Goal: Information Seeking & Learning: Learn about a topic

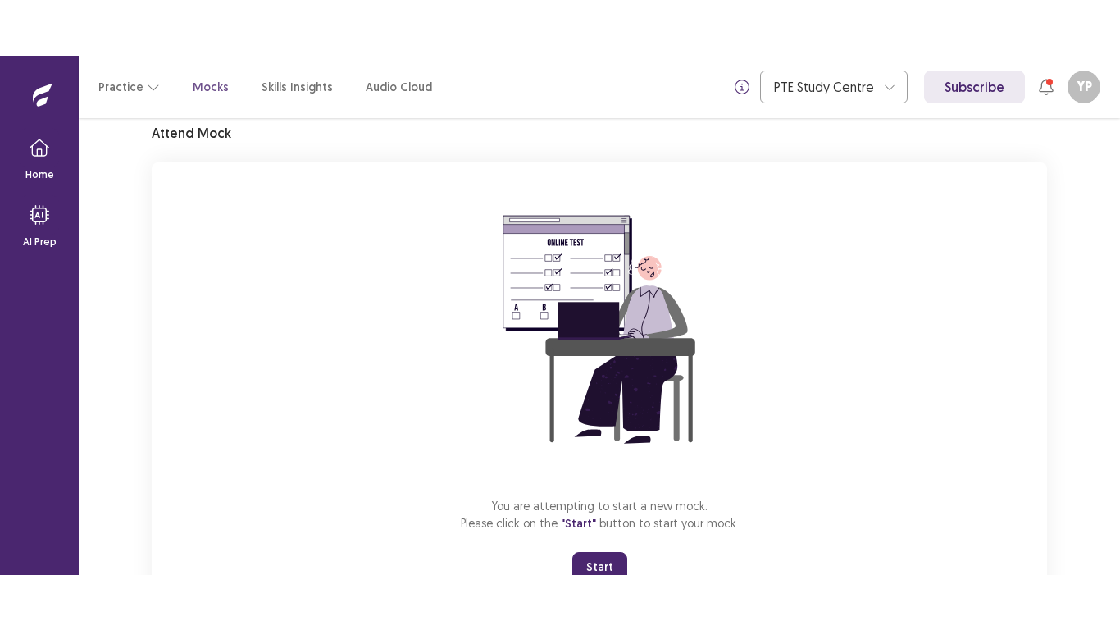
scroll to position [130, 0]
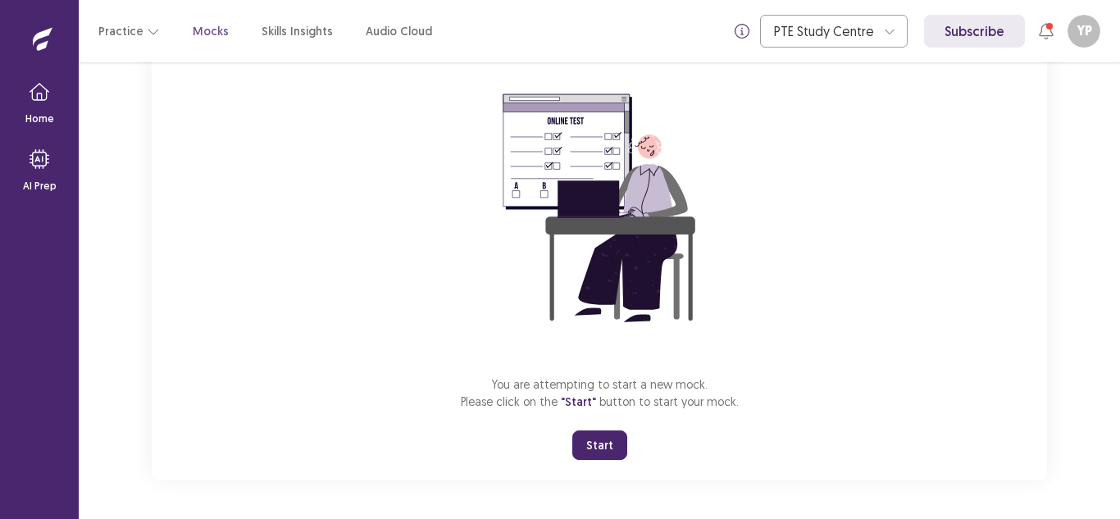
click at [610, 444] on button "Start" at bounding box center [599, 445] width 55 height 30
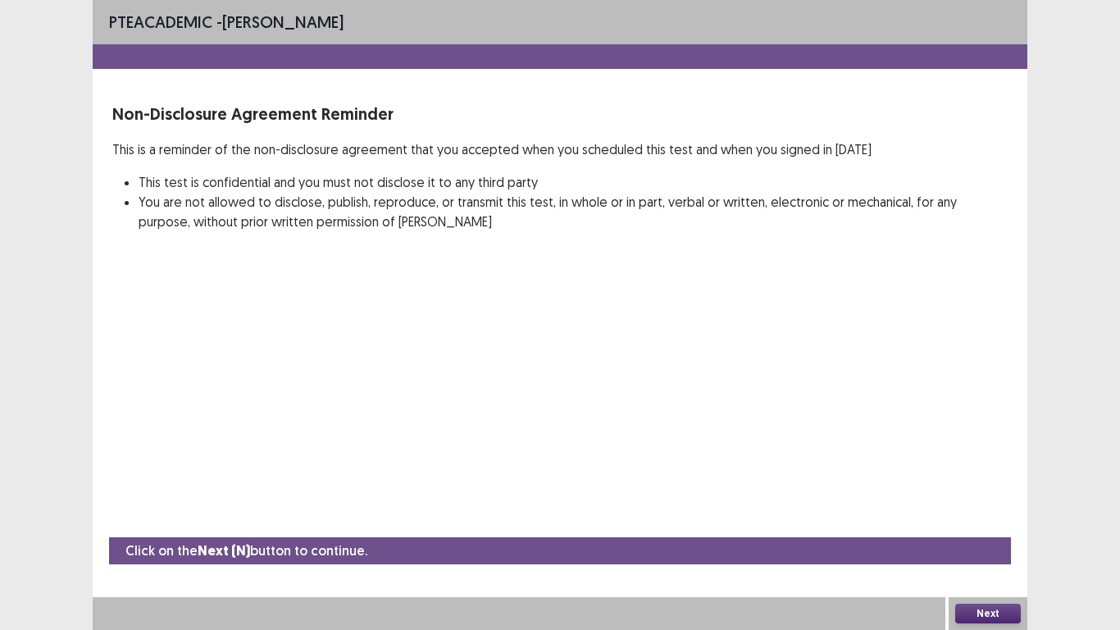
click at [995, 518] on button "Next" at bounding box center [988, 613] width 66 height 20
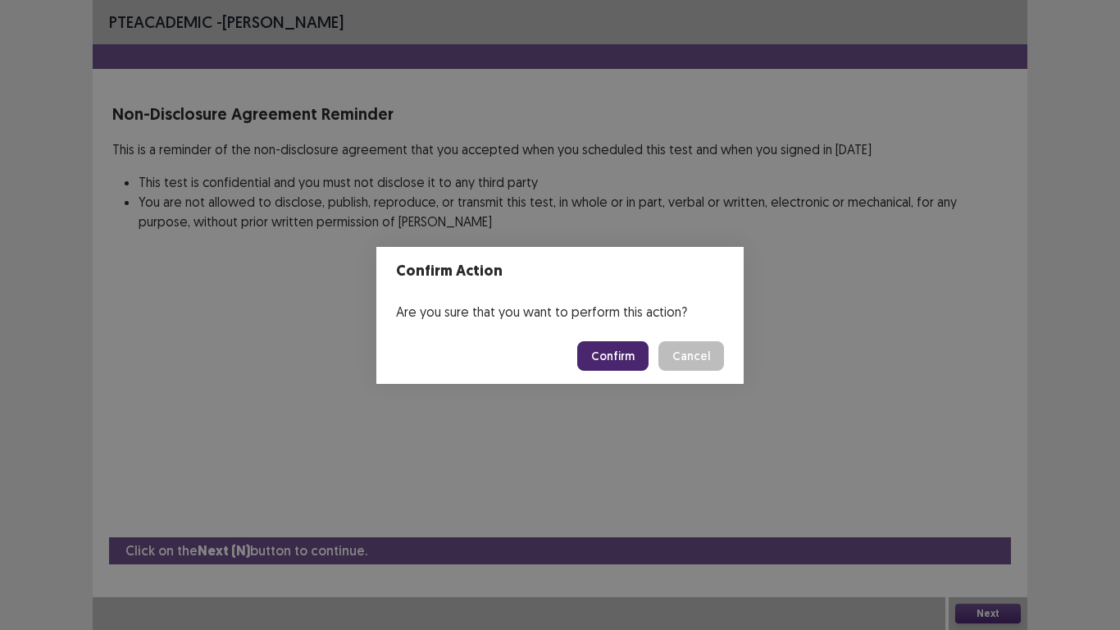
click at [589, 363] on button "Confirm" at bounding box center [612, 356] width 71 height 30
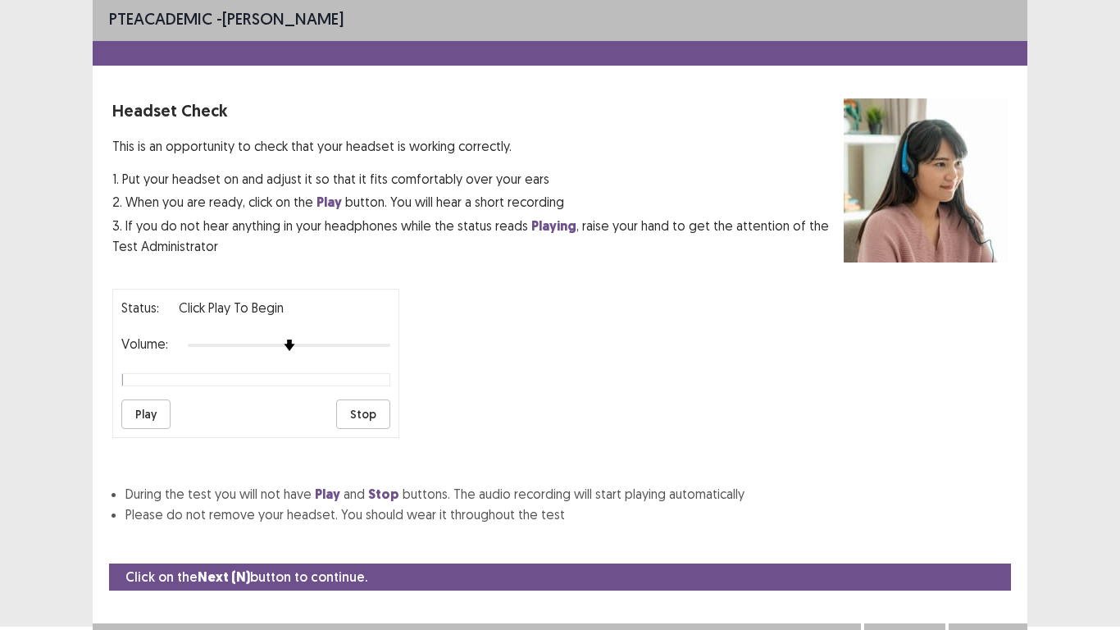
scroll to position [0, 0]
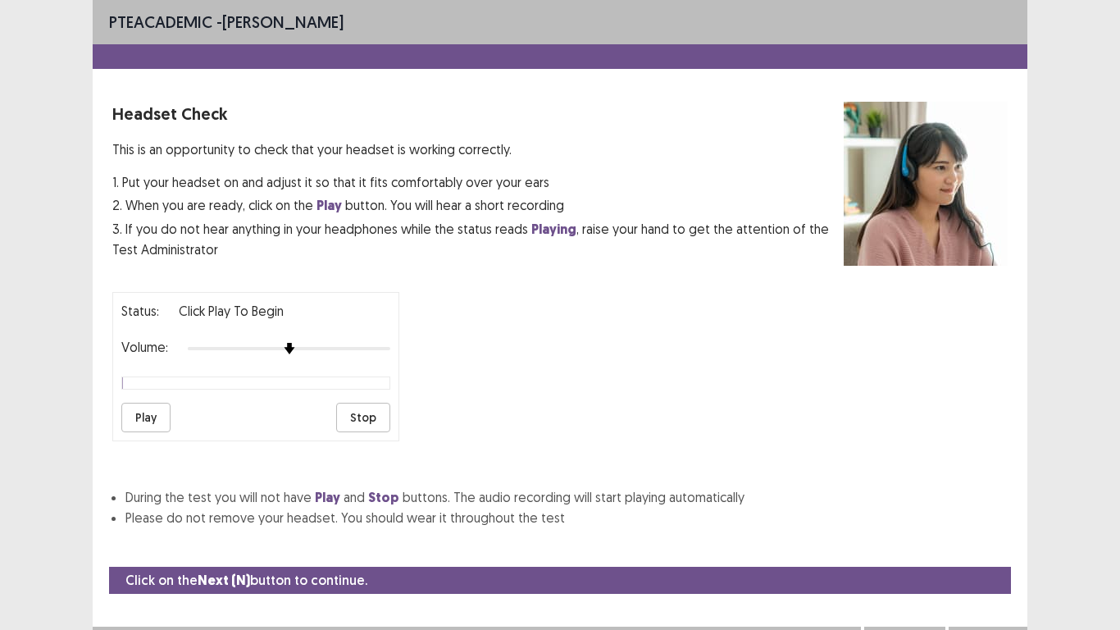
click at [136, 419] on button "Play" at bounding box center [145, 418] width 49 height 30
click at [143, 416] on button "Play" at bounding box center [145, 418] width 49 height 30
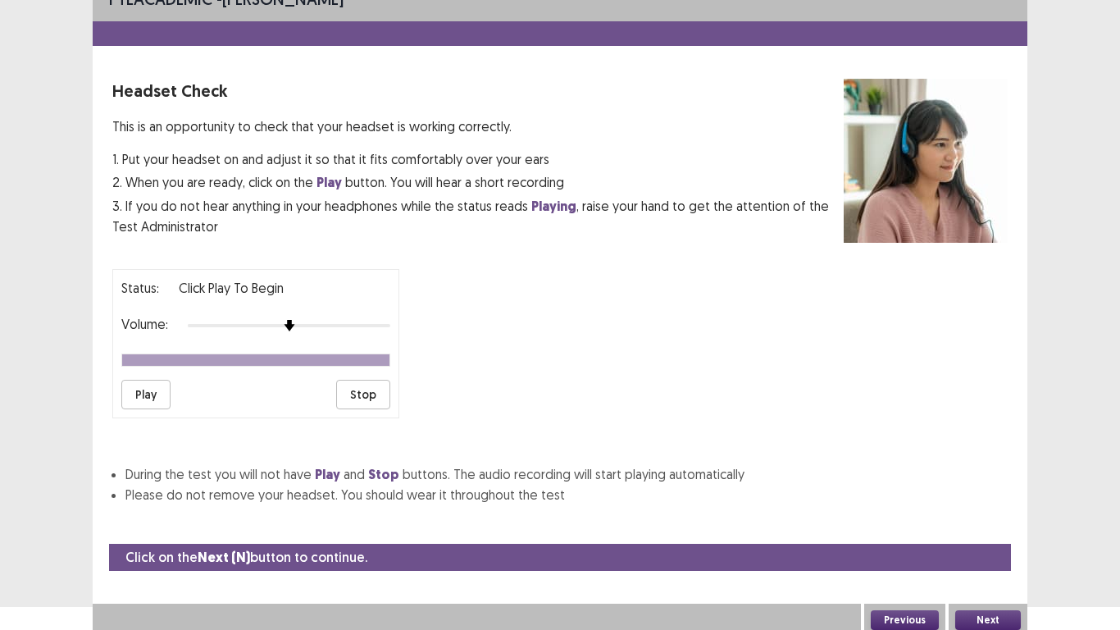
scroll to position [30, 0]
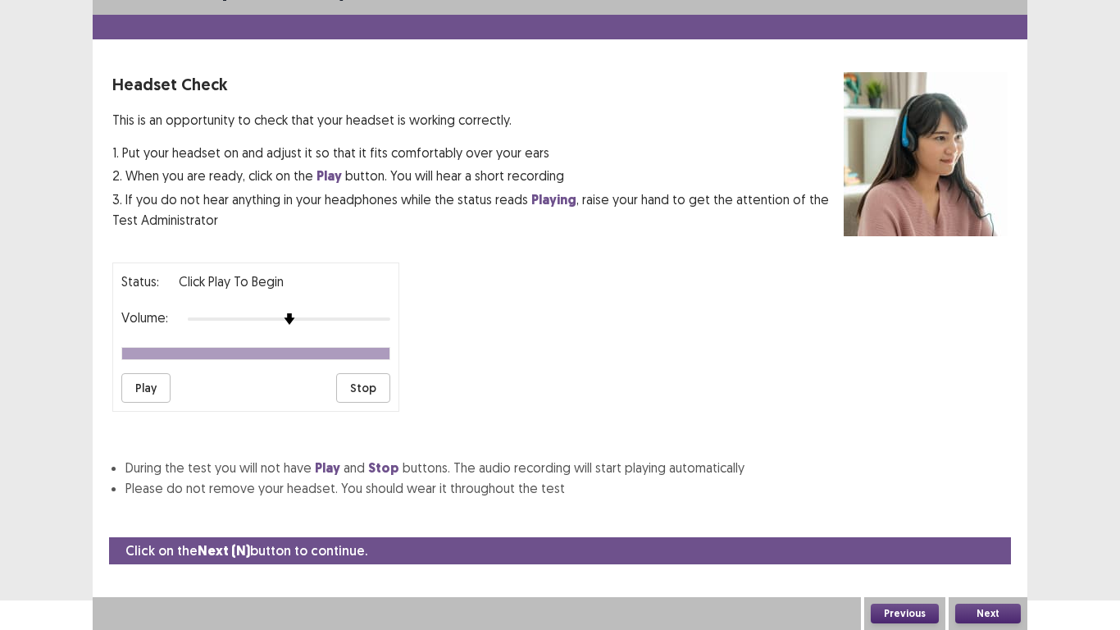
click at [988, 518] on button "Next" at bounding box center [988, 613] width 66 height 20
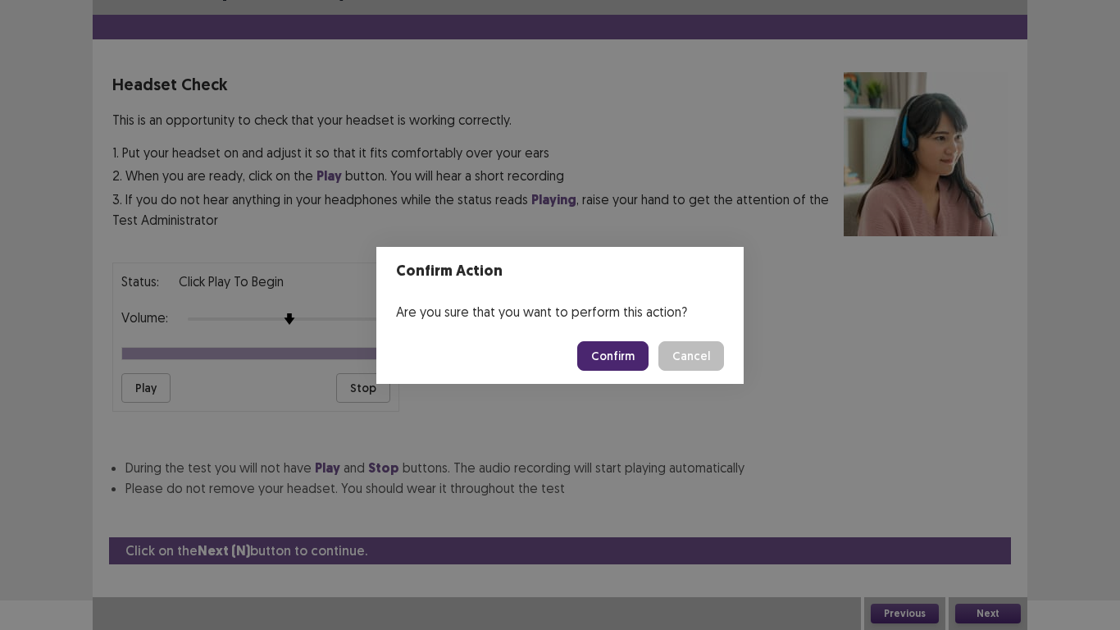
click at [626, 358] on button "Confirm" at bounding box center [612, 356] width 71 height 30
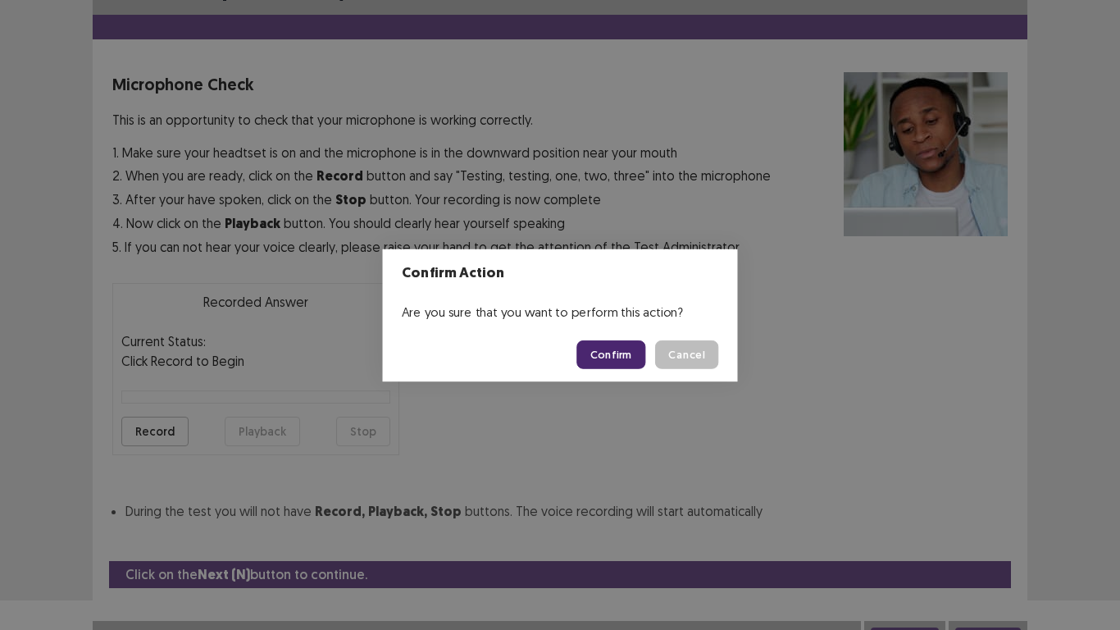
scroll to position [47, 0]
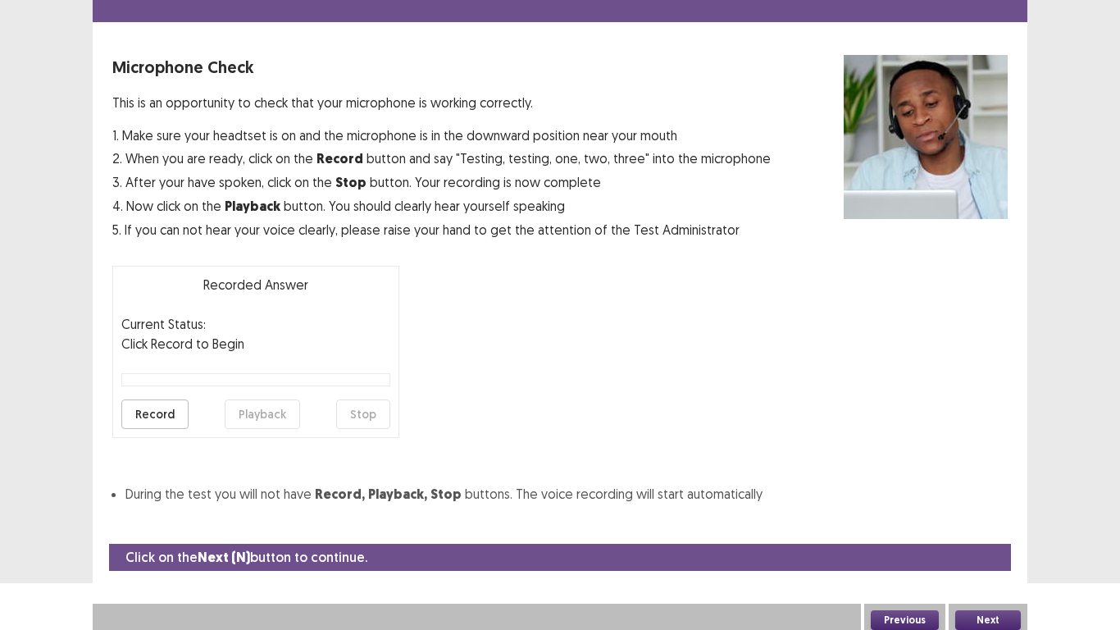
click at [168, 412] on button "Record" at bounding box center [154, 414] width 67 height 30
click at [355, 416] on button "Stop" at bounding box center [363, 414] width 54 height 30
click at [264, 421] on button "Playback" at bounding box center [262, 414] width 75 height 30
click at [990, 518] on button "Next" at bounding box center [988, 620] width 66 height 20
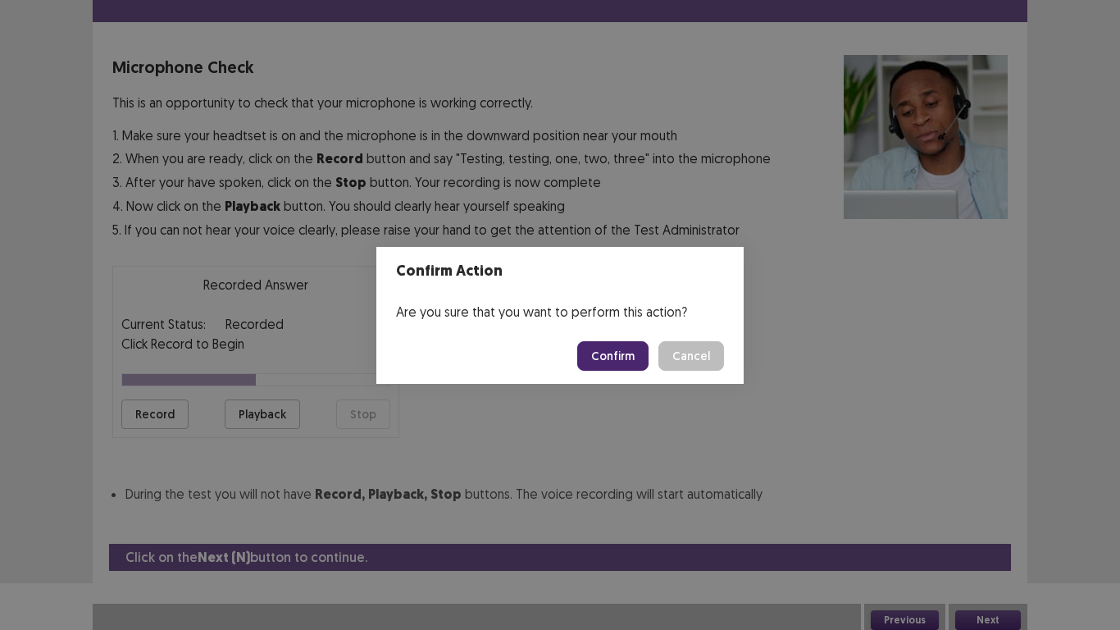
click at [627, 352] on button "Confirm" at bounding box center [612, 356] width 71 height 30
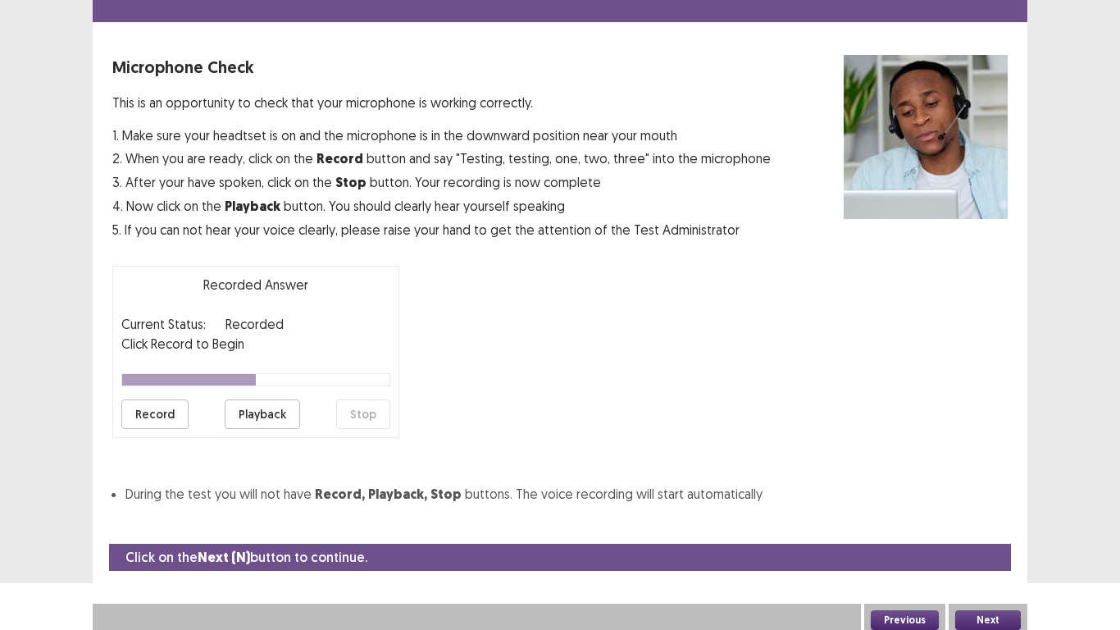
scroll to position [5, 0]
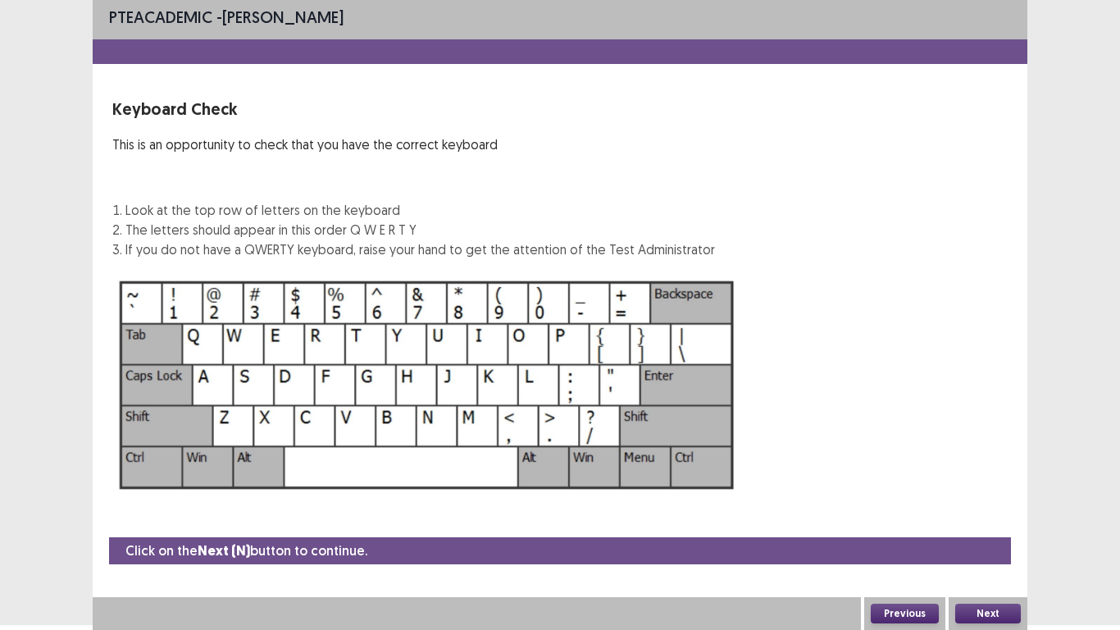
click at [963, 518] on button "Next" at bounding box center [988, 613] width 66 height 20
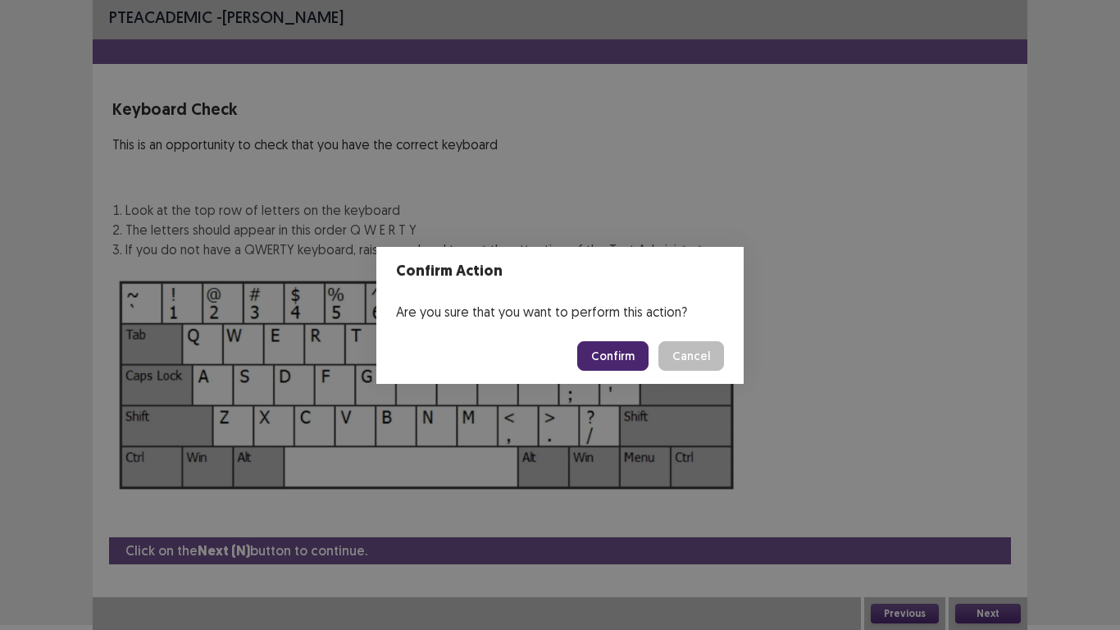
click at [597, 363] on button "Confirm" at bounding box center [612, 356] width 71 height 30
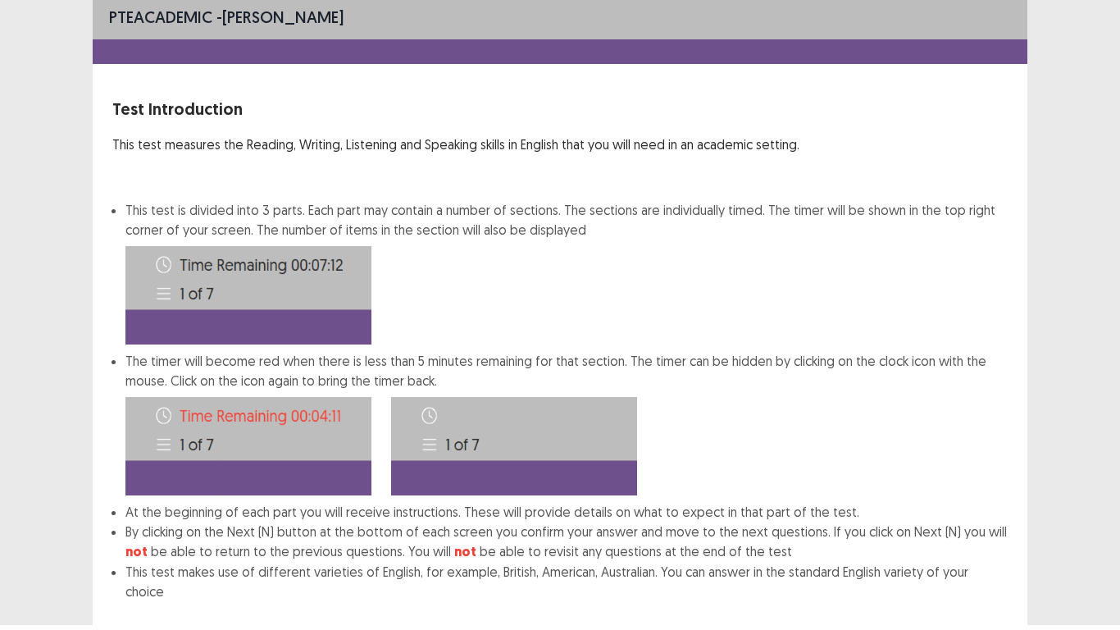
scroll to position [89, 0]
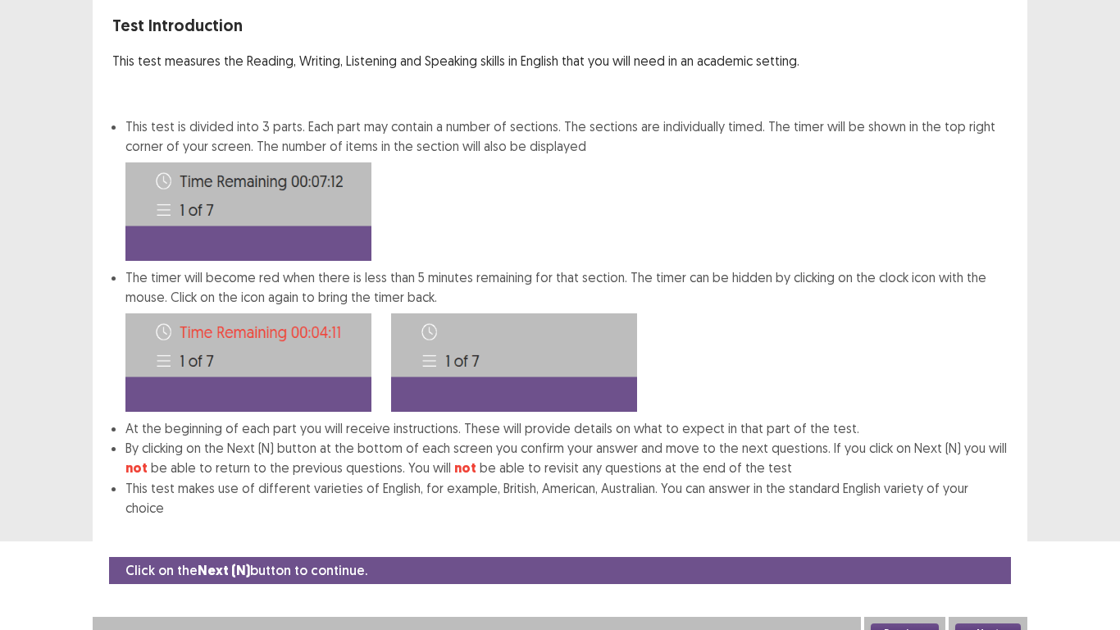
click at [985, 518] on button "Next" at bounding box center [988, 633] width 66 height 20
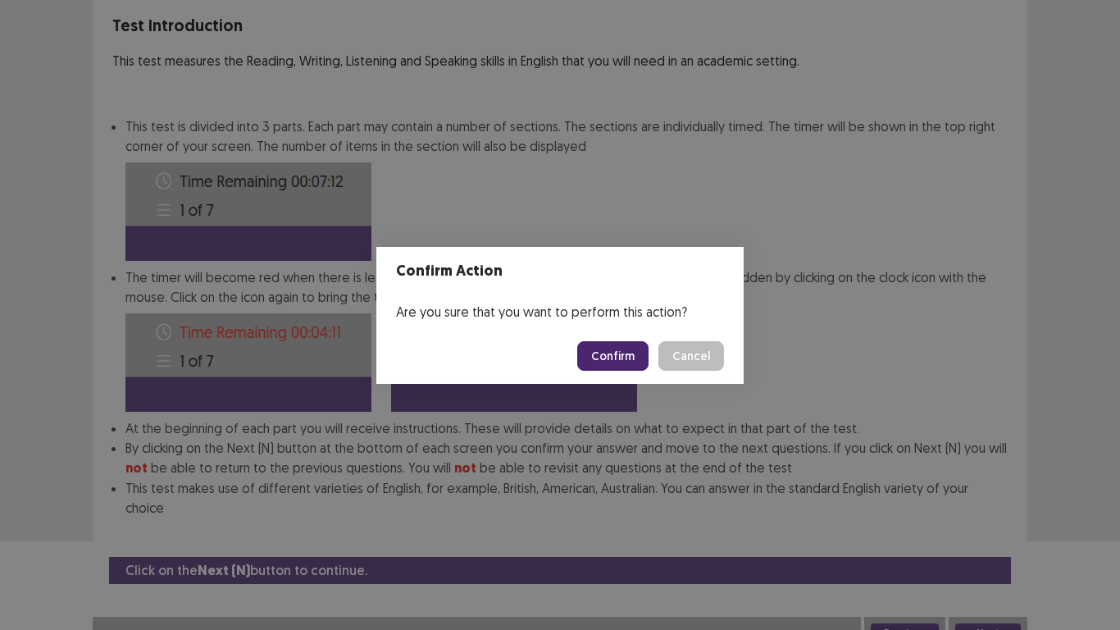
click at [620, 341] on button "Confirm" at bounding box center [612, 356] width 71 height 30
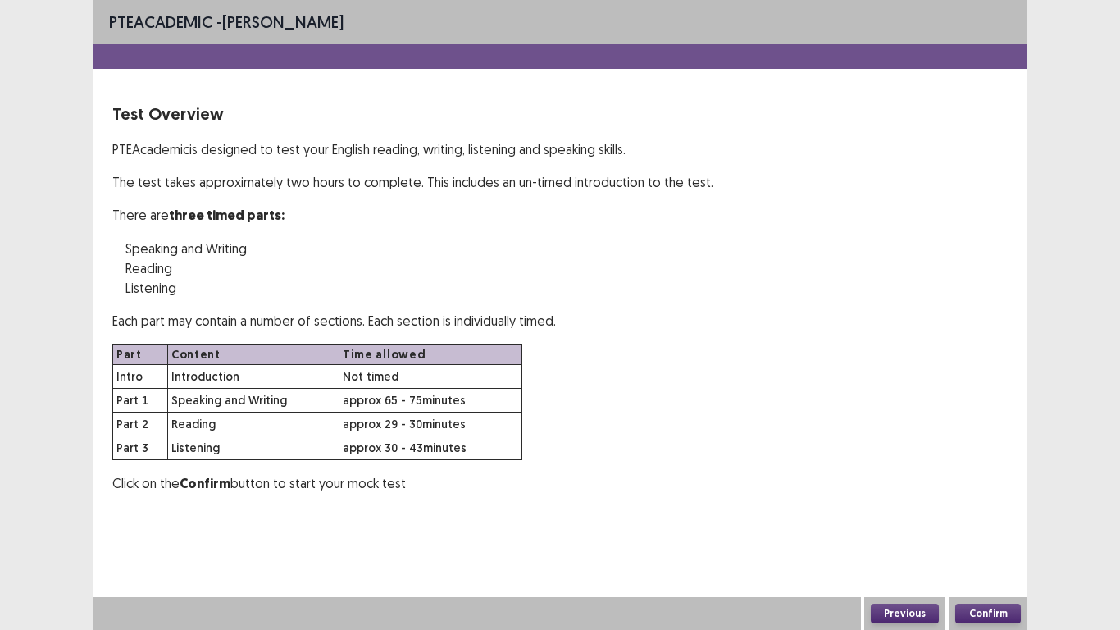
scroll to position [0, 0]
click at [979, 518] on button "Confirm" at bounding box center [988, 613] width 66 height 20
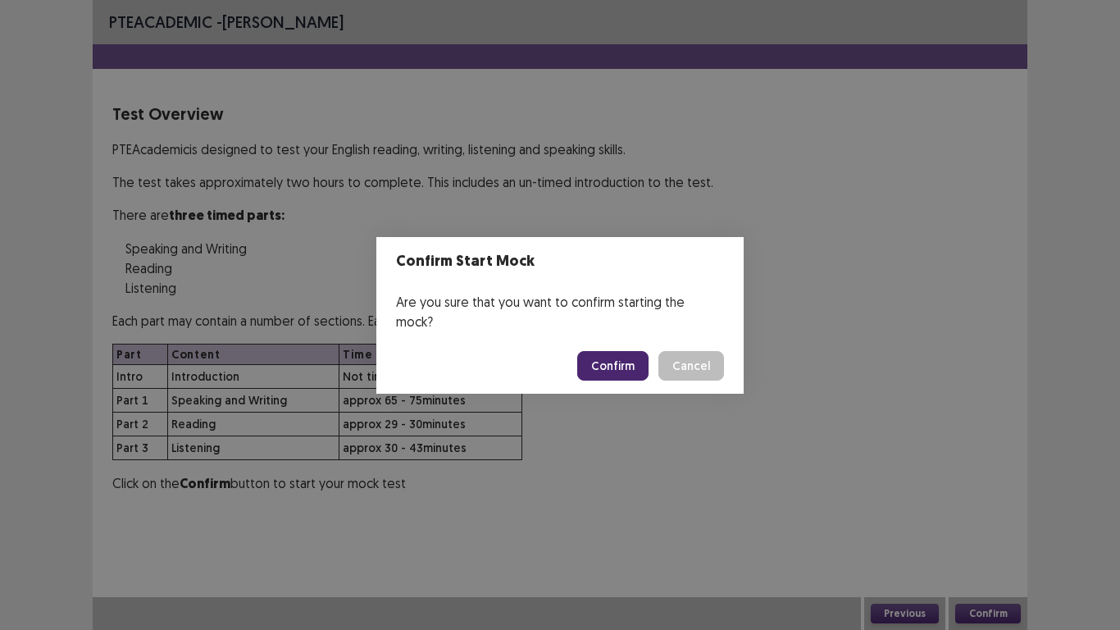
click at [617, 351] on button "Confirm" at bounding box center [612, 366] width 71 height 30
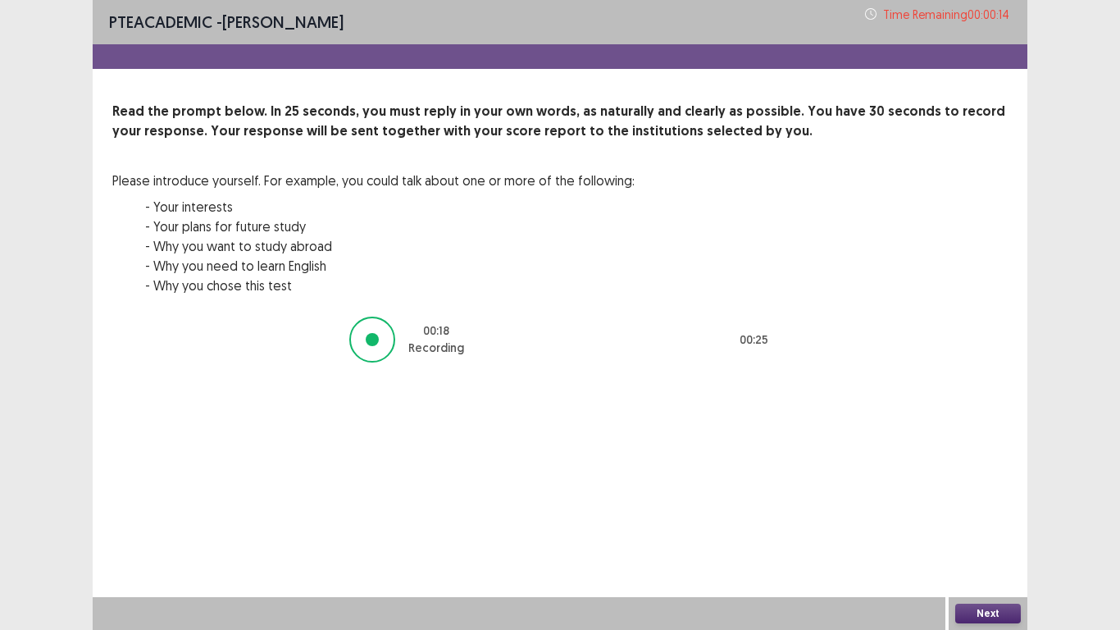
click at [1002, 518] on button "Next" at bounding box center [988, 613] width 66 height 20
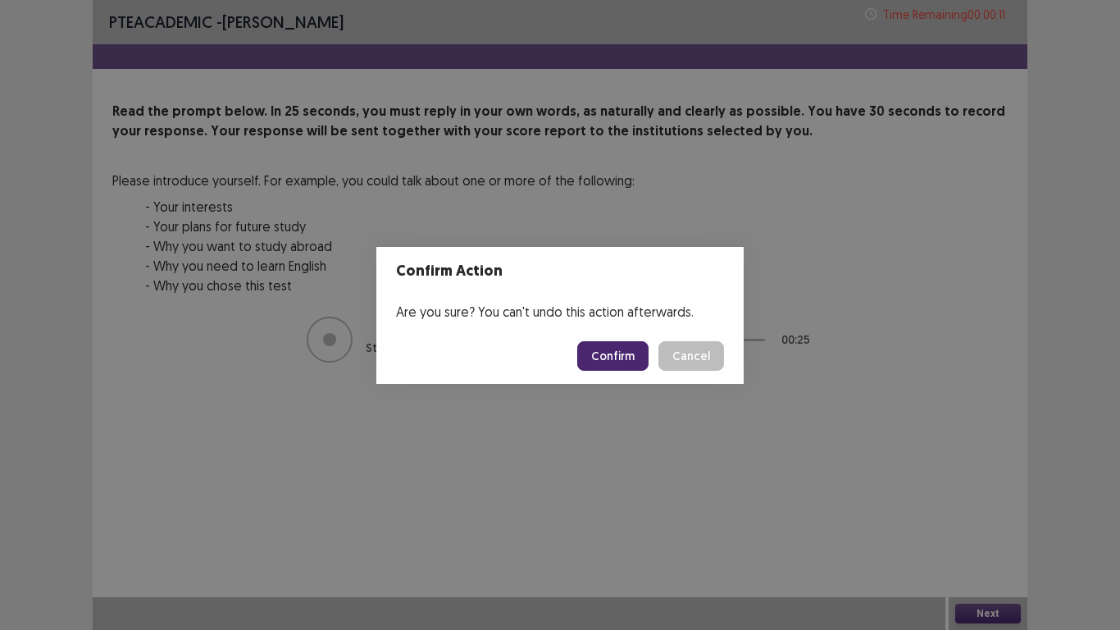
click at [603, 353] on button "Confirm" at bounding box center [612, 356] width 71 height 30
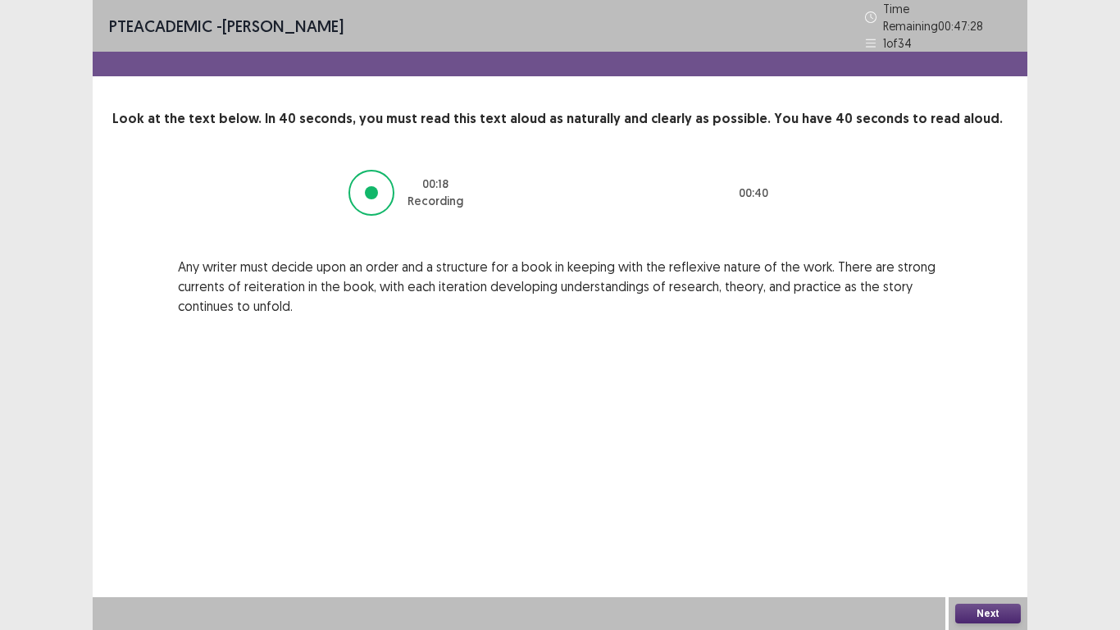
click at [1003, 518] on button "Next" at bounding box center [988, 613] width 66 height 20
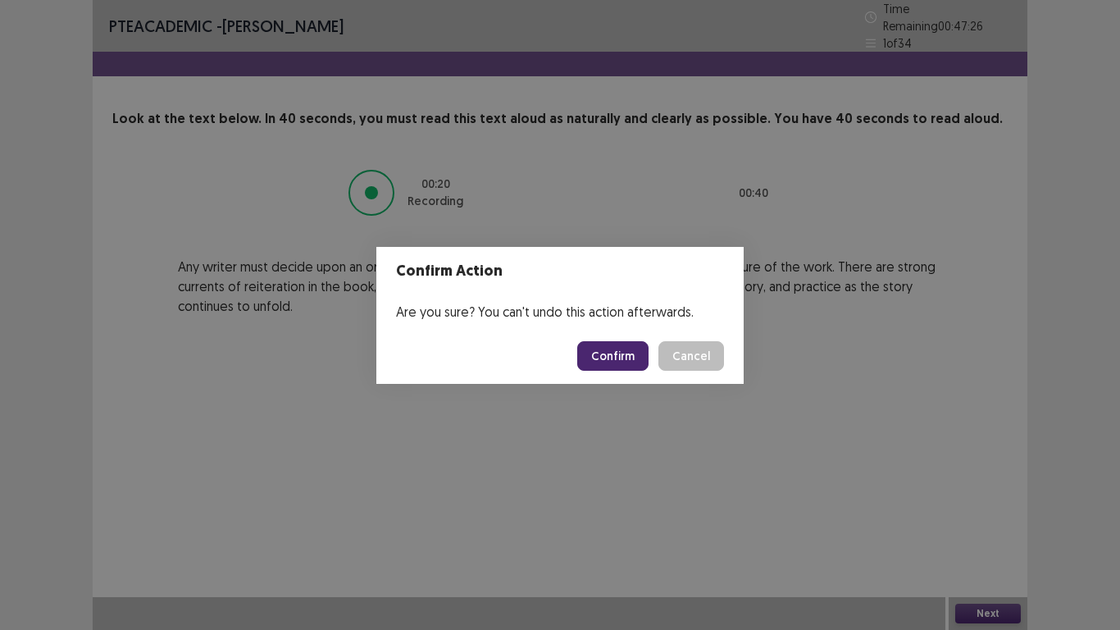
click at [615, 354] on button "Confirm" at bounding box center [612, 356] width 71 height 30
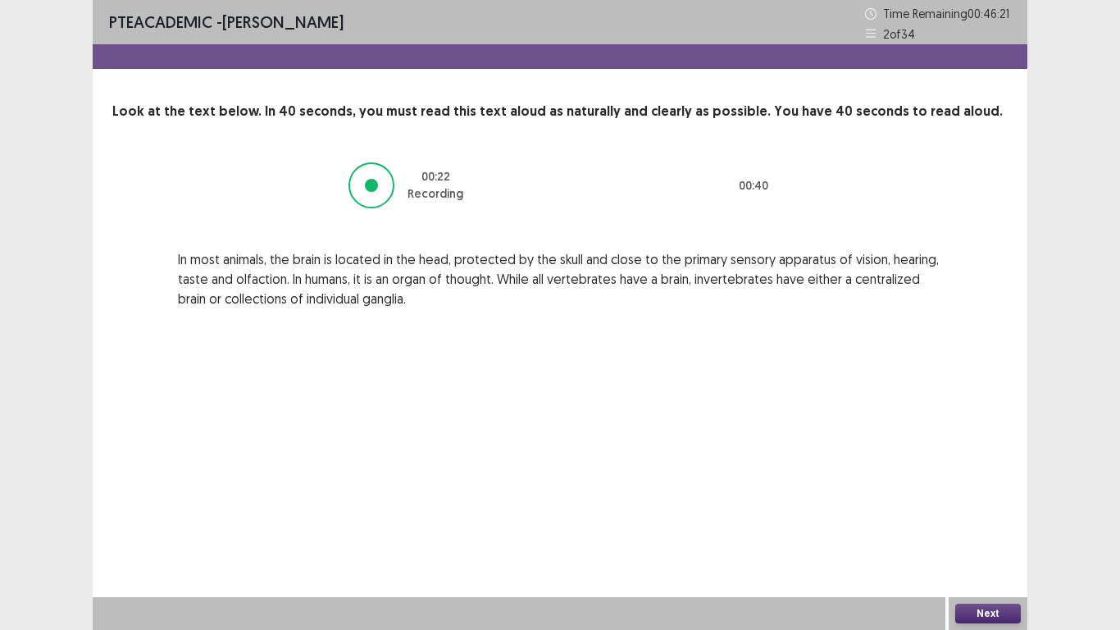
click at [967, 518] on button "Next" at bounding box center [988, 613] width 66 height 20
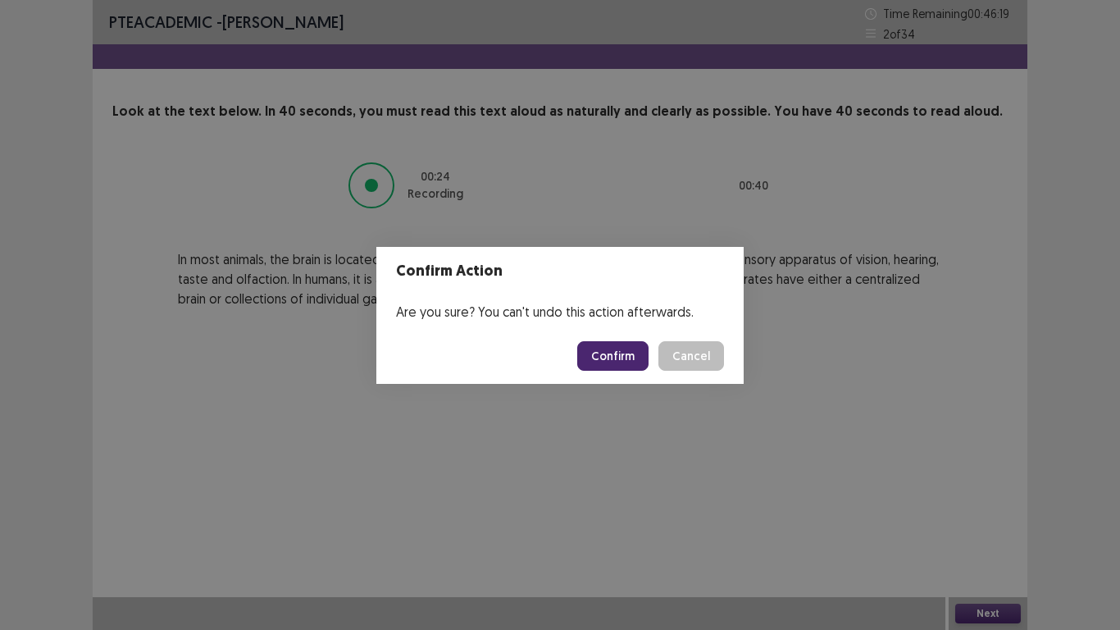
click at [625, 351] on button "Confirm" at bounding box center [612, 356] width 71 height 30
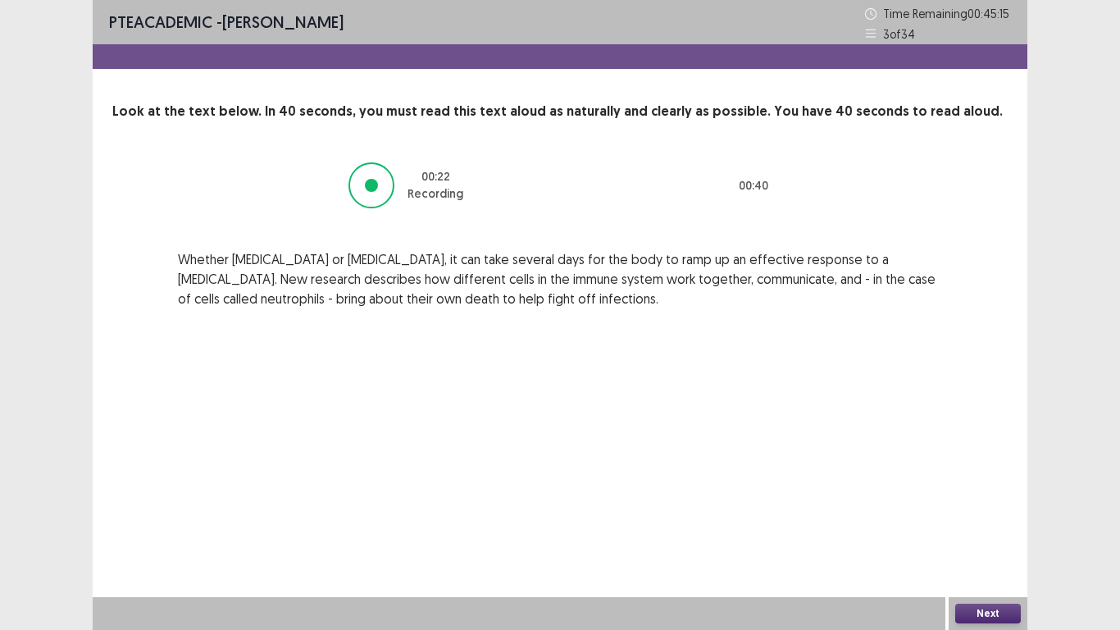
click at [959, 518] on button "Next" at bounding box center [988, 613] width 66 height 20
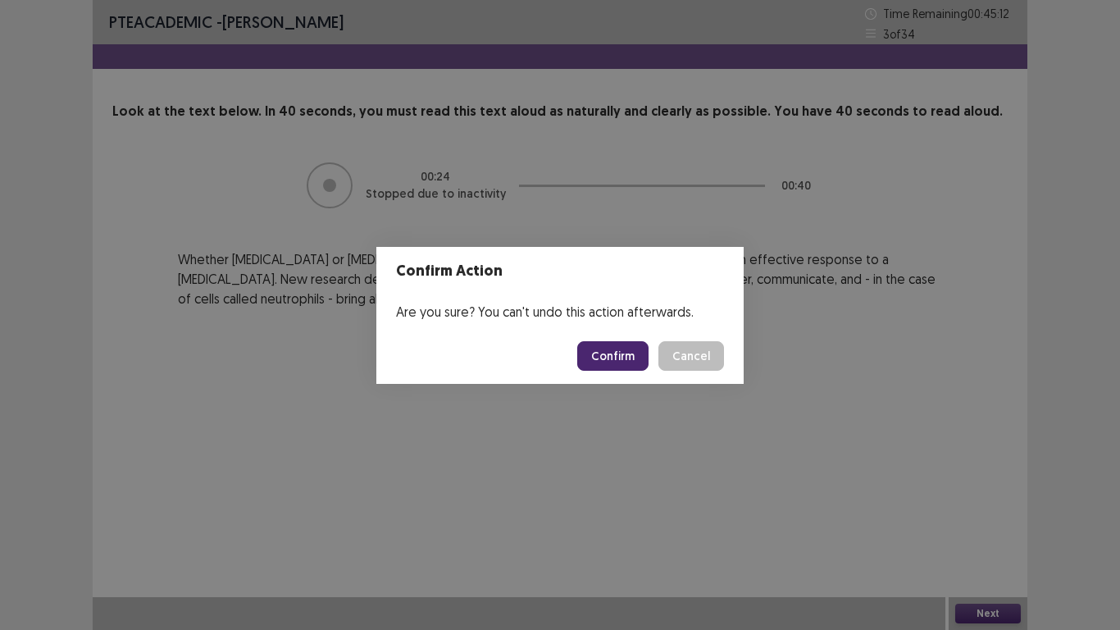
click at [612, 347] on button "Confirm" at bounding box center [612, 356] width 71 height 30
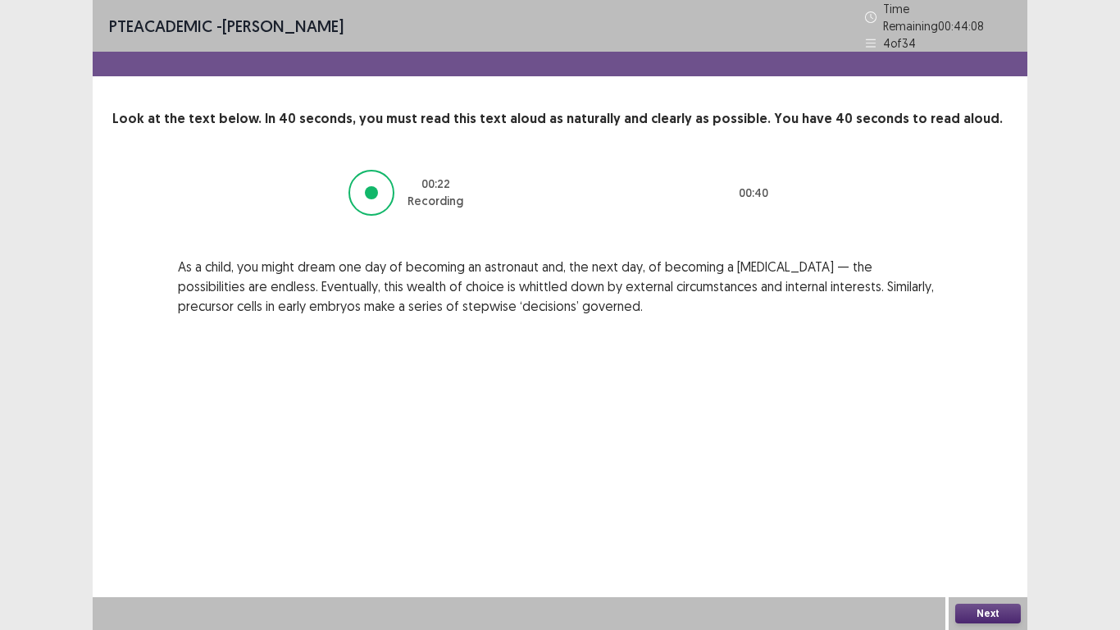
click at [986, 518] on button "Next" at bounding box center [988, 613] width 66 height 20
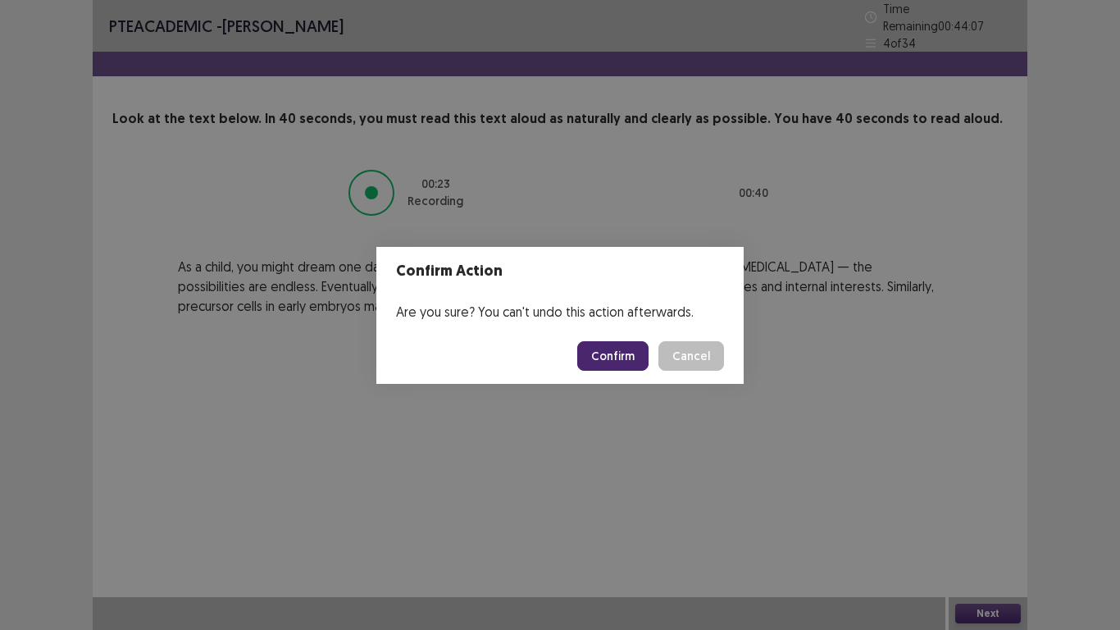
click at [635, 353] on button "Confirm" at bounding box center [612, 356] width 71 height 30
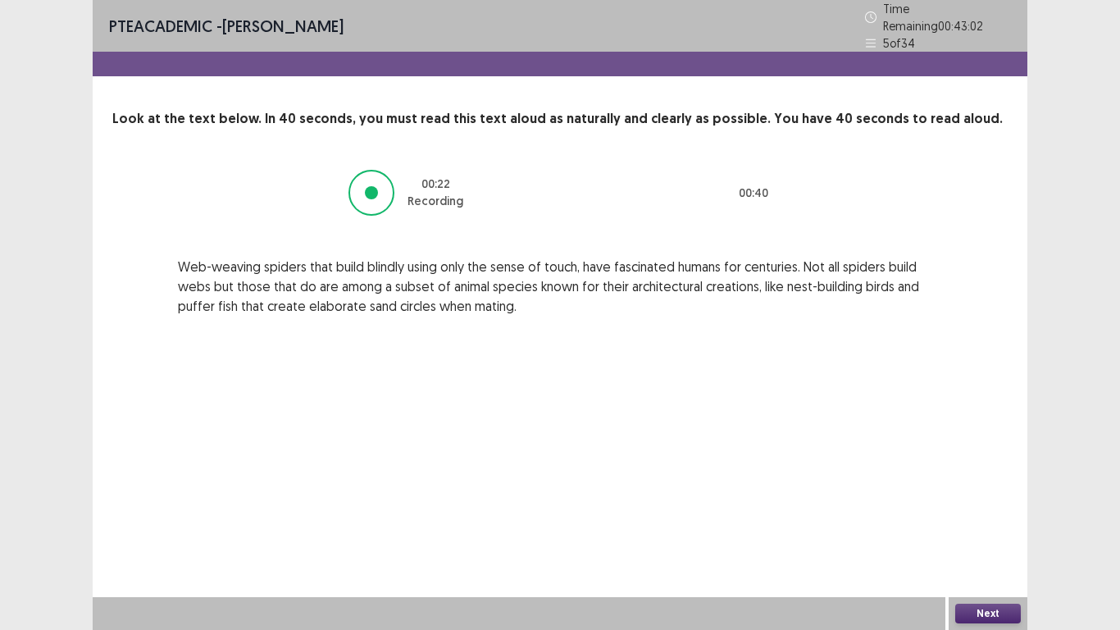
click at [983, 518] on button "Next" at bounding box center [988, 613] width 66 height 20
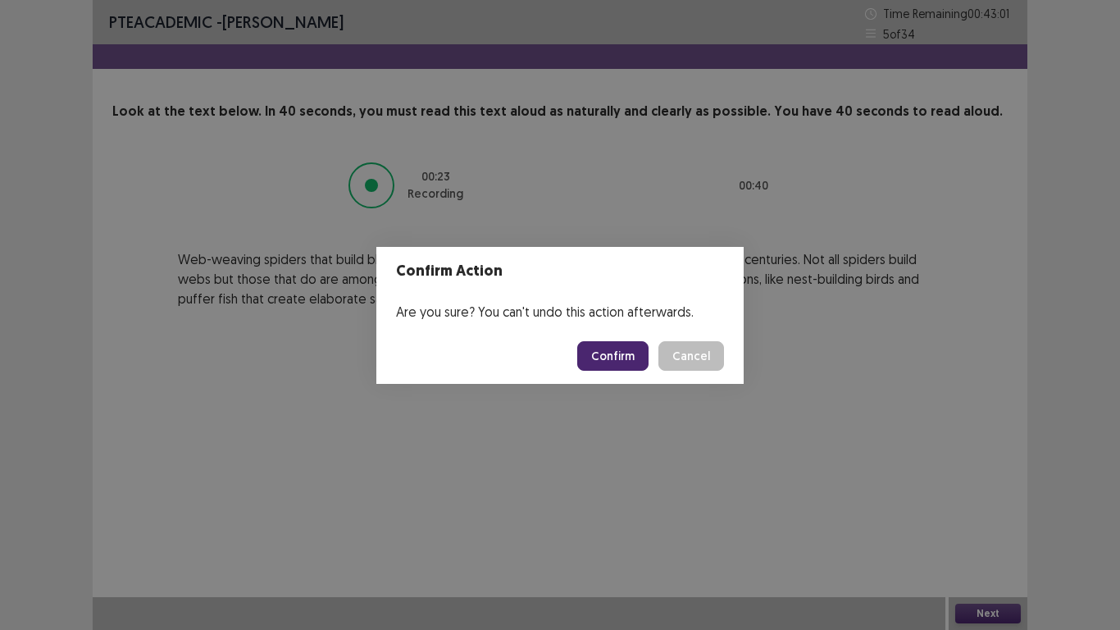
click at [610, 355] on button "Confirm" at bounding box center [612, 356] width 71 height 30
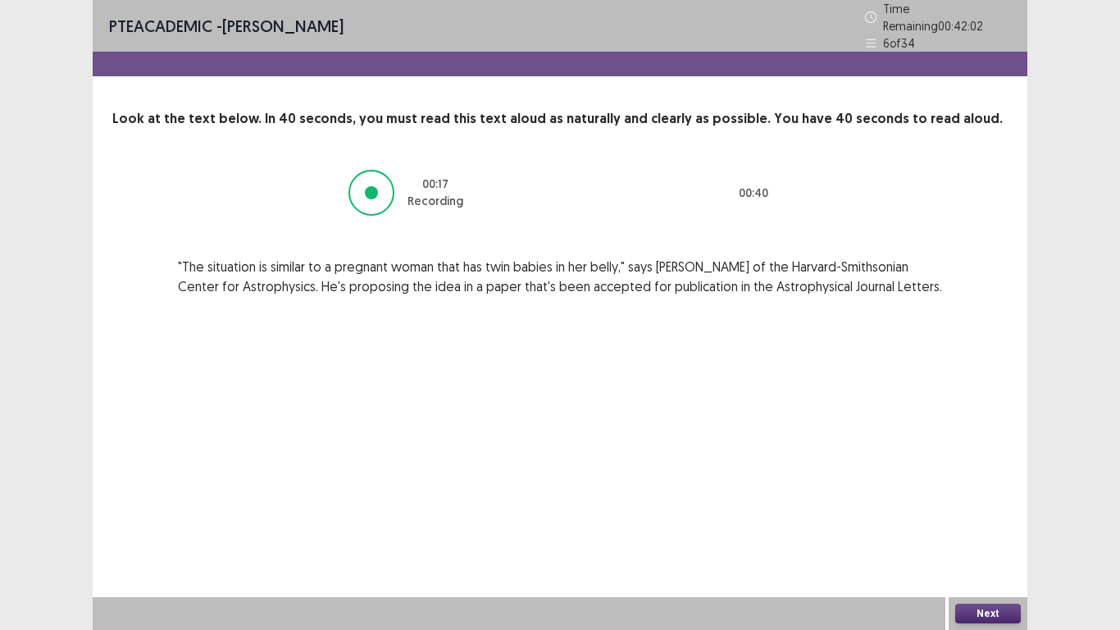
click at [989, 518] on button "Next" at bounding box center [988, 613] width 66 height 20
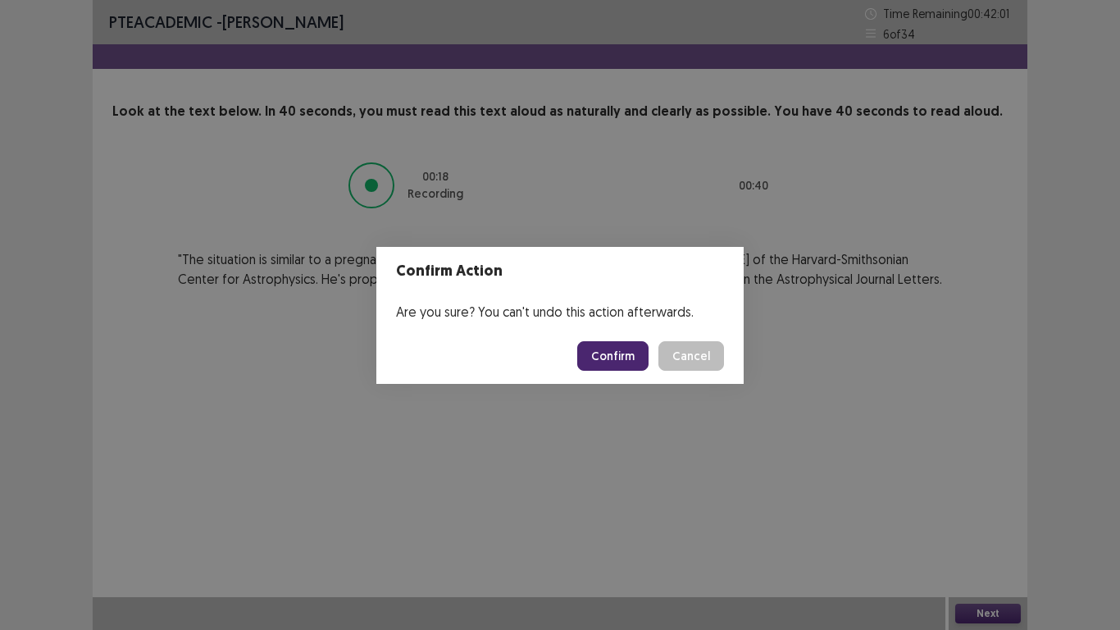
click at [628, 345] on button "Confirm" at bounding box center [612, 356] width 71 height 30
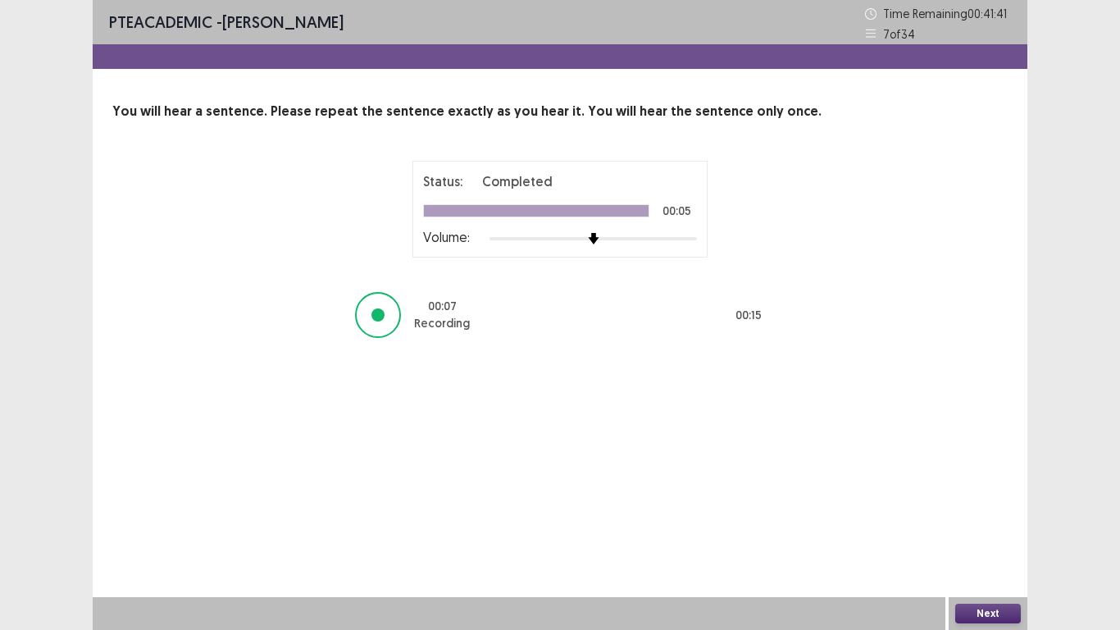
click at [1010, 518] on button "Next" at bounding box center [988, 613] width 66 height 20
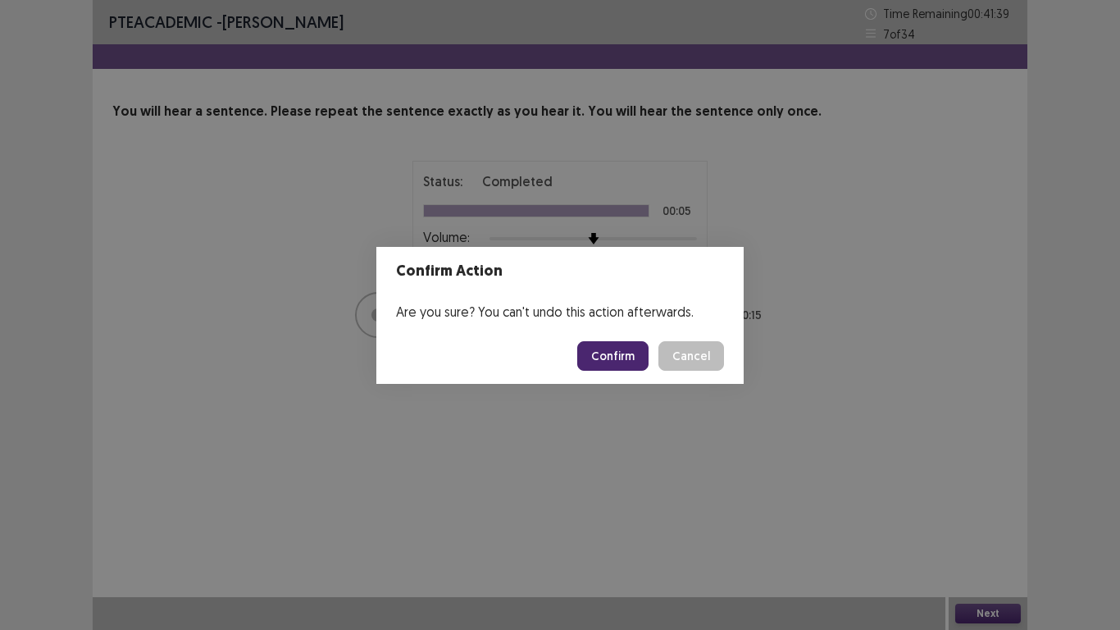
click at [624, 358] on button "Confirm" at bounding box center [612, 356] width 71 height 30
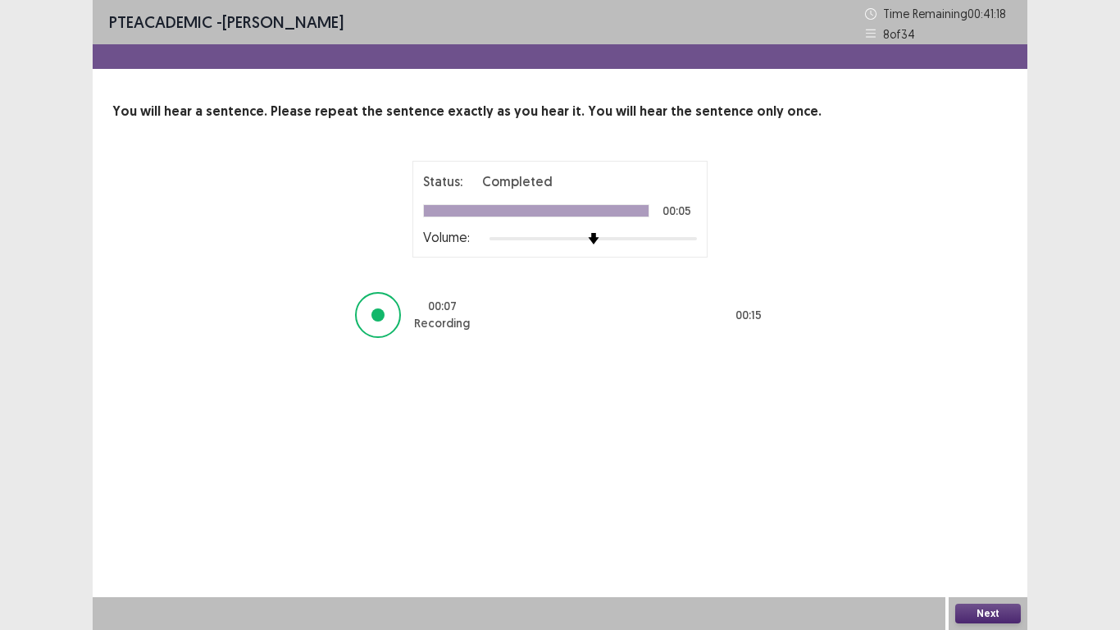
click at [998, 518] on button "Next" at bounding box center [988, 613] width 66 height 20
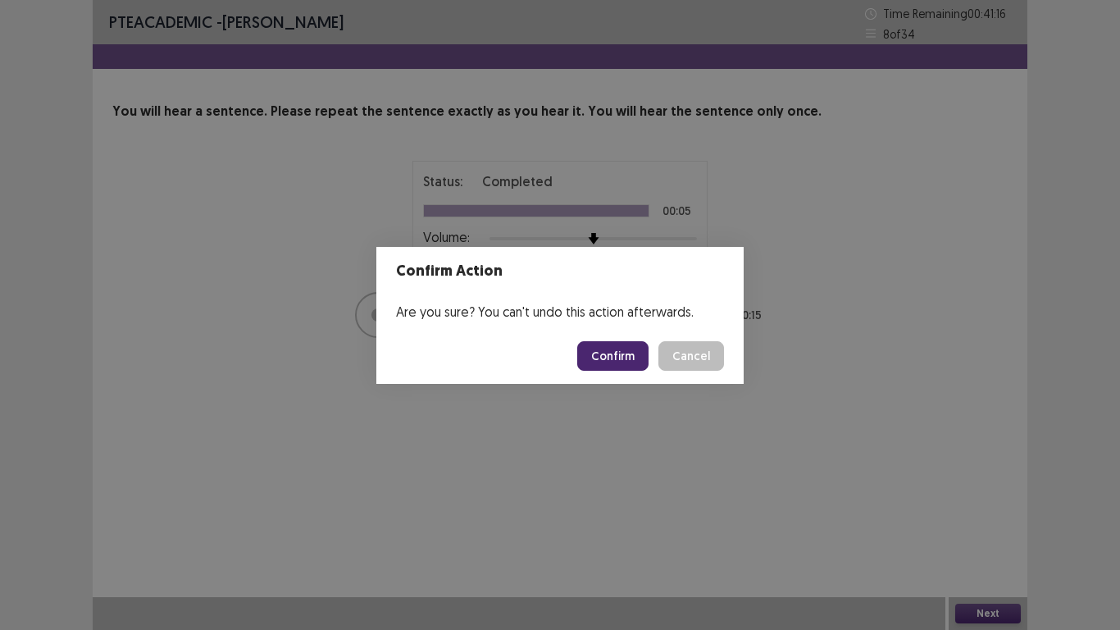
click at [614, 344] on button "Confirm" at bounding box center [612, 356] width 71 height 30
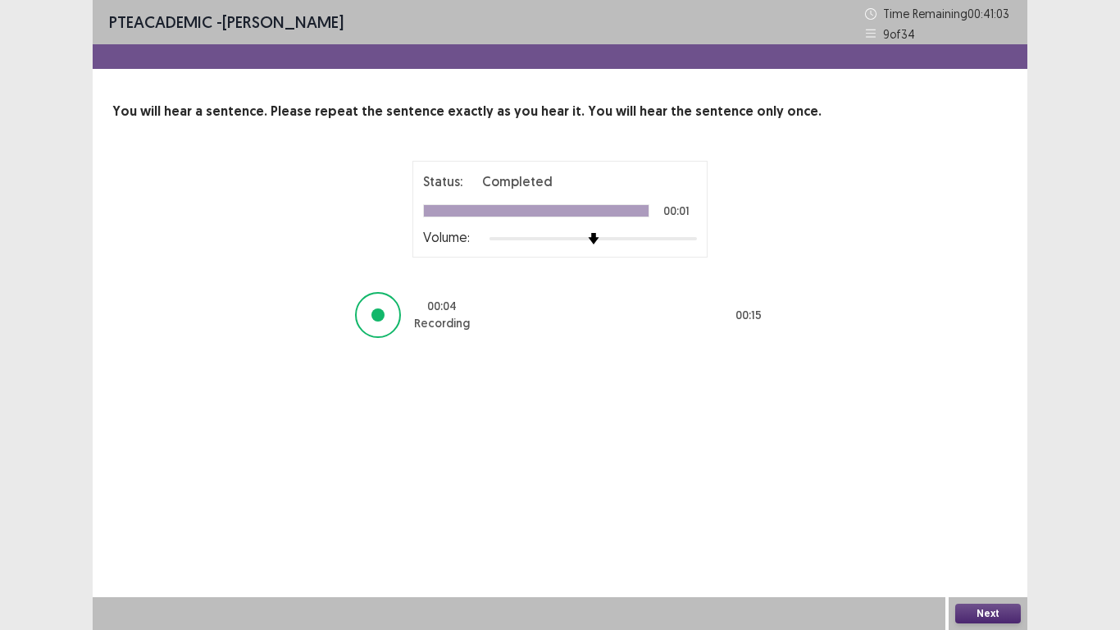
click at [972, 518] on button "Next" at bounding box center [988, 613] width 66 height 20
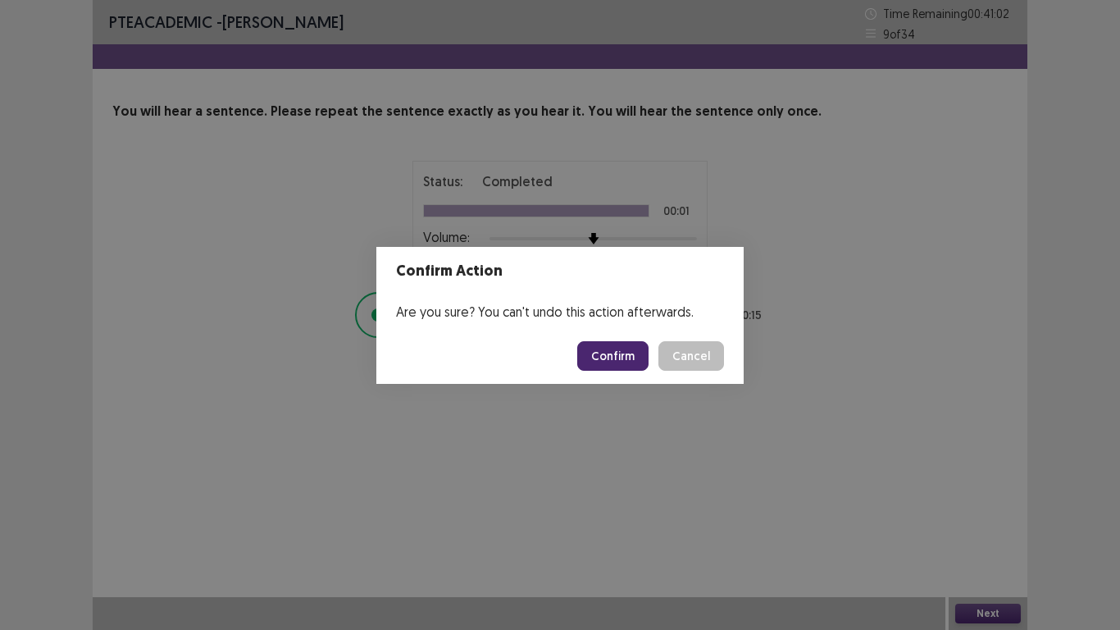
click at [630, 354] on button "Confirm" at bounding box center [612, 356] width 71 height 30
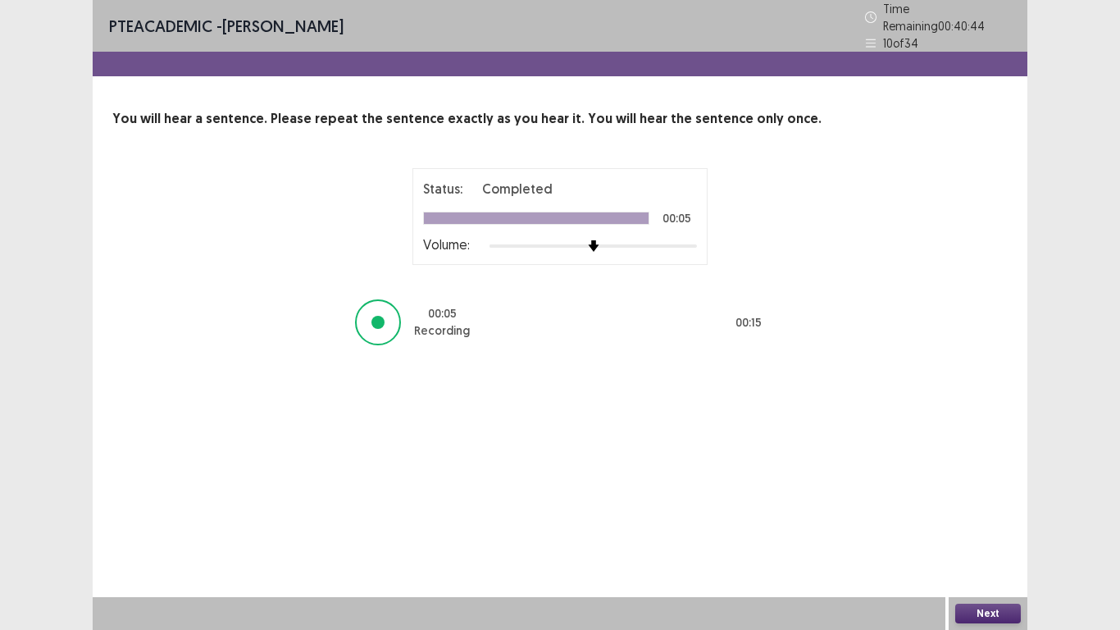
click at [1004, 518] on button "Next" at bounding box center [988, 613] width 66 height 20
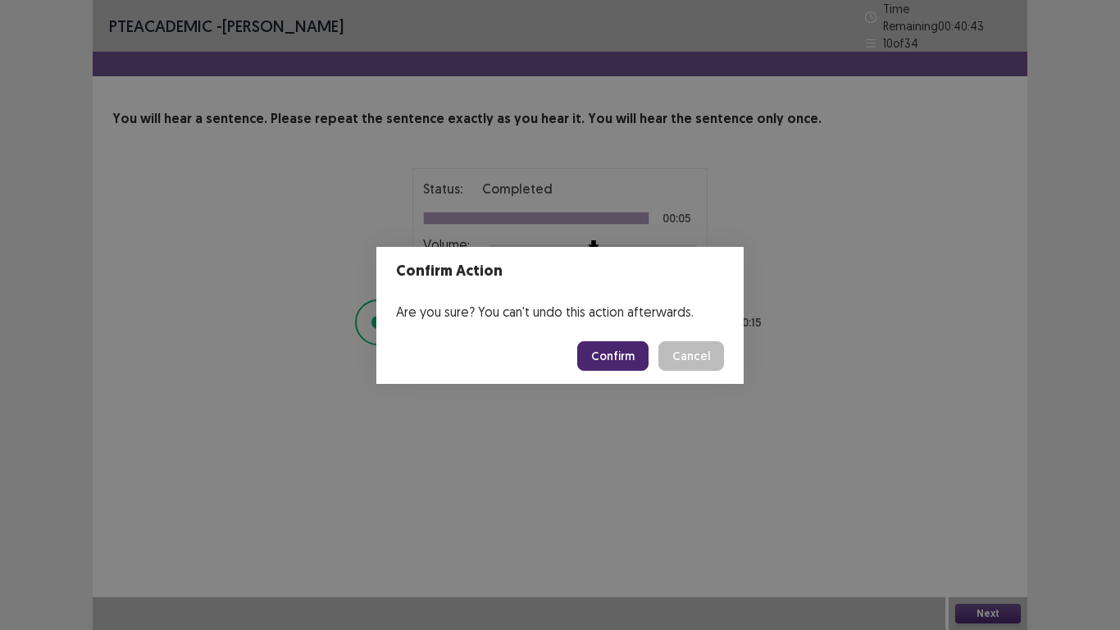
click at [590, 357] on button "Confirm" at bounding box center [612, 356] width 71 height 30
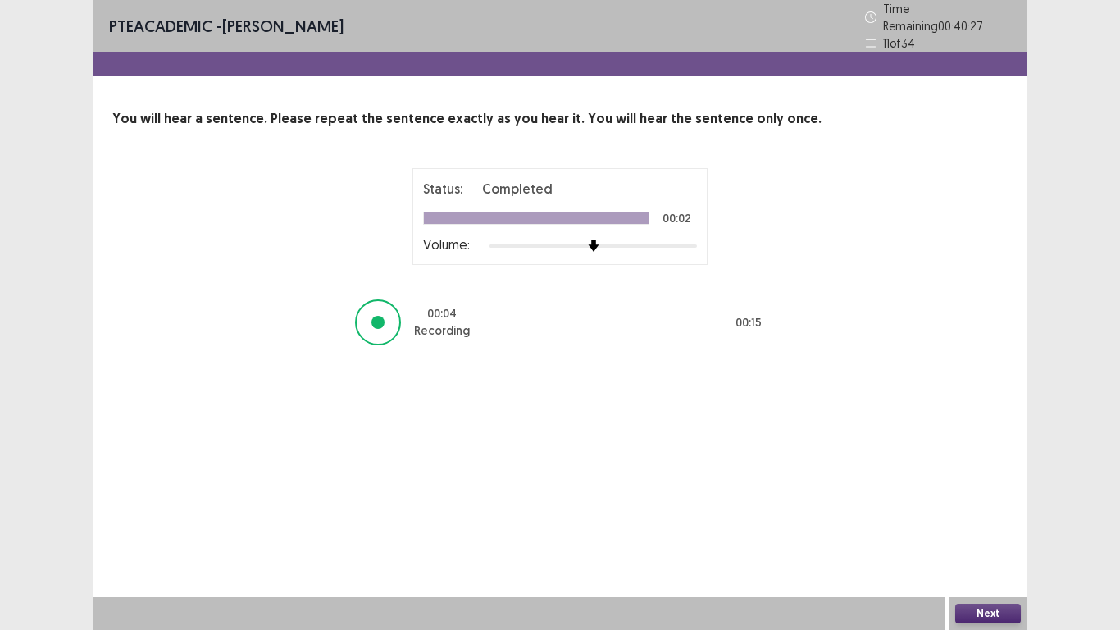
click at [957, 518] on button "Next" at bounding box center [988, 613] width 66 height 20
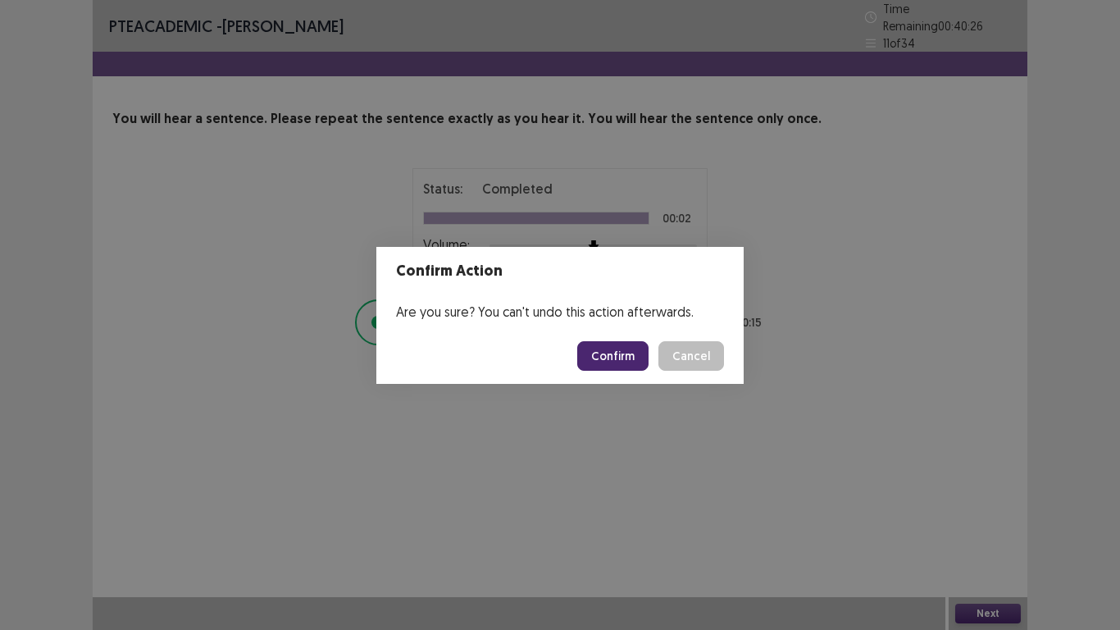
click at [635, 352] on button "Confirm" at bounding box center [612, 356] width 71 height 30
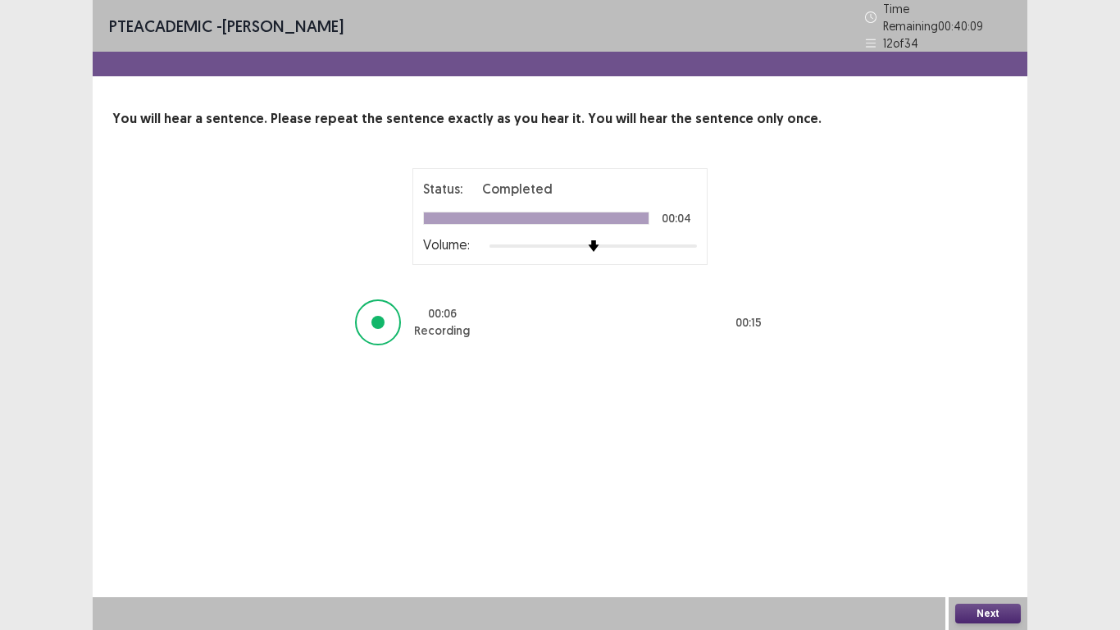
click at [1011, 518] on button "Next" at bounding box center [988, 613] width 66 height 20
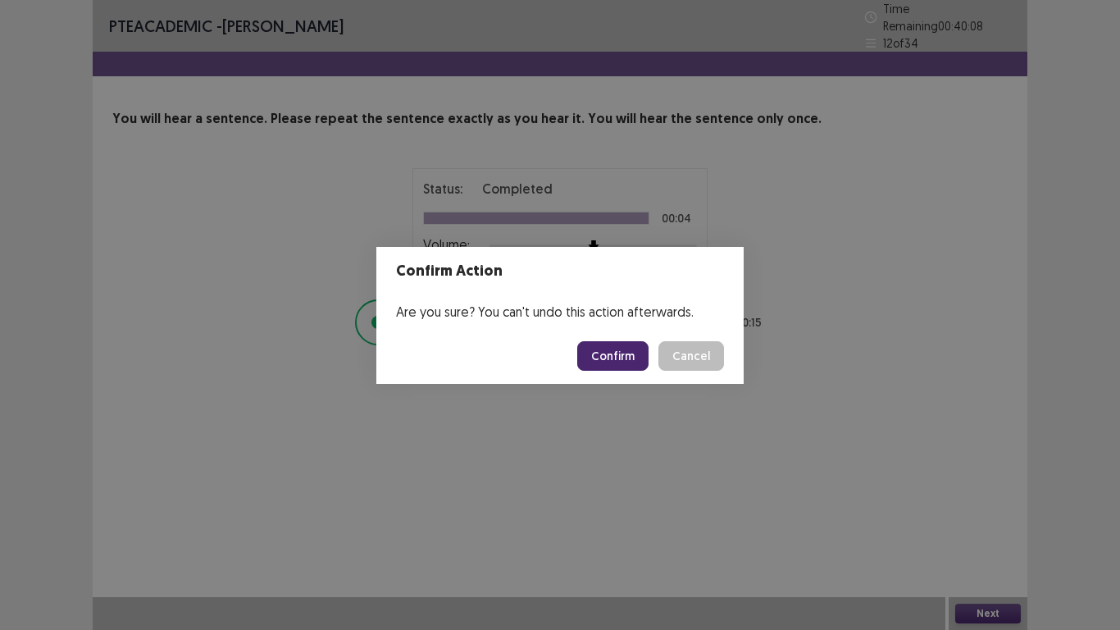
click at [625, 343] on button "Confirm" at bounding box center [612, 356] width 71 height 30
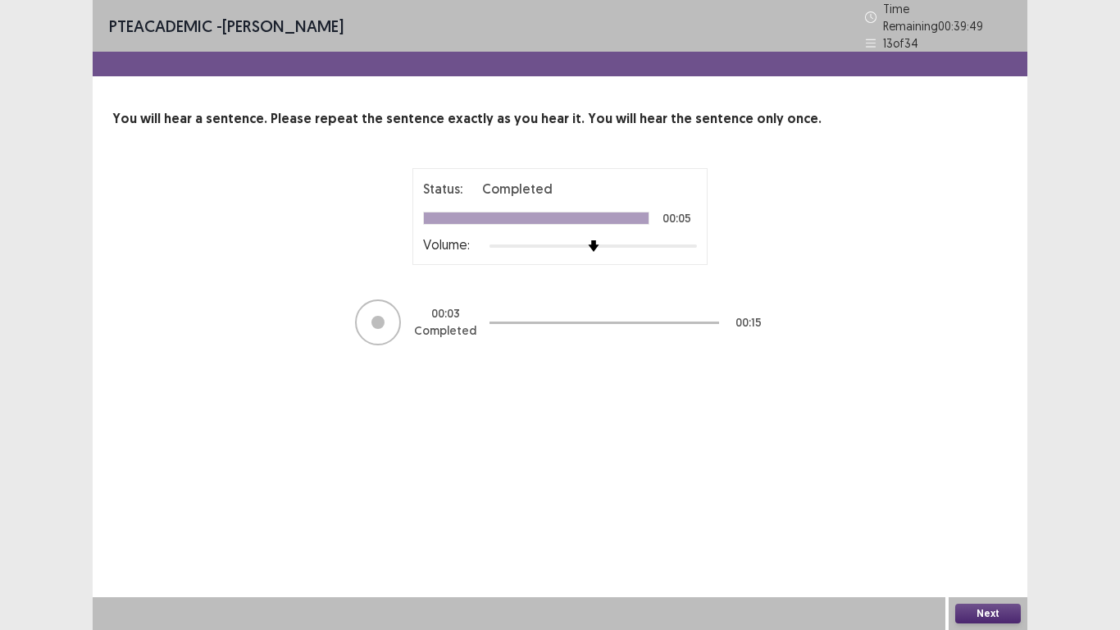
click at [1015, 518] on button "Next" at bounding box center [988, 613] width 66 height 20
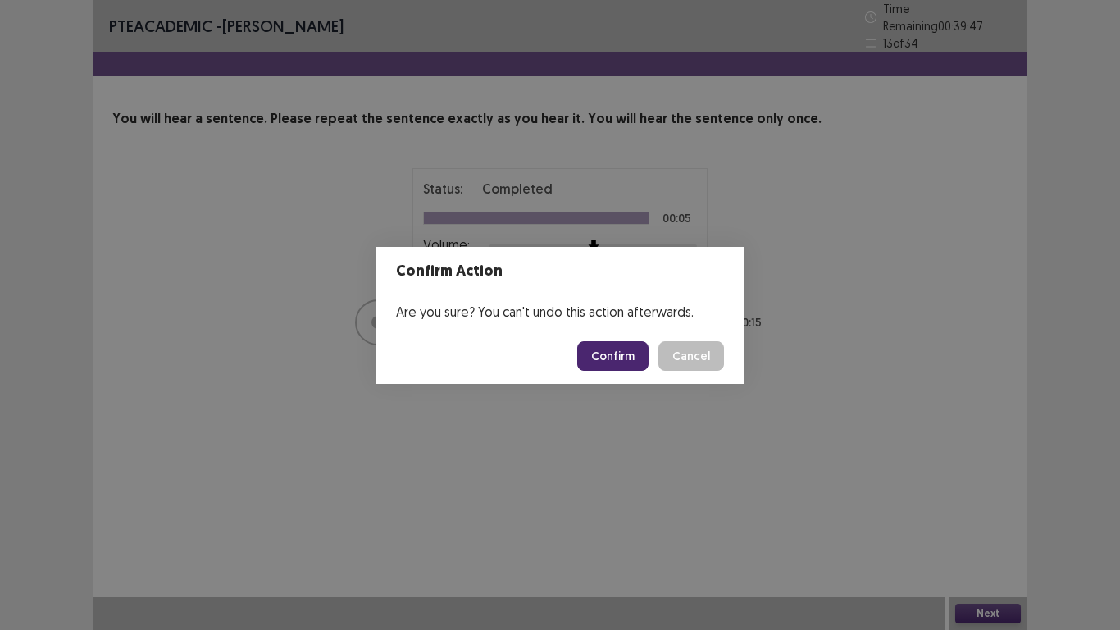
click at [644, 357] on button "Confirm" at bounding box center [612, 356] width 71 height 30
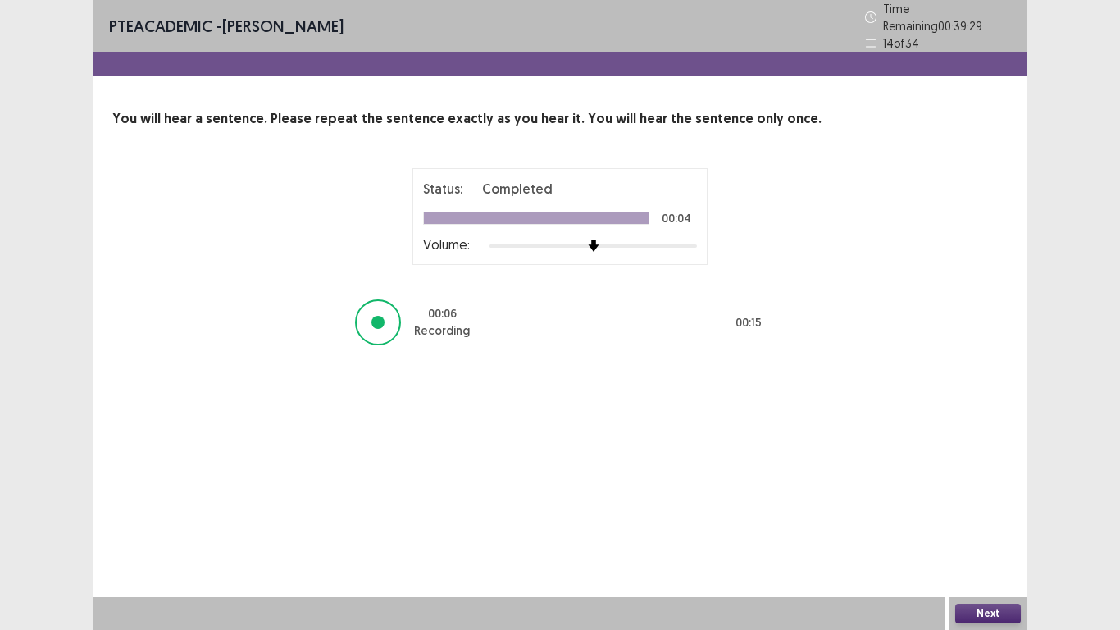
click at [992, 518] on button "Next" at bounding box center [988, 613] width 66 height 20
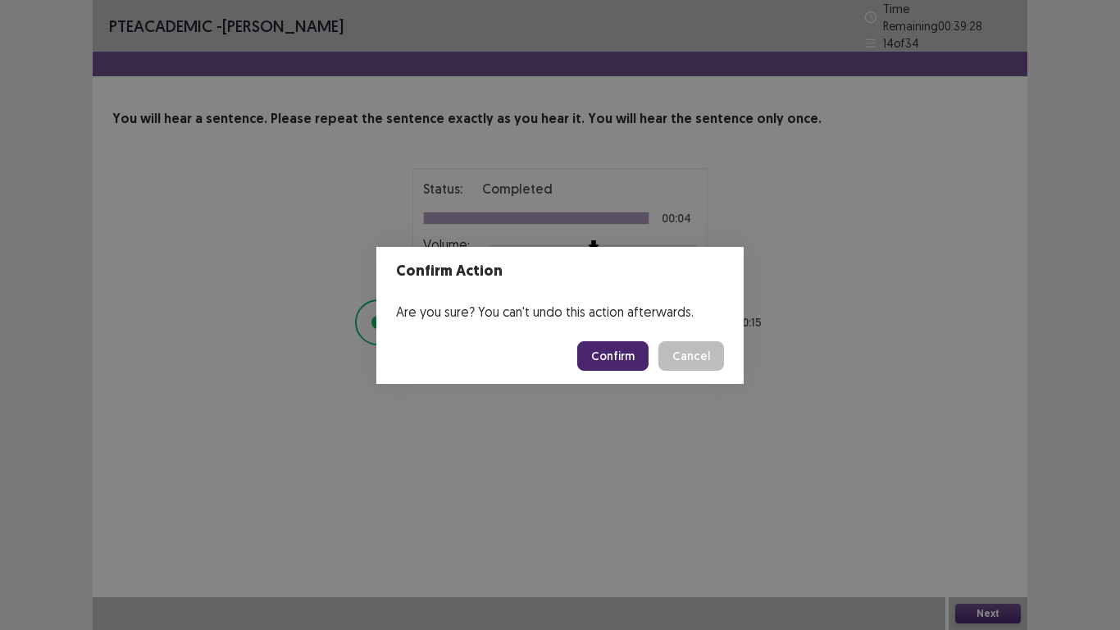
click at [594, 354] on button "Confirm" at bounding box center [612, 356] width 71 height 30
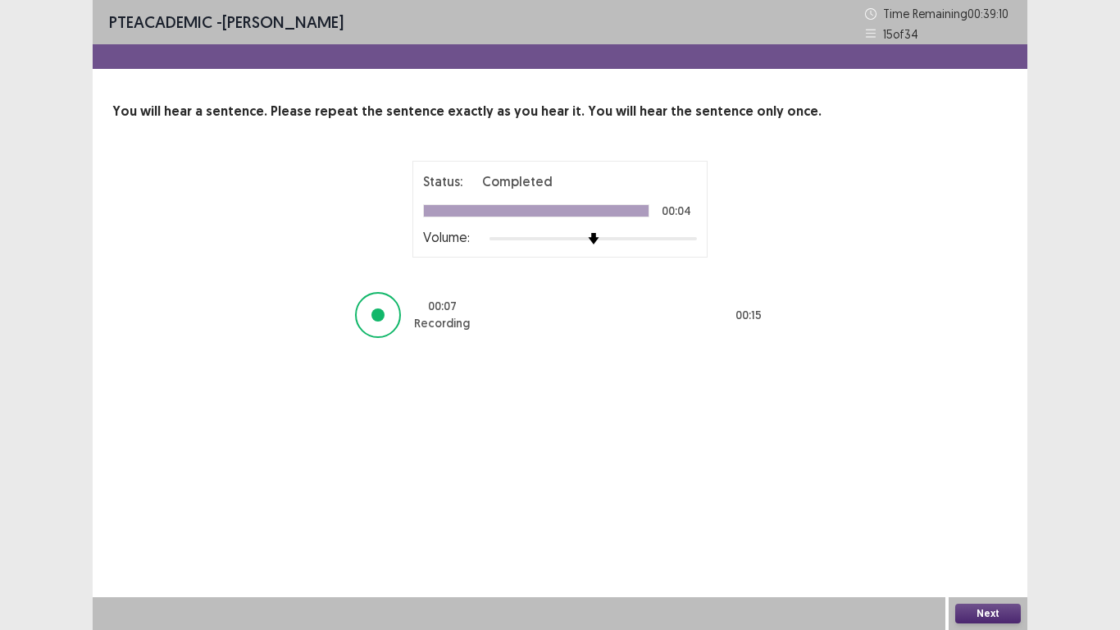
click at [997, 518] on button "Next" at bounding box center [988, 613] width 66 height 20
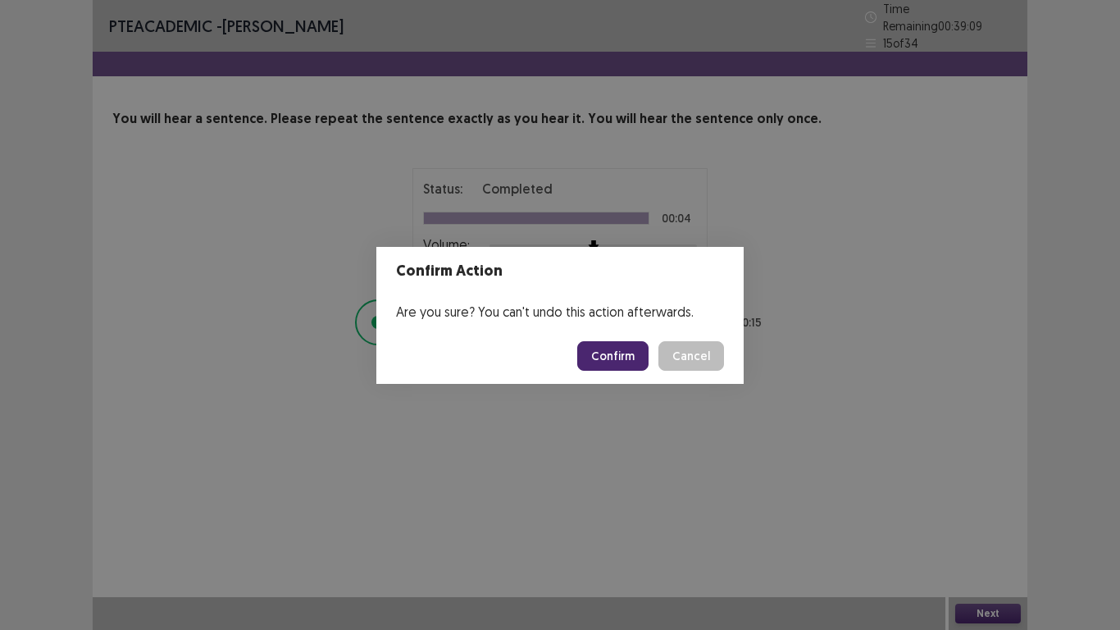
click at [619, 346] on button "Confirm" at bounding box center [612, 356] width 71 height 30
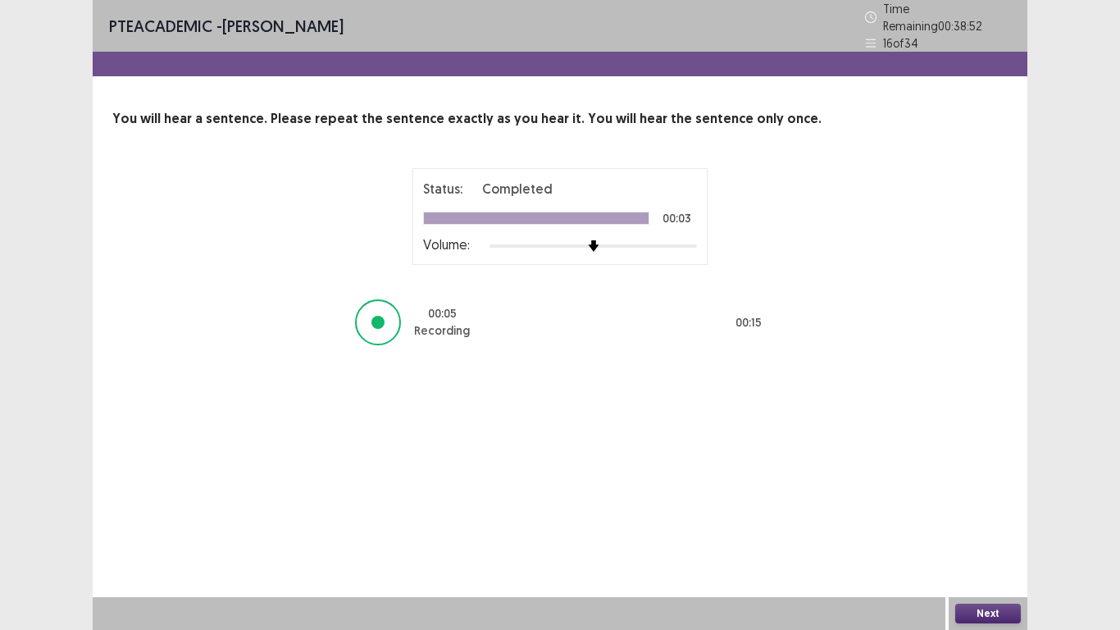
click at [965, 518] on button "Next" at bounding box center [988, 613] width 66 height 20
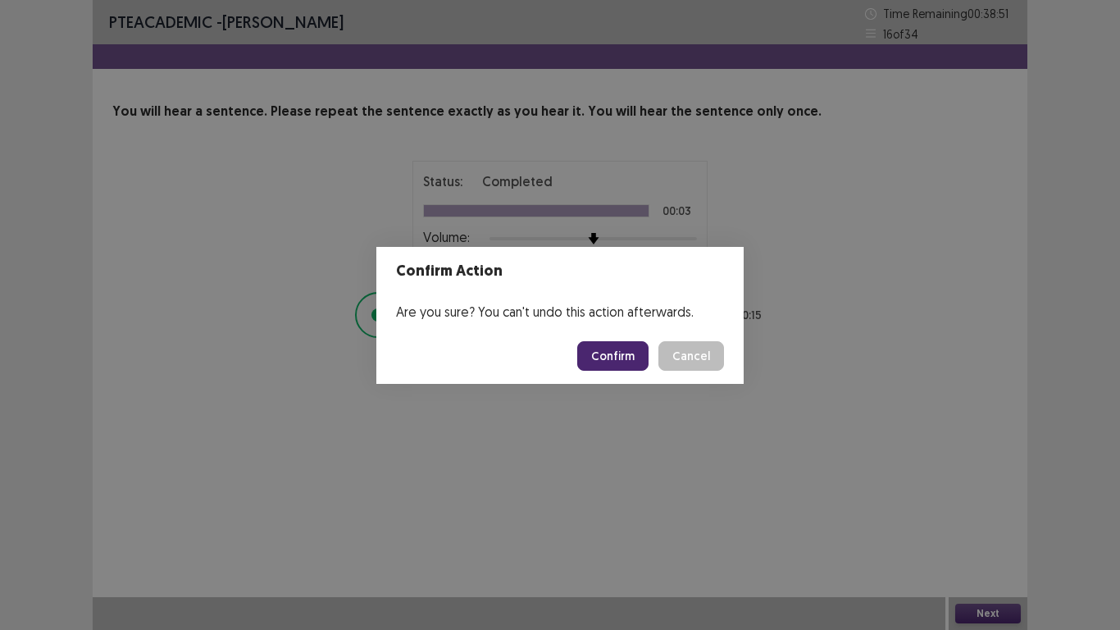
click at [629, 344] on button "Confirm" at bounding box center [612, 356] width 71 height 30
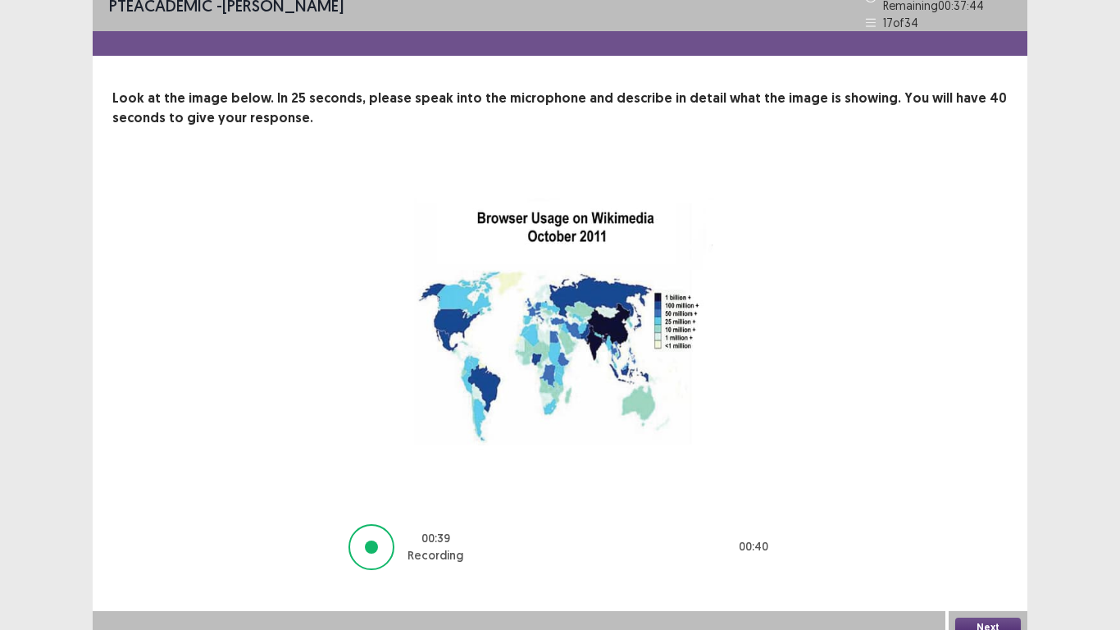
scroll to position [27, 0]
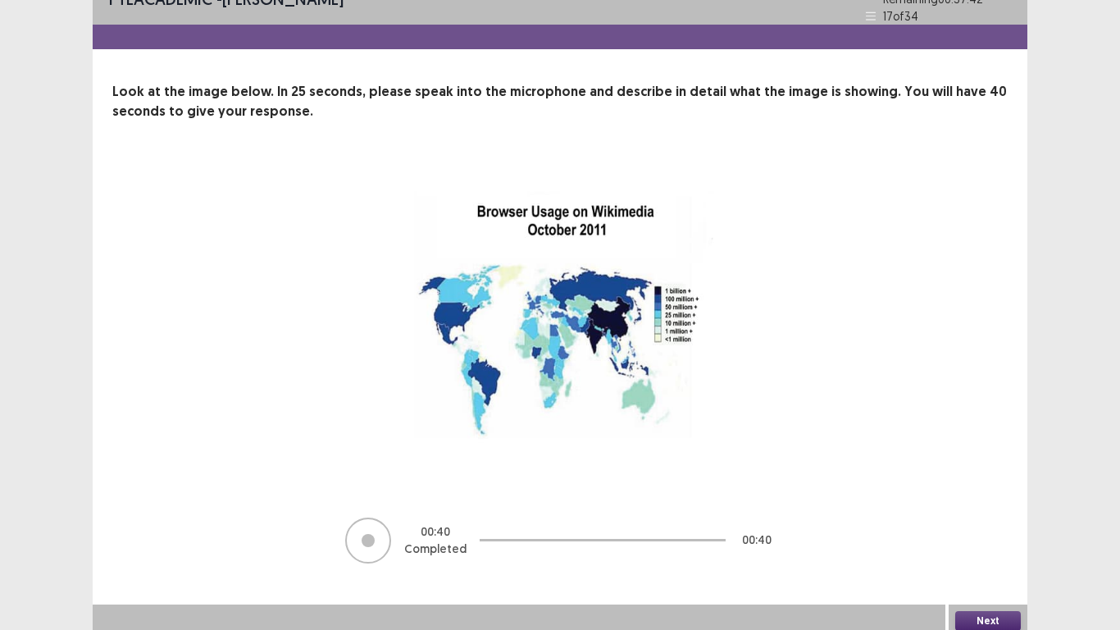
click at [1008, 518] on button "Next" at bounding box center [988, 621] width 66 height 20
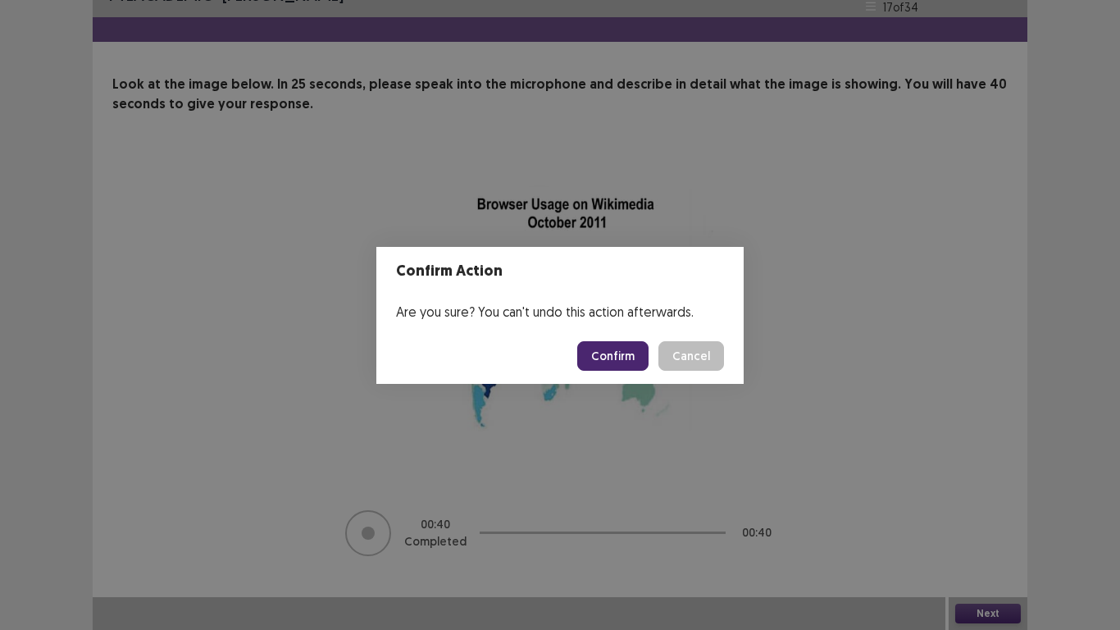
click at [626, 362] on button "Confirm" at bounding box center [612, 356] width 71 height 30
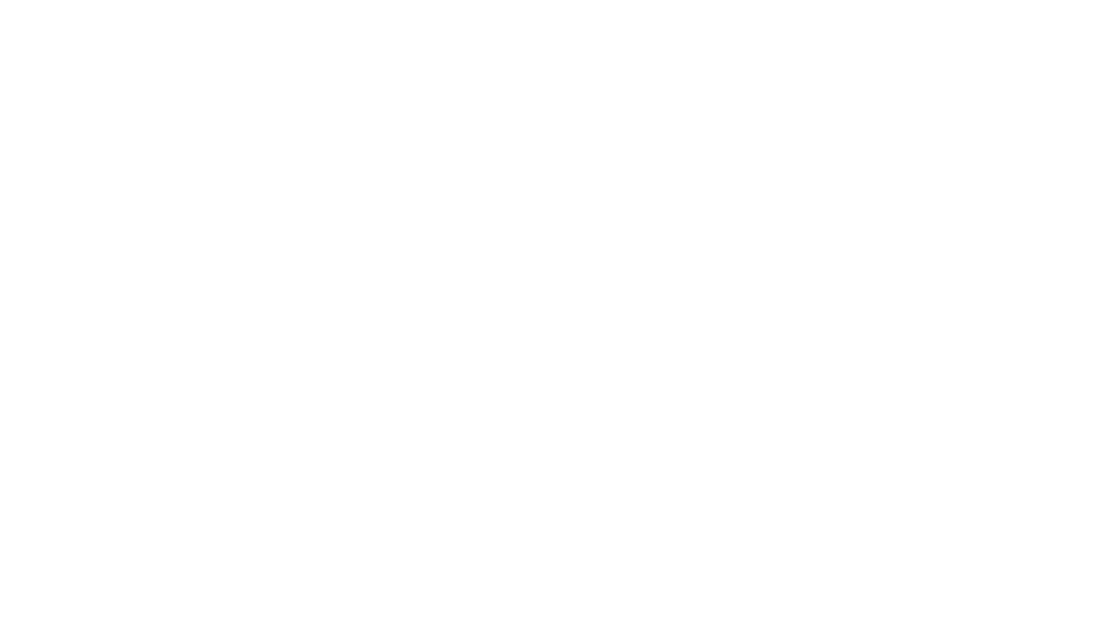
scroll to position [0, 0]
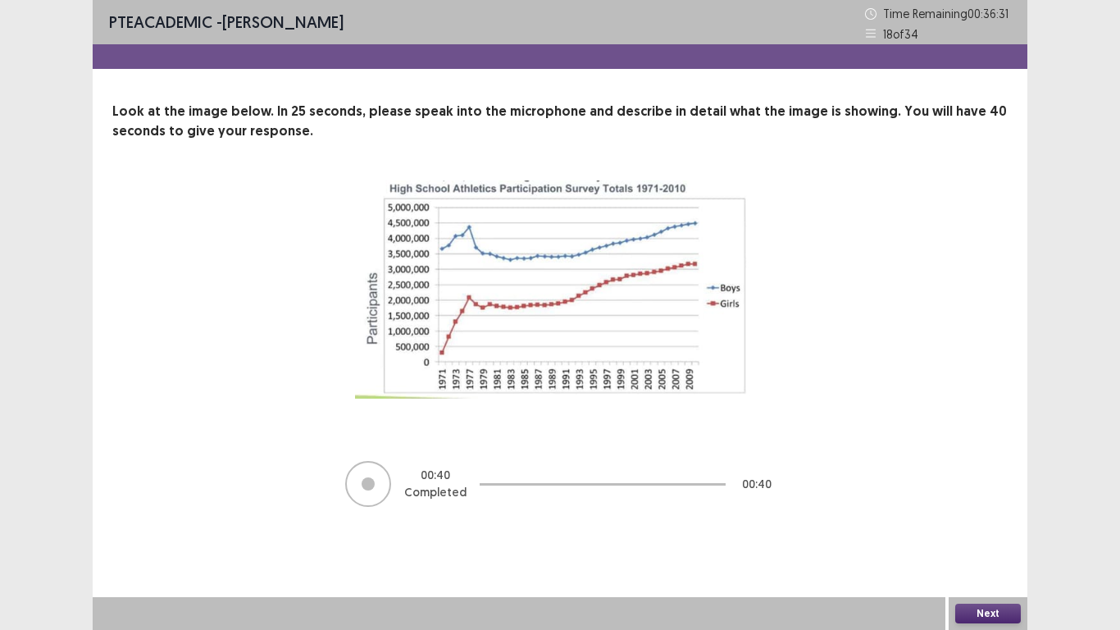
click at [978, 518] on button "Next" at bounding box center [988, 613] width 66 height 20
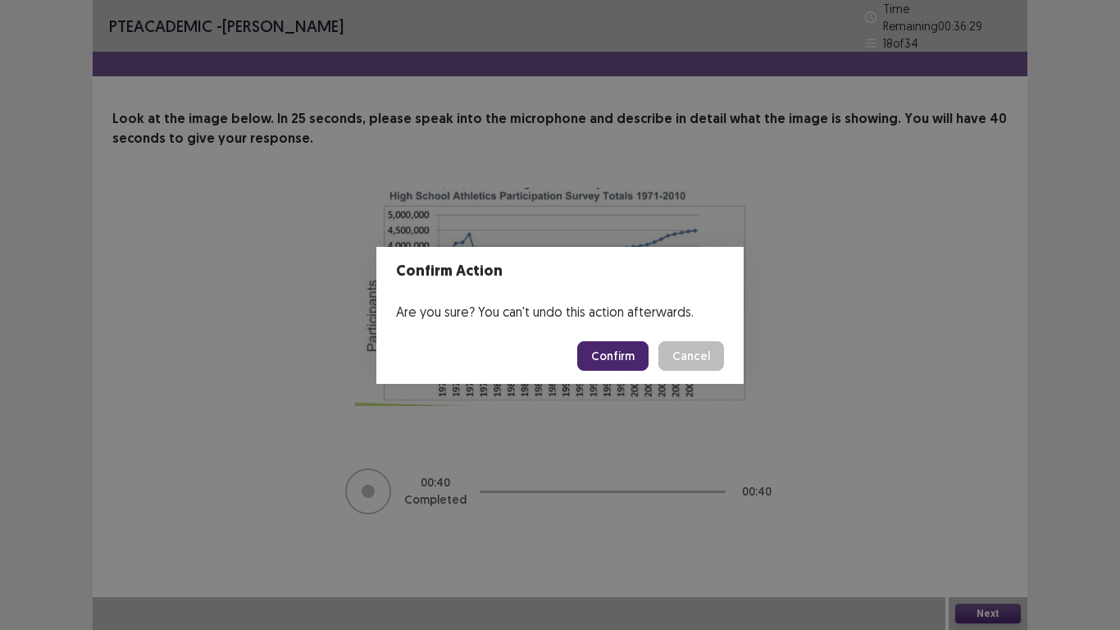
click at [606, 357] on button "Confirm" at bounding box center [612, 356] width 71 height 30
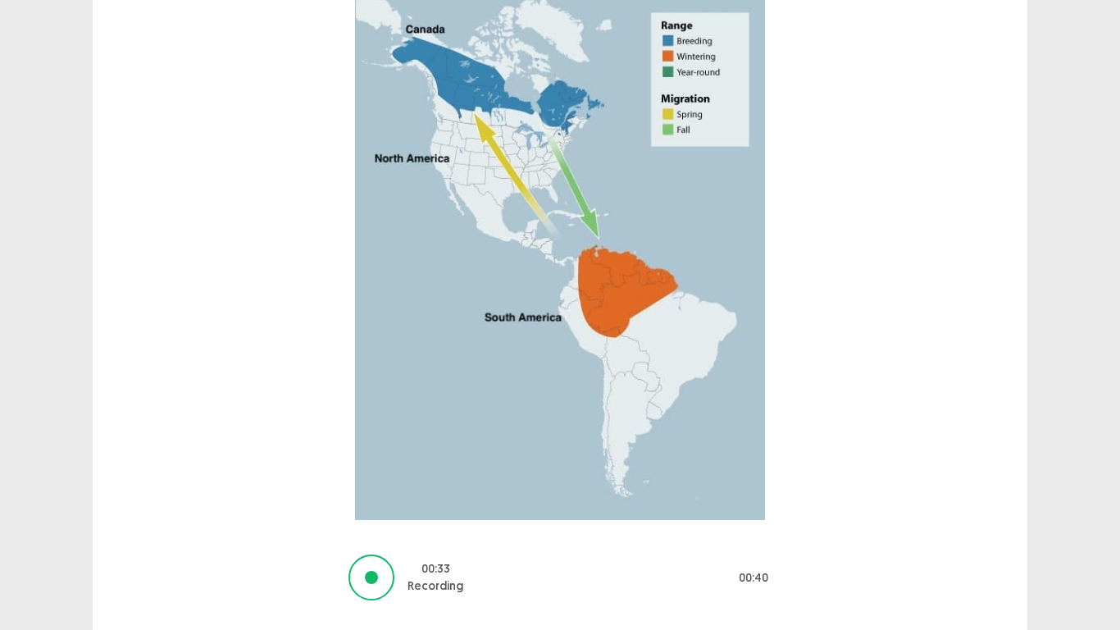
scroll to position [229, 0]
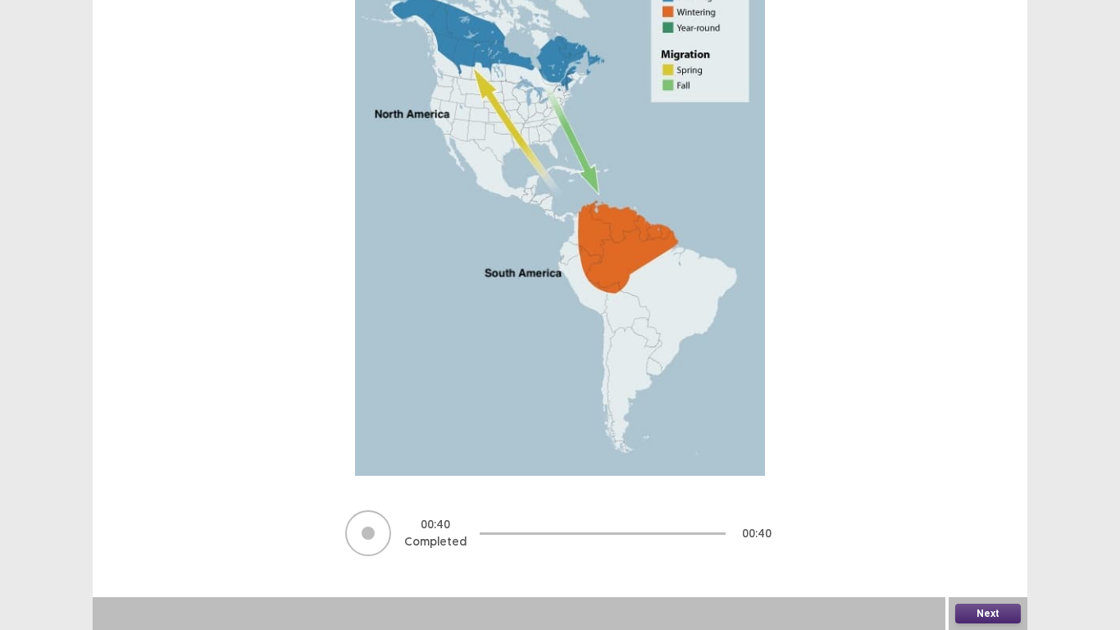
click at [968, 518] on button "Next" at bounding box center [988, 613] width 66 height 20
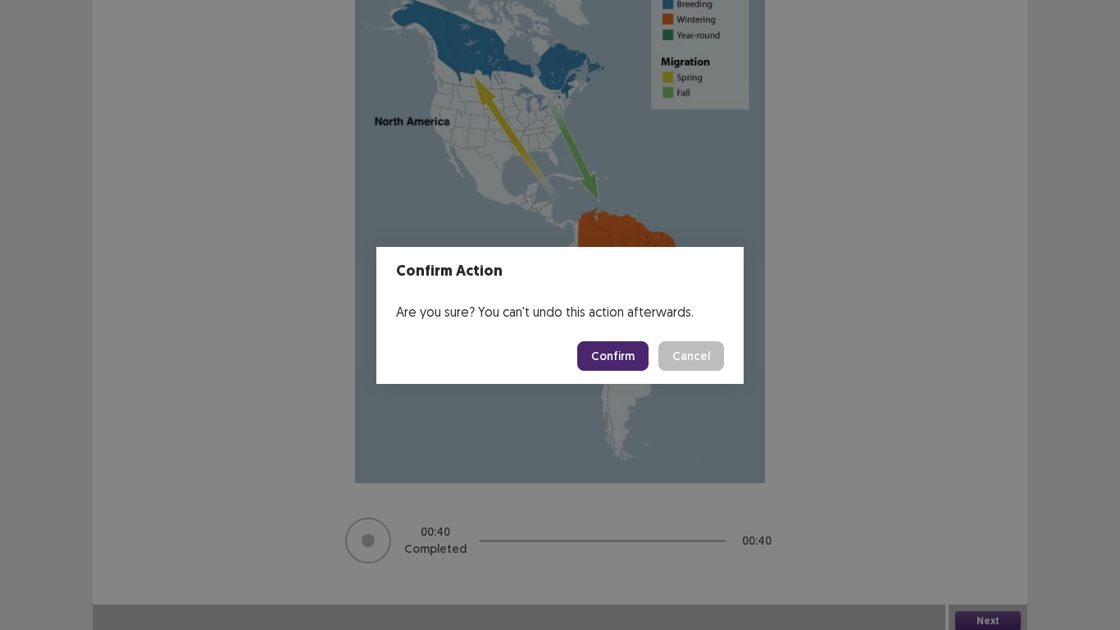
click at [628, 344] on button "Confirm" at bounding box center [612, 356] width 71 height 30
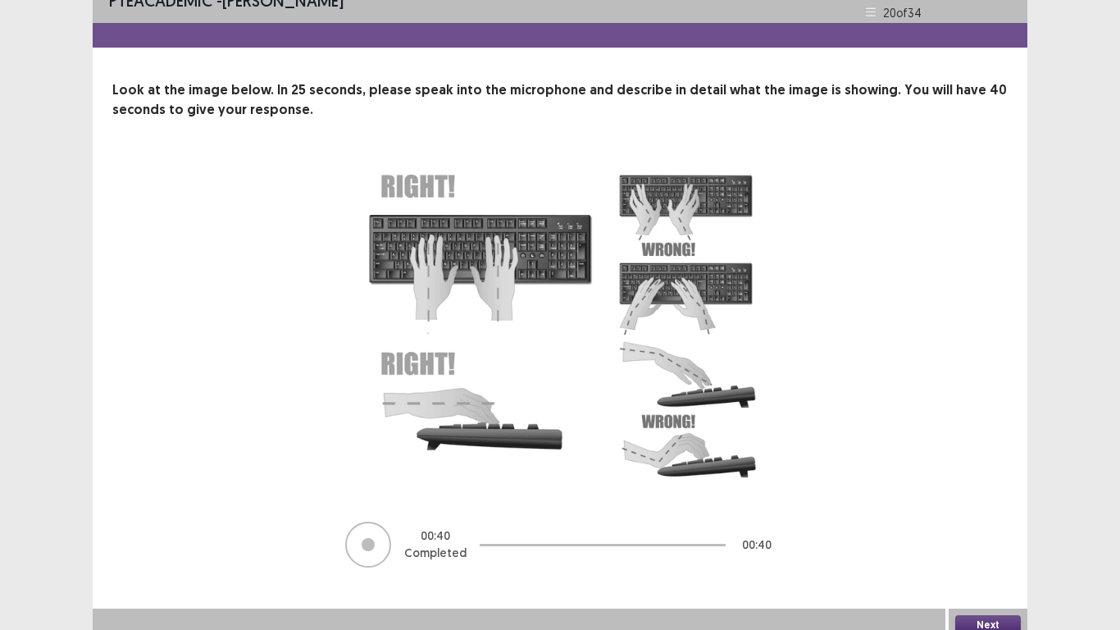
scroll to position [33, 0]
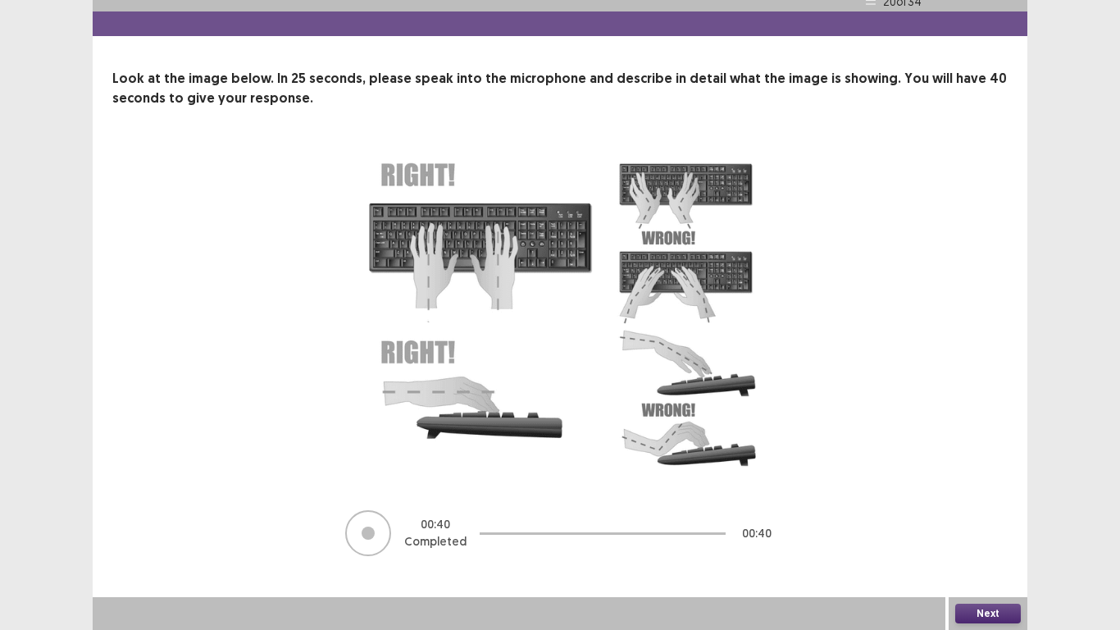
click at [972, 518] on button "Next" at bounding box center [988, 613] width 66 height 20
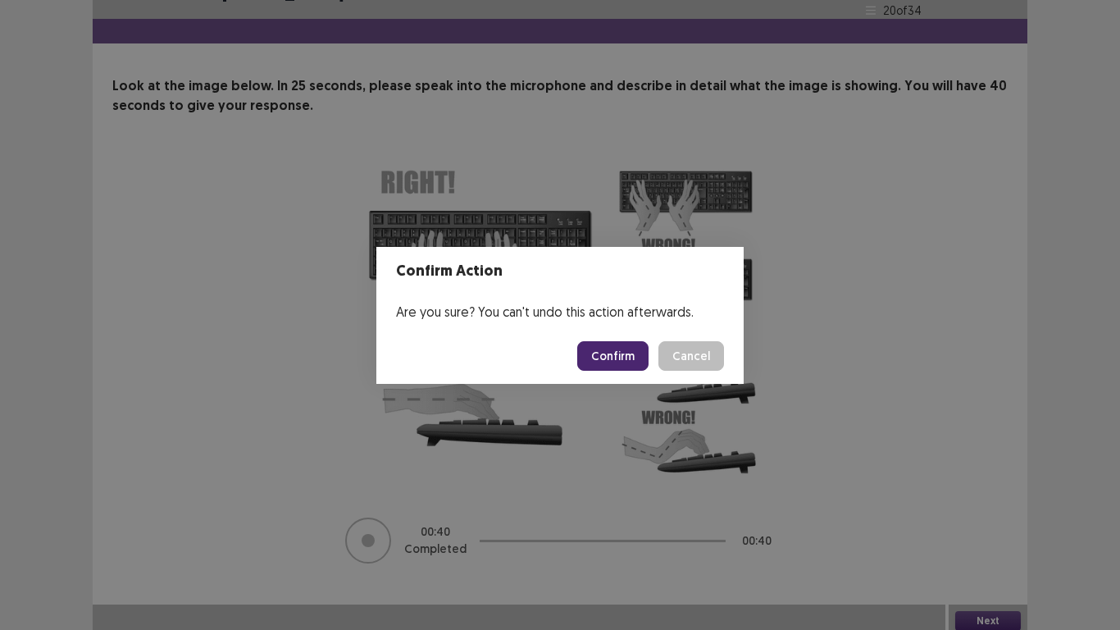
click at [608, 359] on button "Confirm" at bounding box center [612, 356] width 71 height 30
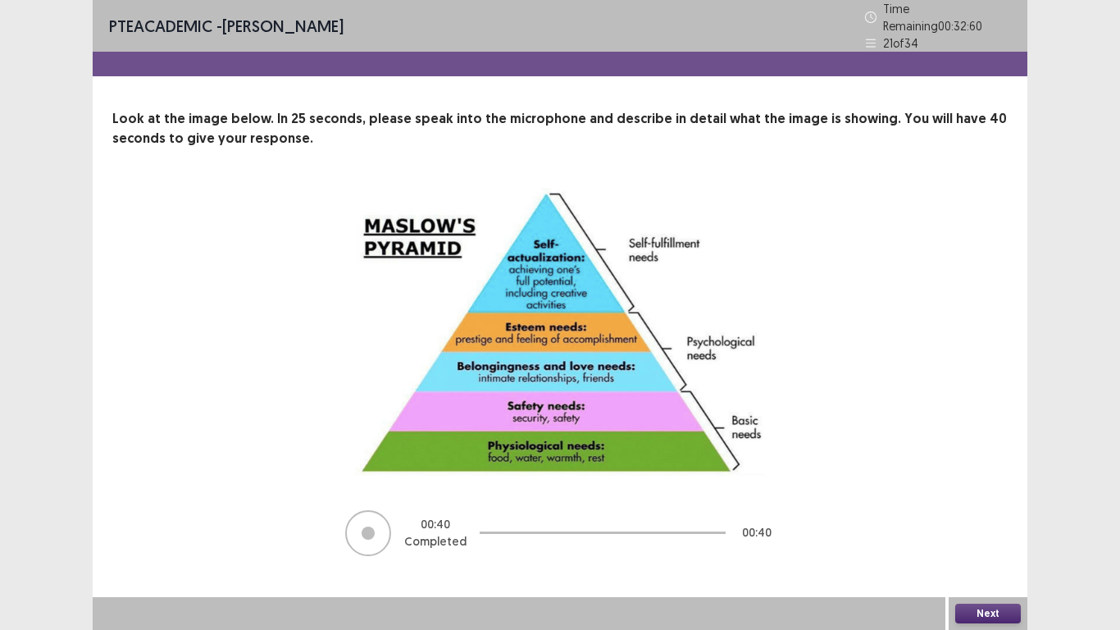
click at [1002, 518] on button "Next" at bounding box center [988, 613] width 66 height 20
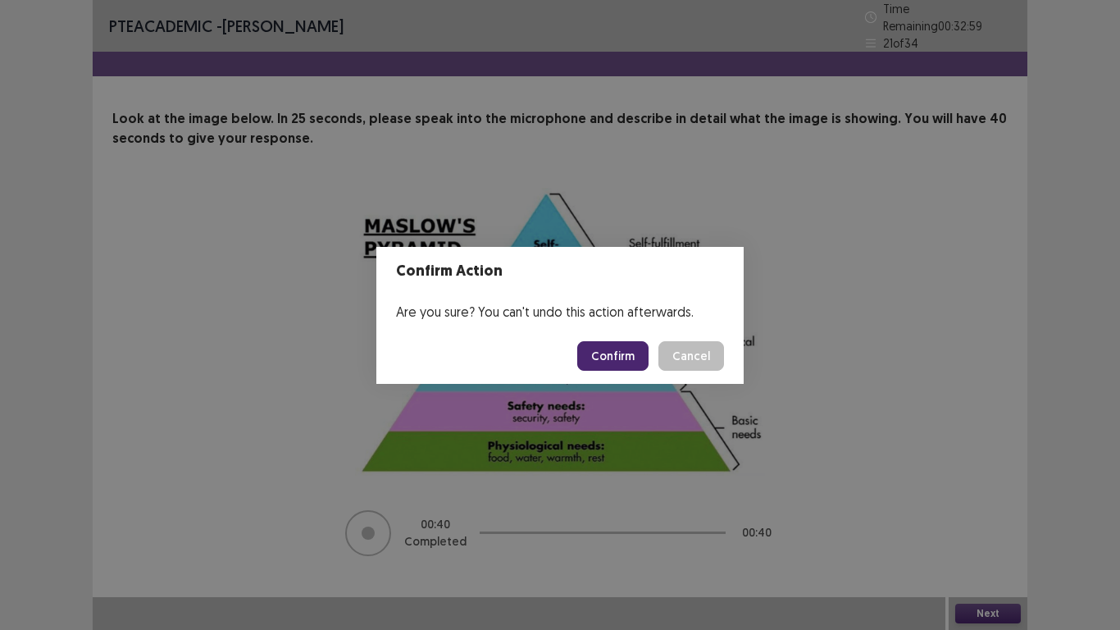
click at [614, 364] on button "Confirm" at bounding box center [612, 356] width 71 height 30
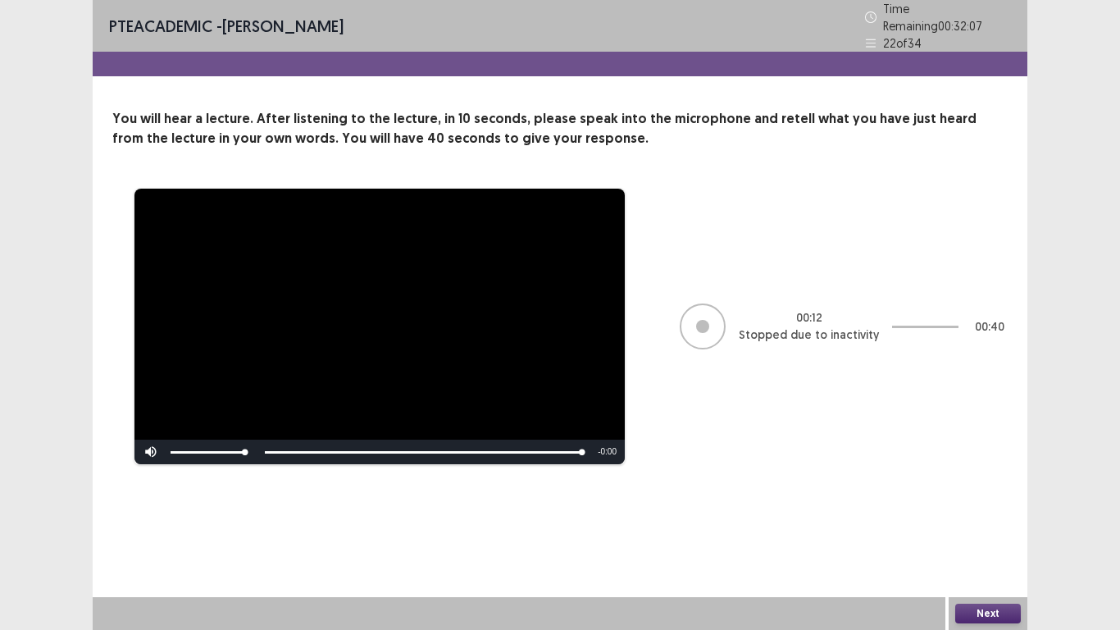
click at [1008, 518] on button "Next" at bounding box center [988, 613] width 66 height 20
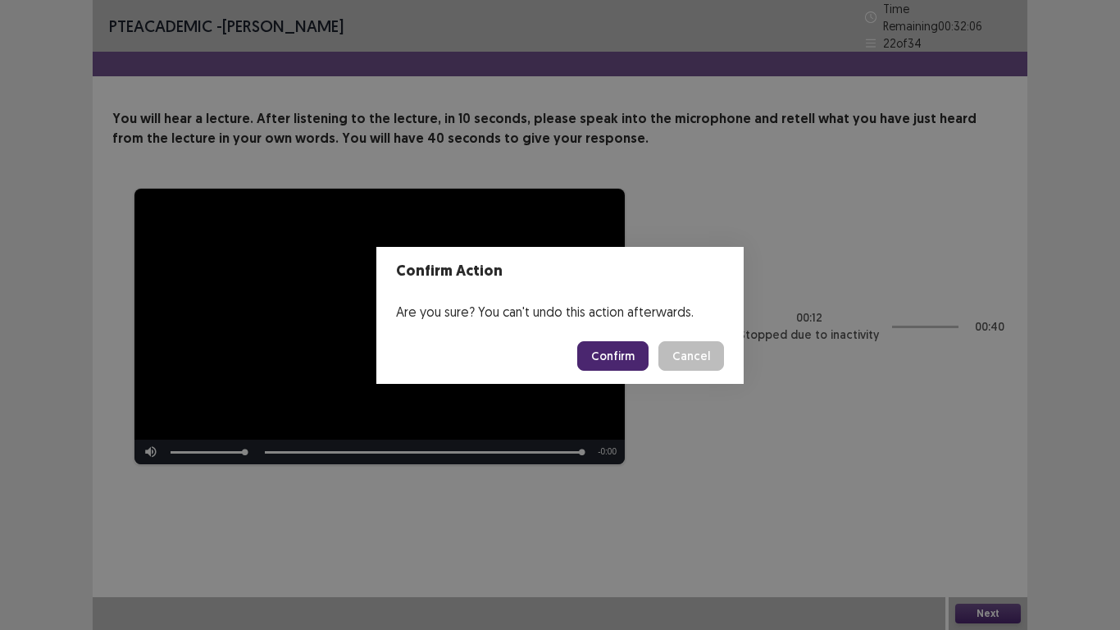
click at [621, 344] on button "Confirm" at bounding box center [612, 356] width 71 height 30
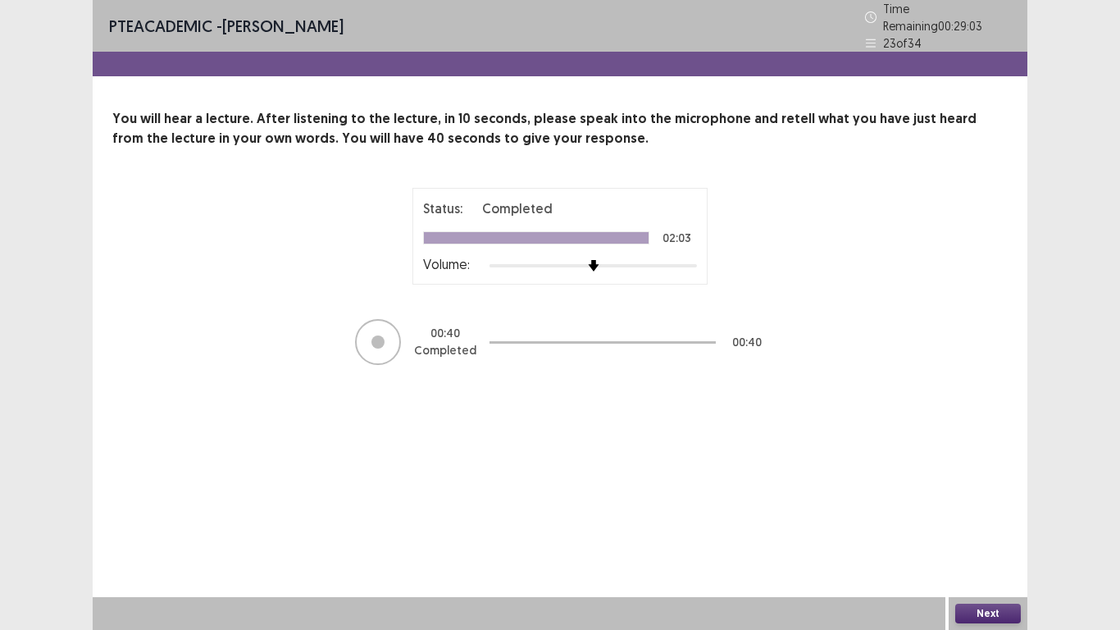
click at [986, 518] on button "Next" at bounding box center [988, 613] width 66 height 20
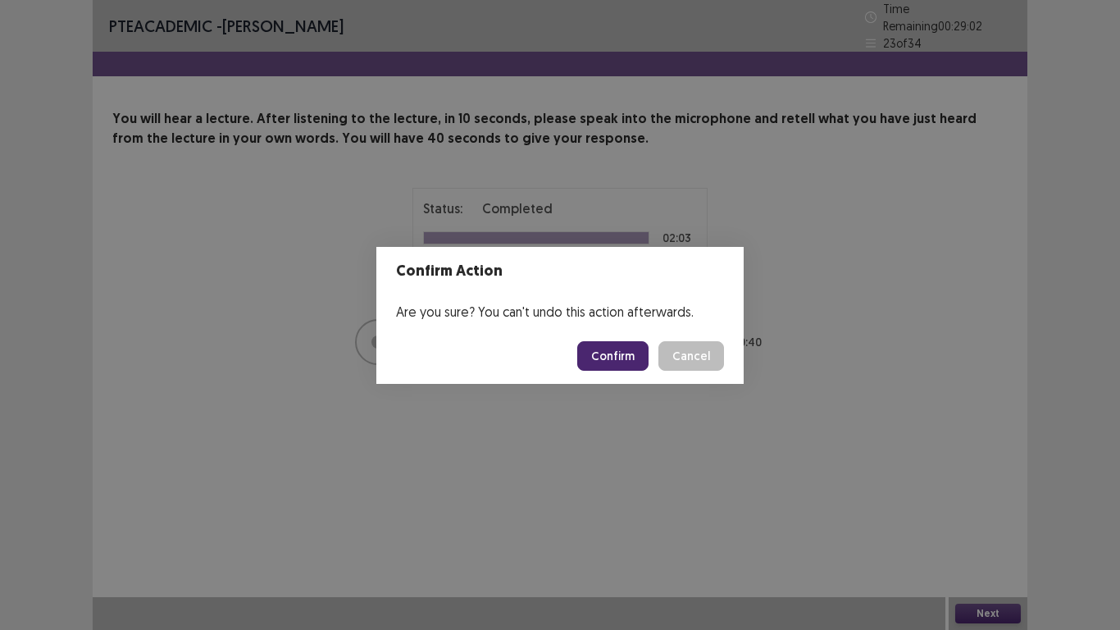
click at [598, 347] on button "Confirm" at bounding box center [612, 356] width 71 height 30
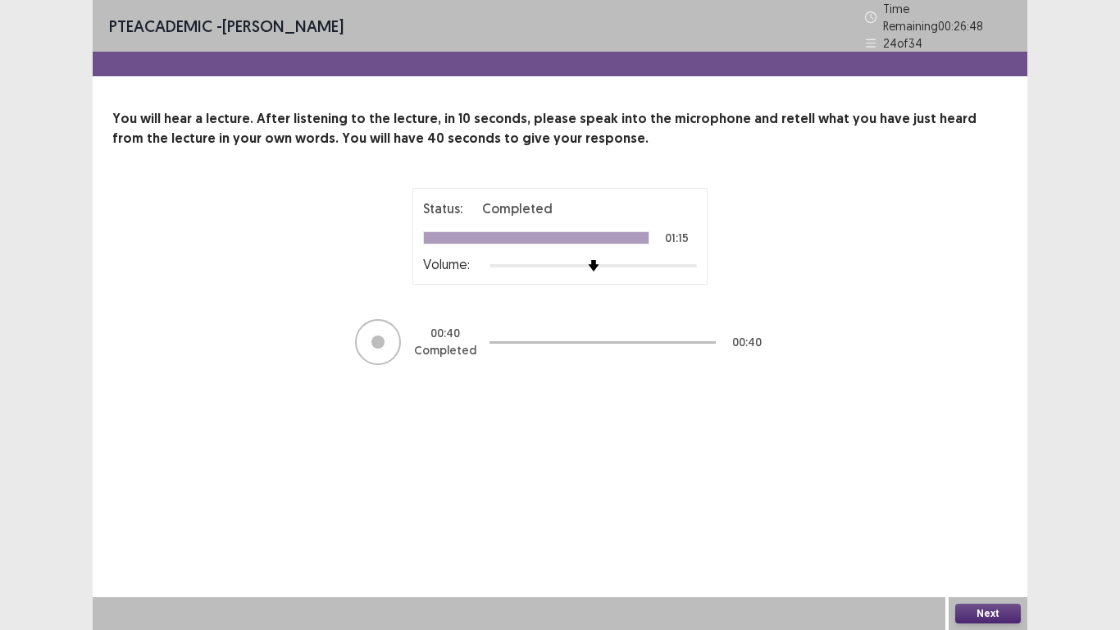
click at [982, 518] on button "Next" at bounding box center [988, 613] width 66 height 20
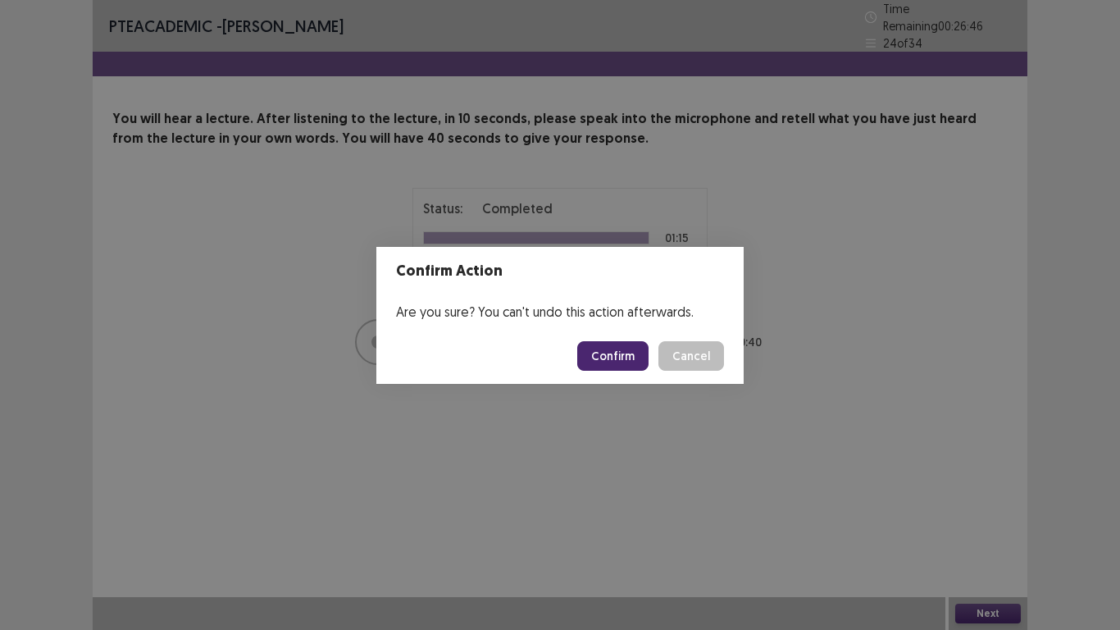
click at [615, 344] on button "Confirm" at bounding box center [612, 356] width 71 height 30
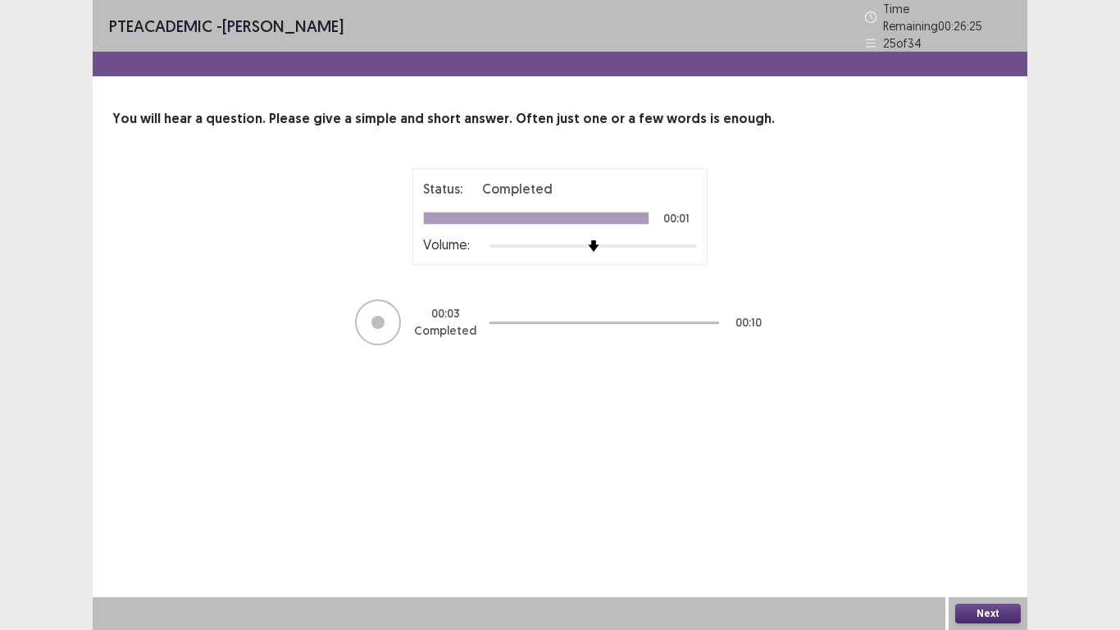
click at [989, 518] on button "Next" at bounding box center [988, 613] width 66 height 20
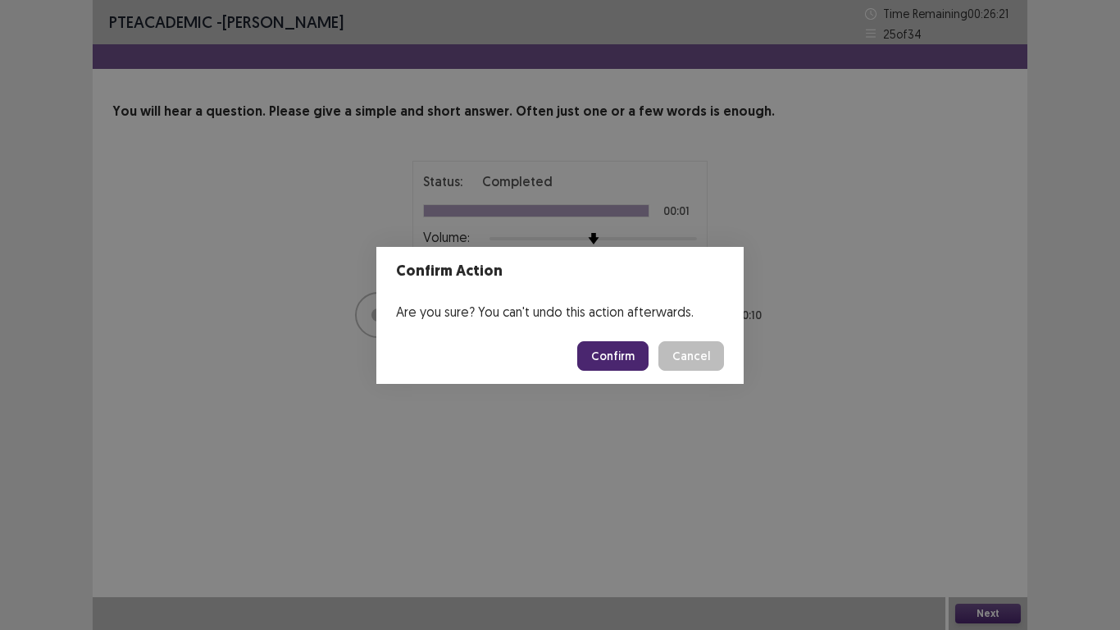
click at [614, 357] on button "Confirm" at bounding box center [612, 356] width 71 height 30
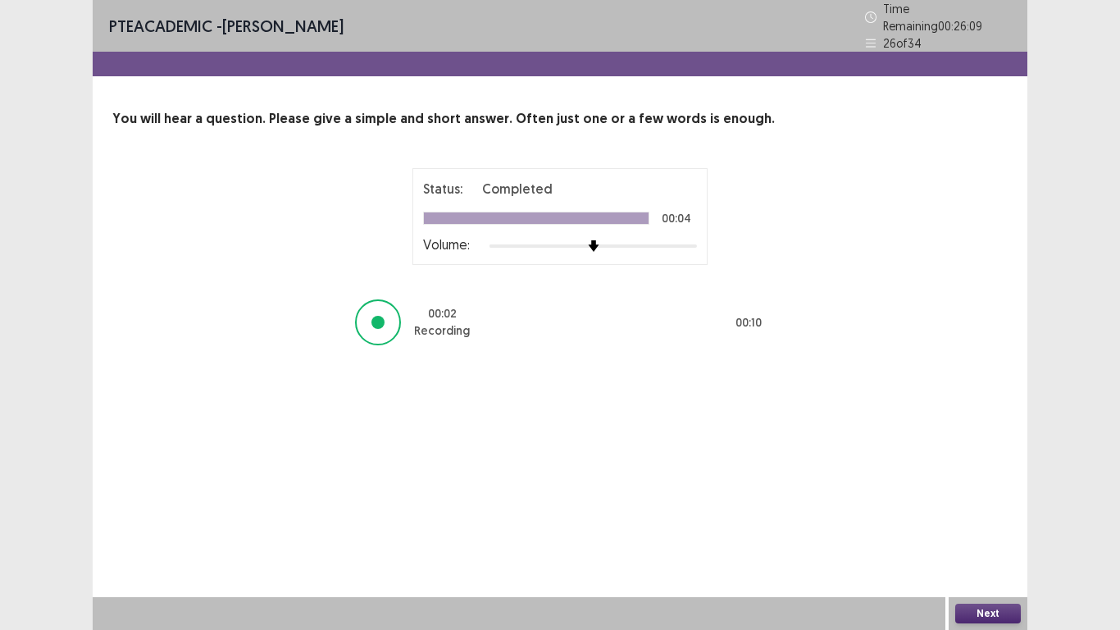
click at [1007, 518] on button "Next" at bounding box center [988, 613] width 66 height 20
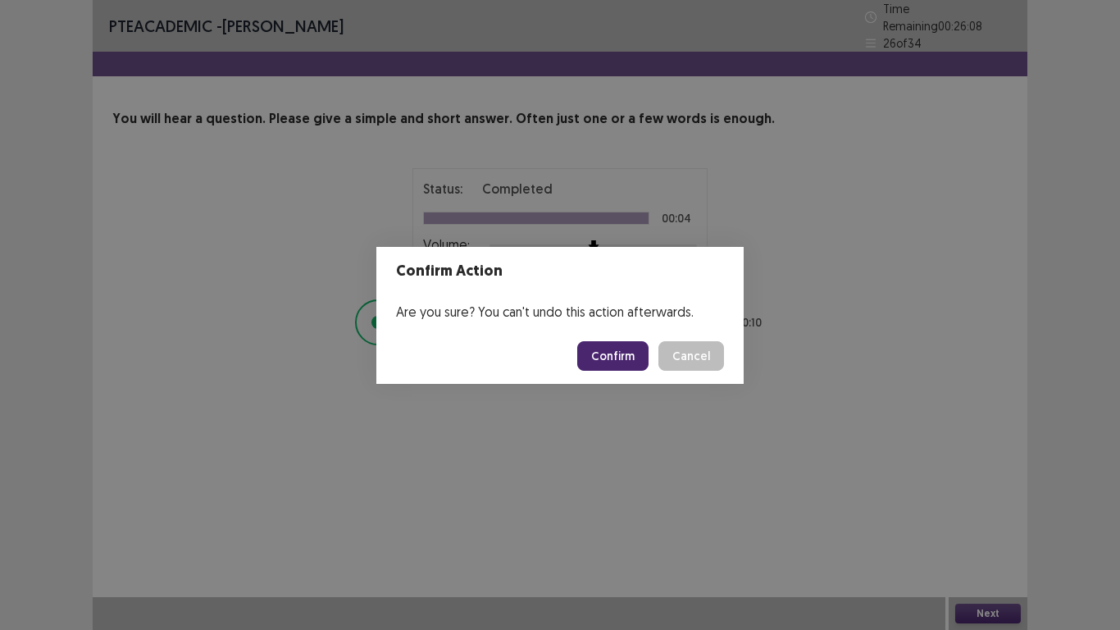
click at [631, 366] on button "Confirm" at bounding box center [612, 356] width 71 height 30
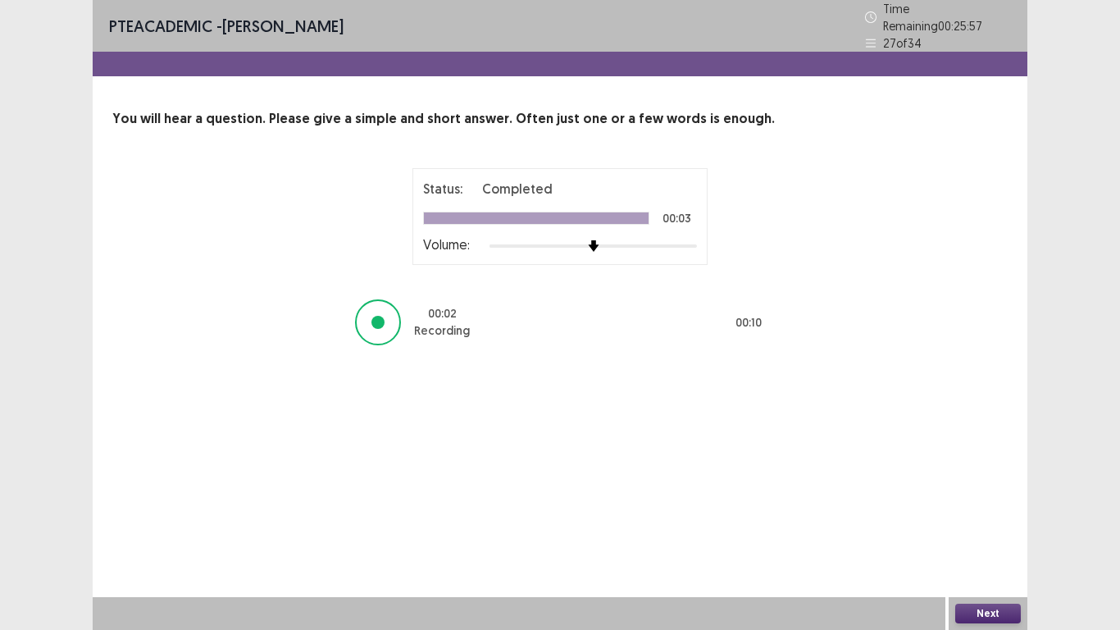
click at [994, 518] on button "Next" at bounding box center [988, 613] width 66 height 20
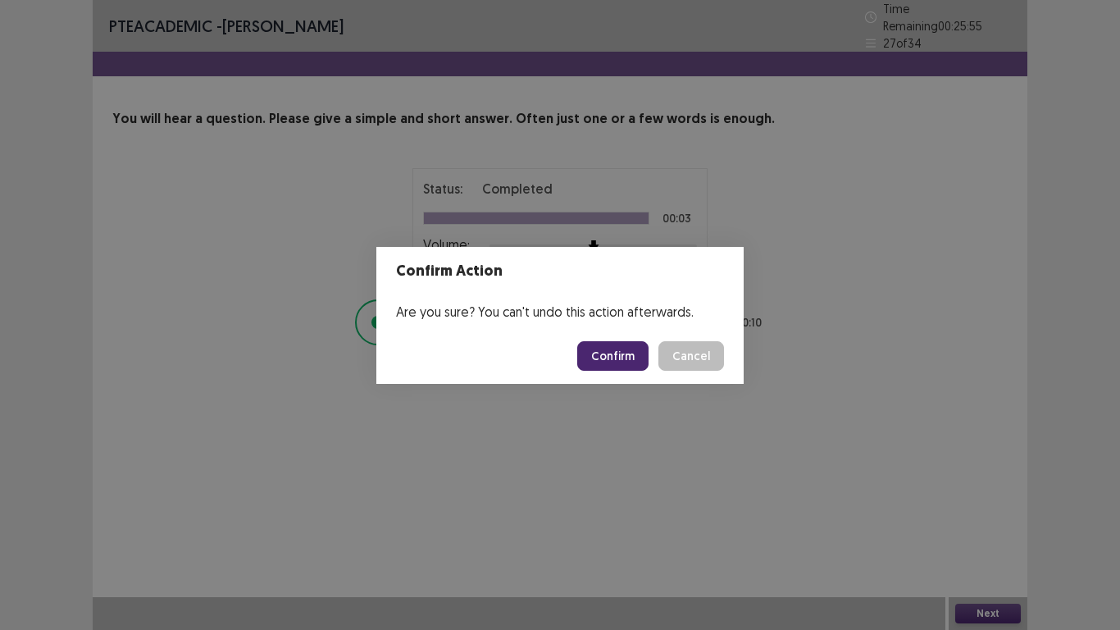
click at [626, 356] on button "Confirm" at bounding box center [612, 356] width 71 height 30
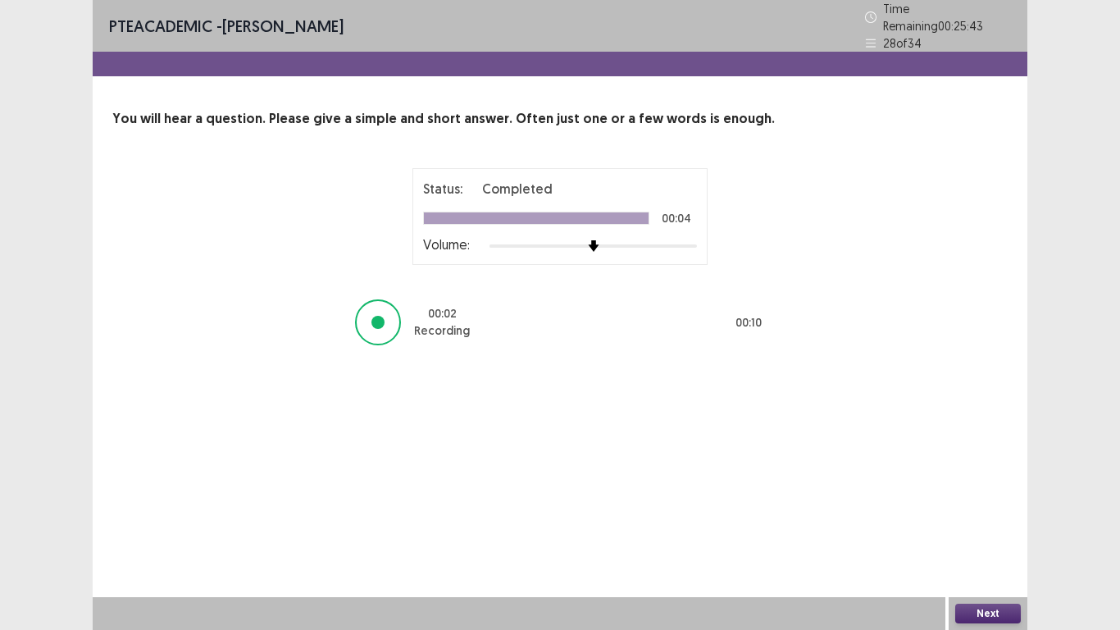
click at [998, 518] on button "Next" at bounding box center [988, 613] width 66 height 20
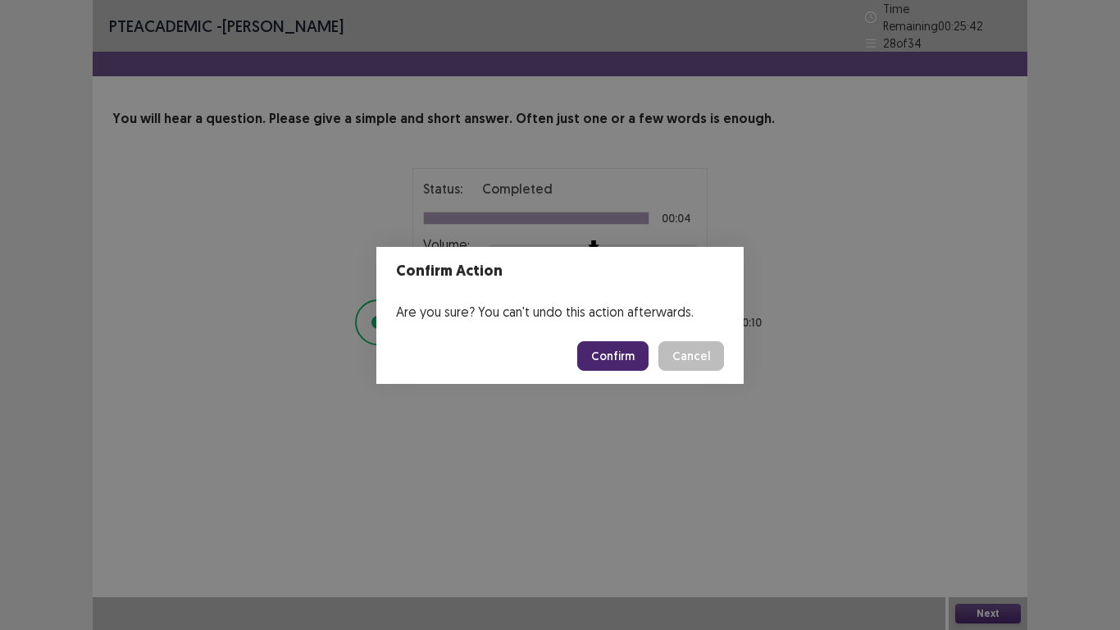
click at [593, 349] on button "Confirm" at bounding box center [612, 356] width 71 height 30
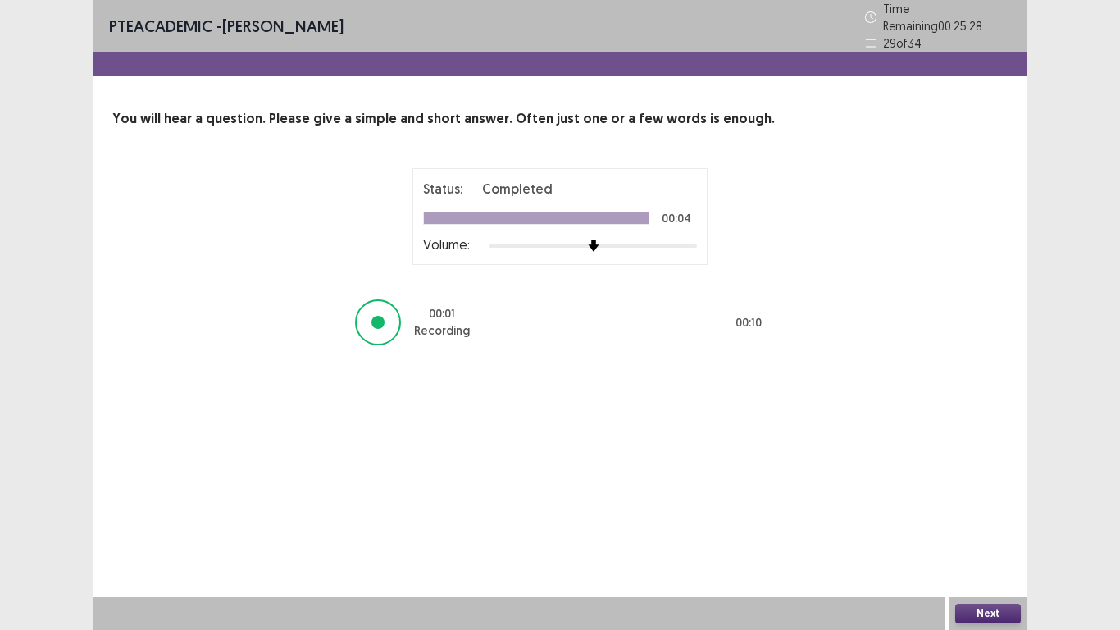
drag, startPoint x: 1011, startPoint y: 613, endPoint x: 999, endPoint y: 612, distance: 12.4
click at [999, 518] on button "Next" at bounding box center [988, 613] width 66 height 20
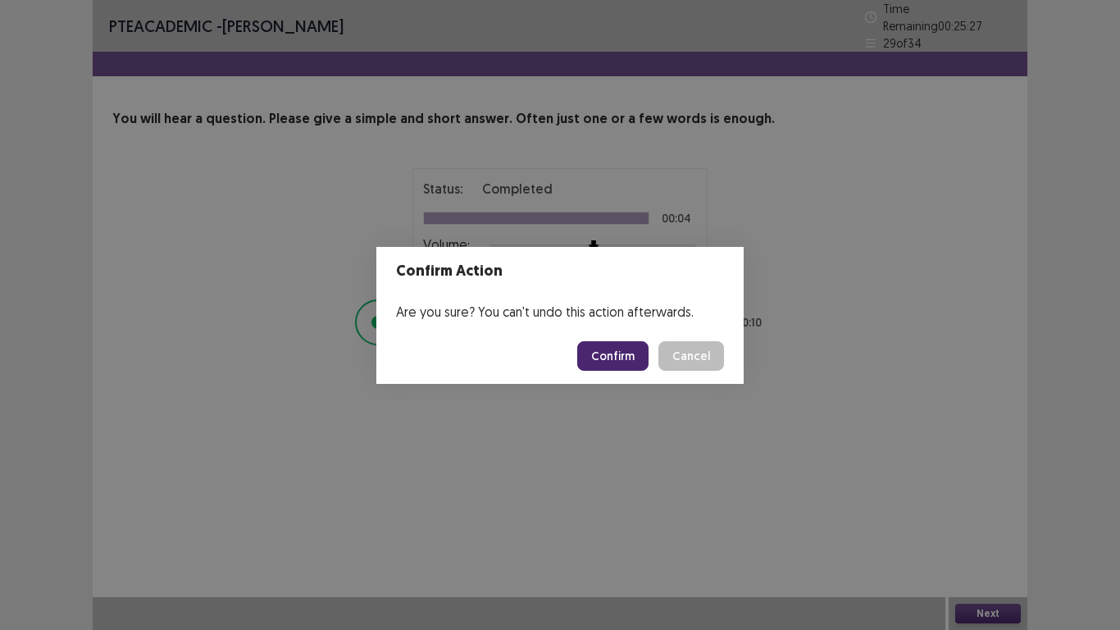
click at [610, 331] on footer "Confirm Cancel" at bounding box center [559, 356] width 367 height 56
drag, startPoint x: 603, startPoint y: 339, endPoint x: 600, endPoint y: 349, distance: 10.4
click at [602, 349] on footer "Confirm Cancel" at bounding box center [559, 356] width 367 height 56
click at [599, 351] on button "Confirm" at bounding box center [612, 356] width 71 height 30
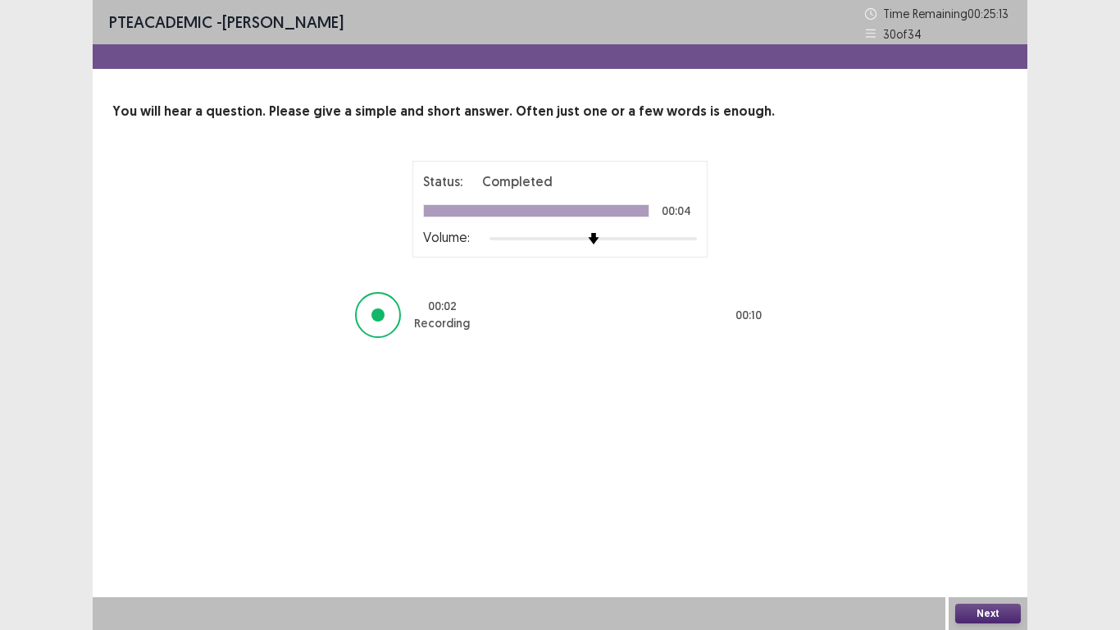
click at [985, 518] on button "Next" at bounding box center [988, 613] width 66 height 20
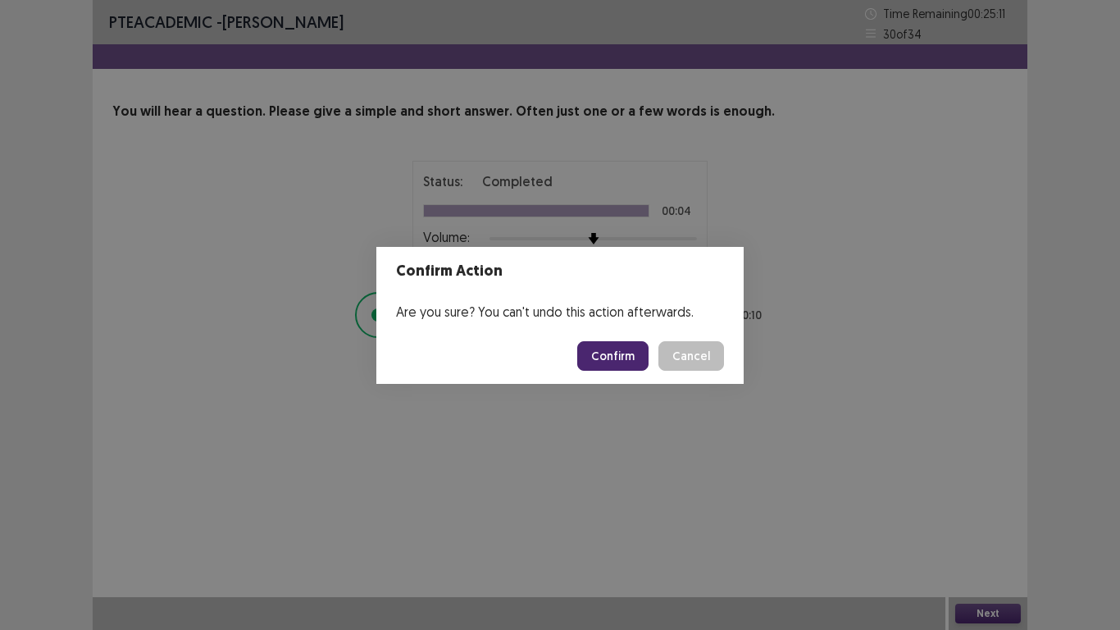
click at [617, 357] on button "Confirm" at bounding box center [612, 356] width 71 height 30
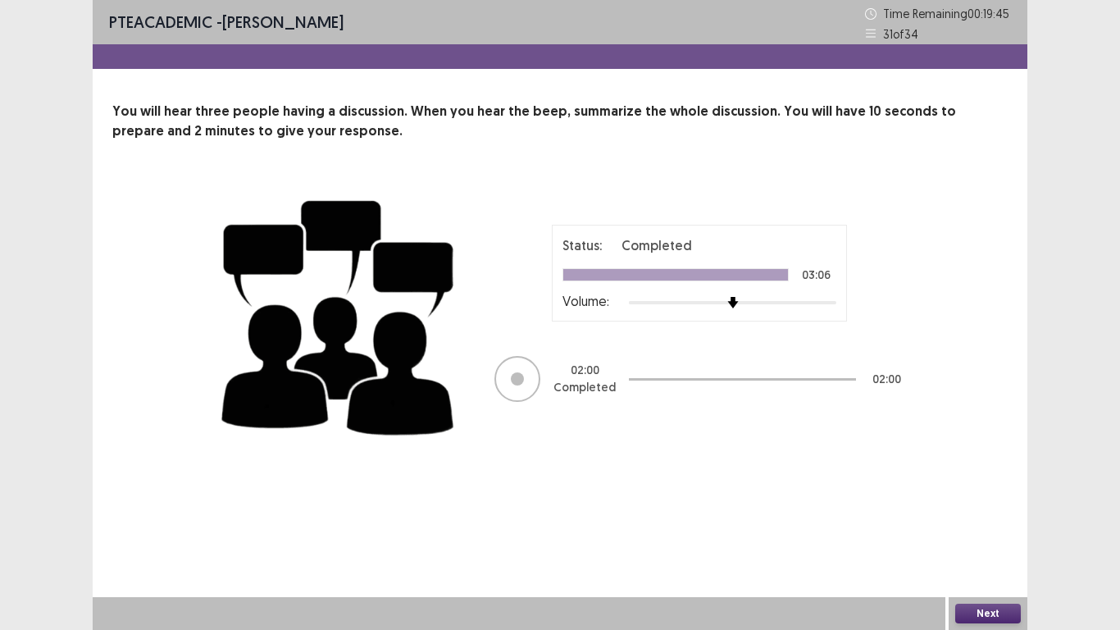
click at [985, 518] on button "Next" at bounding box center [988, 613] width 66 height 20
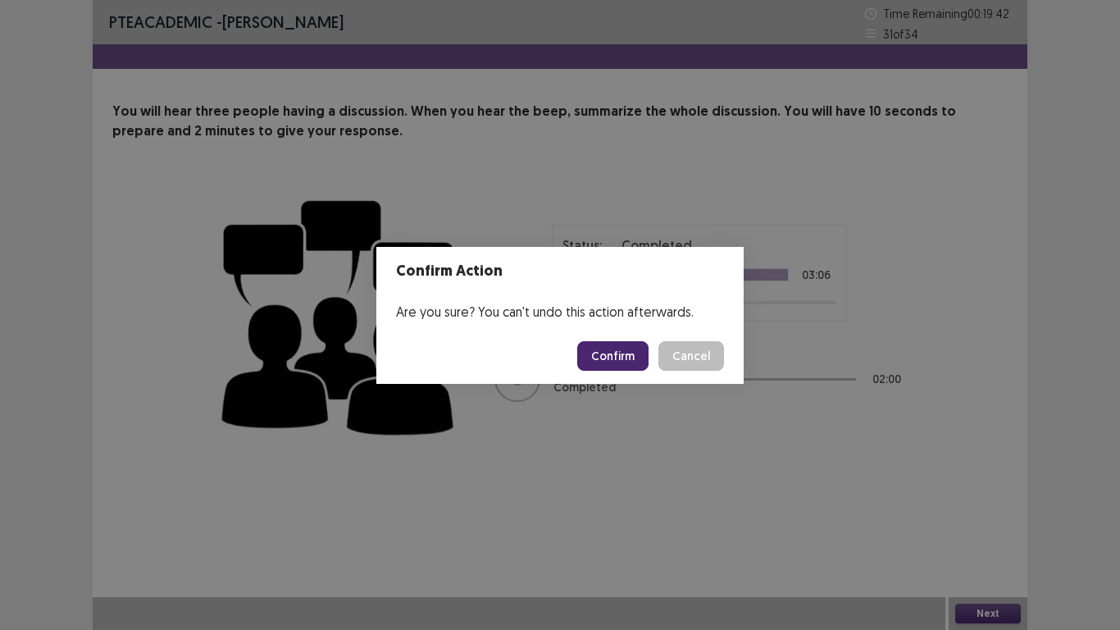
click at [639, 356] on button "Confirm" at bounding box center [612, 356] width 71 height 30
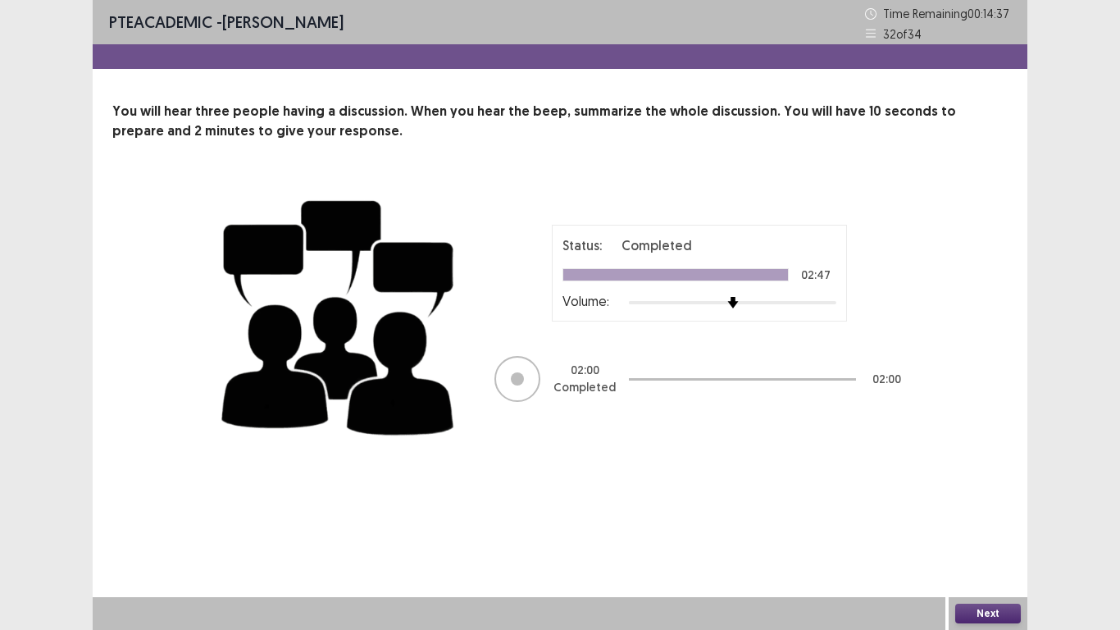
click at [981, 518] on button "Next" at bounding box center [988, 613] width 66 height 20
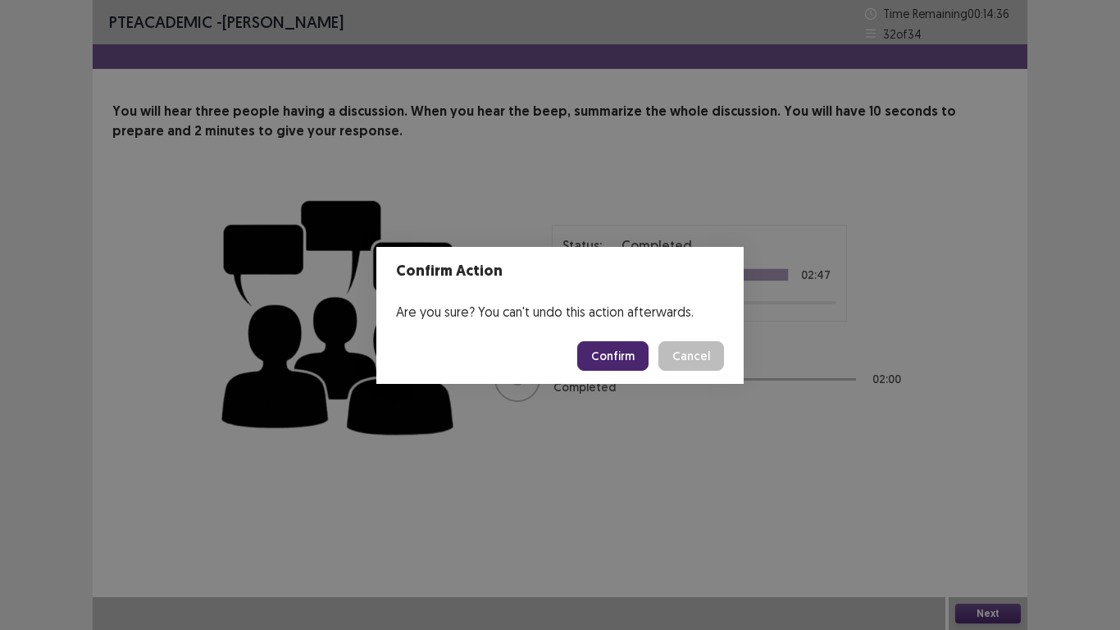
click at [607, 358] on button "Confirm" at bounding box center [612, 356] width 71 height 30
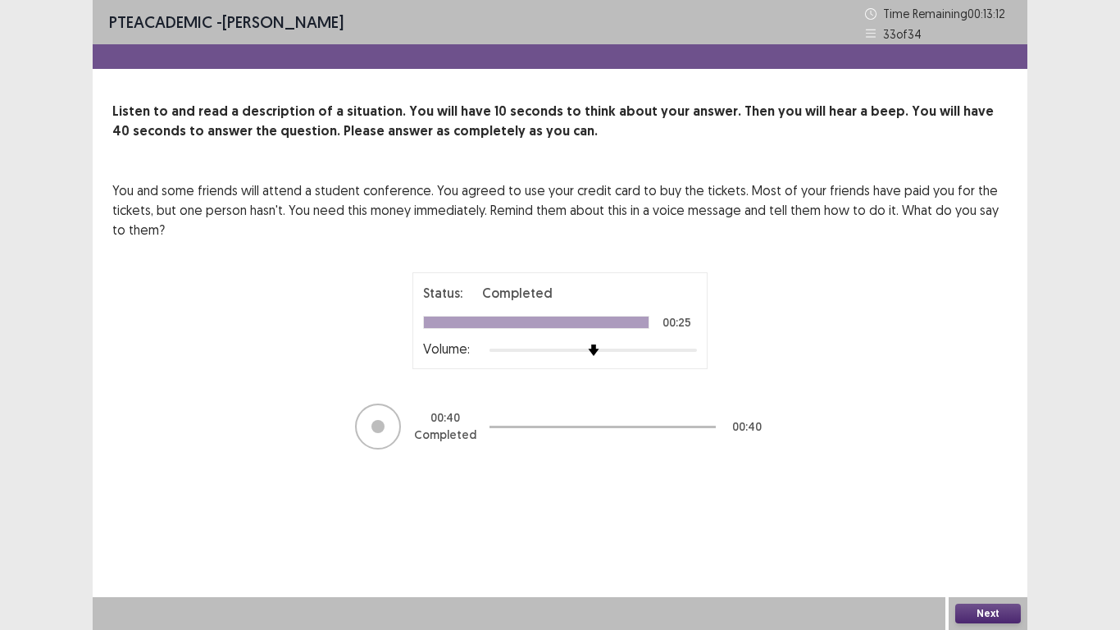
click at [981, 518] on button "Next" at bounding box center [988, 613] width 66 height 20
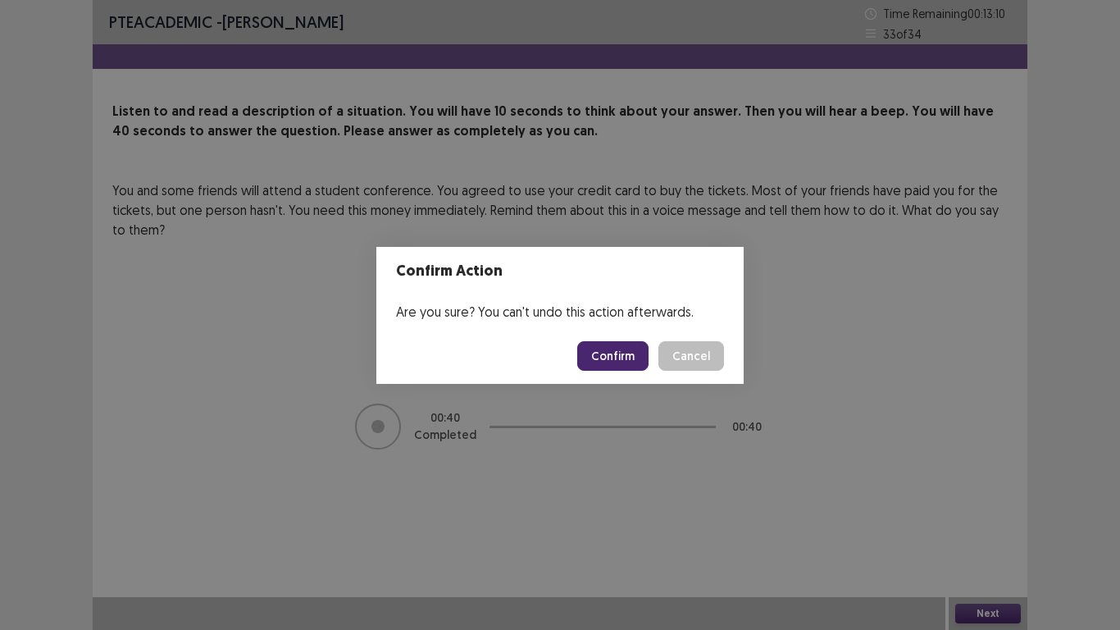
click at [608, 344] on button "Confirm" at bounding box center [612, 356] width 71 height 30
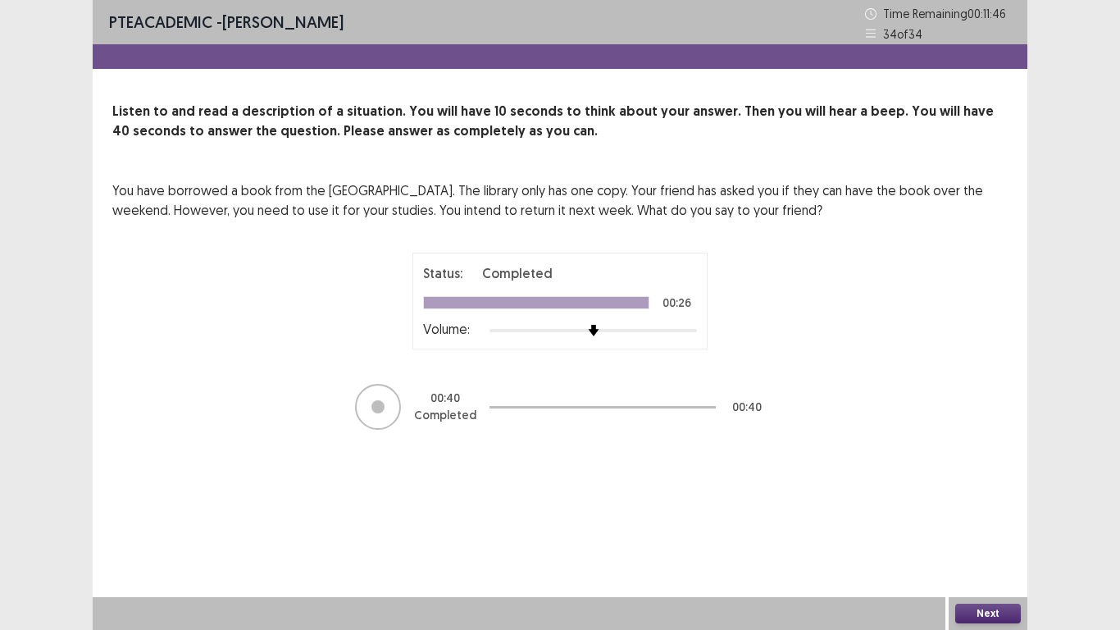
click at [969, 518] on button "Next" at bounding box center [988, 613] width 66 height 20
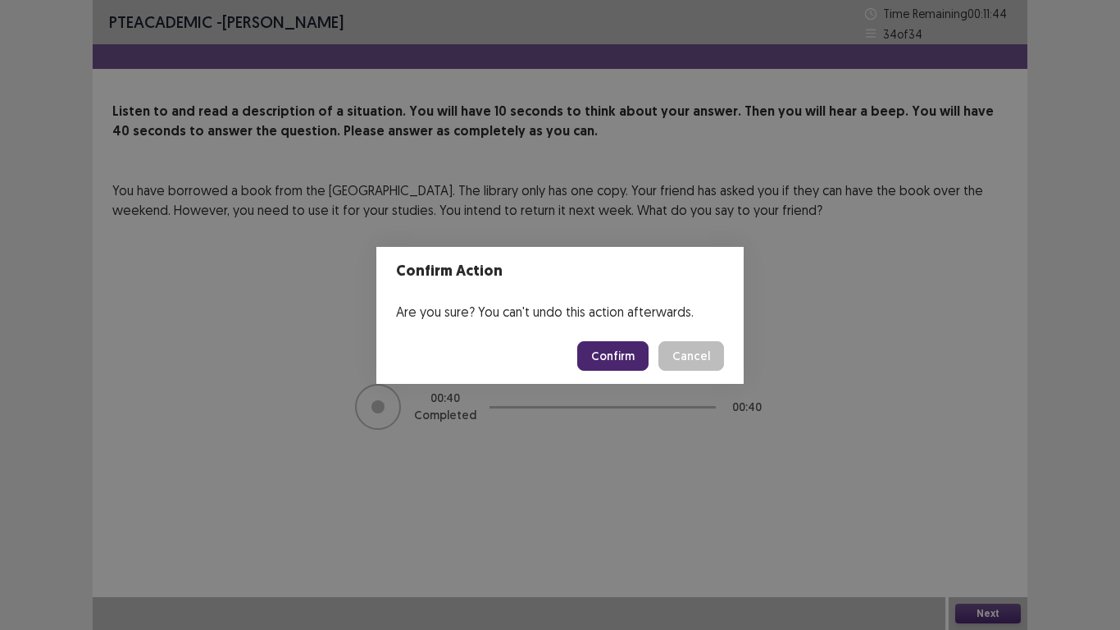
click at [633, 354] on button "Confirm" at bounding box center [612, 356] width 71 height 30
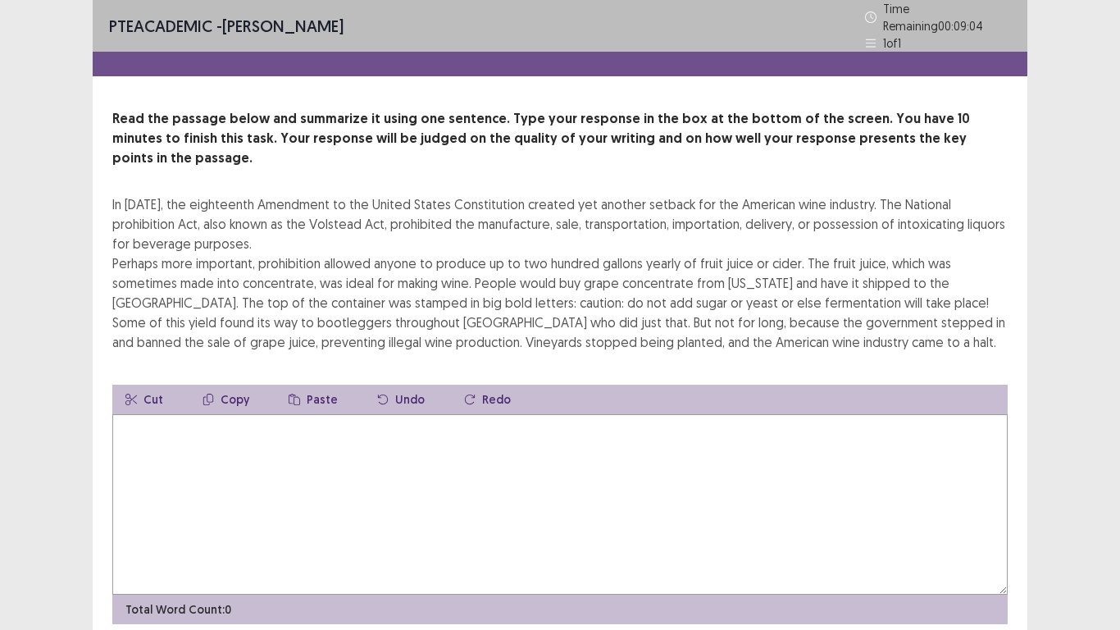
click at [169, 414] on textarea at bounding box center [559, 504] width 895 height 180
drag, startPoint x: 258, startPoint y: 169, endPoint x: 325, endPoint y: 176, distance: 67.6
click at [325, 194] on div "In [DATE], the eighteenth Amendment to the United States Constitution created y…" at bounding box center [559, 272] width 895 height 157
click at [158, 414] on textarea at bounding box center [559, 504] width 895 height 180
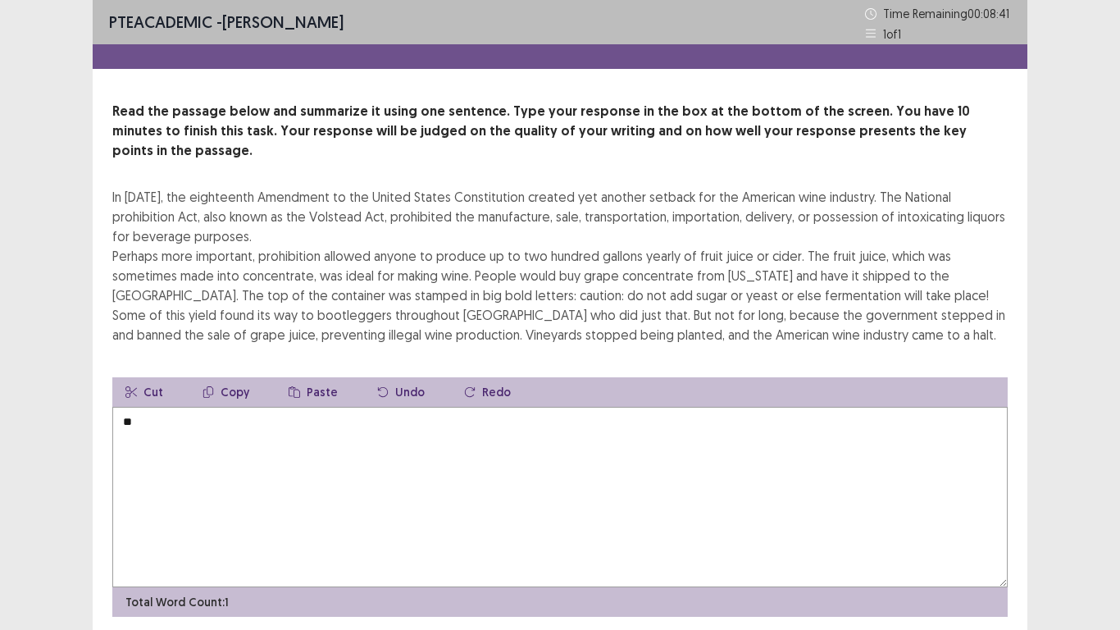
type textarea "*"
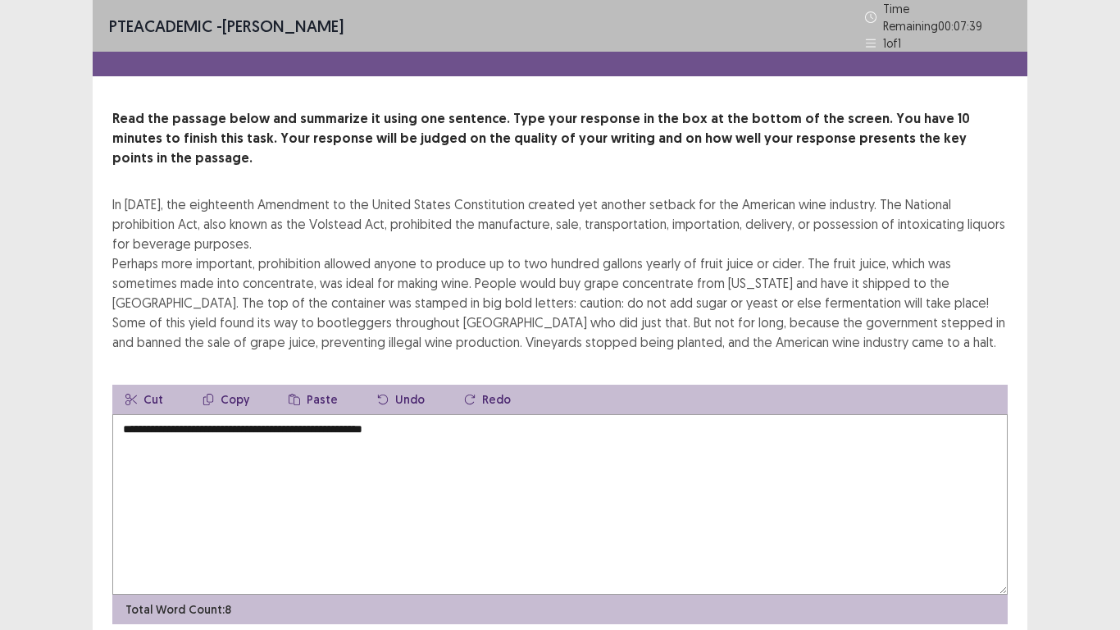
click at [225, 414] on textarea "**********" at bounding box center [559, 504] width 895 height 180
click at [221, 414] on textarea "**********" at bounding box center [559, 504] width 895 height 180
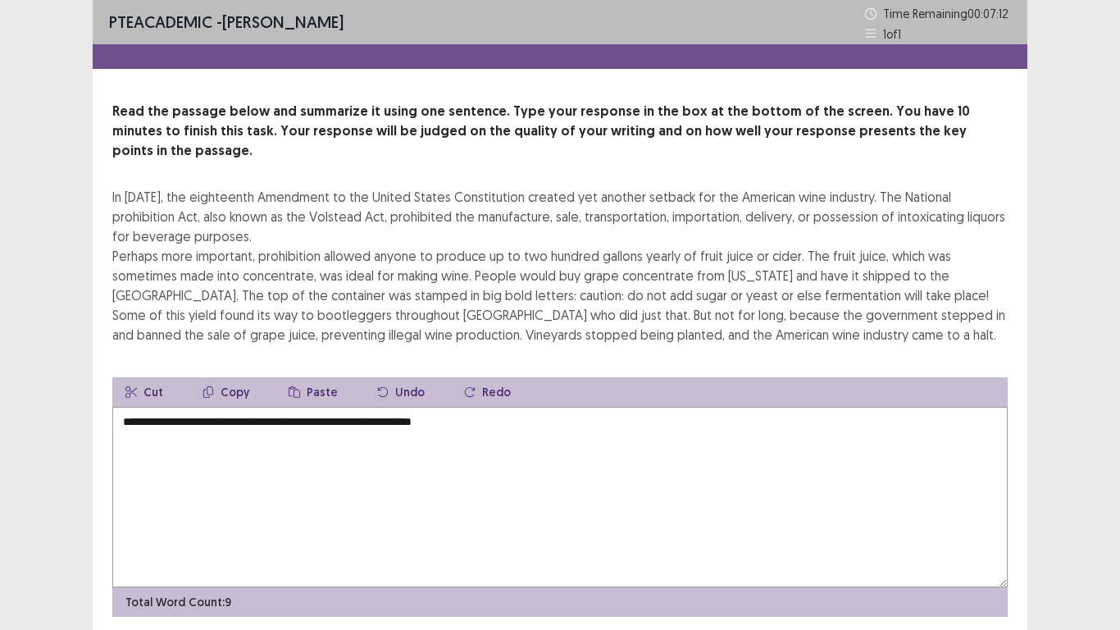
click at [228, 407] on textarea "**********" at bounding box center [559, 497] width 895 height 180
click at [276, 407] on textarea "**********" at bounding box center [559, 497] width 895 height 180
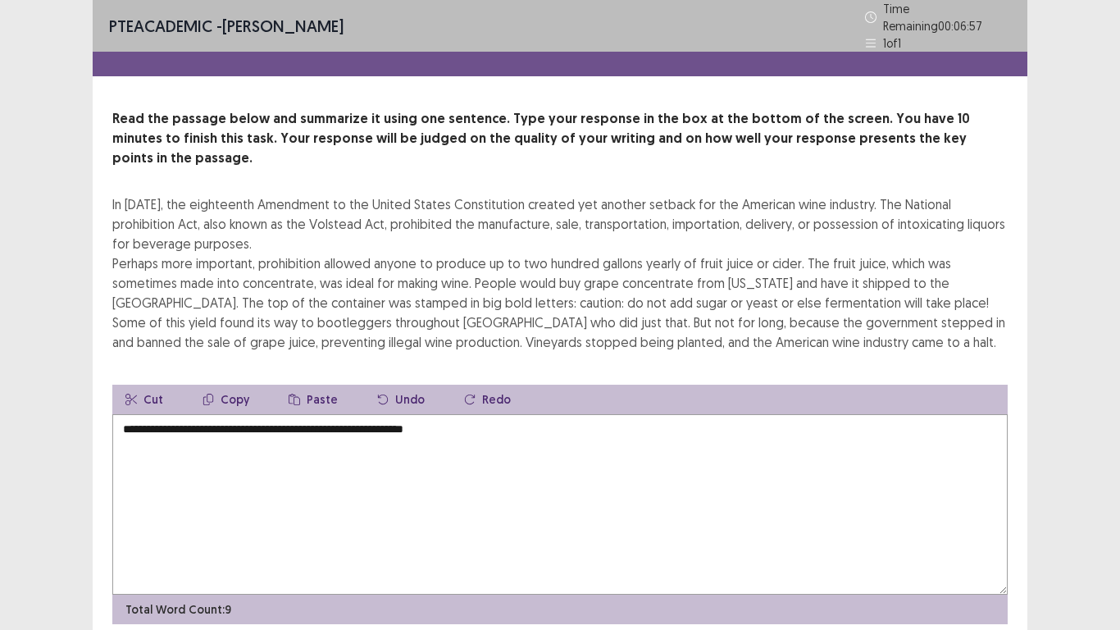
click at [493, 414] on textarea "**********" at bounding box center [559, 504] width 895 height 180
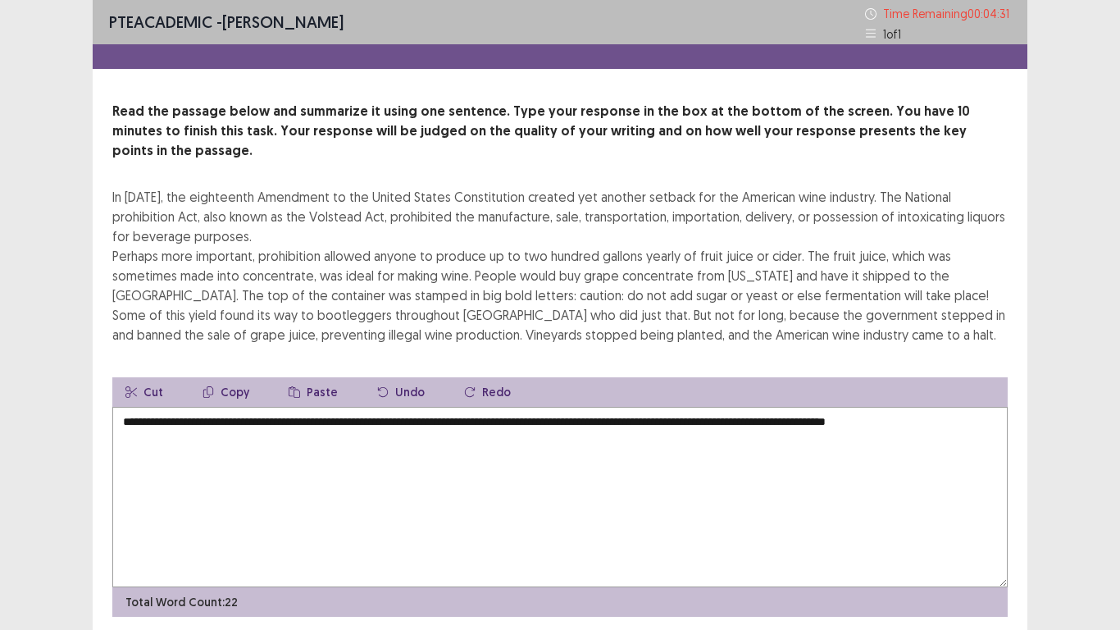
click at [565, 407] on textarea "**********" at bounding box center [559, 497] width 895 height 180
click at [170, 429] on textarea "**********" at bounding box center [559, 497] width 895 height 180
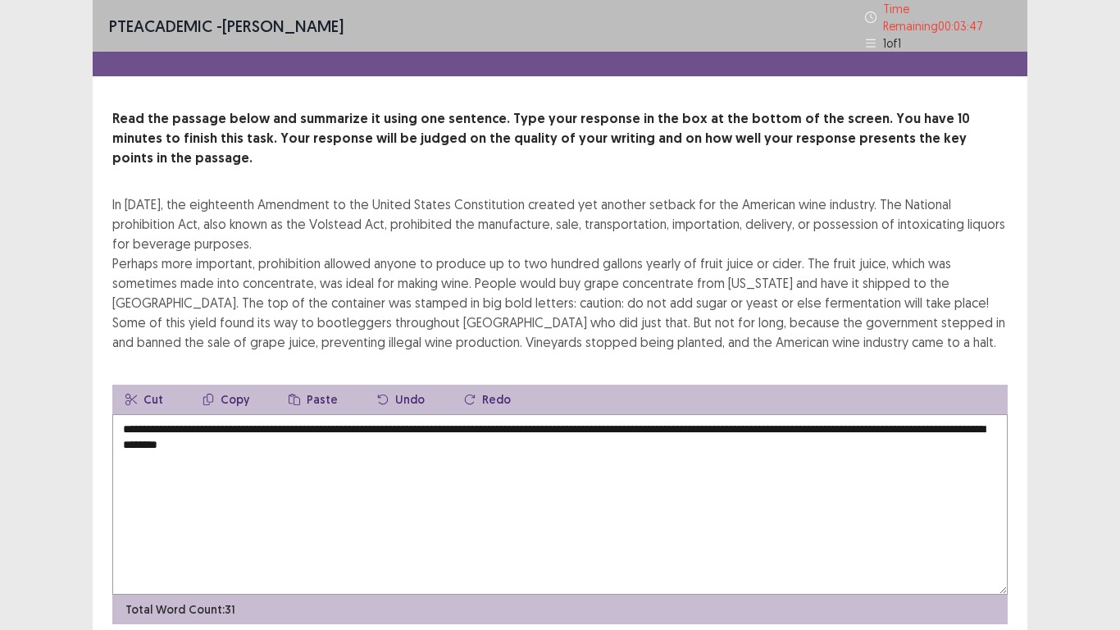
drag, startPoint x: 221, startPoint y: 417, endPoint x: 160, endPoint y: 417, distance: 61.5
click at [160, 417] on textarea "**********" at bounding box center [559, 504] width 895 height 180
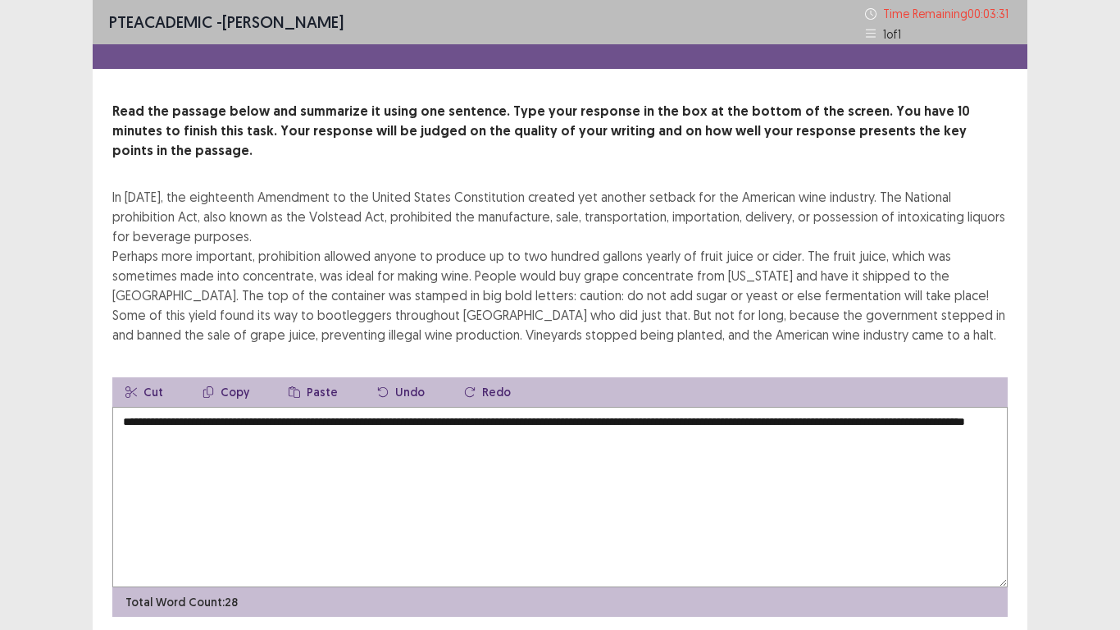
click at [280, 420] on textarea "**********" at bounding box center [559, 497] width 895 height 180
drag, startPoint x: 170, startPoint y: 421, endPoint x: 159, endPoint y: 420, distance: 10.8
click at [159, 420] on textarea "**********" at bounding box center [559, 497] width 895 height 180
click at [176, 416] on textarea "**********" at bounding box center [559, 497] width 895 height 180
click at [266, 417] on textarea "**********" at bounding box center [559, 497] width 895 height 180
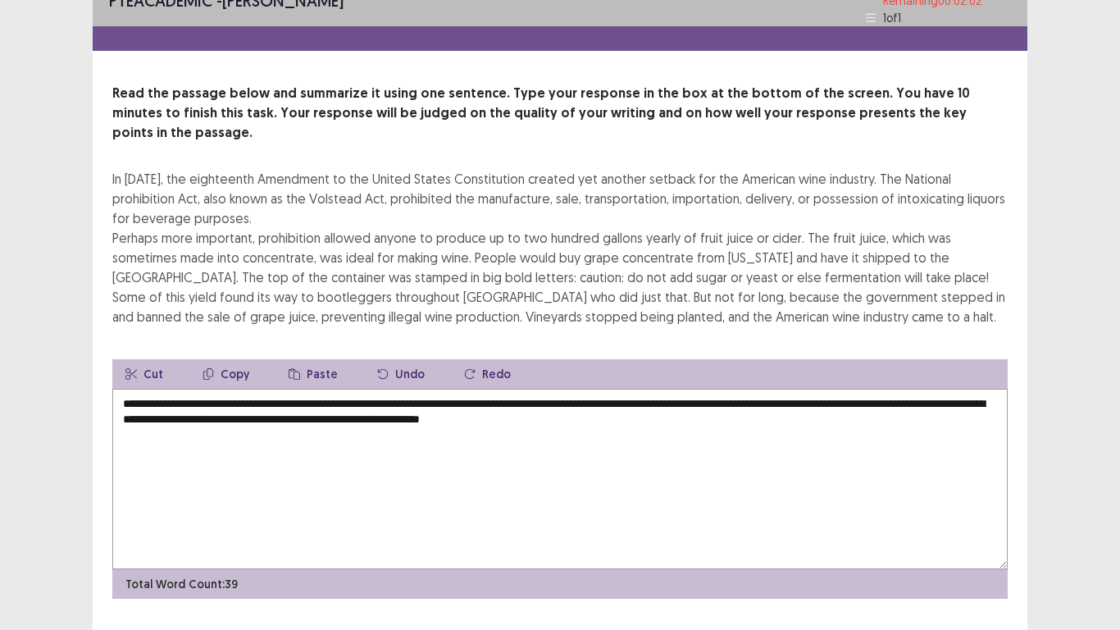
scroll to position [39, 0]
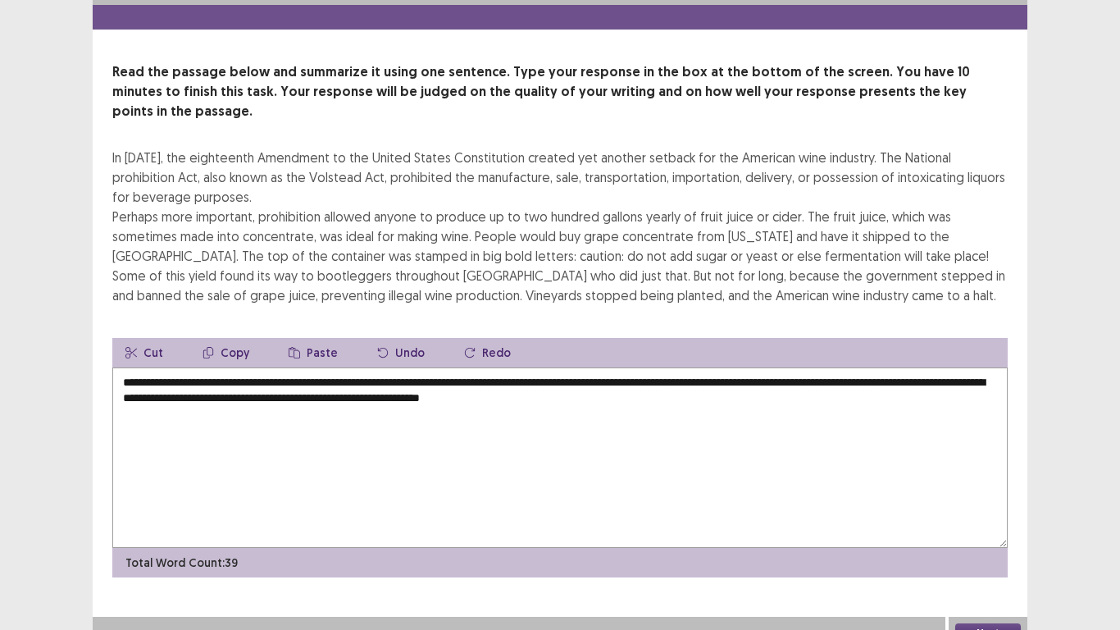
type textarea "**********"
click at [992, 518] on button "Next" at bounding box center [988, 633] width 66 height 20
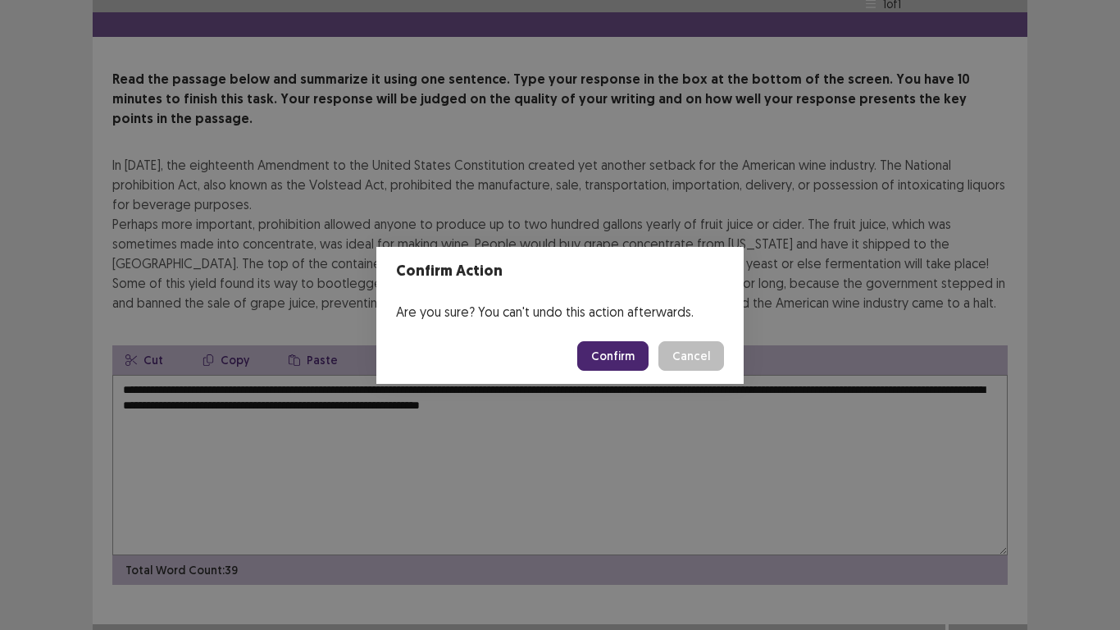
click at [621, 351] on button "Confirm" at bounding box center [612, 356] width 71 height 30
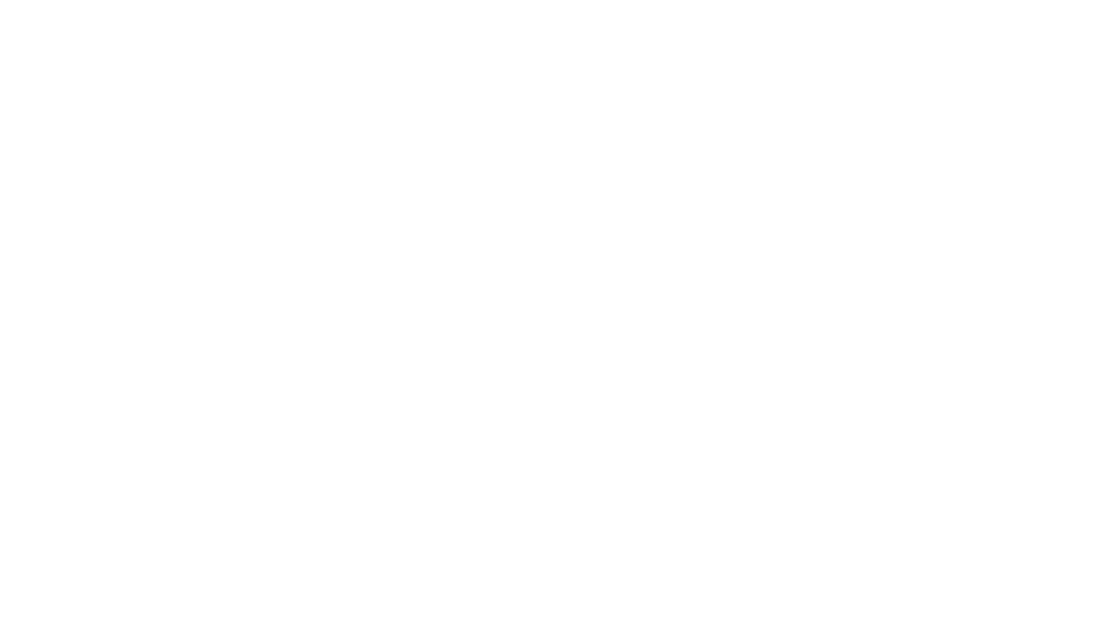
scroll to position [0, 0]
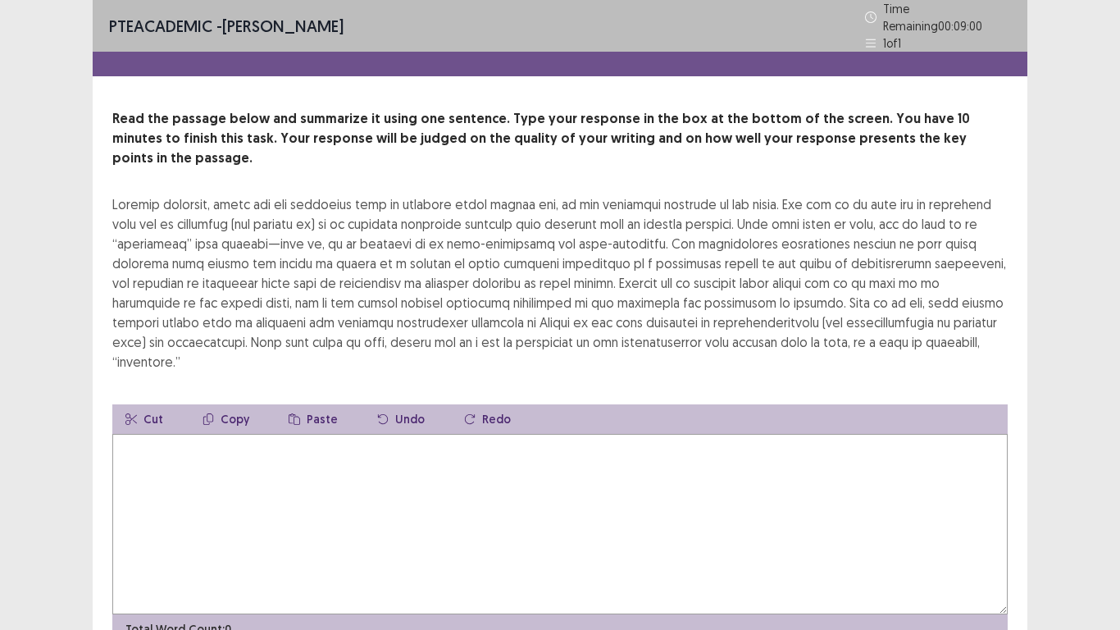
click at [194, 434] on textarea at bounding box center [559, 524] width 895 height 180
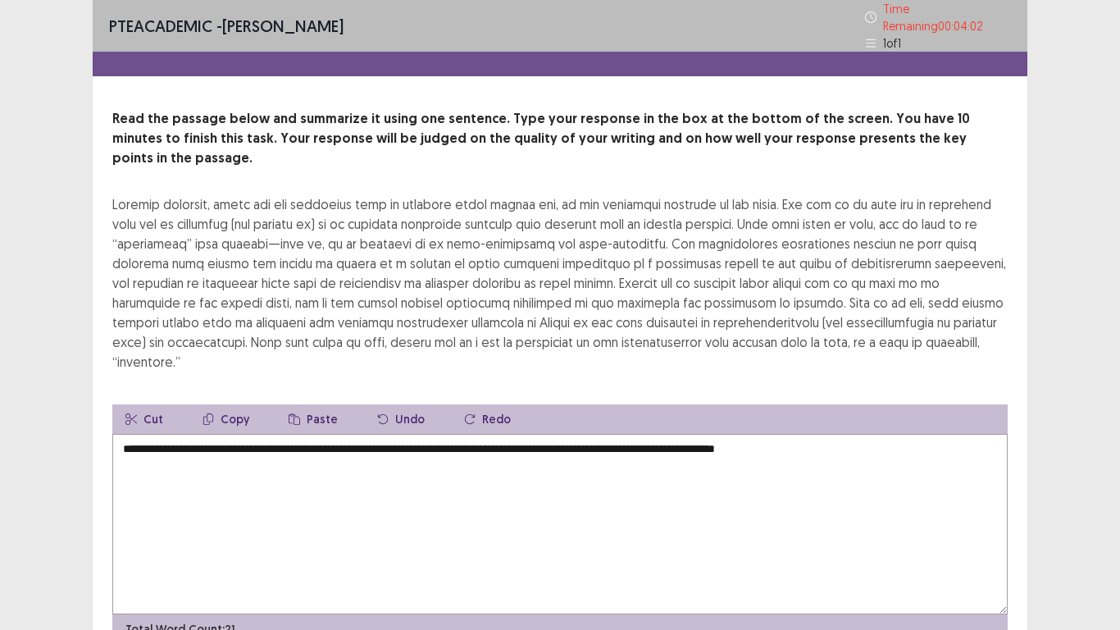
click at [658, 434] on textarea "**********" at bounding box center [559, 524] width 895 height 180
drag, startPoint x: 904, startPoint y: 405, endPoint x: 836, endPoint y: 403, distance: 68.1
click at [836, 434] on textarea "**********" at bounding box center [559, 524] width 895 height 180
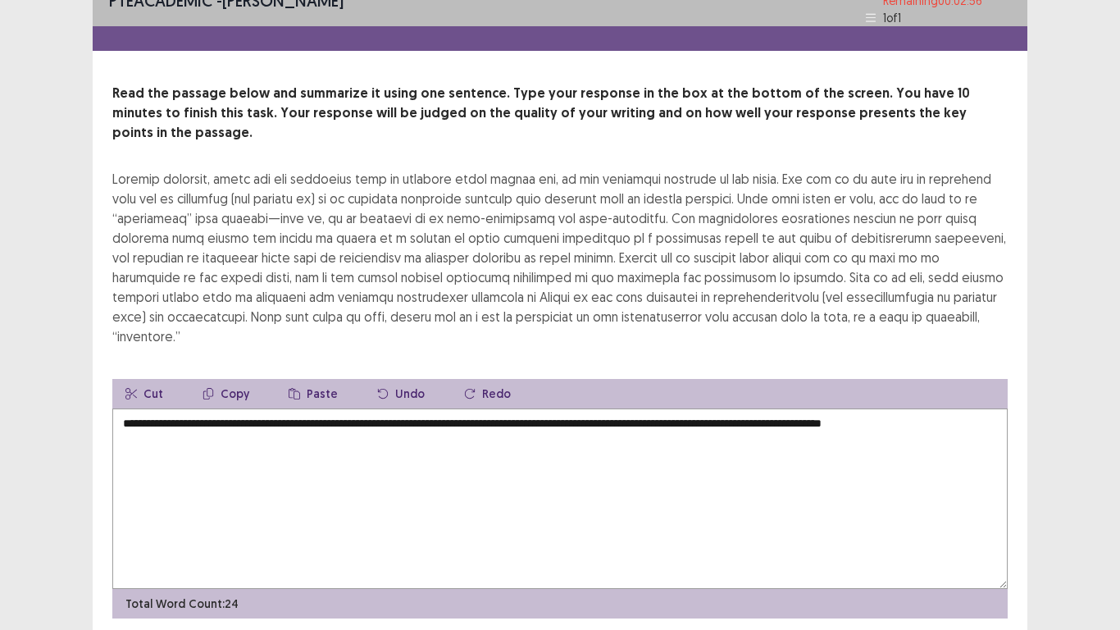
scroll to position [39, 0]
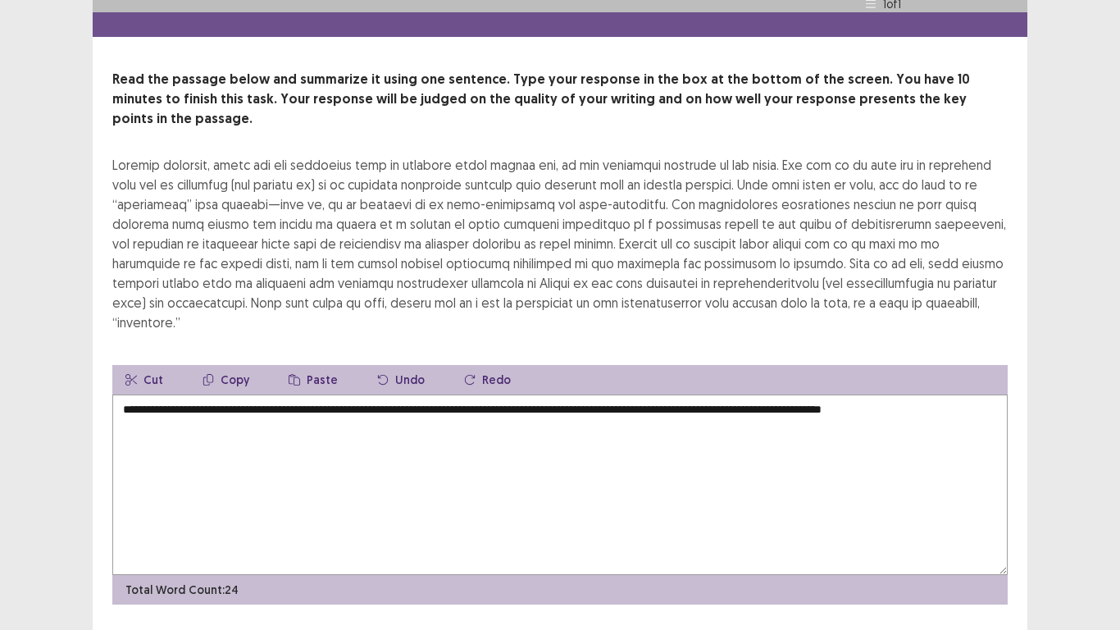
type textarea "**********"
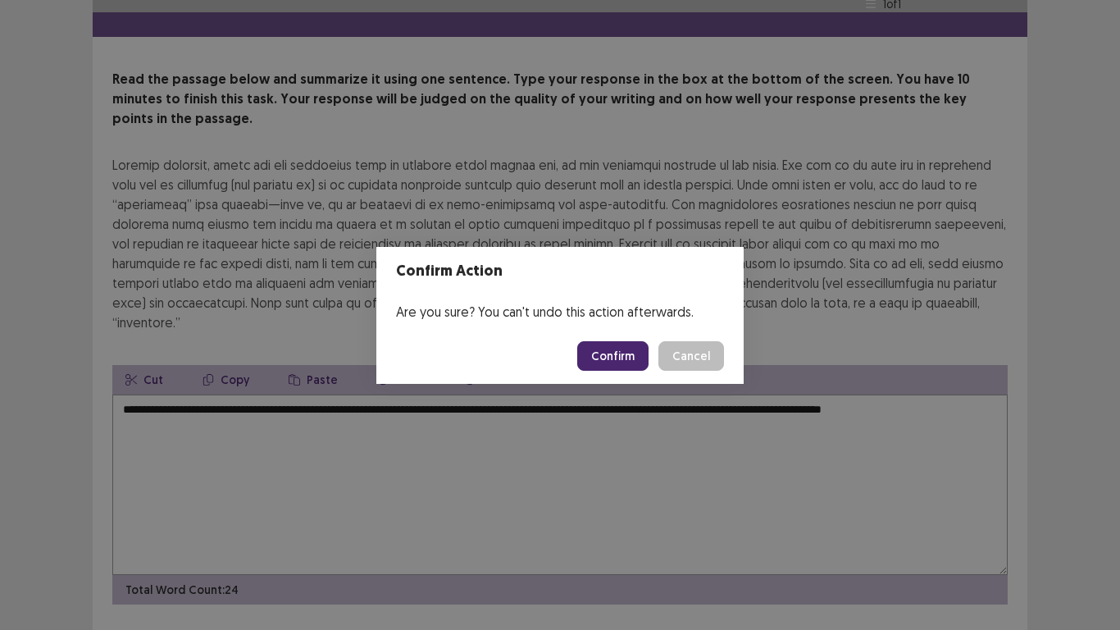
click at [603, 353] on button "Confirm" at bounding box center [612, 356] width 71 height 30
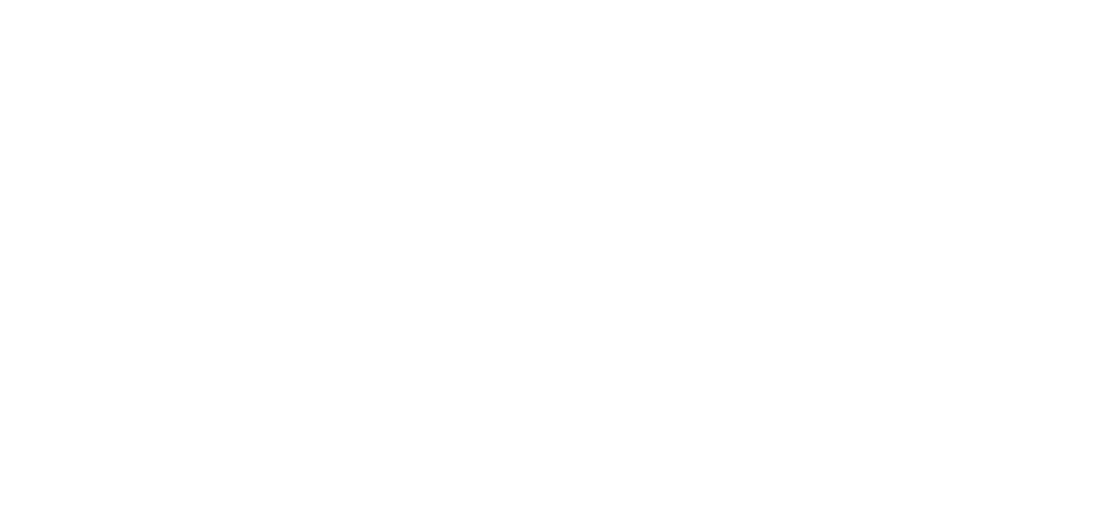
scroll to position [0, 0]
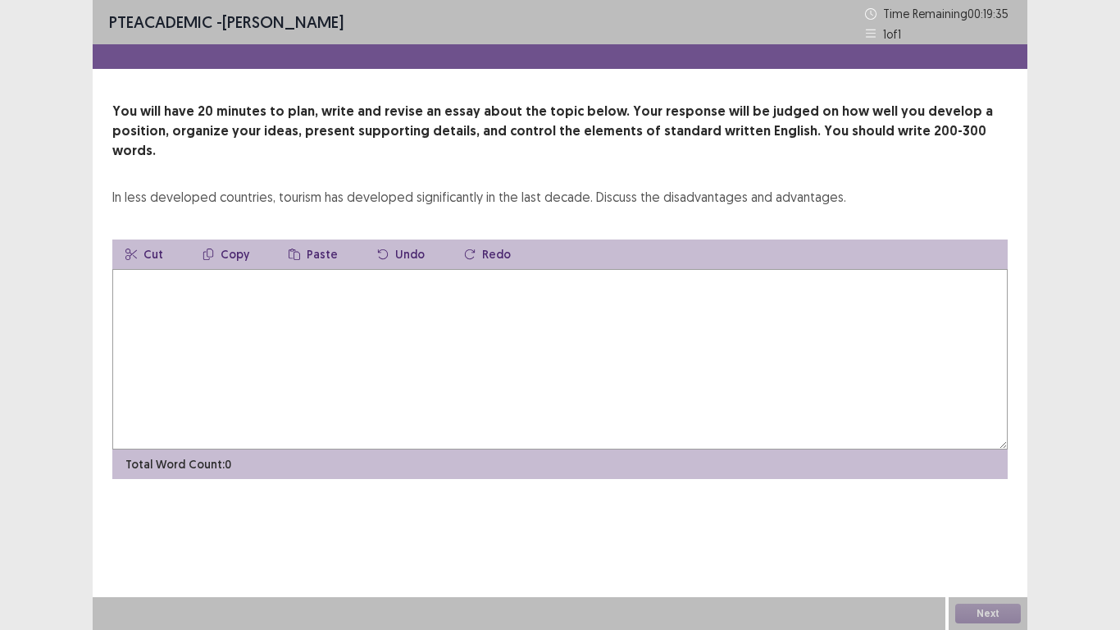
click at [375, 278] on textarea at bounding box center [559, 359] width 895 height 180
click at [558, 65] on div at bounding box center [560, 56] width 935 height 25
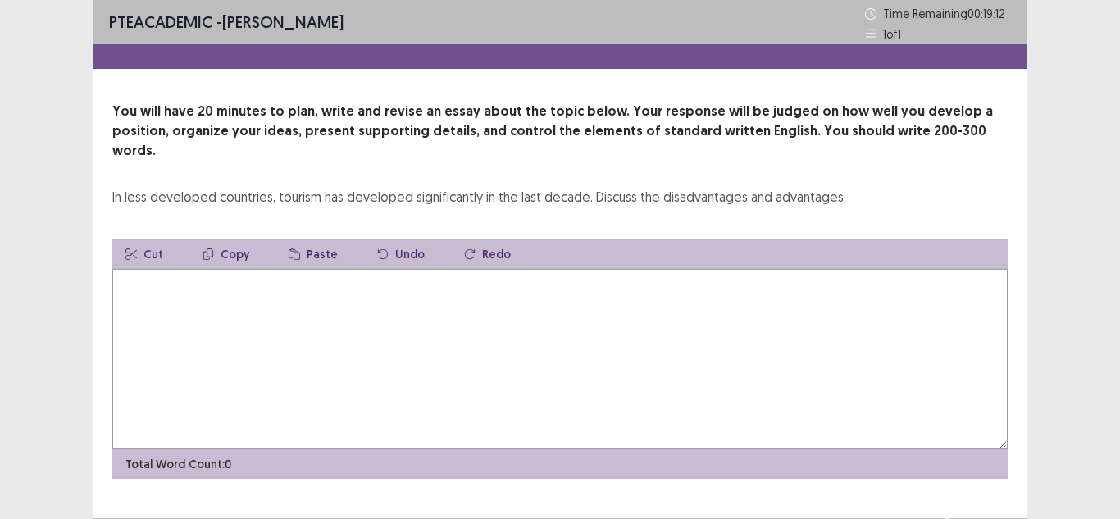
click at [360, 279] on textarea at bounding box center [559, 359] width 895 height 180
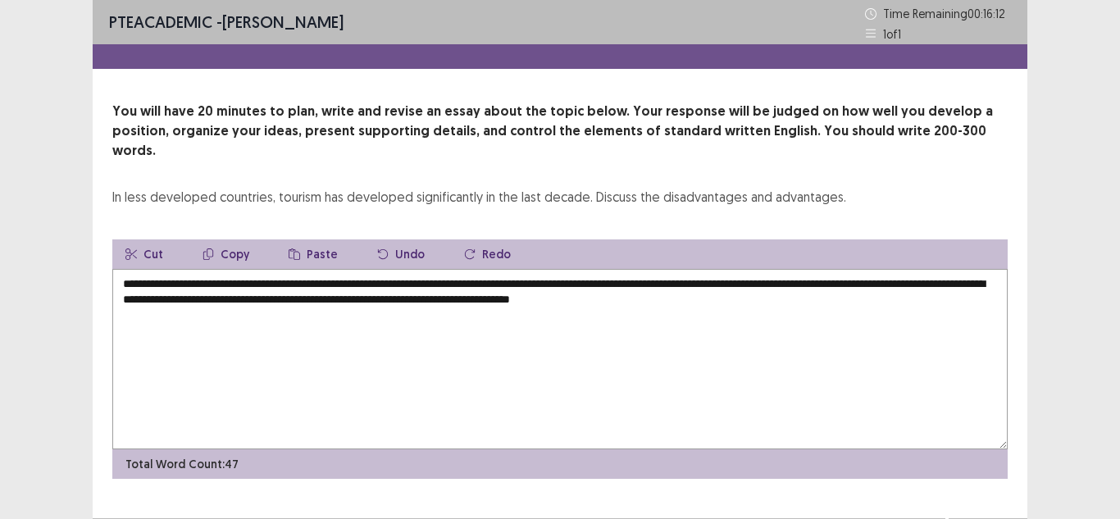
drag, startPoint x: 826, startPoint y: 289, endPoint x: 764, endPoint y: 282, distance: 62.7
click at [764, 283] on textarea "**********" at bounding box center [559, 359] width 895 height 180
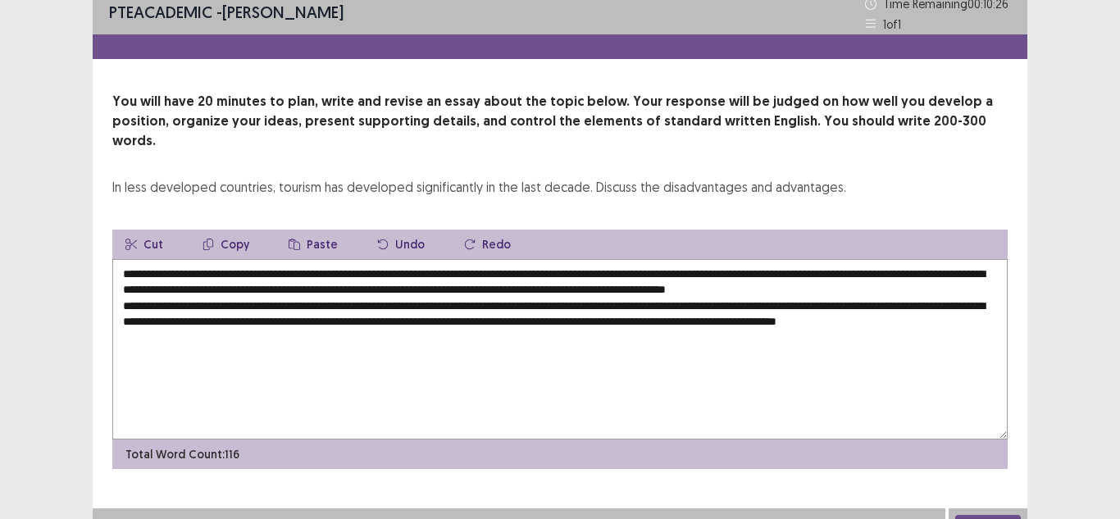
scroll to position [12, 0]
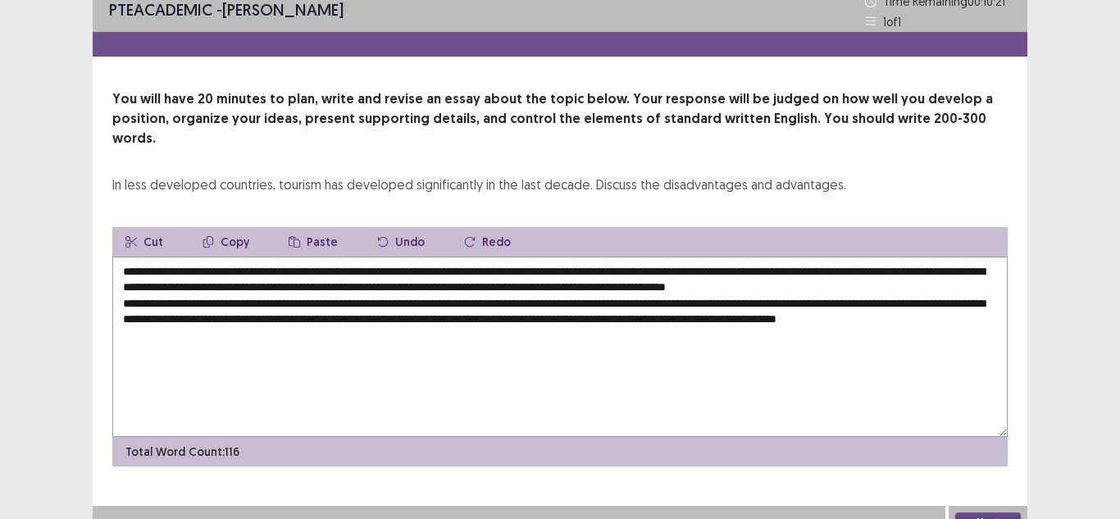
click at [993, 316] on textarea "**********" at bounding box center [559, 347] width 895 height 180
click at [972, 315] on textarea "**********" at bounding box center [559, 347] width 895 height 180
click at [198, 366] on textarea "**********" at bounding box center [559, 347] width 895 height 180
click at [209, 341] on textarea "**********" at bounding box center [559, 347] width 895 height 180
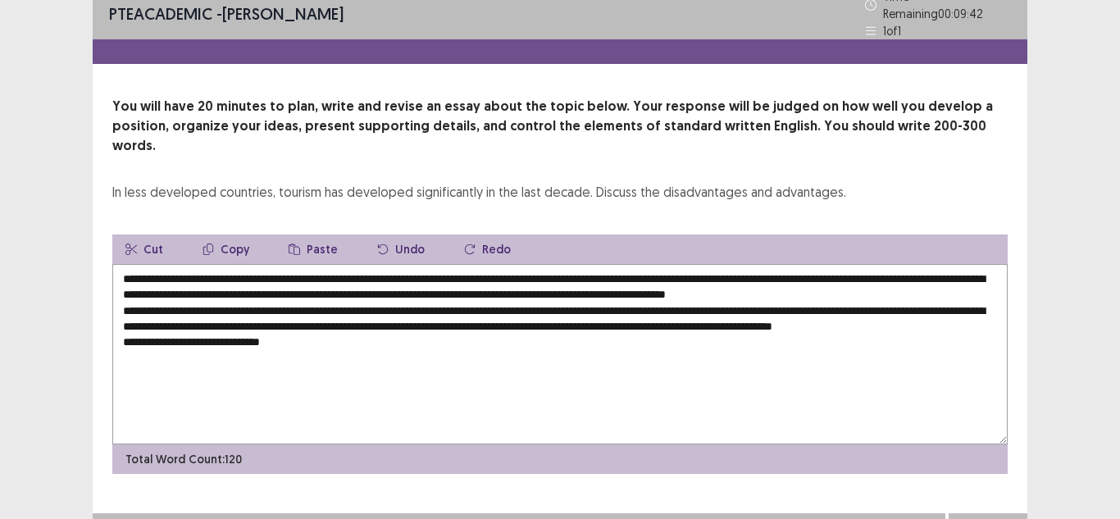
click at [262, 341] on textarea "**********" at bounding box center [559, 354] width 895 height 180
click at [356, 345] on textarea "**********" at bounding box center [559, 354] width 895 height 180
click at [621, 350] on textarea "**********" at bounding box center [559, 354] width 895 height 180
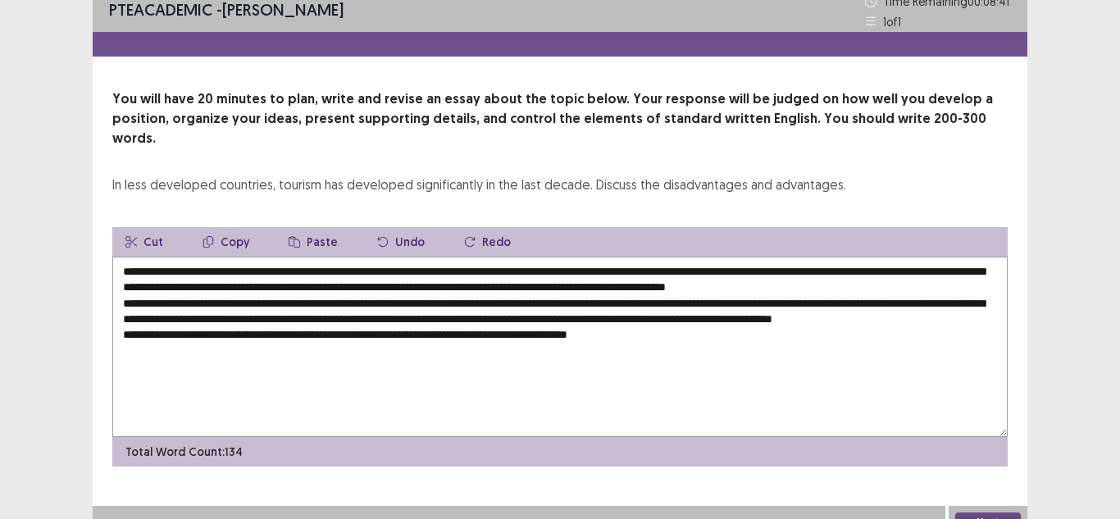
click at [701, 352] on textarea "**********" at bounding box center [559, 347] width 895 height 180
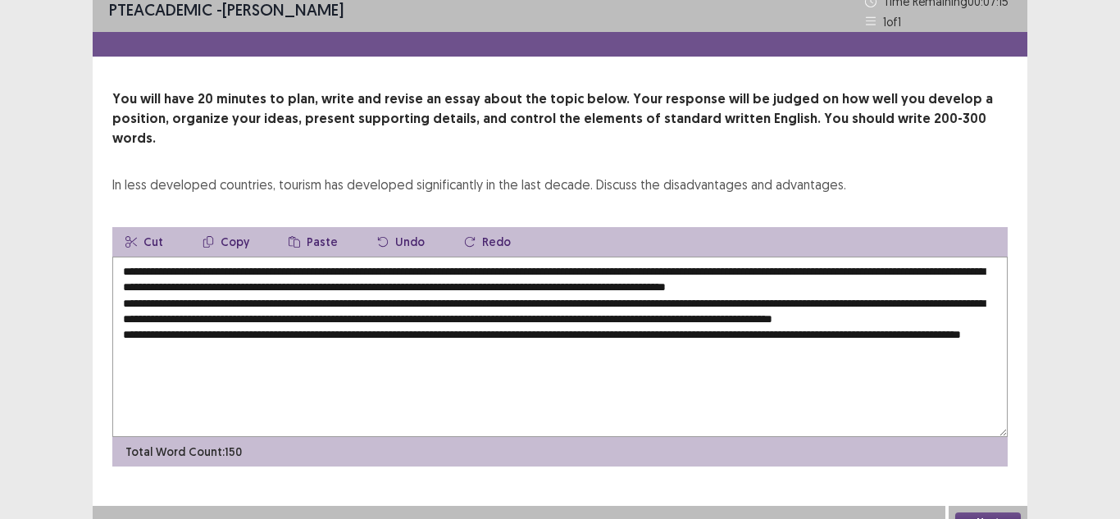
click at [127, 362] on textarea "**********" at bounding box center [559, 347] width 895 height 180
click at [318, 362] on textarea "**********" at bounding box center [559, 347] width 895 height 180
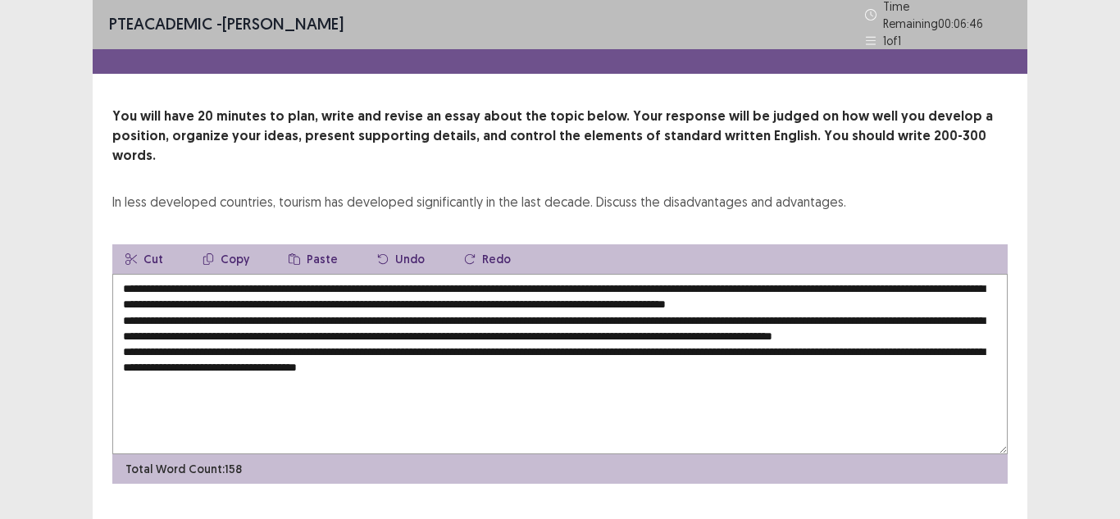
scroll to position [0, 0]
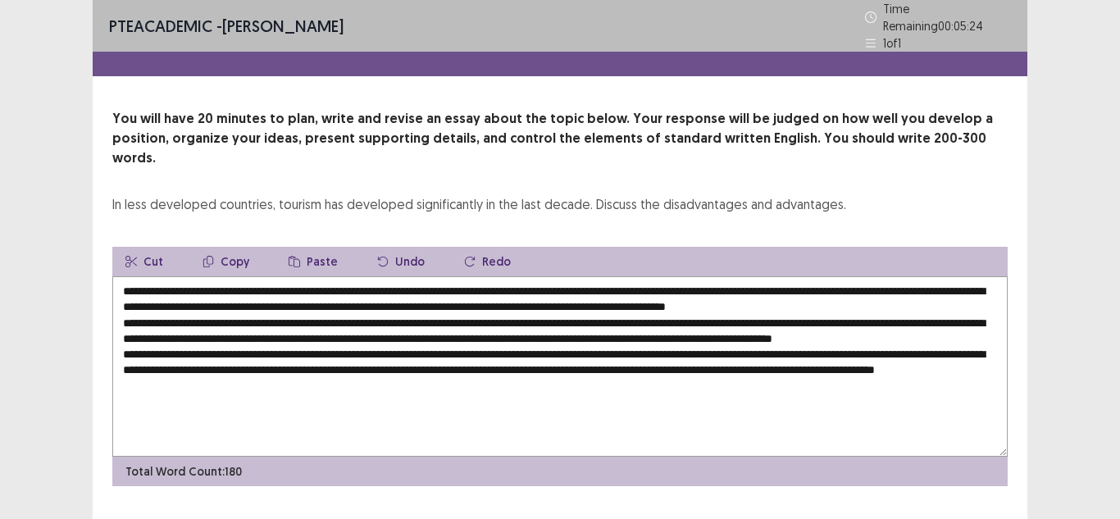
click at [810, 380] on textarea at bounding box center [559, 366] width 895 height 180
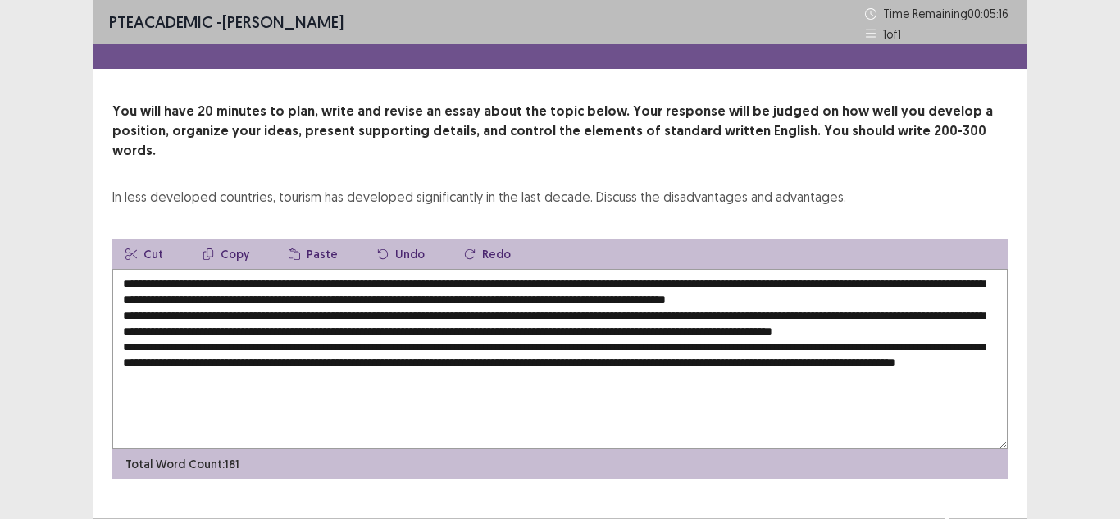
click at [421, 396] on textarea at bounding box center [559, 359] width 895 height 180
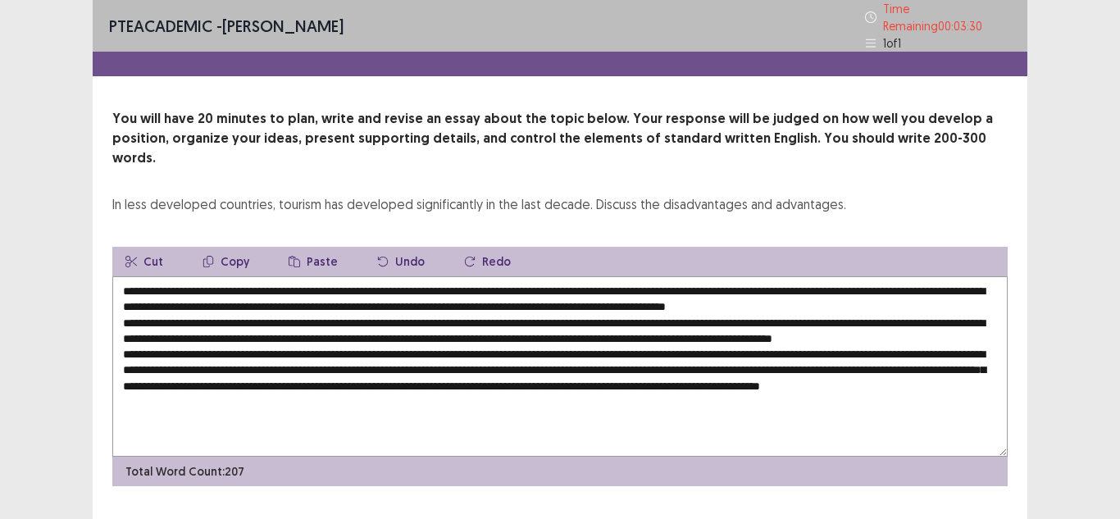
scroll to position [8, 0]
click at [211, 410] on textarea at bounding box center [559, 366] width 895 height 180
drag, startPoint x: 216, startPoint y: 416, endPoint x: 203, endPoint y: 411, distance: 13.2
click at [203, 411] on textarea at bounding box center [559, 366] width 895 height 180
click at [311, 419] on textarea at bounding box center [559, 366] width 895 height 180
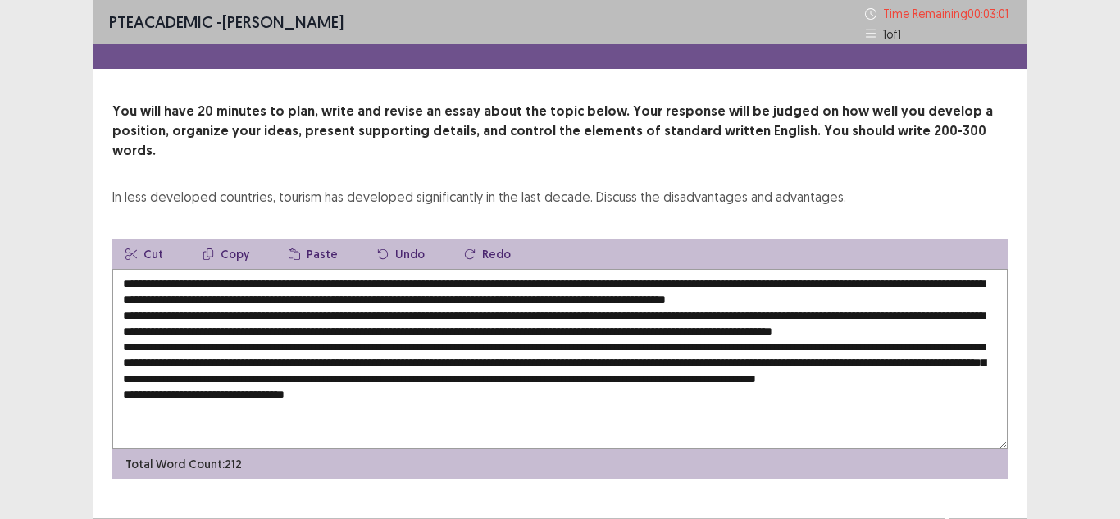
click at [312, 418] on textarea at bounding box center [559, 359] width 895 height 180
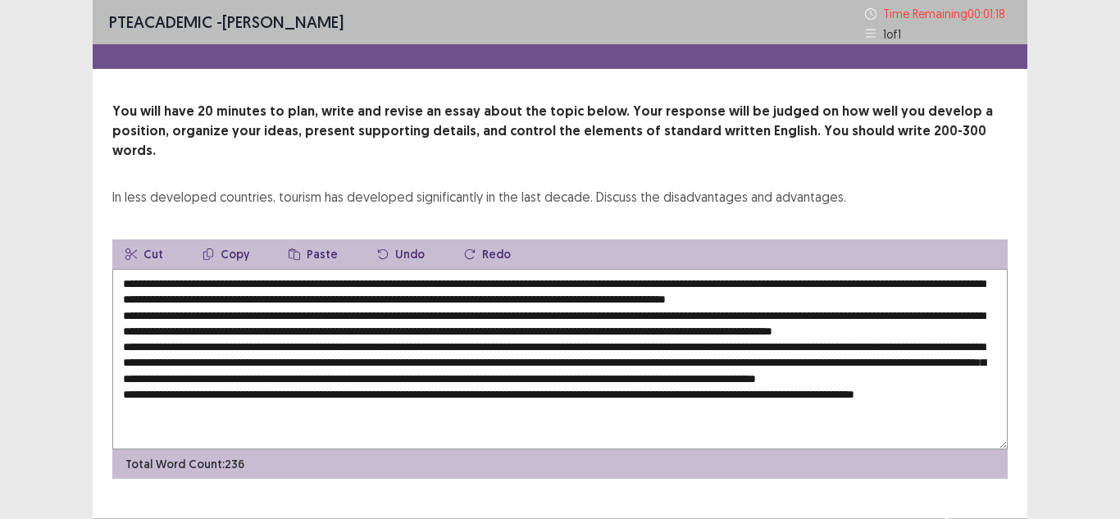
drag, startPoint x: 908, startPoint y: 412, endPoint x: 876, endPoint y: 412, distance: 32.0
click at [876, 412] on textarea at bounding box center [559, 359] width 895 height 180
click at [885, 312] on textarea at bounding box center [559, 359] width 895 height 180
click at [893, 312] on textarea at bounding box center [559, 359] width 895 height 180
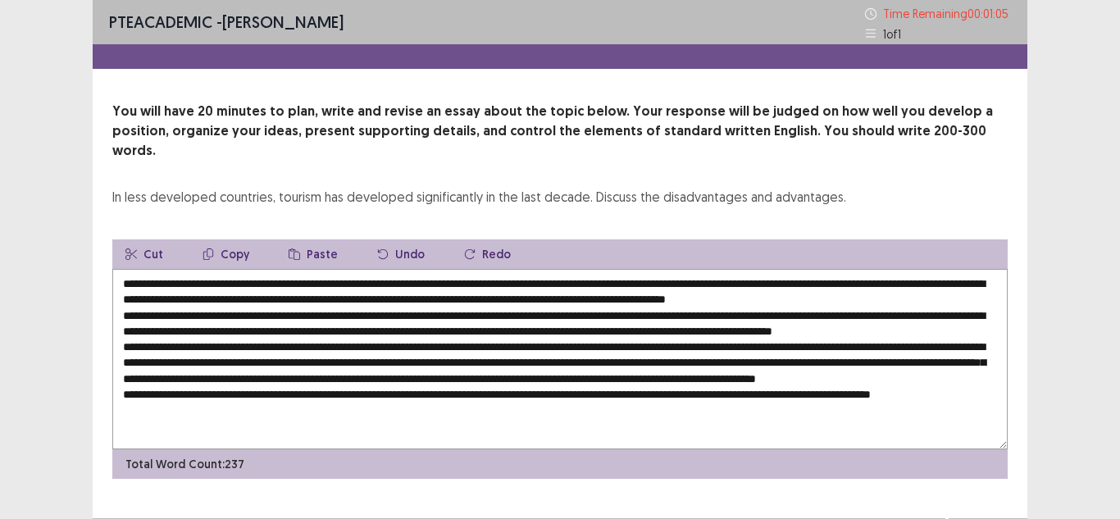
click at [886, 312] on textarea at bounding box center [559, 359] width 895 height 180
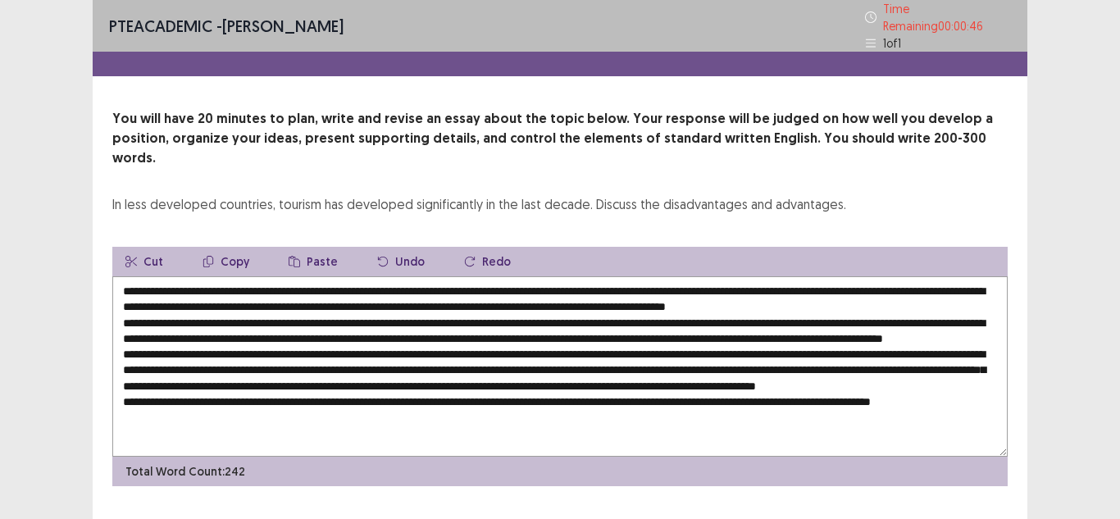
click at [354, 323] on textarea at bounding box center [559, 366] width 895 height 180
click at [375, 327] on textarea at bounding box center [559, 366] width 895 height 180
click at [687, 326] on textarea at bounding box center [559, 366] width 895 height 180
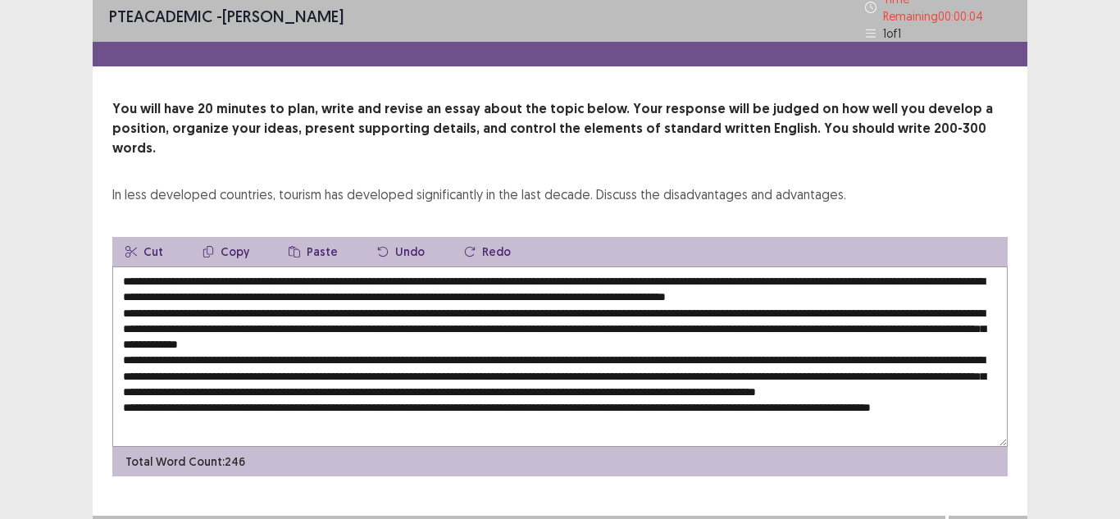
scroll to position [12, 0]
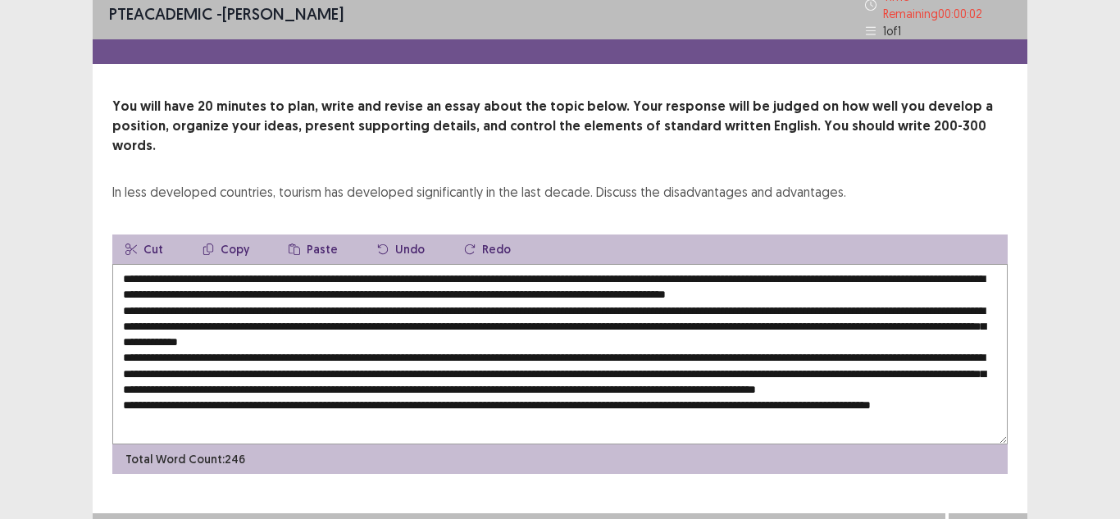
type textarea "**********"
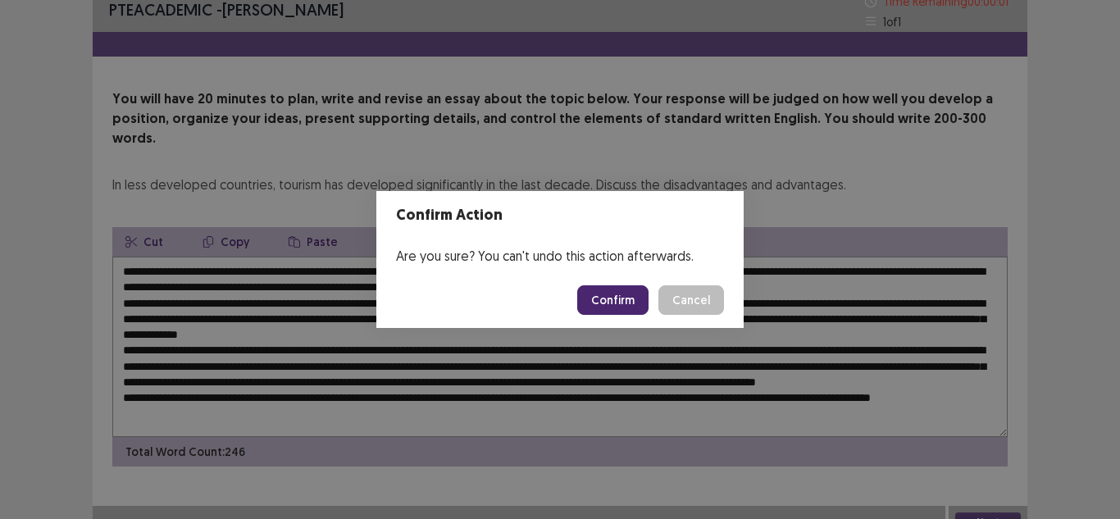
click at [616, 301] on button "Confirm" at bounding box center [612, 300] width 71 height 30
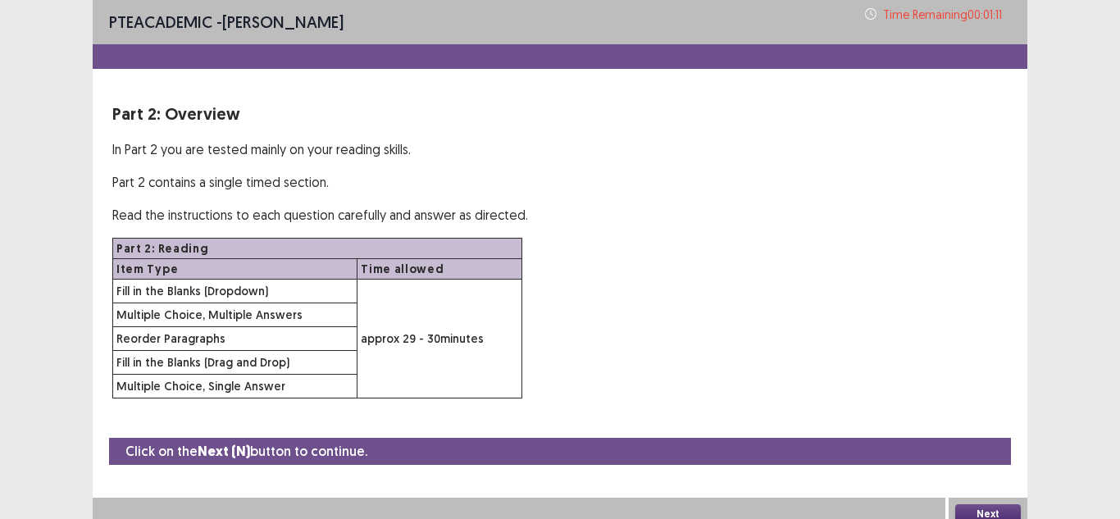
click at [1004, 506] on button "Next" at bounding box center [988, 514] width 66 height 20
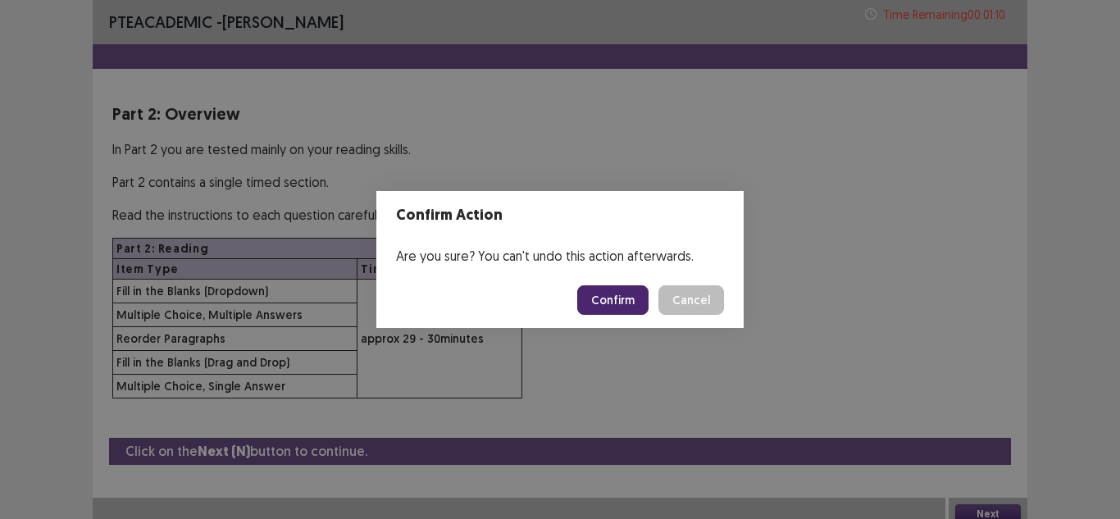
click at [638, 293] on button "Confirm" at bounding box center [612, 300] width 71 height 30
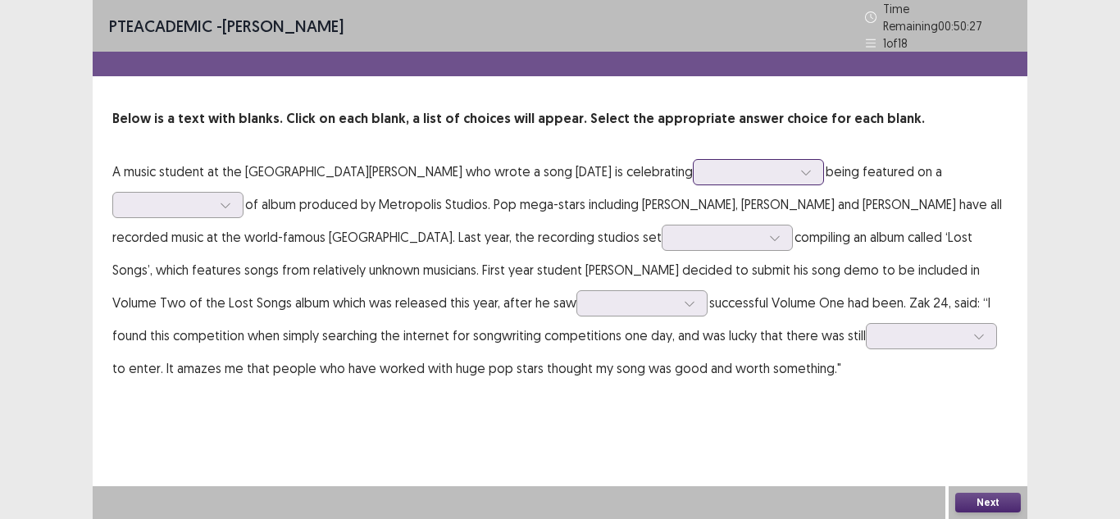
click at [707, 166] on div at bounding box center [749, 172] width 85 height 16
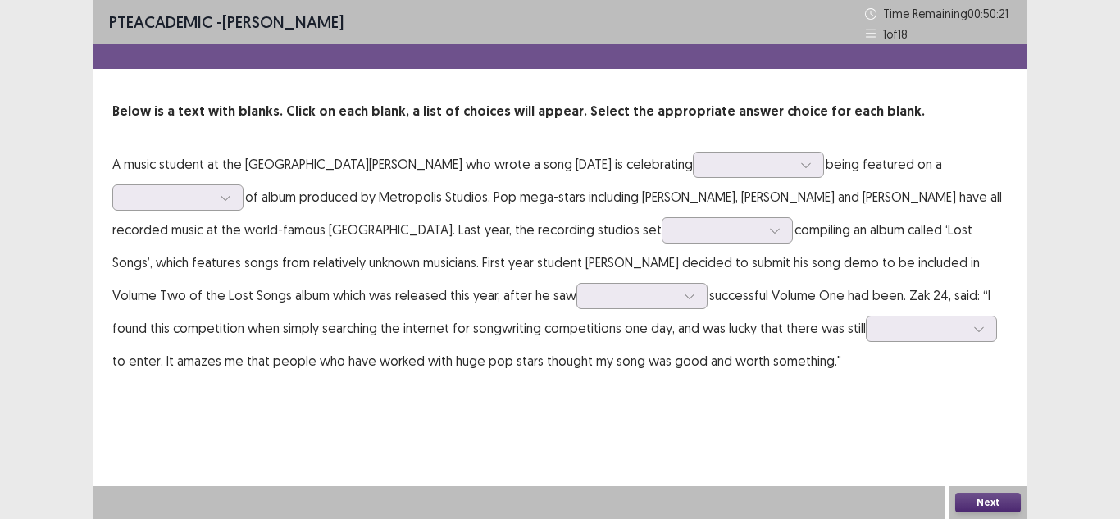
click at [830, 184] on p "A music student at the [GEOGRAPHIC_DATA][PERSON_NAME] who wrote a song [DATE] i…" at bounding box center [559, 263] width 895 height 230
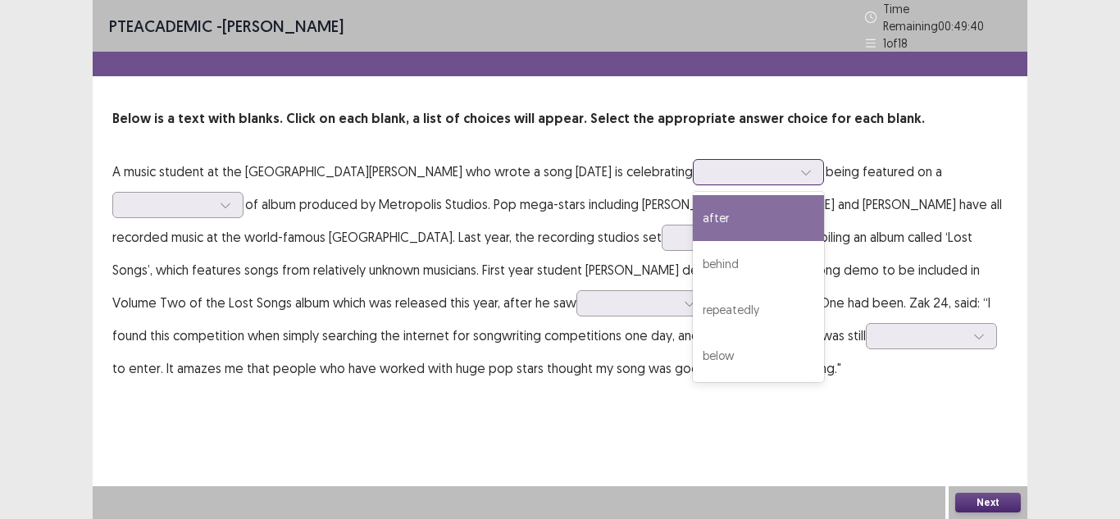
click at [715, 171] on div at bounding box center [749, 172] width 85 height 16
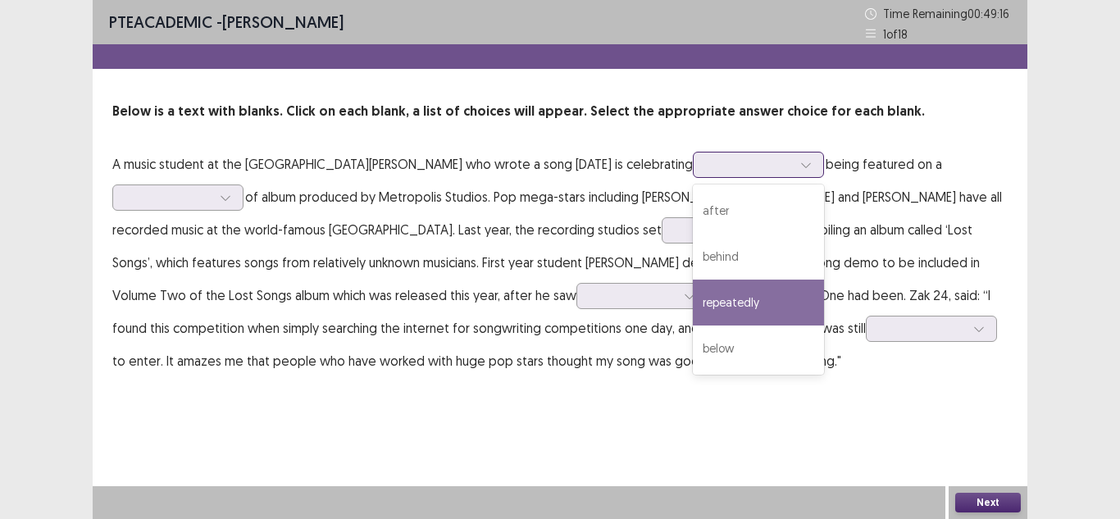
click at [693, 314] on div "repeatedly" at bounding box center [758, 303] width 131 height 46
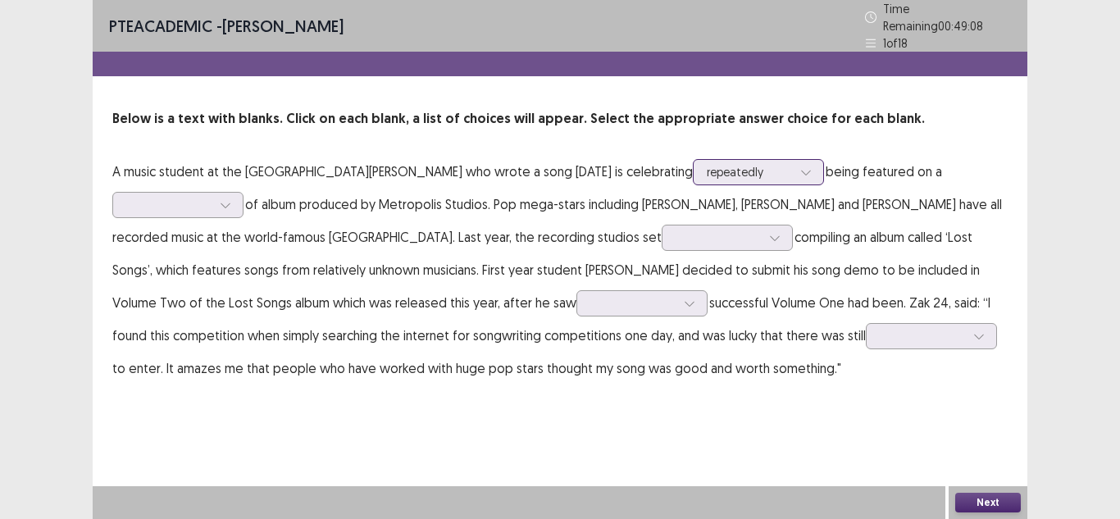
click at [712, 172] on div at bounding box center [749, 172] width 85 height 16
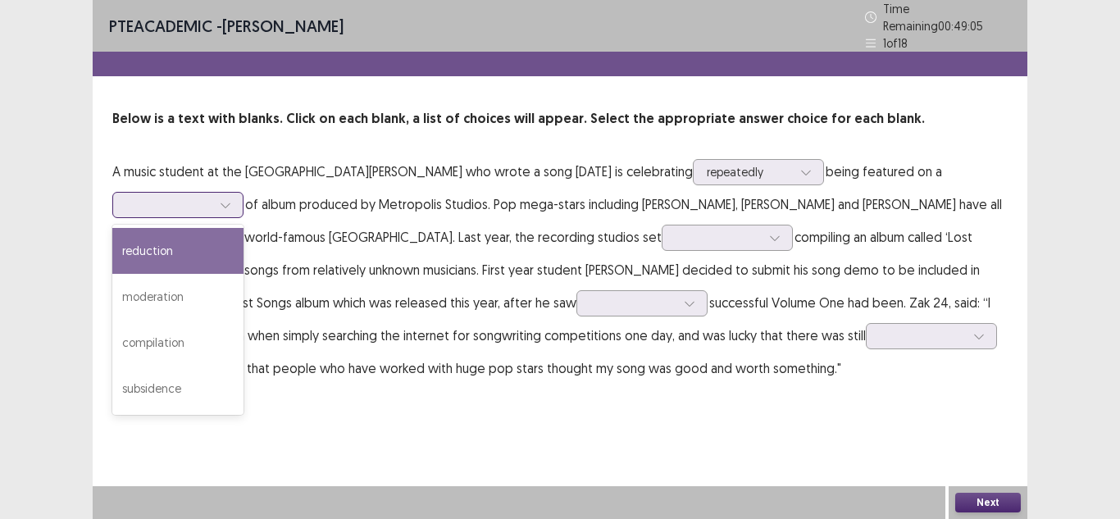
click at [230, 199] on icon at bounding box center [225, 204] width 11 height 11
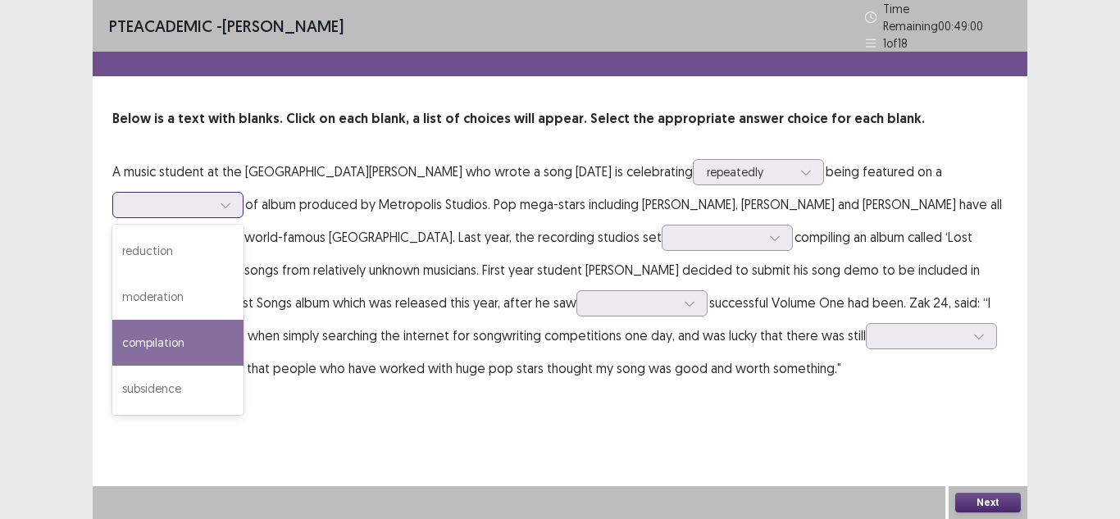
click at [189, 333] on div "compilation" at bounding box center [177, 343] width 131 height 46
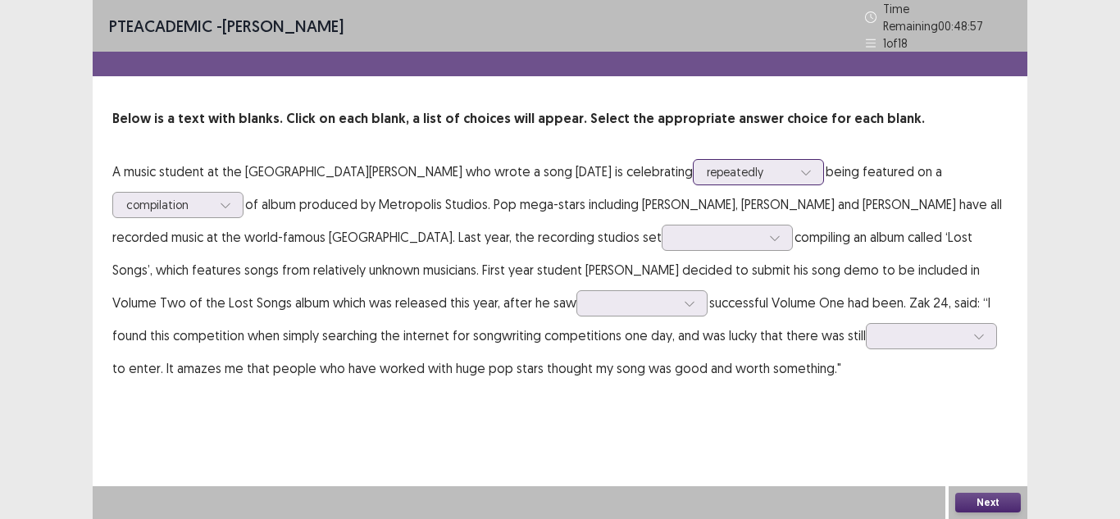
click at [707, 164] on div at bounding box center [749, 172] width 85 height 16
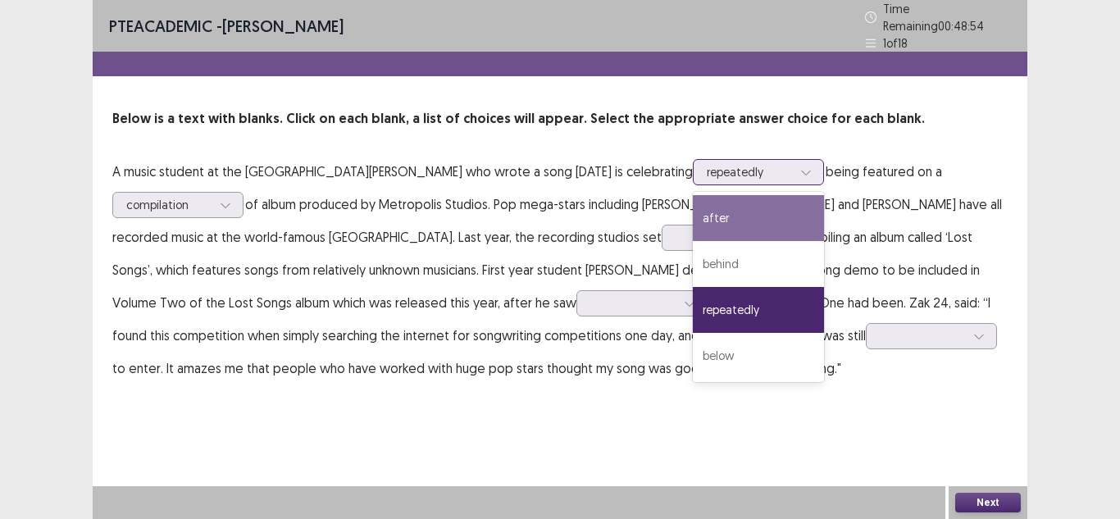
click at [693, 220] on div "after" at bounding box center [758, 218] width 131 height 46
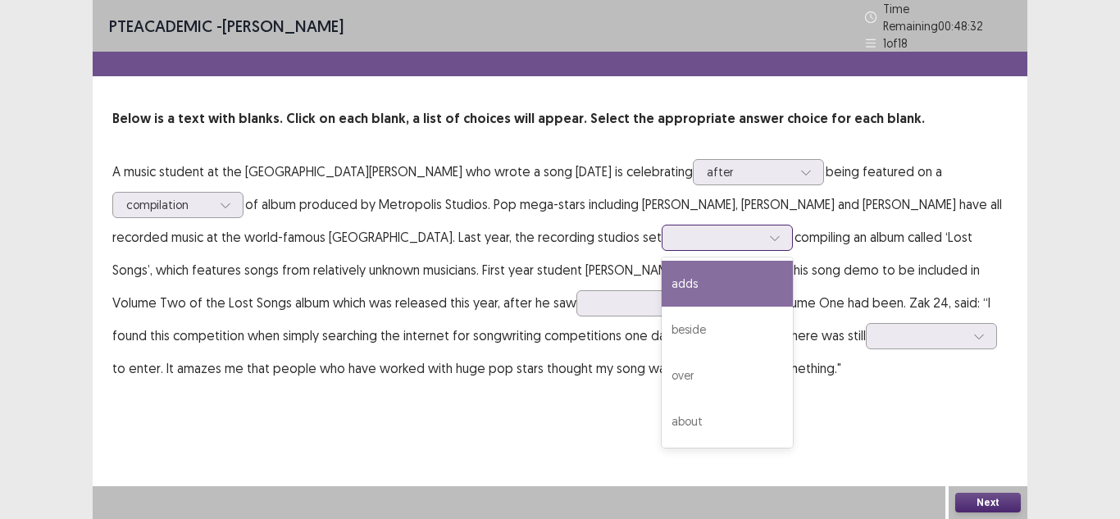
click at [681, 235] on div at bounding box center [718, 238] width 85 height 16
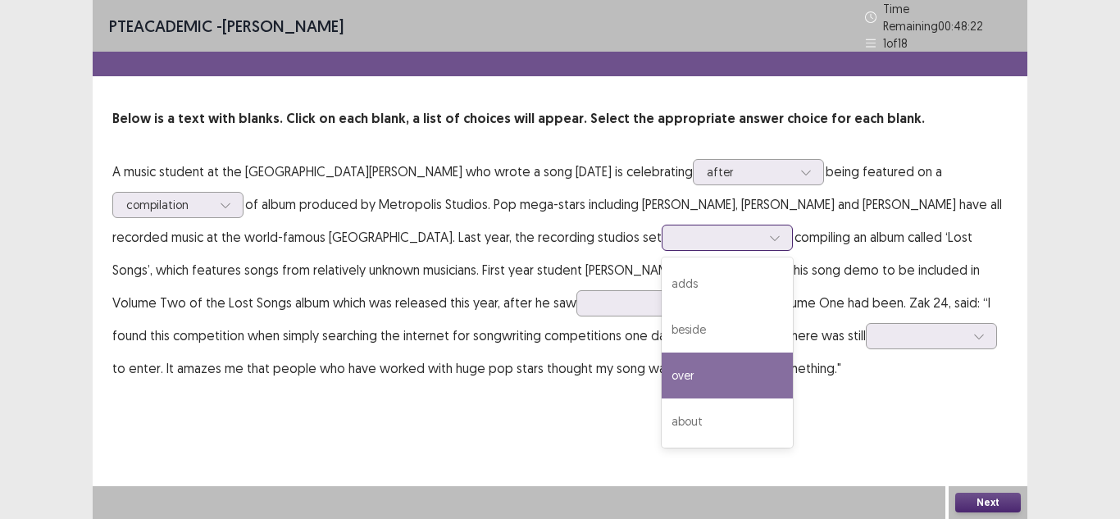
click at [662, 366] on div "over" at bounding box center [727, 376] width 131 height 46
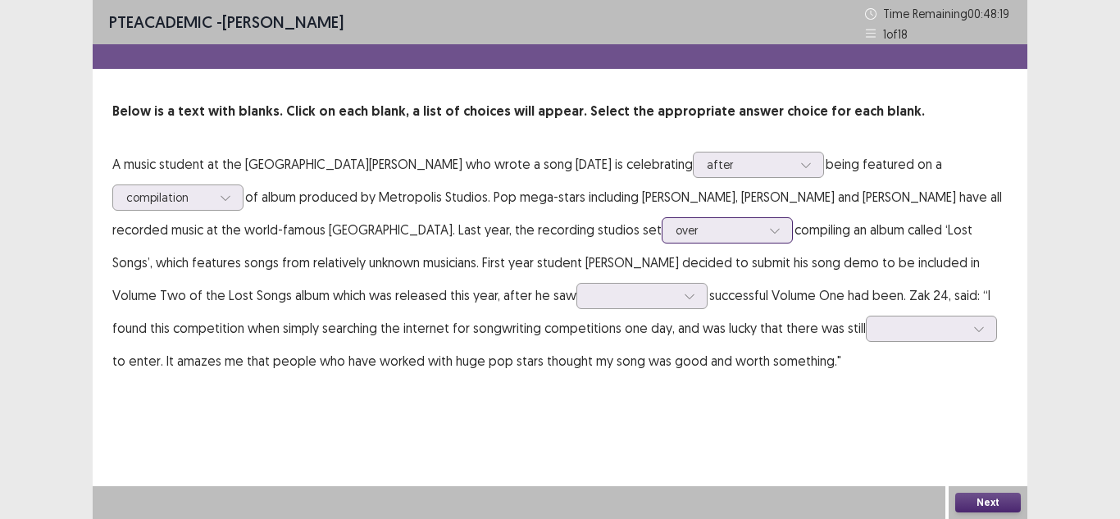
click at [762, 237] on div at bounding box center [774, 230] width 25 height 25
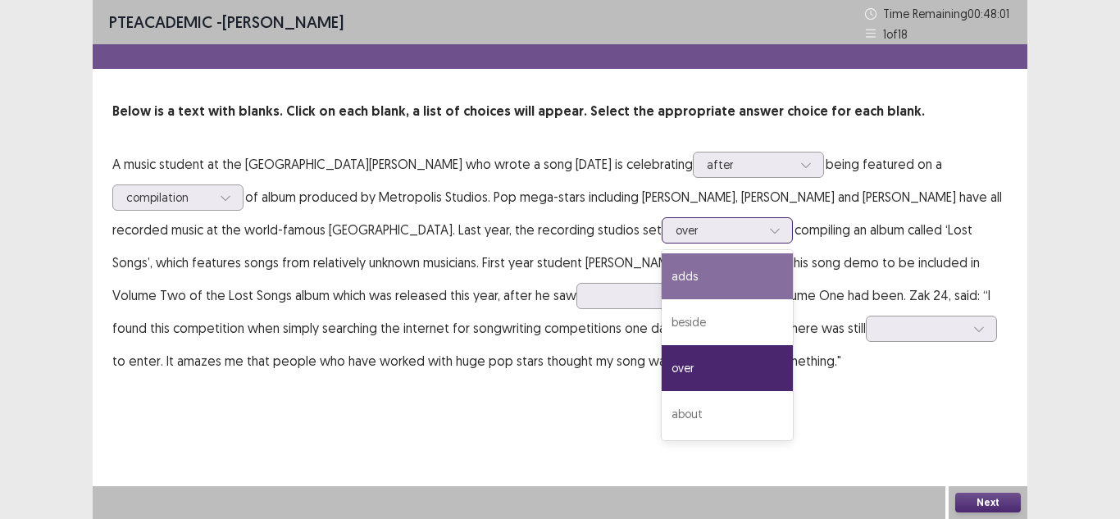
click at [662, 284] on div "adds" at bounding box center [727, 276] width 131 height 46
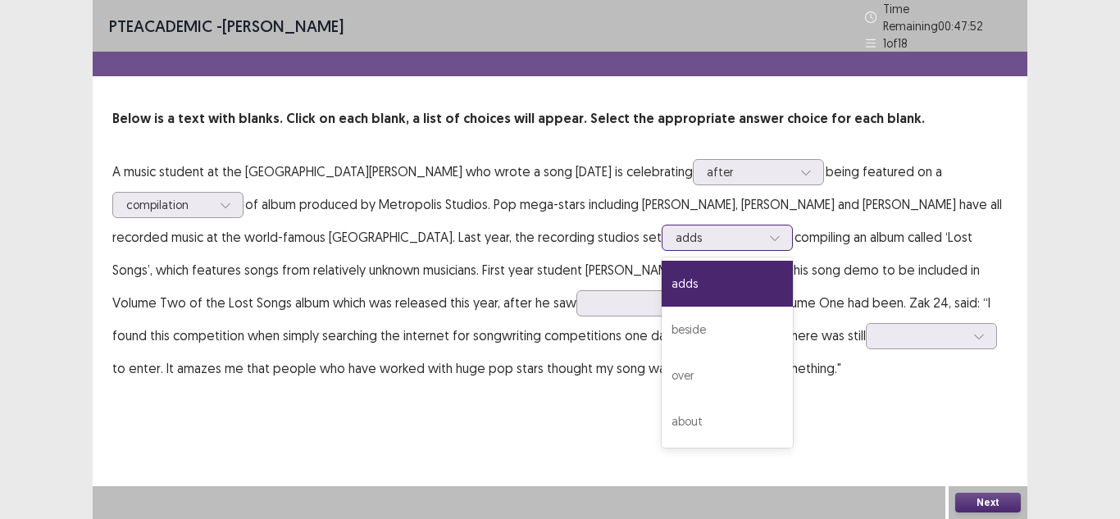
click at [762, 234] on div at bounding box center [774, 237] width 25 height 25
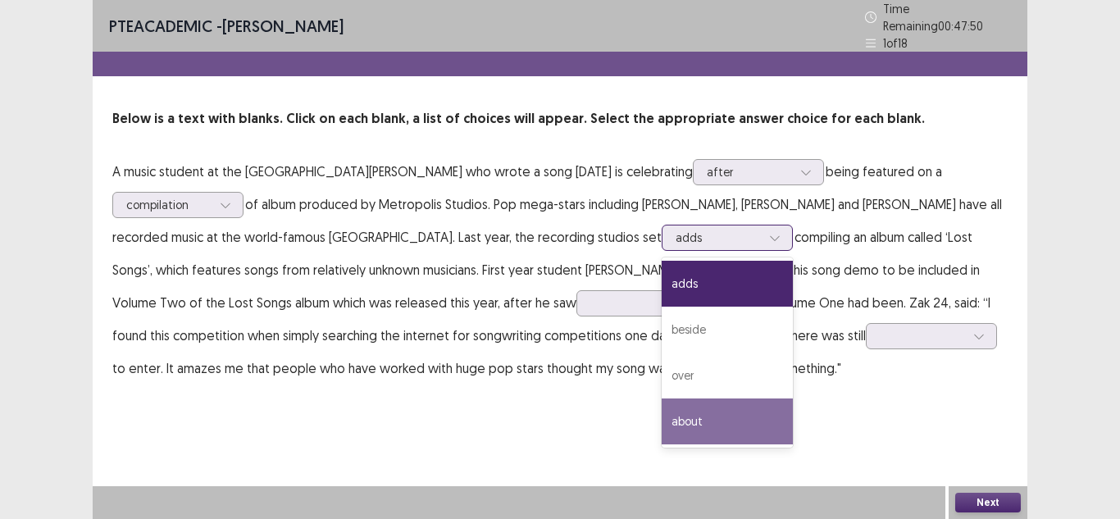
click at [672, 398] on div "about" at bounding box center [727, 421] width 131 height 46
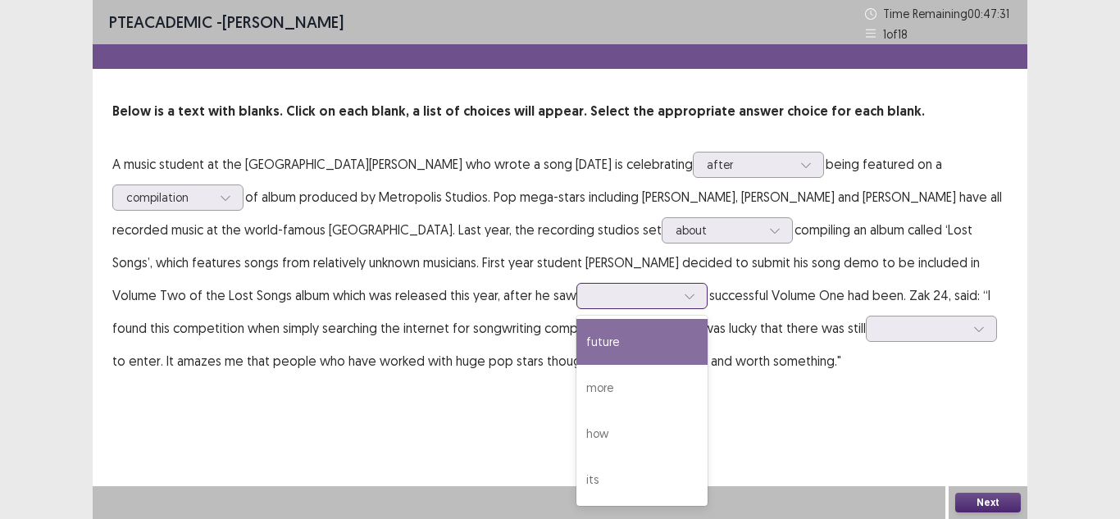
click at [684, 301] on icon at bounding box center [689, 295] width 11 height 11
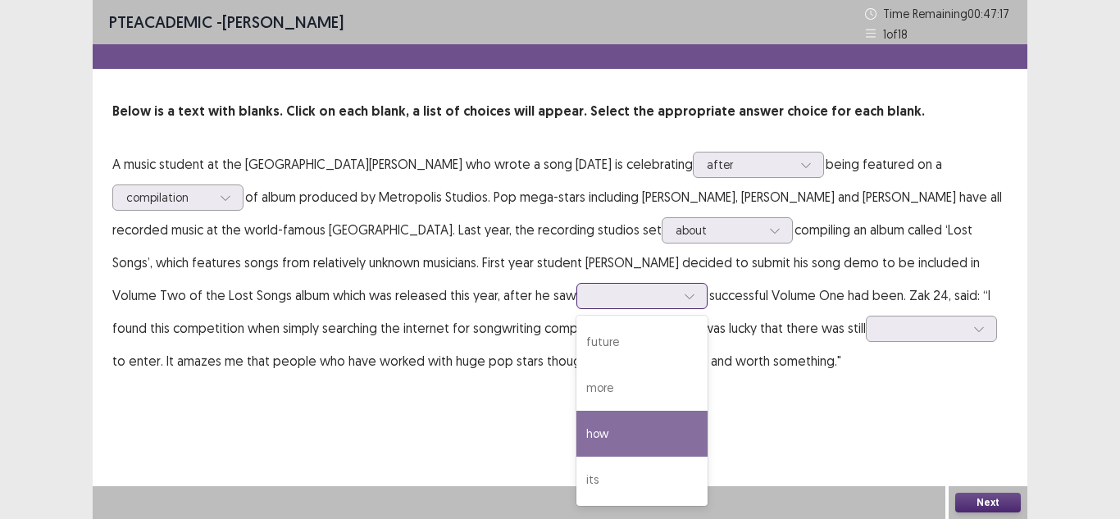
click at [576, 411] on div "how" at bounding box center [641, 434] width 131 height 46
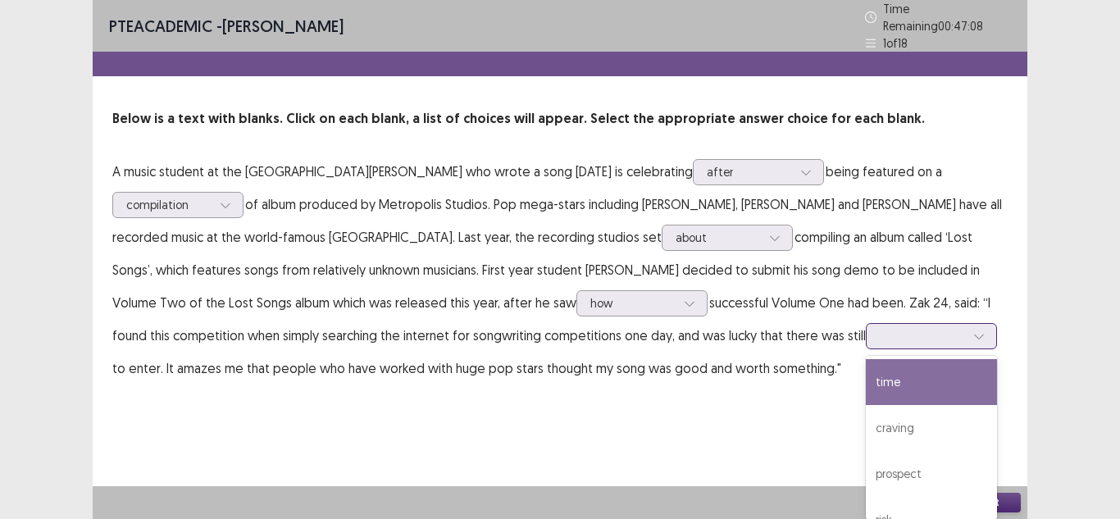
click at [886, 326] on div at bounding box center [922, 335] width 89 height 19
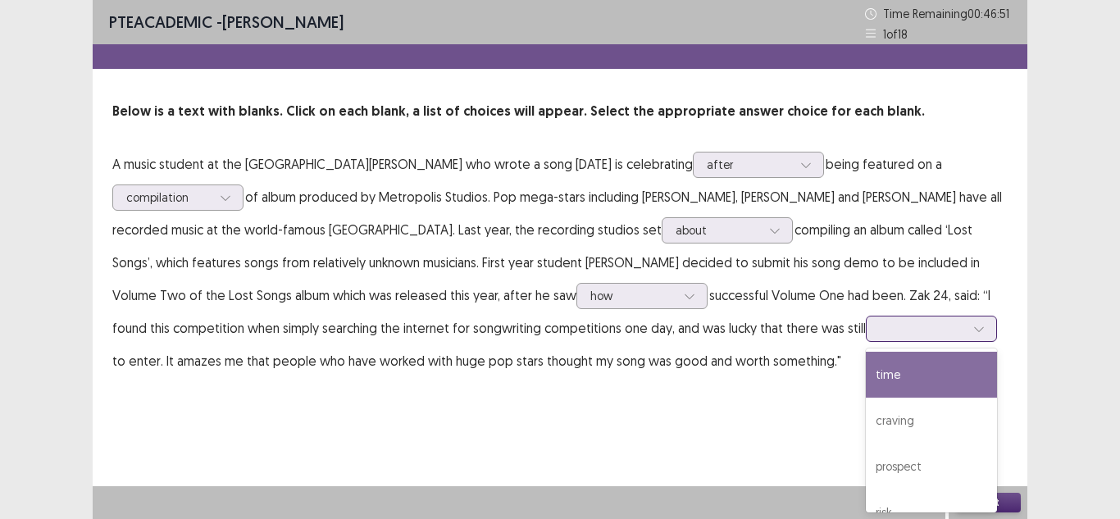
click at [866, 385] on div "time" at bounding box center [931, 375] width 131 height 46
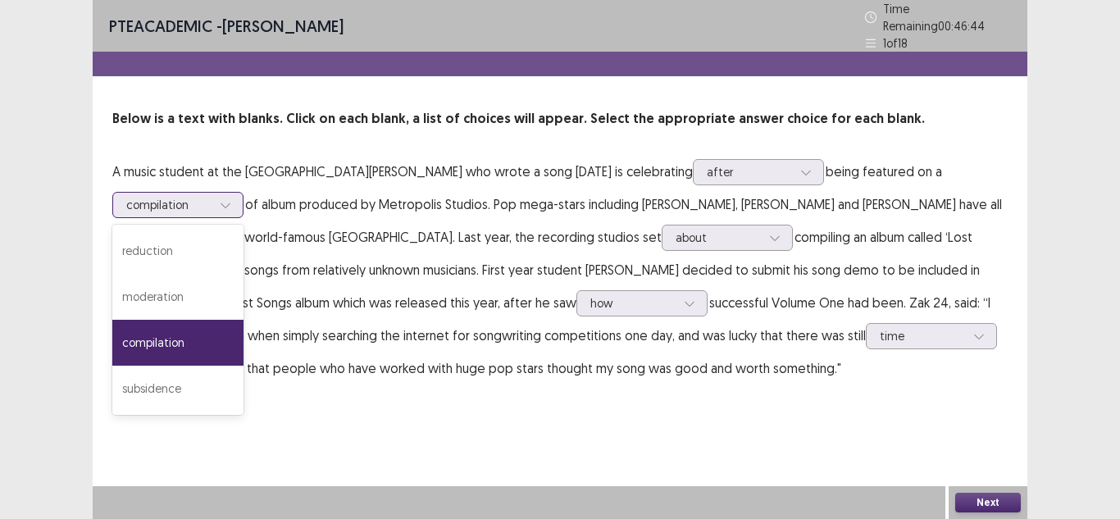
click at [218, 198] on div at bounding box center [225, 205] width 25 height 25
click at [311, 218] on p "A music student at the [GEOGRAPHIC_DATA][PERSON_NAME] who wrote a song [DATE] i…" at bounding box center [559, 270] width 895 height 230
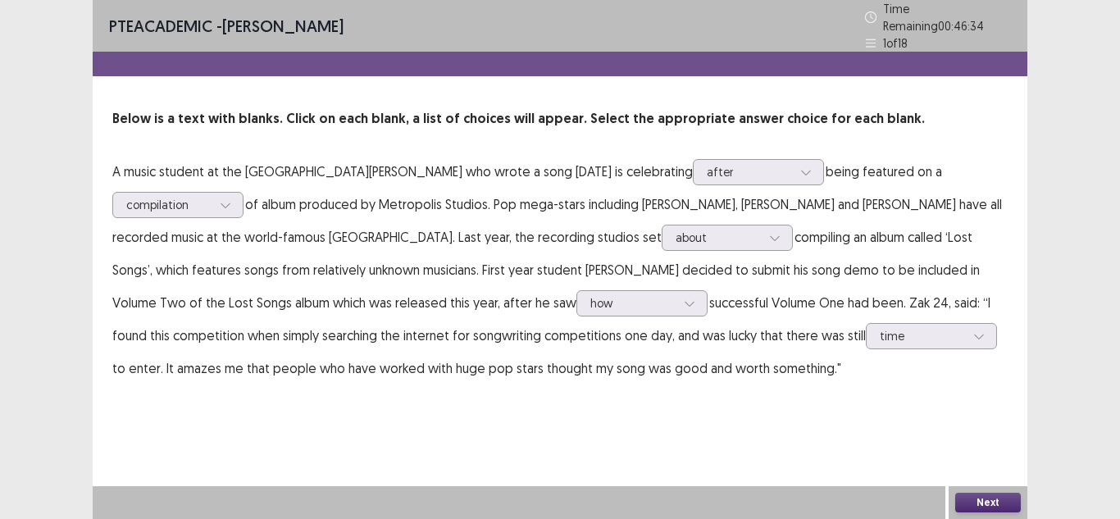
click at [997, 507] on button "Next" at bounding box center [988, 503] width 66 height 20
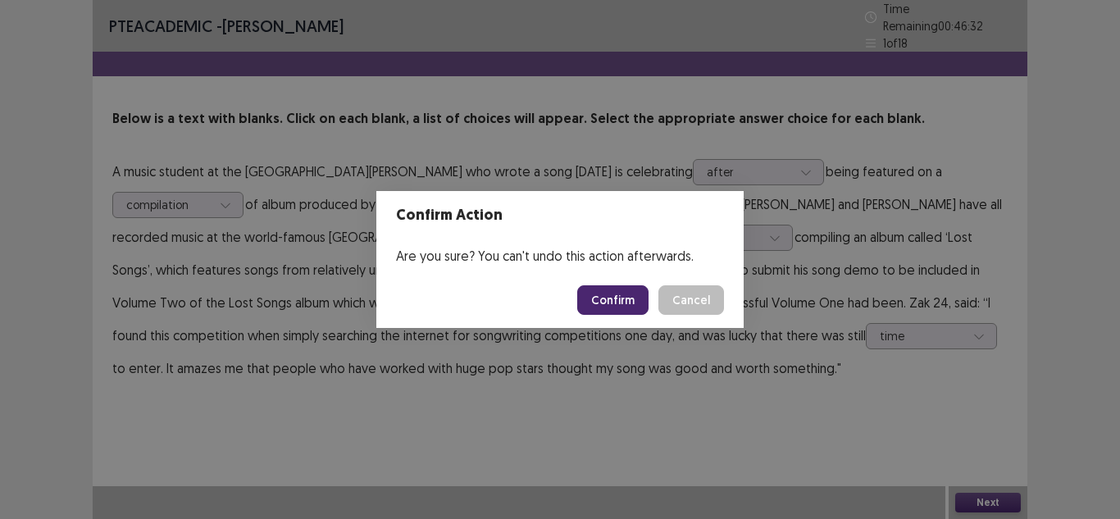
click at [605, 312] on button "Confirm" at bounding box center [612, 300] width 71 height 30
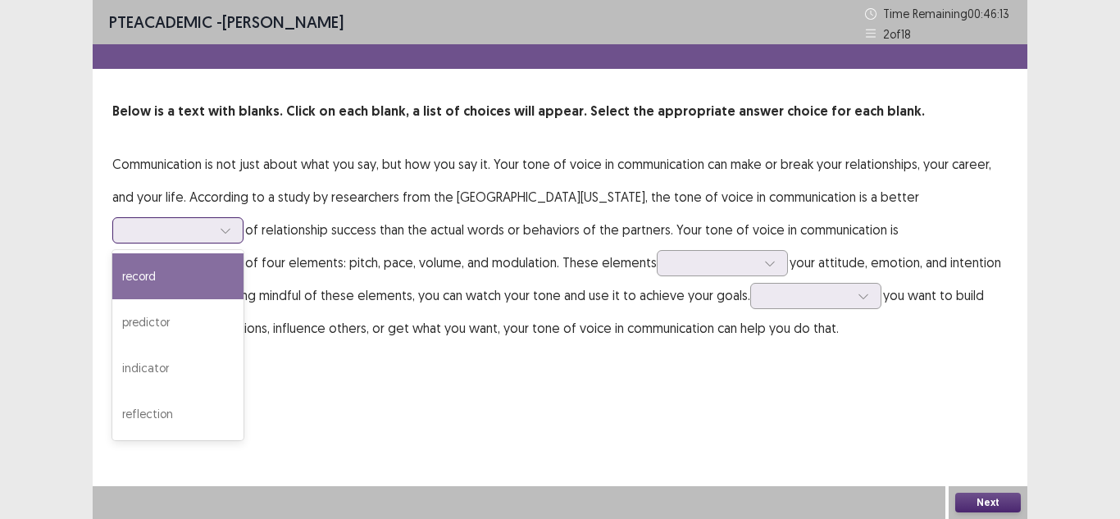
click at [230, 230] on icon at bounding box center [225, 230] width 11 height 11
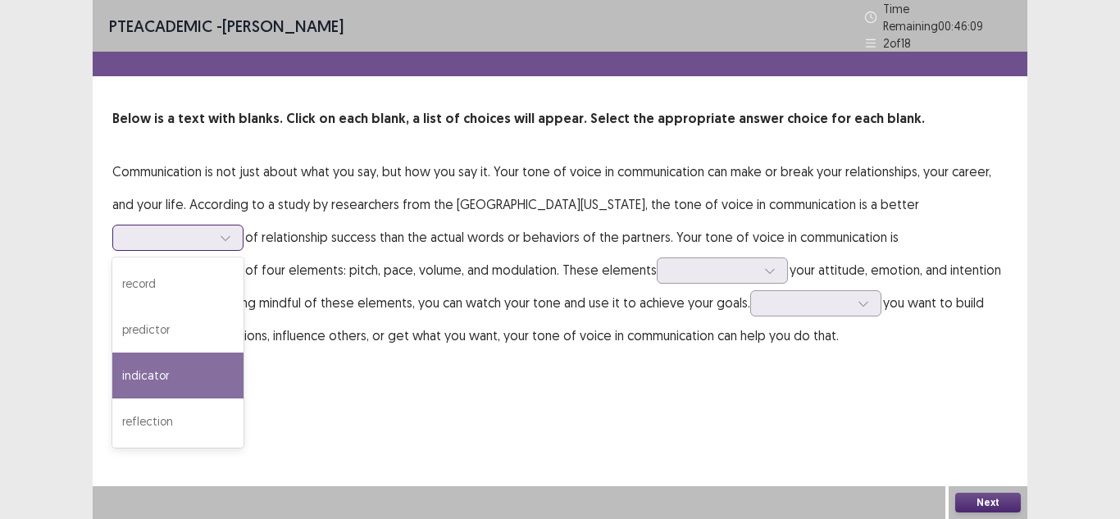
click at [187, 363] on div "indicator" at bounding box center [177, 376] width 131 height 46
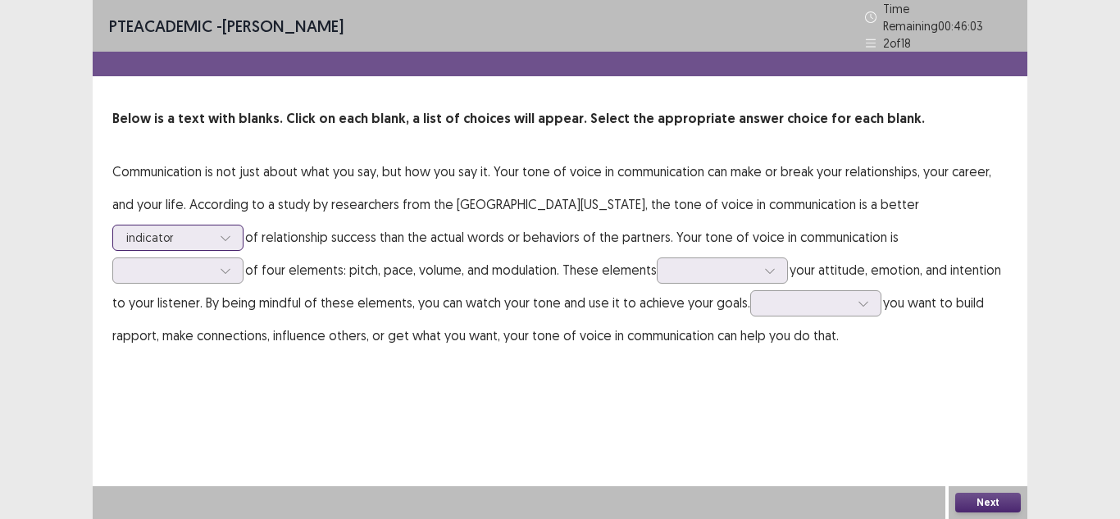
click at [239, 230] on div "indicator" at bounding box center [177, 238] width 131 height 26
click at [273, 230] on p "Communication is not just about what you say, but how you say it. Your tone of …" at bounding box center [559, 253] width 895 height 197
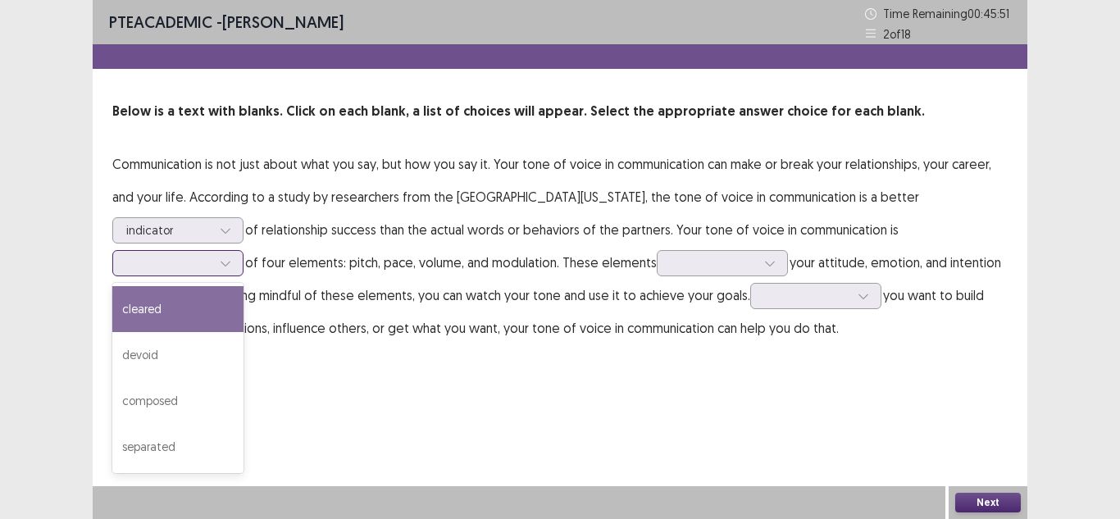
click at [224, 265] on icon at bounding box center [225, 262] width 11 height 11
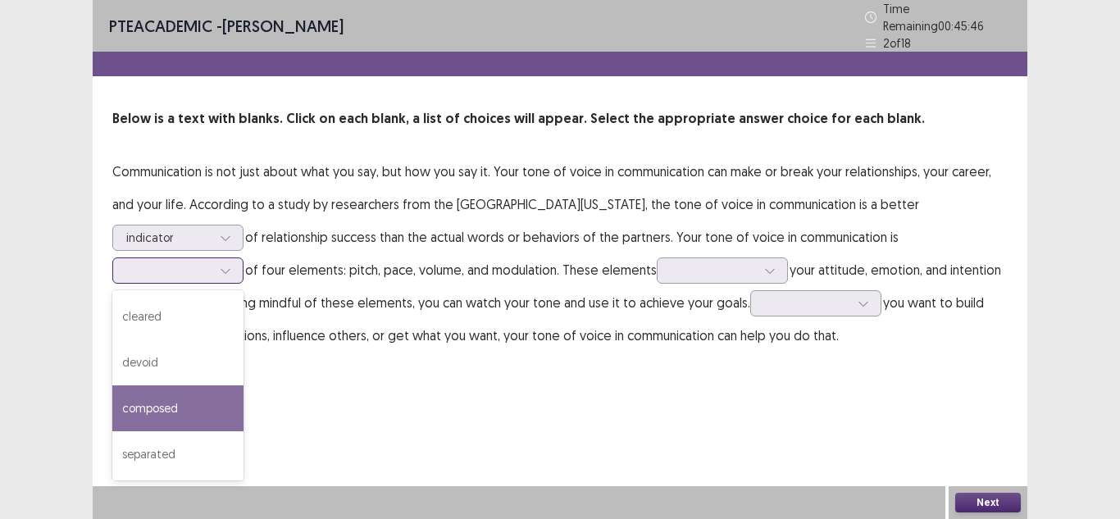
click at [202, 397] on div "composed" at bounding box center [177, 408] width 131 height 46
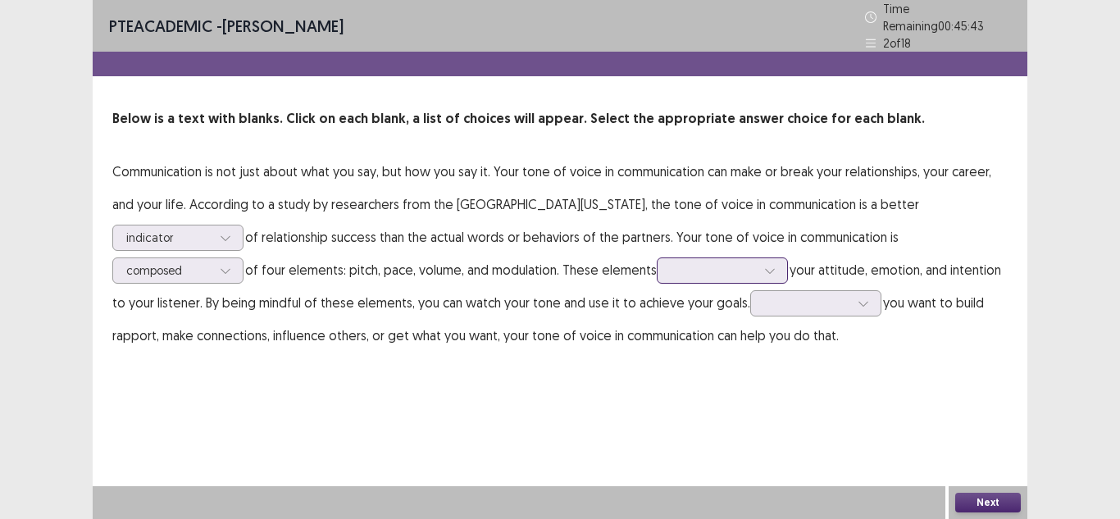
click at [699, 262] on div at bounding box center [713, 270] width 85 height 16
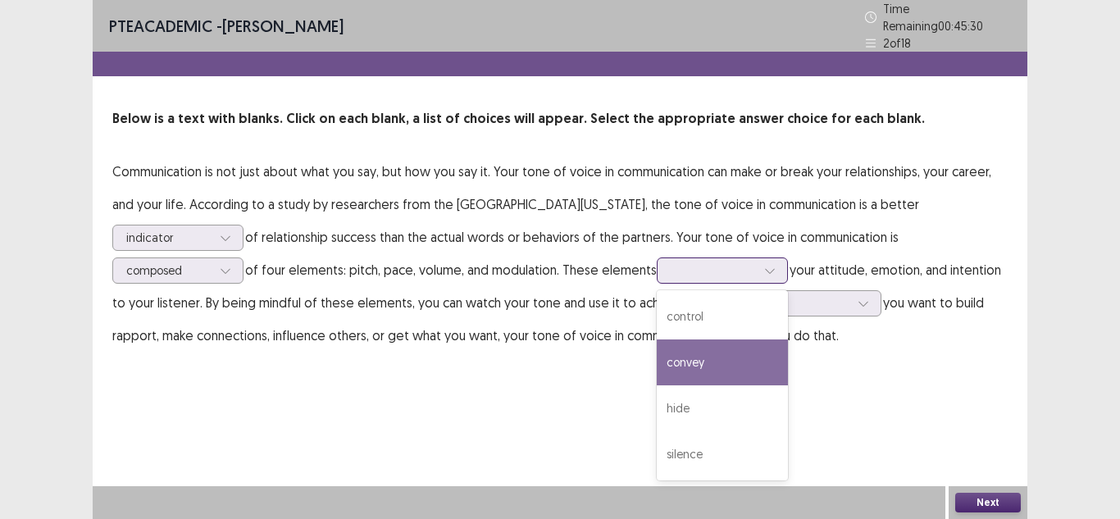
click at [709, 355] on div "convey" at bounding box center [722, 362] width 131 height 46
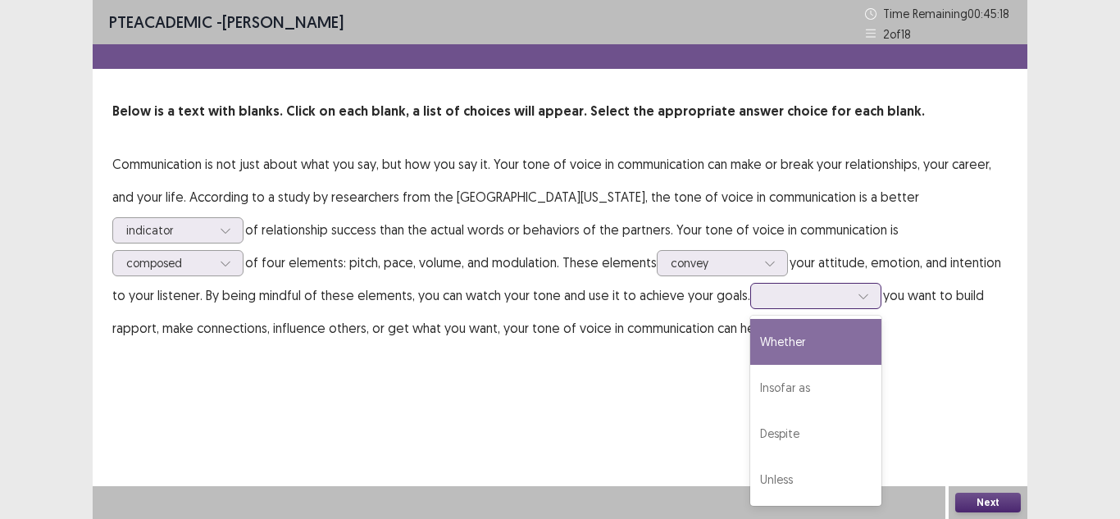
click at [800, 303] on div at bounding box center [806, 296] width 85 height 16
click at [810, 344] on div "Whether" at bounding box center [815, 342] width 131 height 46
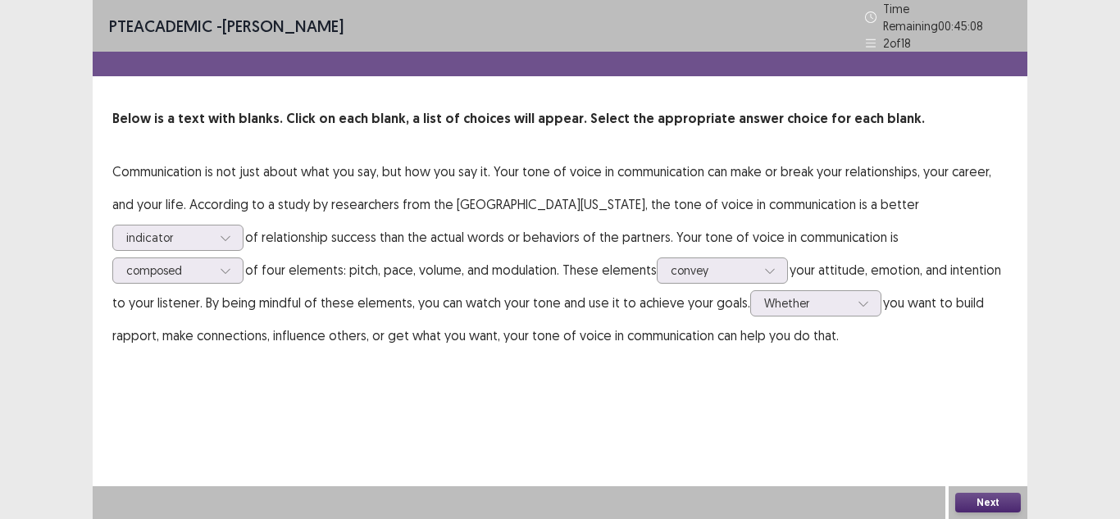
click at [969, 503] on button "Next" at bounding box center [988, 503] width 66 height 20
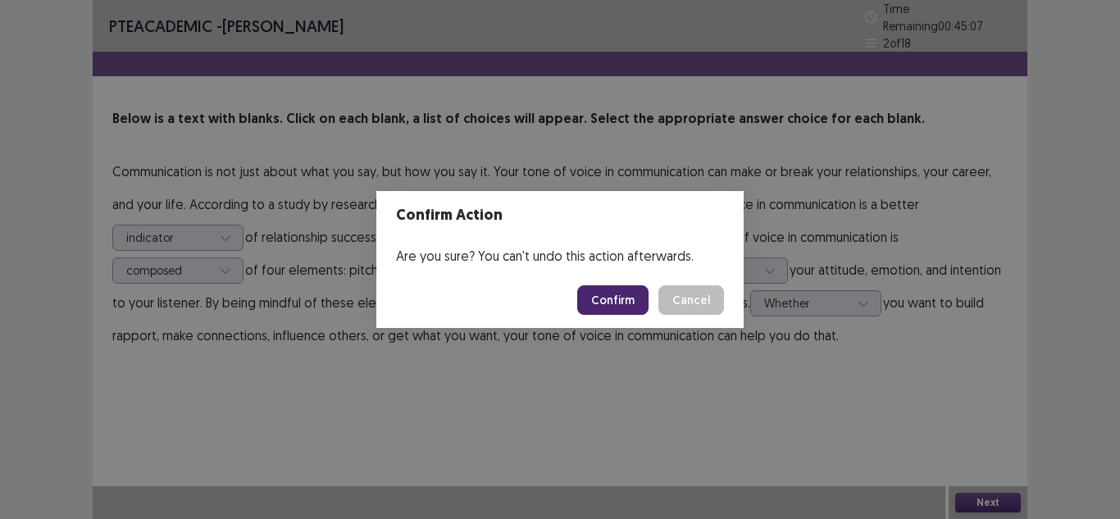
click at [644, 288] on button "Confirm" at bounding box center [612, 300] width 71 height 30
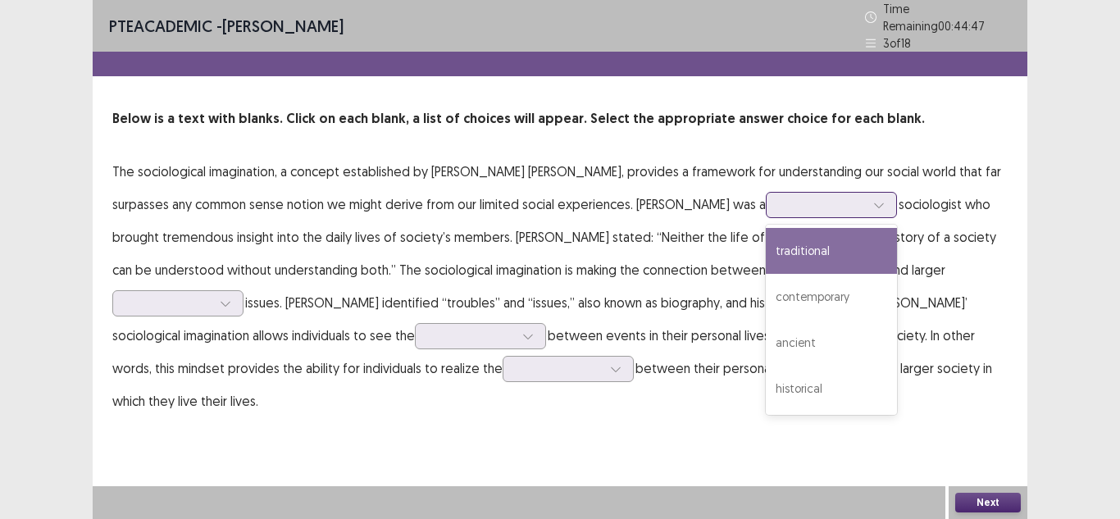
click at [780, 203] on div at bounding box center [822, 205] width 85 height 16
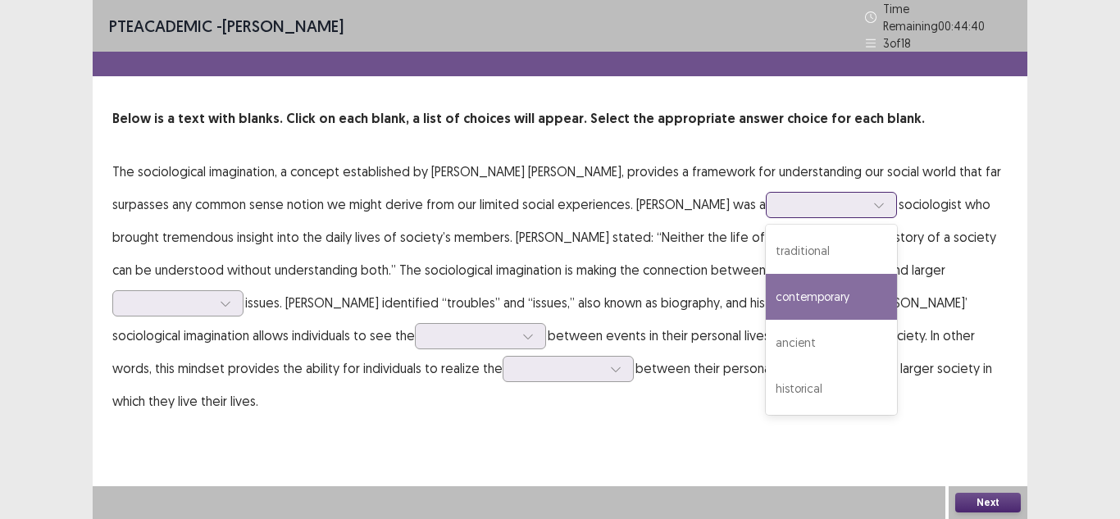
click at [766, 305] on div "contemporary" at bounding box center [831, 297] width 131 height 46
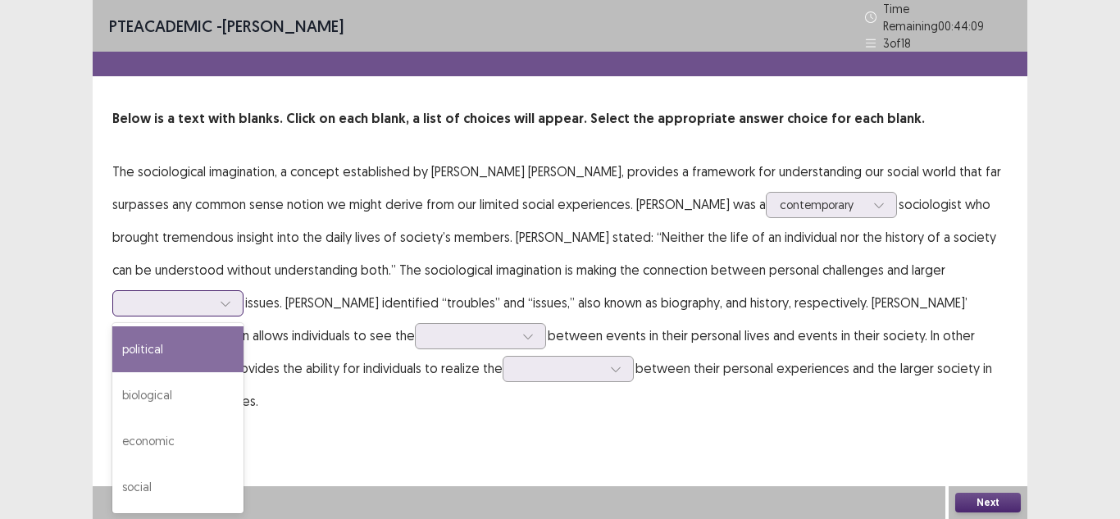
click at [238, 291] on div at bounding box center [225, 303] width 25 height 25
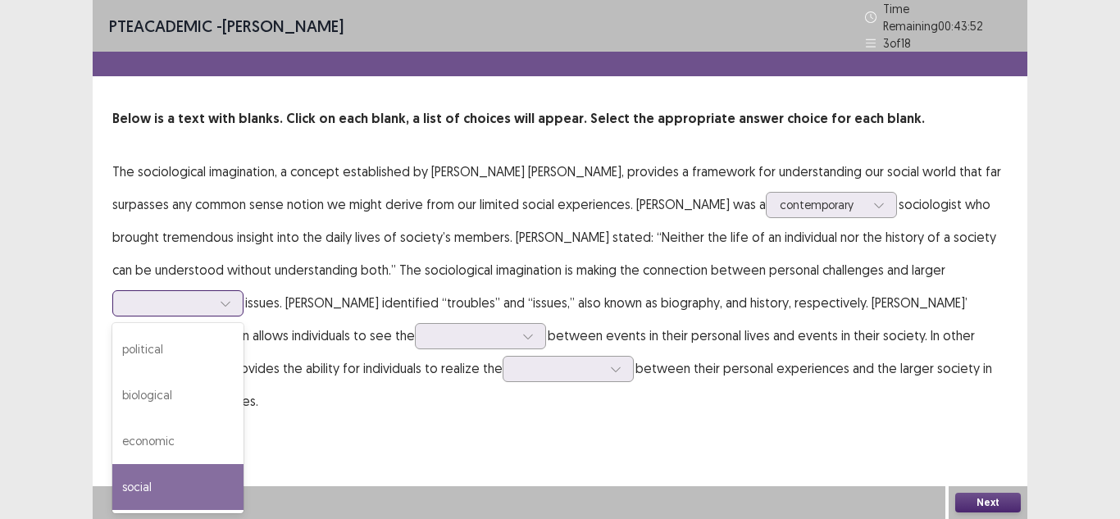
click at [244, 464] on div "social" at bounding box center [177, 487] width 131 height 46
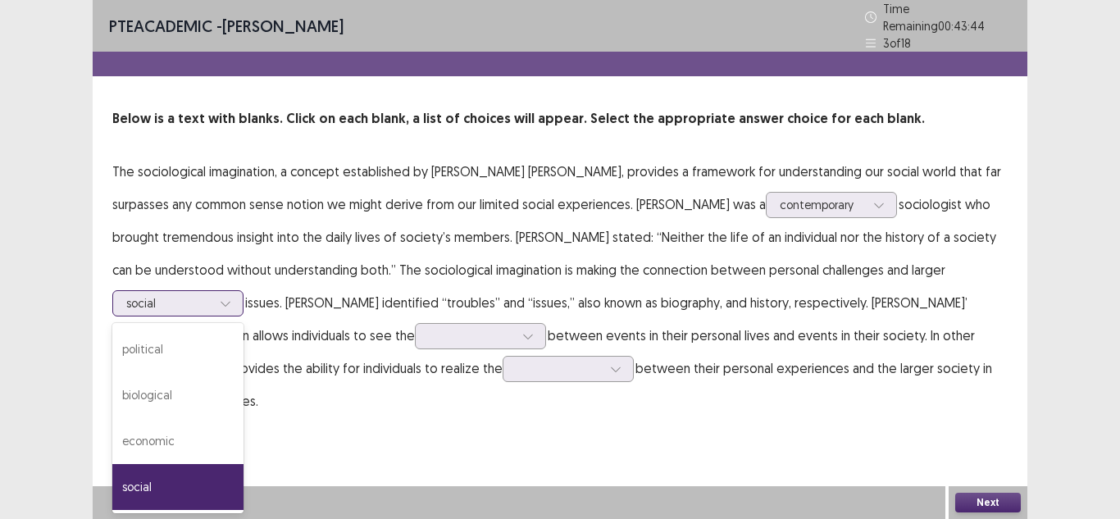
click at [212, 295] on div at bounding box center [168, 303] width 85 height 16
click at [244, 372] on div "biological" at bounding box center [177, 395] width 131 height 46
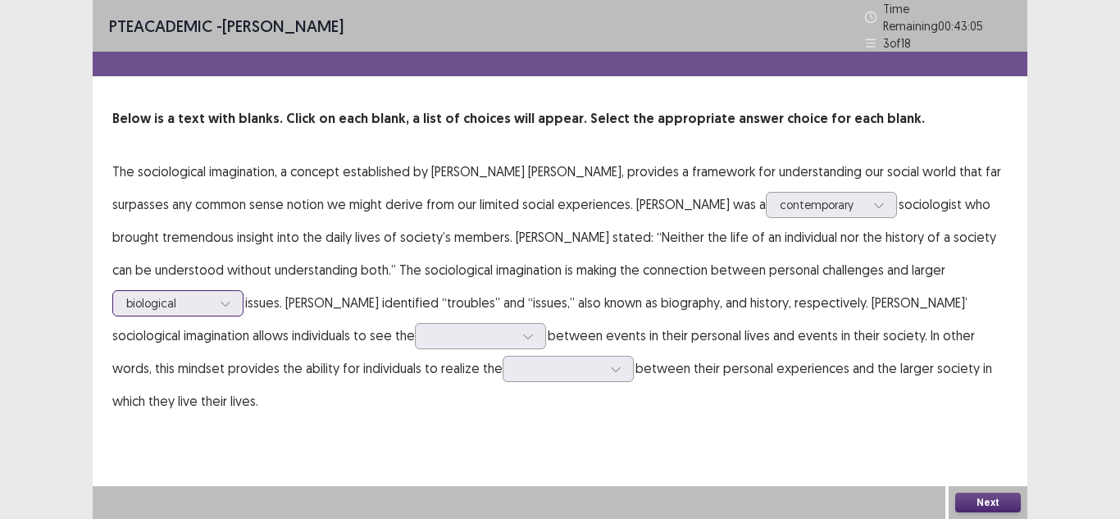
click at [238, 291] on div at bounding box center [225, 303] width 25 height 25
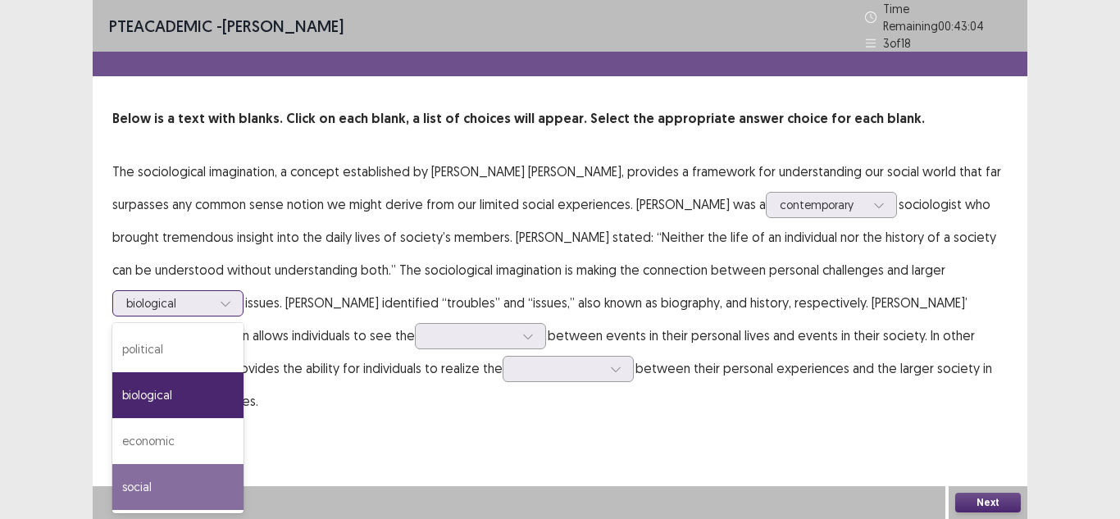
click at [244, 464] on div "social" at bounding box center [177, 487] width 131 height 46
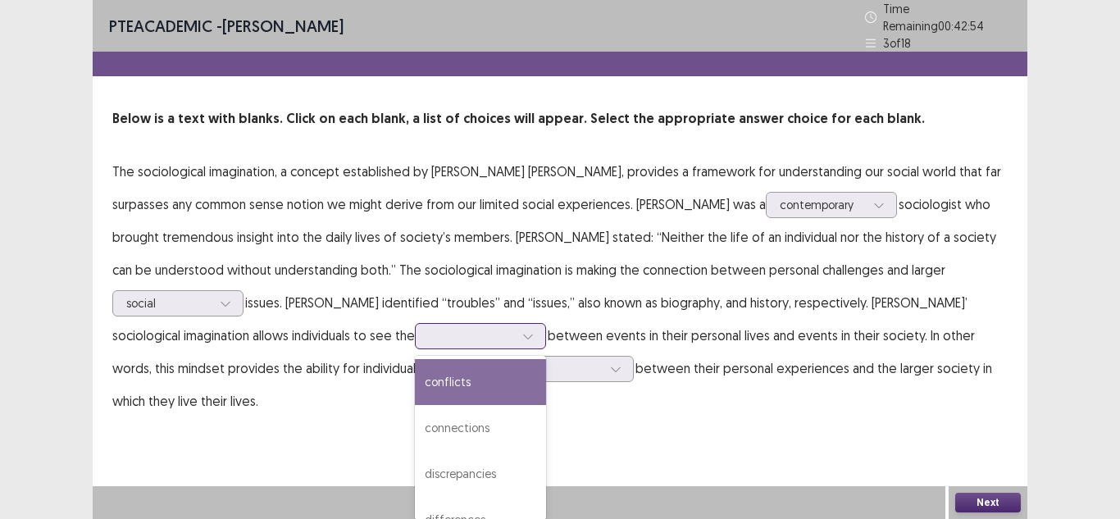
click at [429, 328] on div at bounding box center [471, 336] width 85 height 16
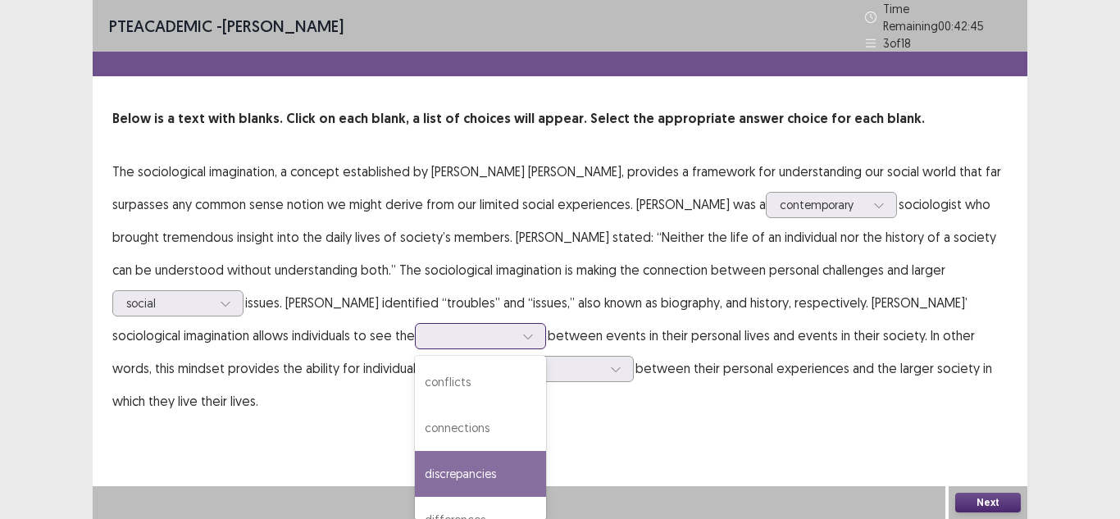
click at [415, 457] on div "discrepancies" at bounding box center [480, 474] width 131 height 46
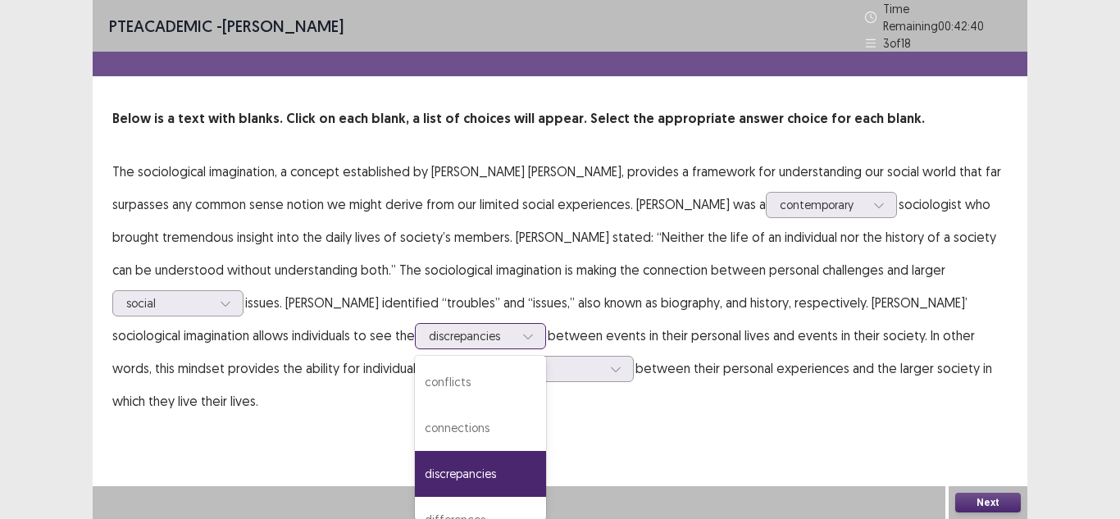
click at [516, 324] on div at bounding box center [528, 336] width 25 height 25
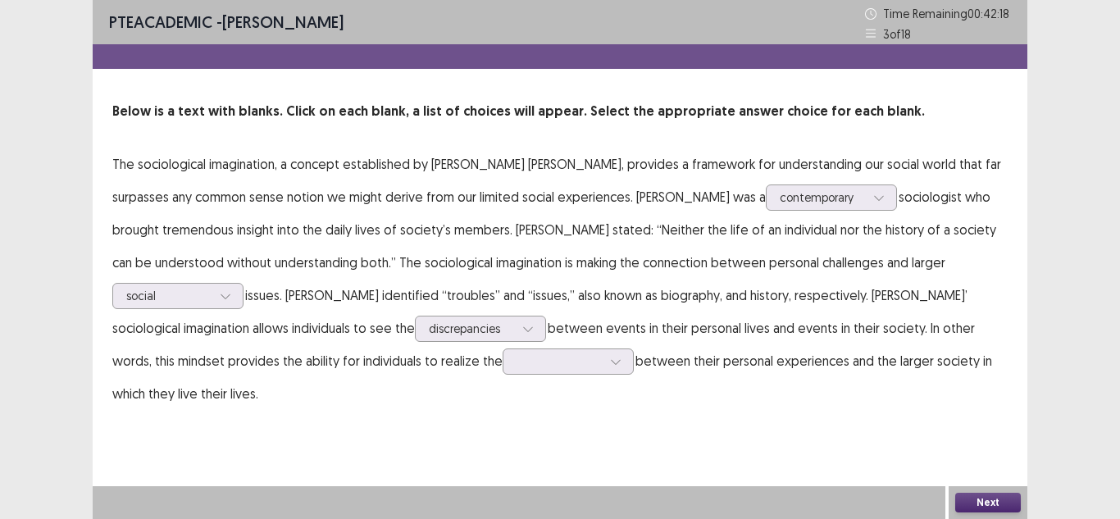
click at [449, 334] on p "The sociological imagination, a concept established by [PERSON_NAME] [PERSON_NA…" at bounding box center [559, 279] width 895 height 262
click at [522, 323] on icon at bounding box center [527, 328] width 11 height 11
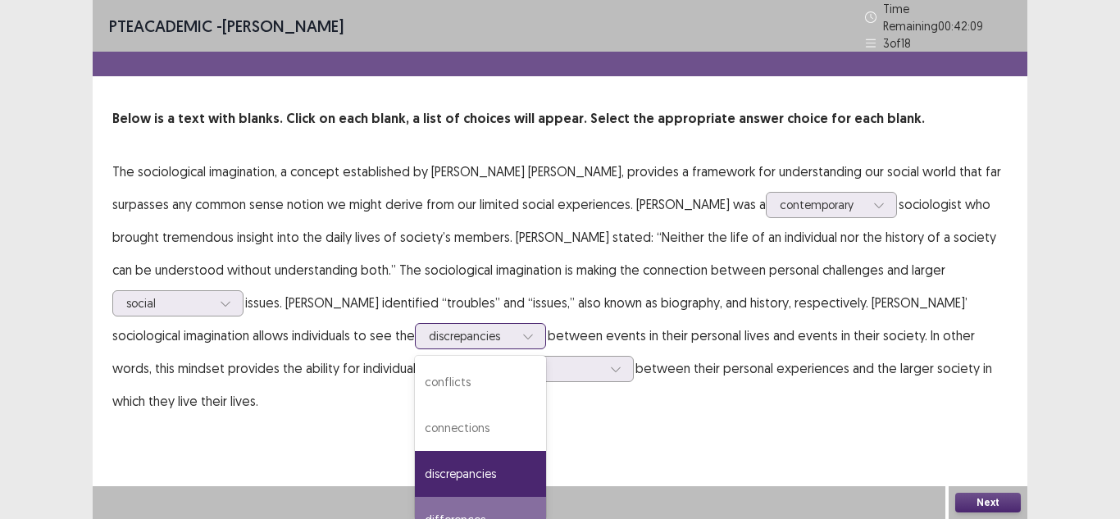
click at [415, 506] on div "differences" at bounding box center [480, 520] width 131 height 46
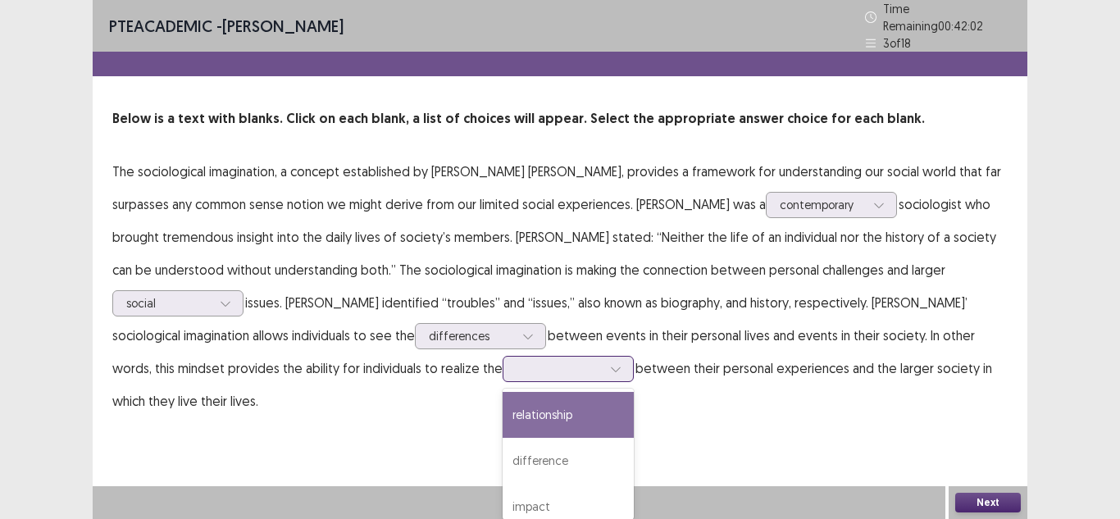
click at [517, 361] on div at bounding box center [559, 369] width 85 height 16
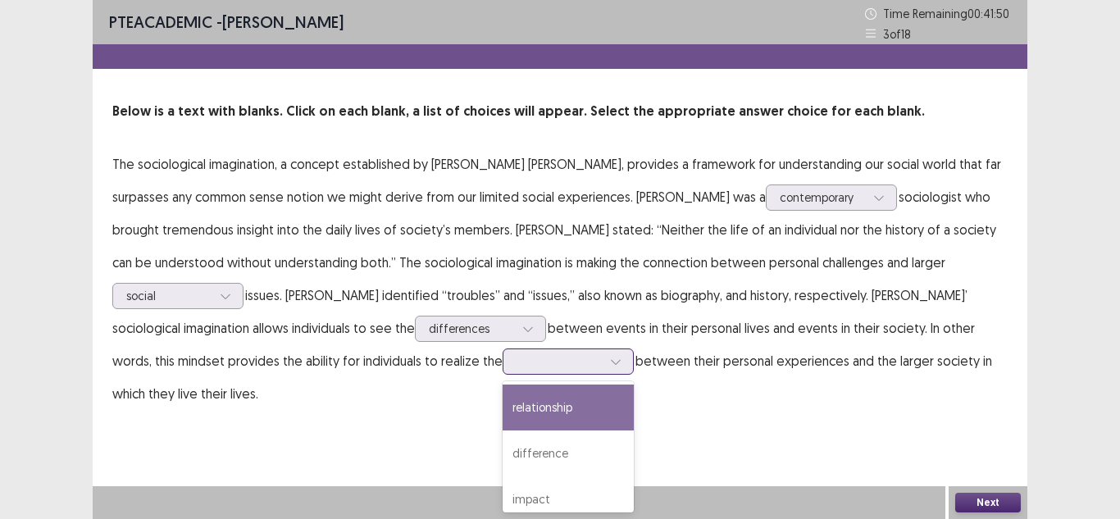
click at [503, 421] on div "relationship" at bounding box center [568, 408] width 131 height 46
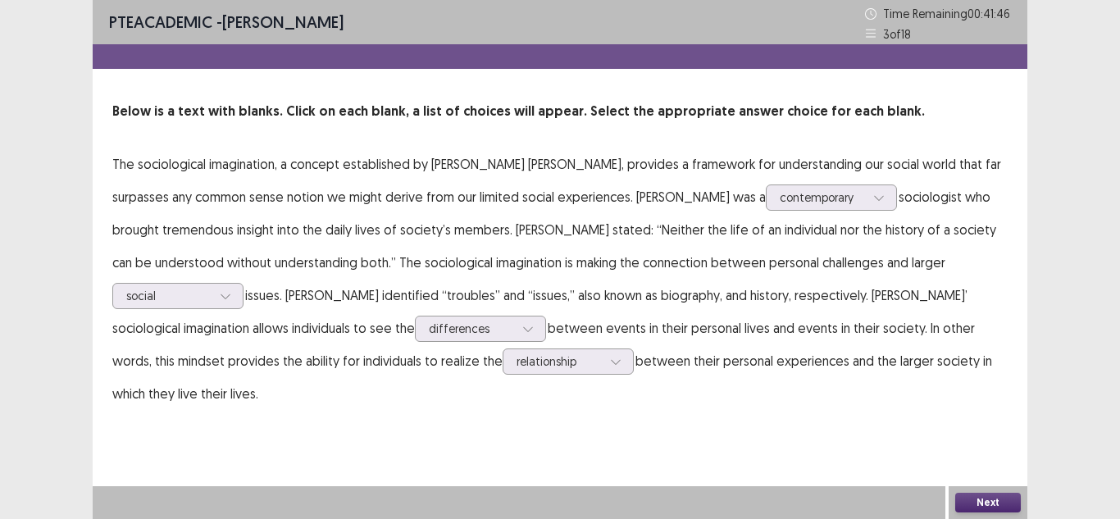
click at [978, 507] on button "Next" at bounding box center [988, 503] width 66 height 20
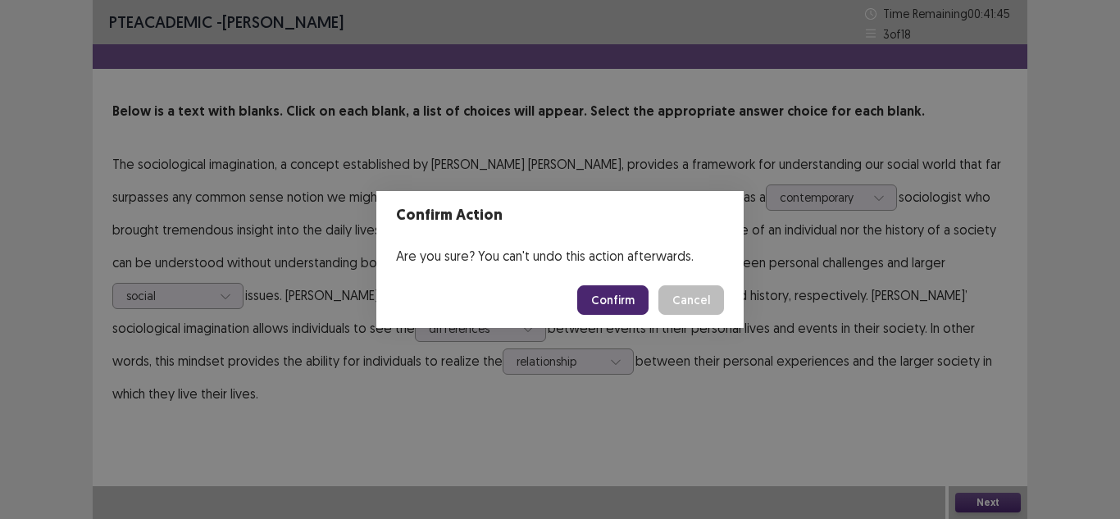
click at [592, 303] on button "Confirm" at bounding box center [612, 300] width 71 height 30
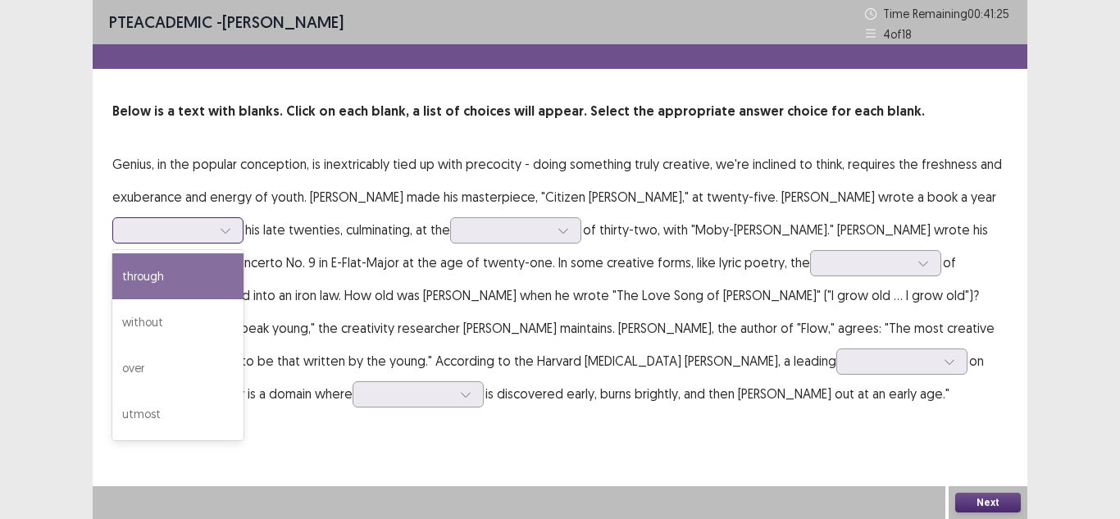
click at [225, 238] on div at bounding box center [225, 230] width 25 height 25
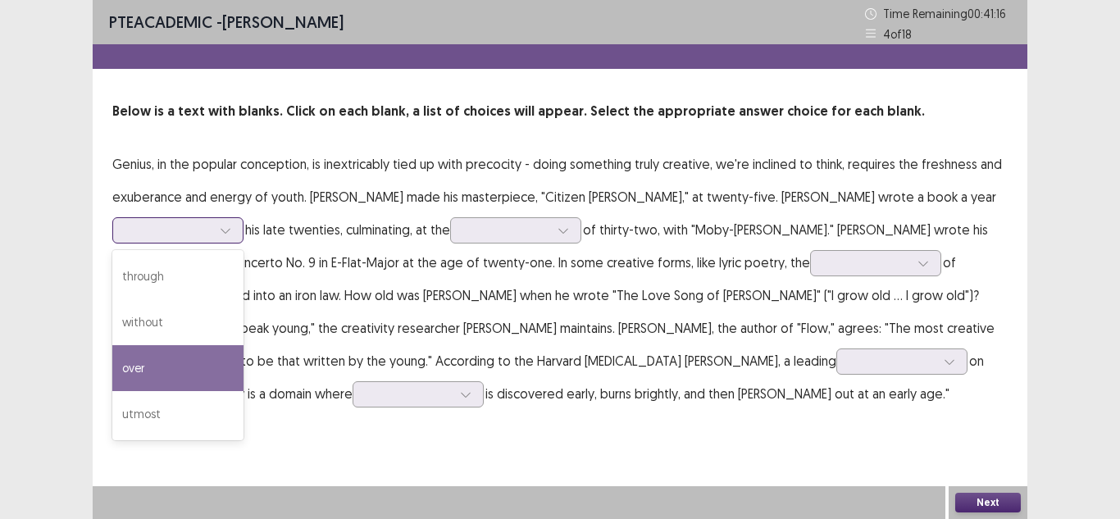
click at [192, 359] on div "over" at bounding box center [177, 368] width 131 height 46
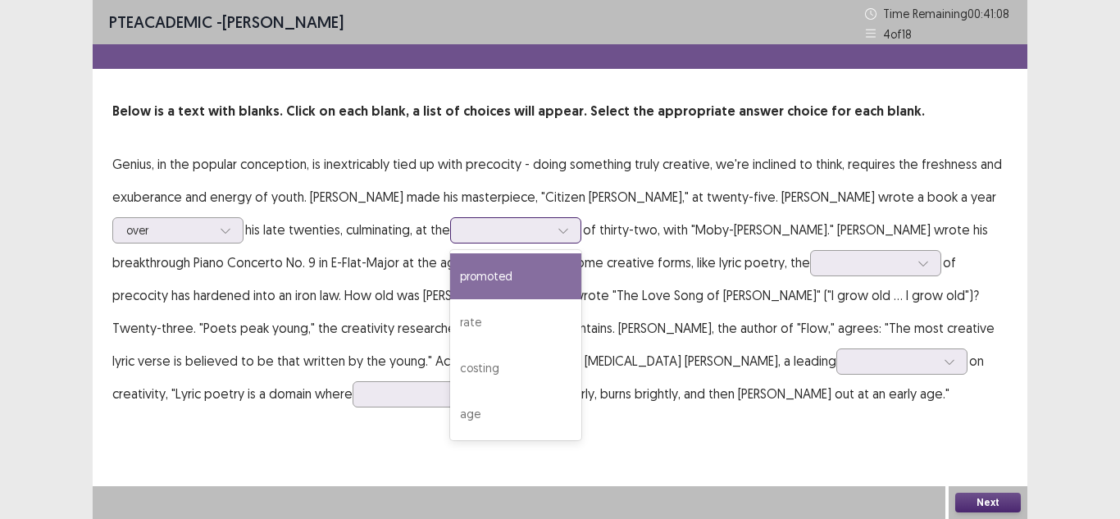
click at [537, 222] on div at bounding box center [506, 230] width 85 height 16
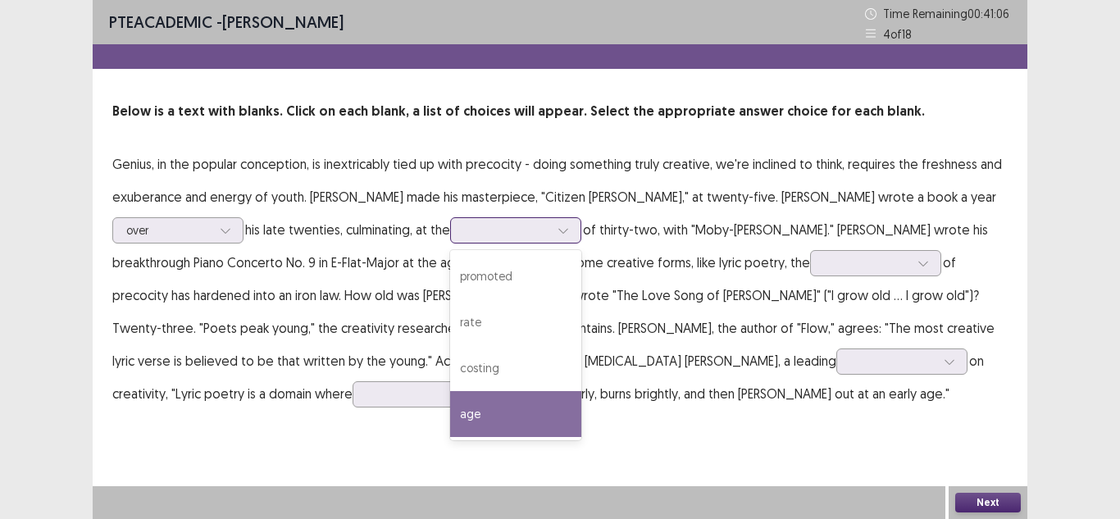
click at [539, 414] on div "age" at bounding box center [515, 414] width 131 height 46
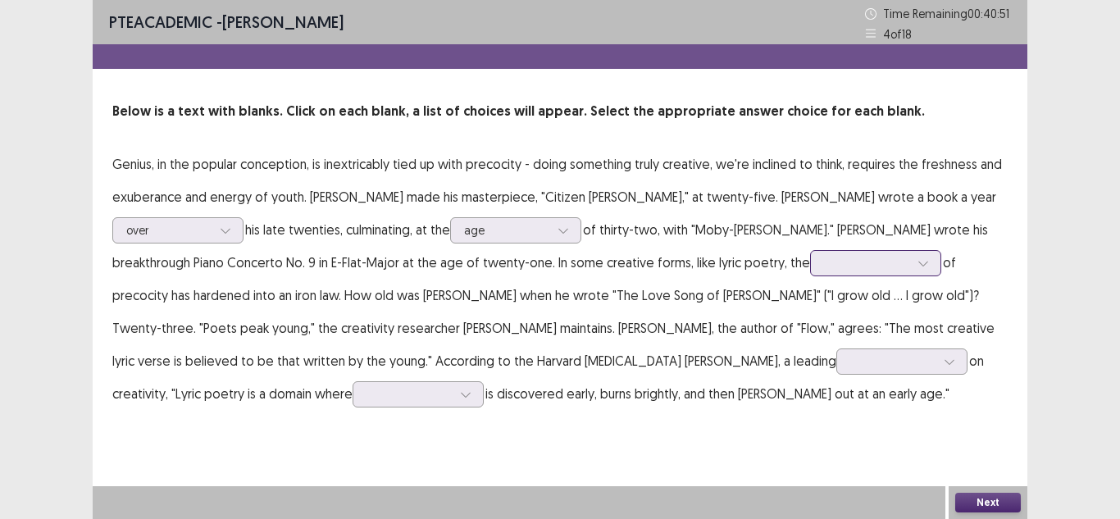
click at [911, 261] on div at bounding box center [923, 263] width 25 height 25
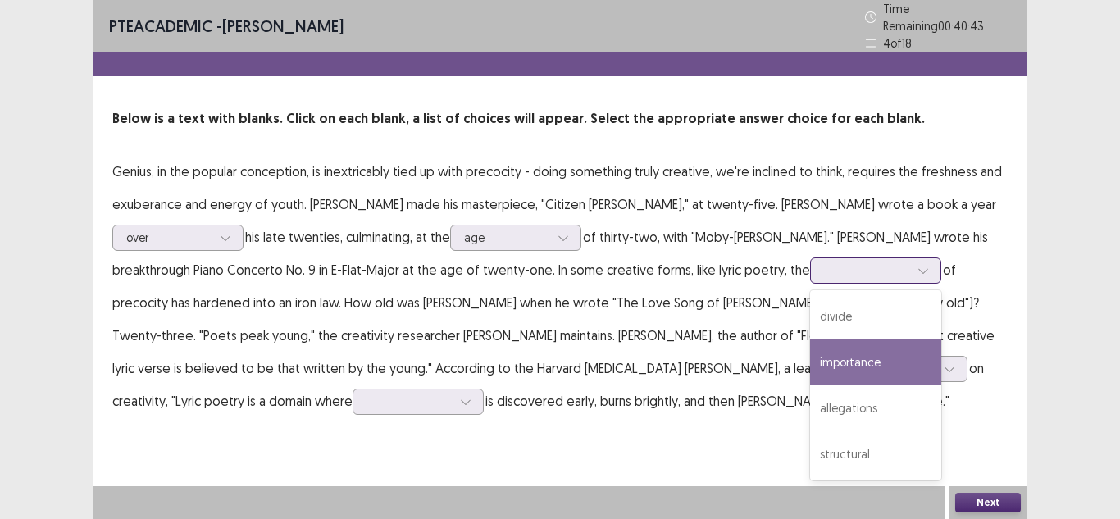
click at [810, 353] on div "importance" at bounding box center [875, 362] width 131 height 46
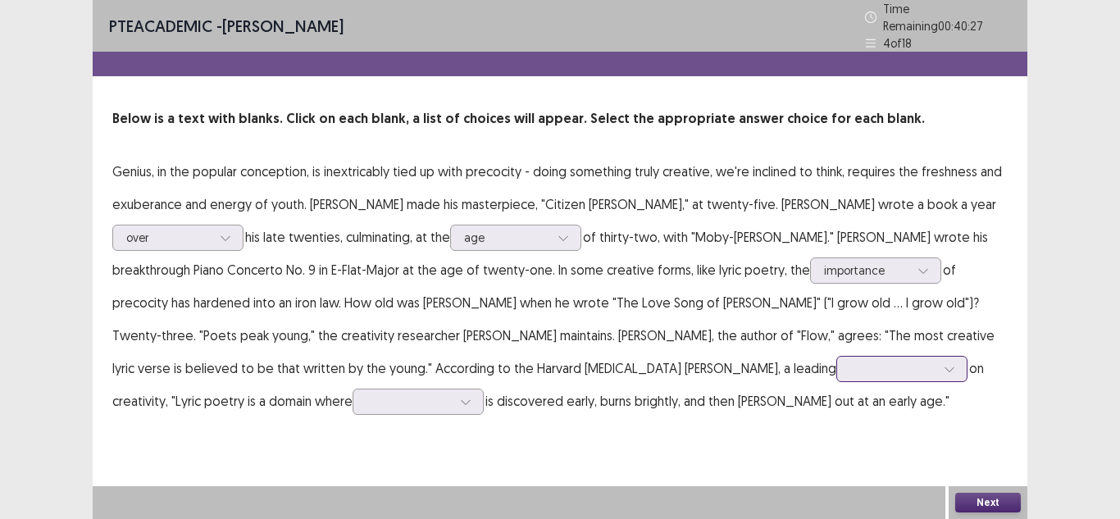
click at [836, 372] on div at bounding box center [901, 369] width 131 height 26
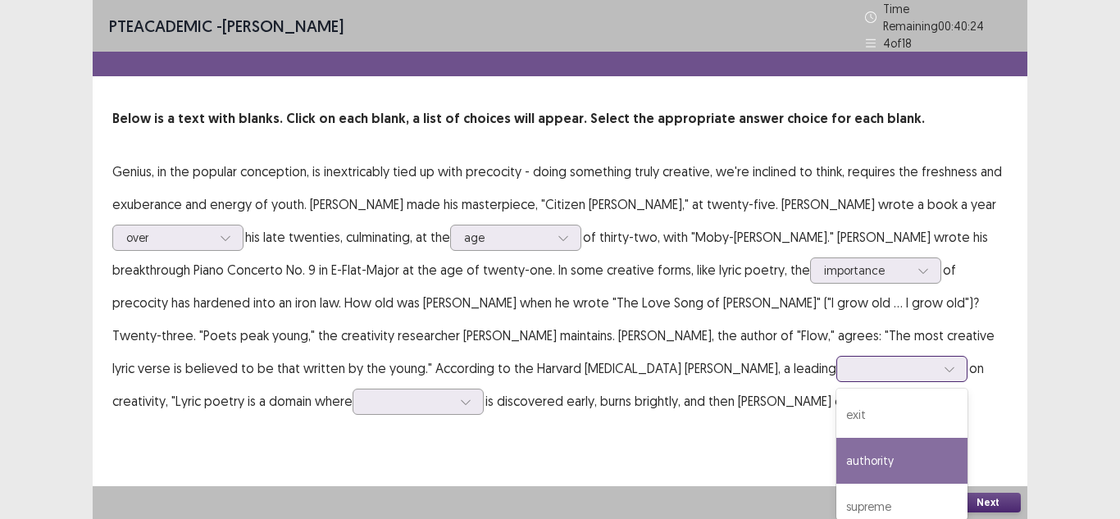
click at [836, 448] on div "authority" at bounding box center [901, 461] width 131 height 46
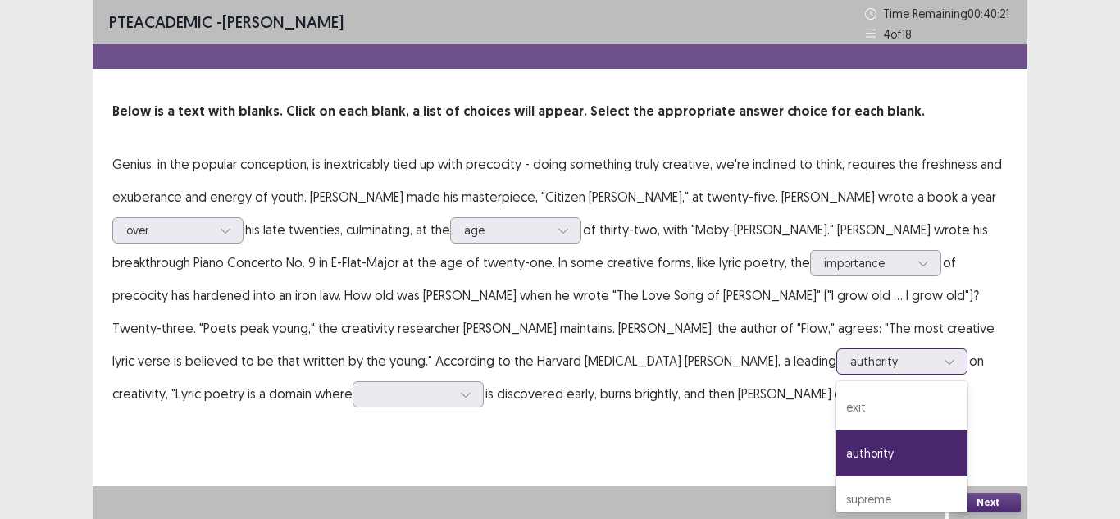
click at [850, 364] on div at bounding box center [892, 361] width 85 height 16
click at [836, 450] on div "authority" at bounding box center [901, 453] width 131 height 46
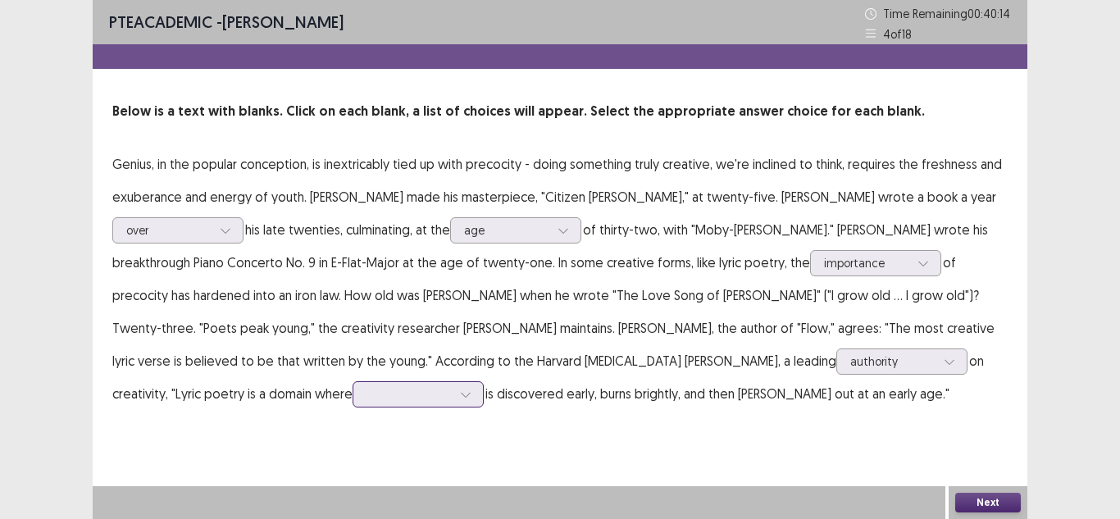
scroll to position [85, 0]
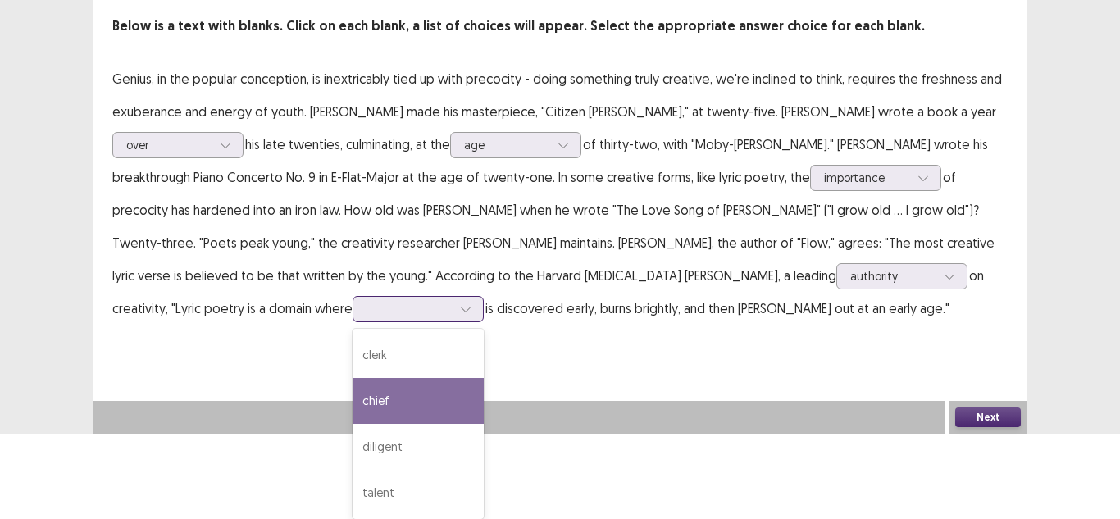
click at [353, 322] on div "4 results available. Use Up and Down to choose options, press Enter to select t…" at bounding box center [418, 309] width 131 height 26
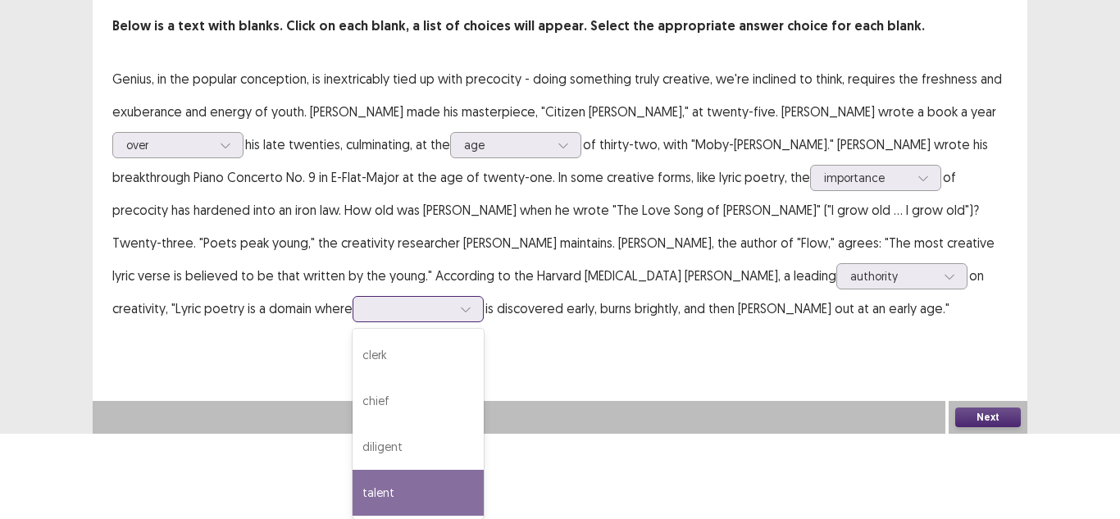
click at [353, 484] on div "talent" at bounding box center [418, 493] width 131 height 46
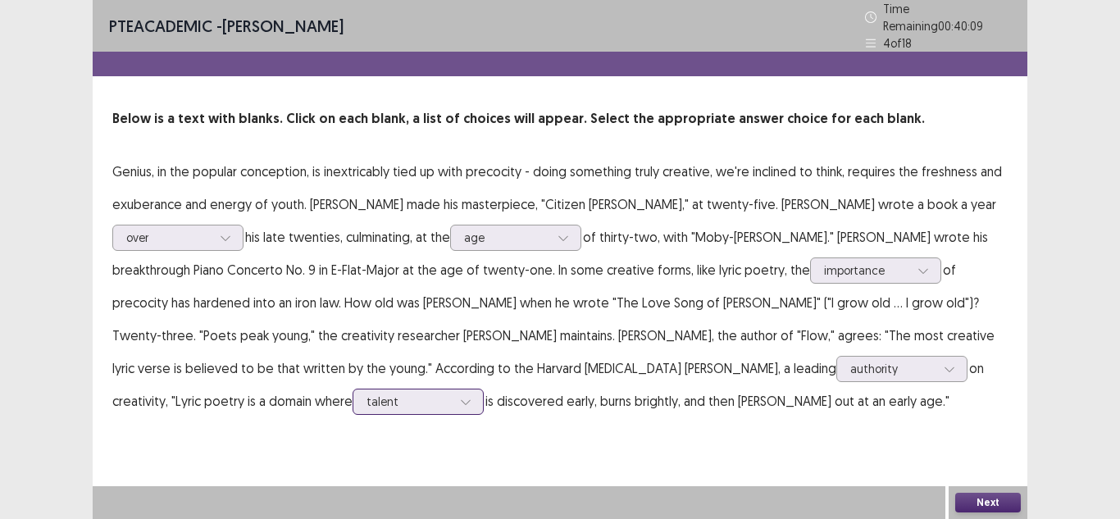
scroll to position [0, 0]
click at [1006, 501] on button "Next" at bounding box center [988, 503] width 66 height 20
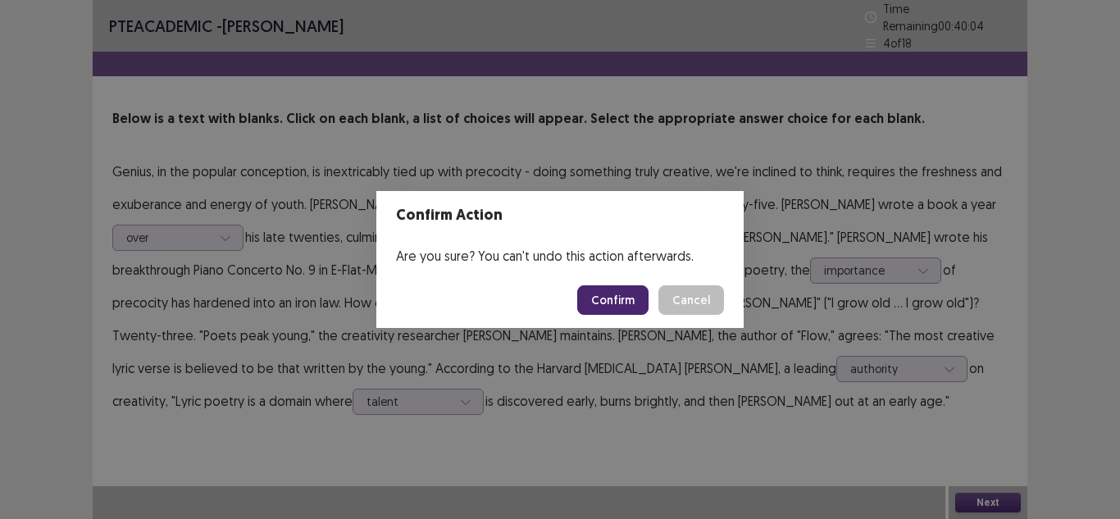
click at [583, 308] on button "Confirm" at bounding box center [612, 300] width 71 height 30
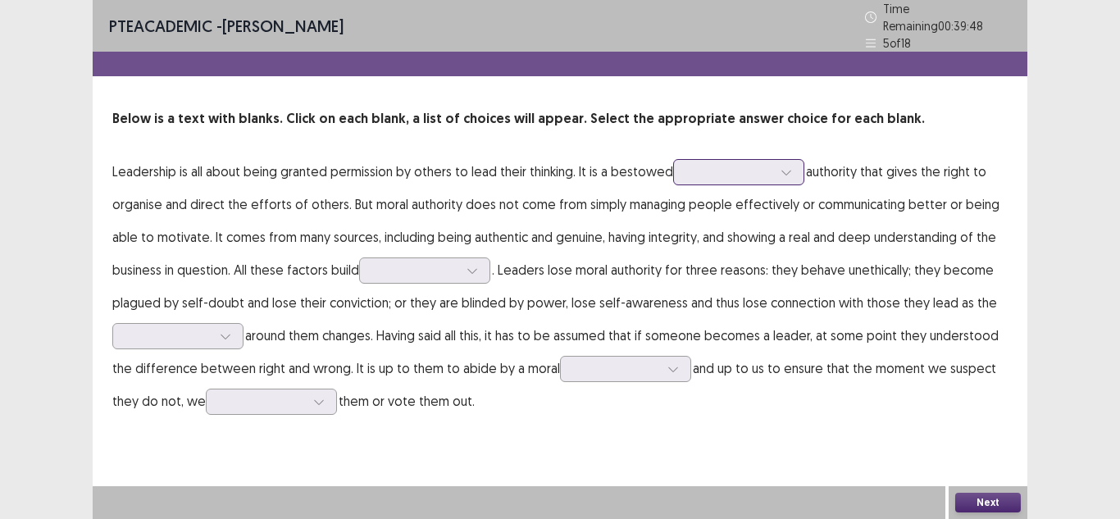
click at [755, 171] on div at bounding box center [729, 172] width 85 height 16
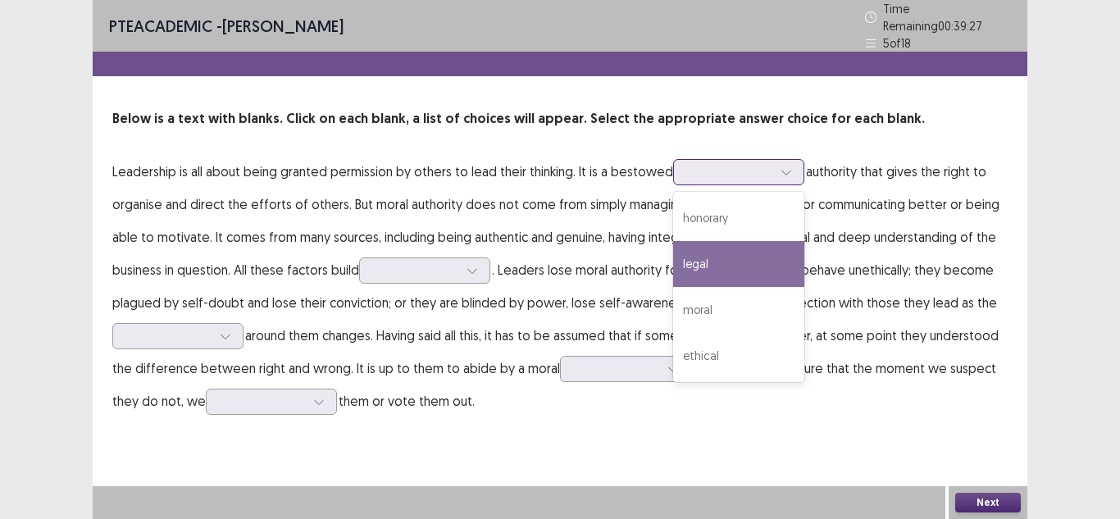
click at [744, 254] on div "legal" at bounding box center [738, 264] width 131 height 46
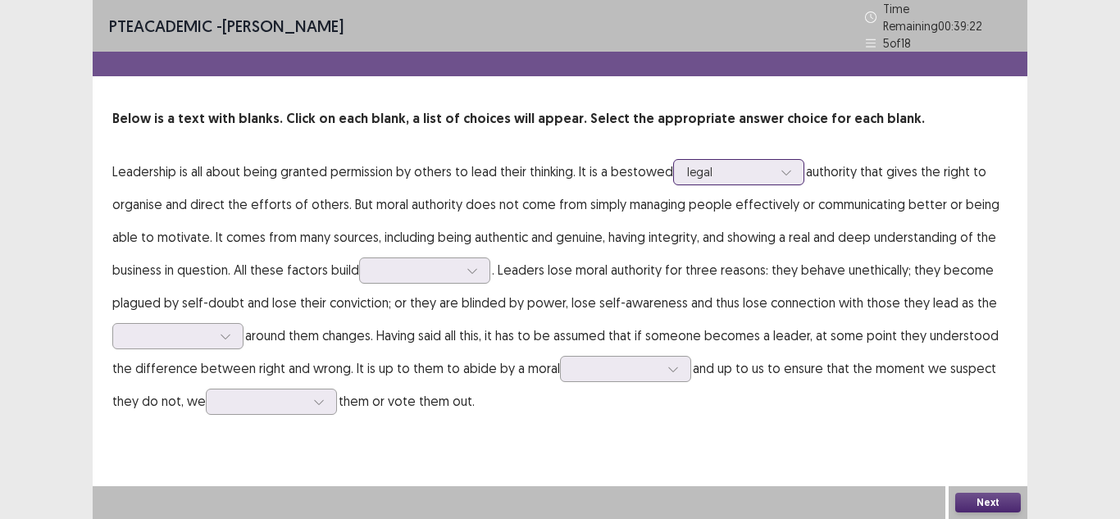
click at [712, 164] on div at bounding box center [729, 172] width 85 height 16
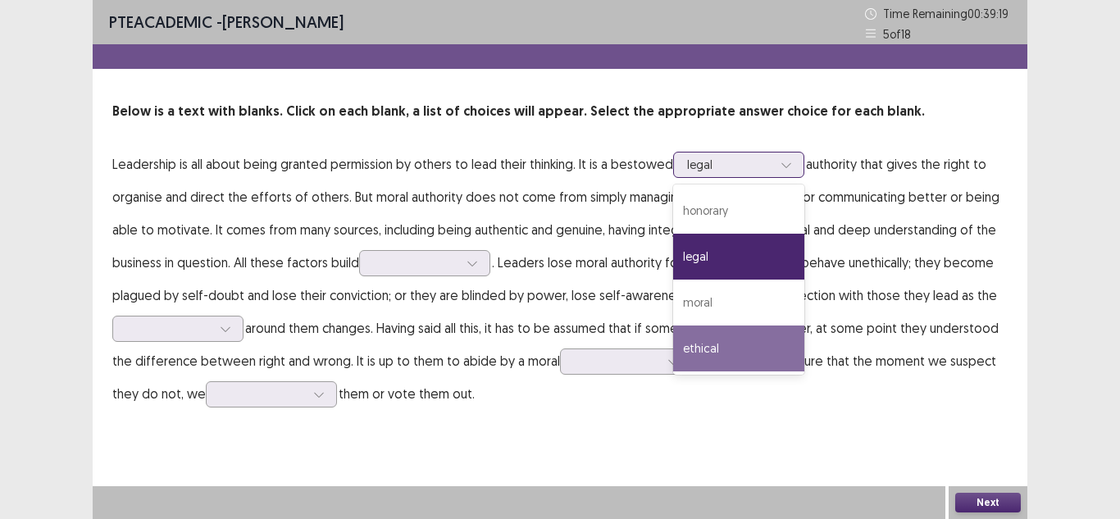
click at [736, 351] on div "ethical" at bounding box center [738, 348] width 131 height 46
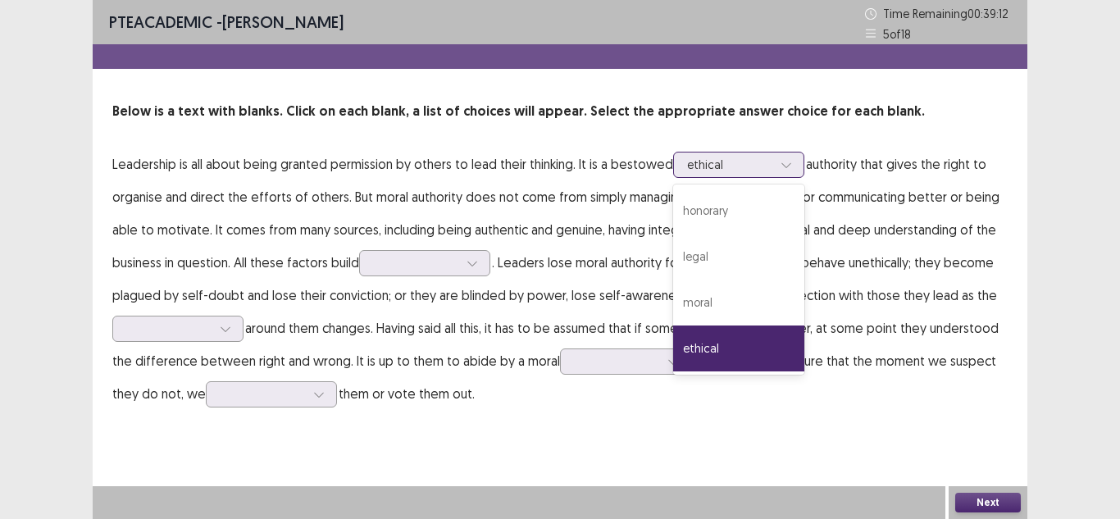
click at [711, 159] on div at bounding box center [729, 165] width 85 height 16
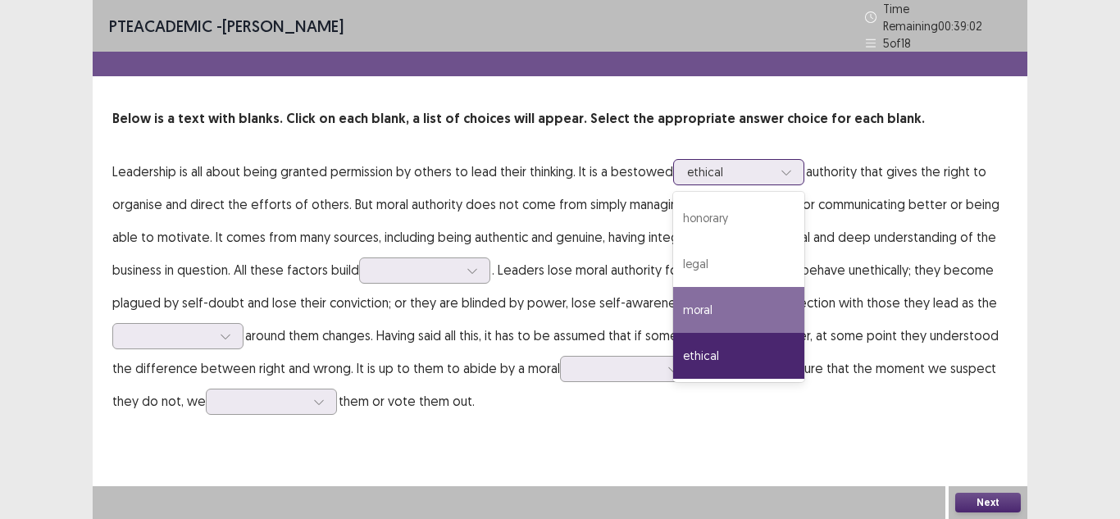
click at [699, 305] on div "moral" at bounding box center [738, 310] width 131 height 46
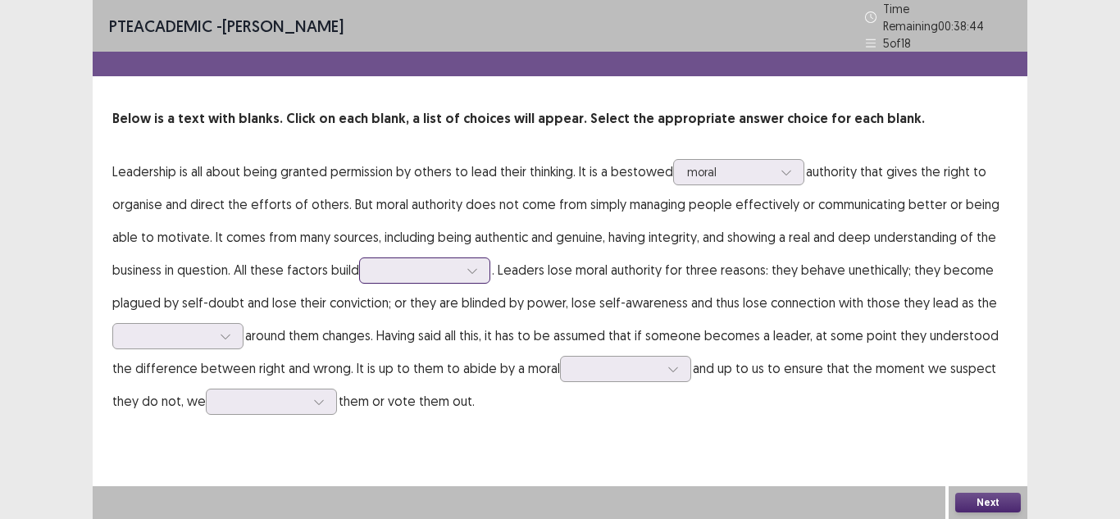
click at [430, 262] on div at bounding box center [415, 270] width 85 height 16
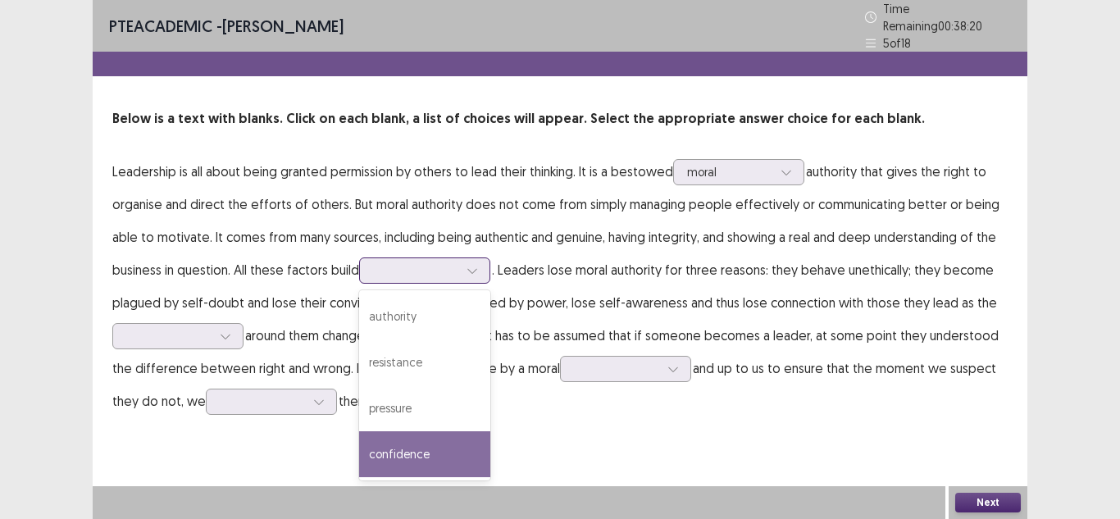
click at [412, 447] on div "confidence" at bounding box center [424, 454] width 131 height 46
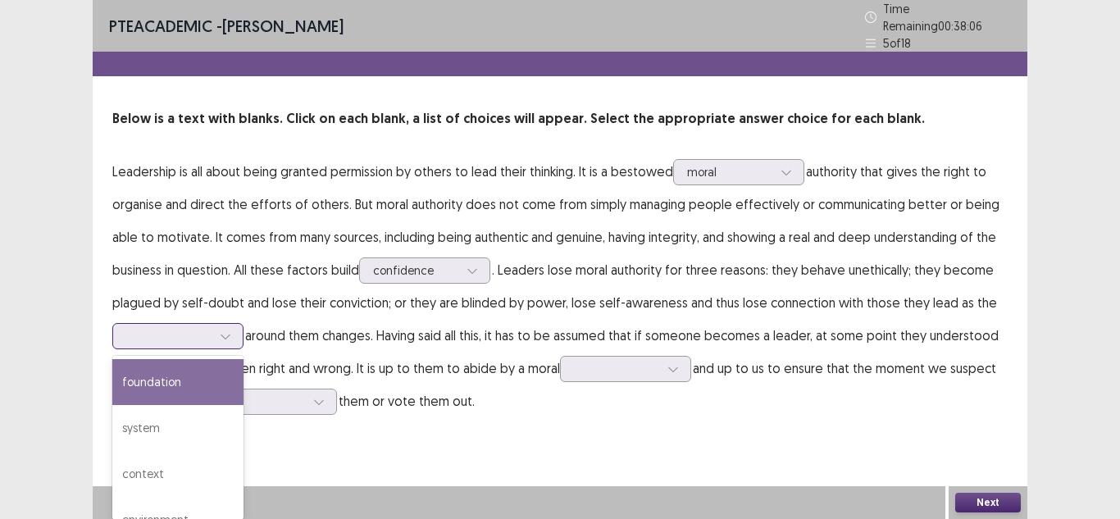
click at [227, 330] on icon at bounding box center [225, 335] width 11 height 11
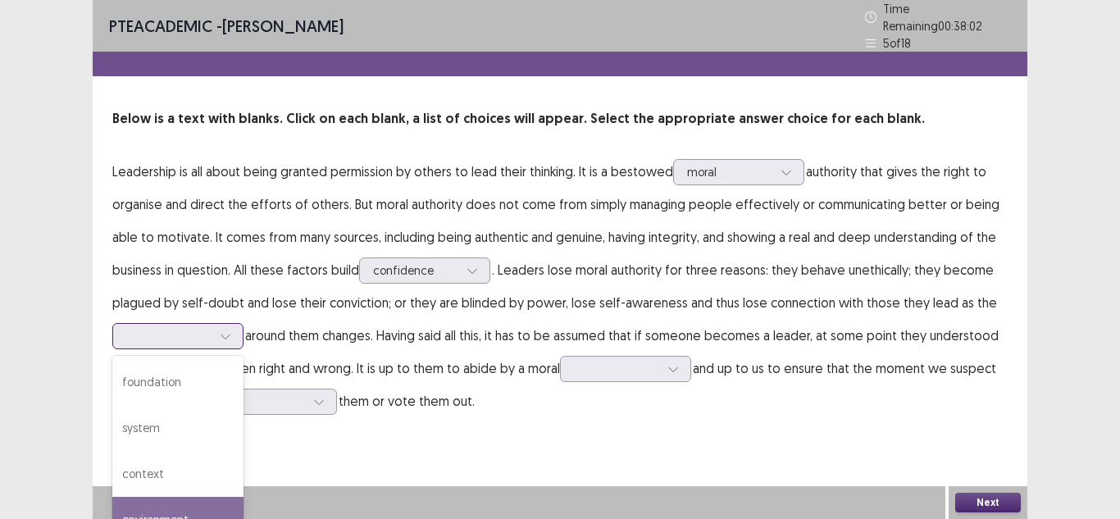
click at [187, 505] on div "environment" at bounding box center [177, 520] width 131 height 46
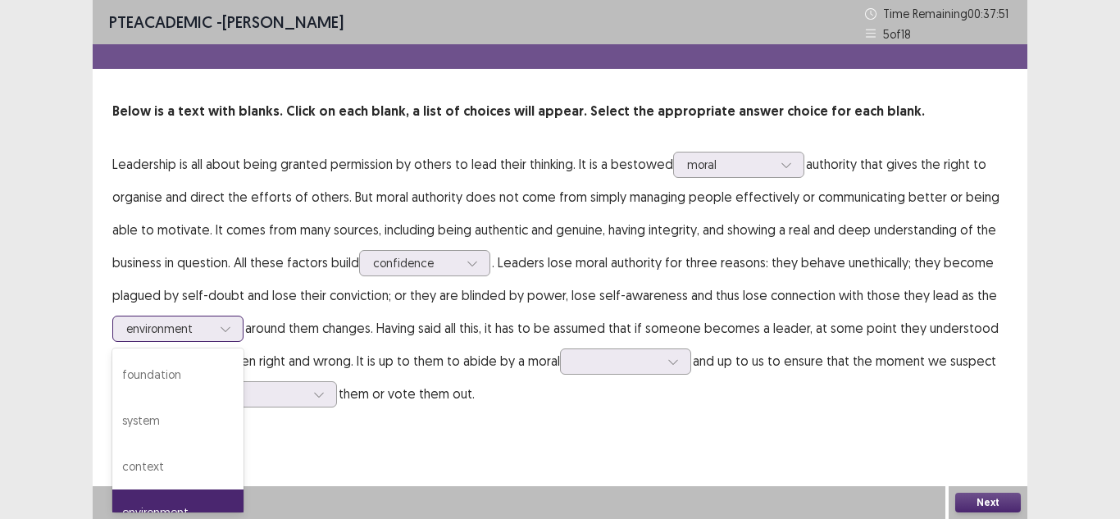
click at [231, 329] on div at bounding box center [225, 328] width 25 height 25
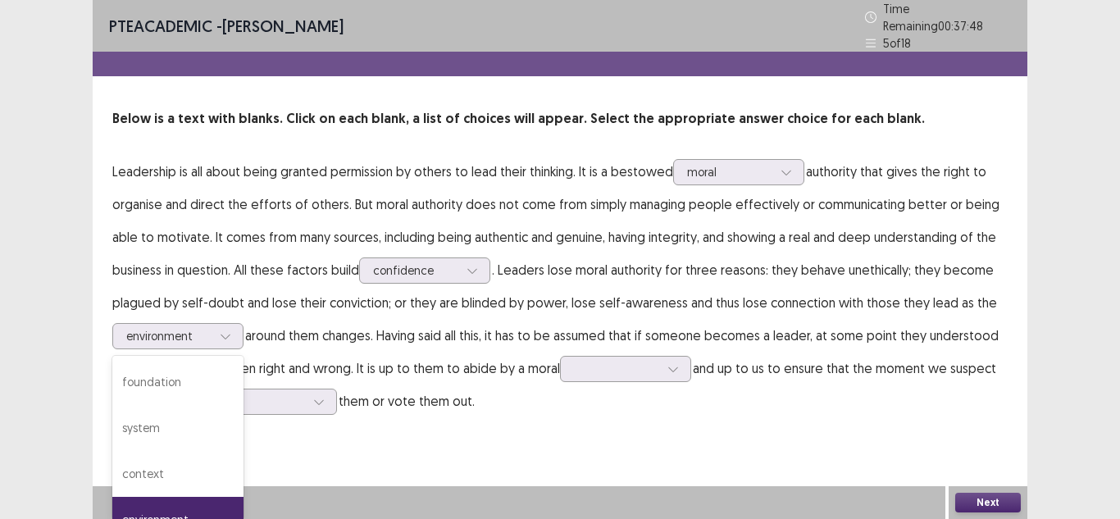
click at [343, 330] on p "Leadership is all about being granted permission by others to lead their thinki…" at bounding box center [559, 286] width 895 height 262
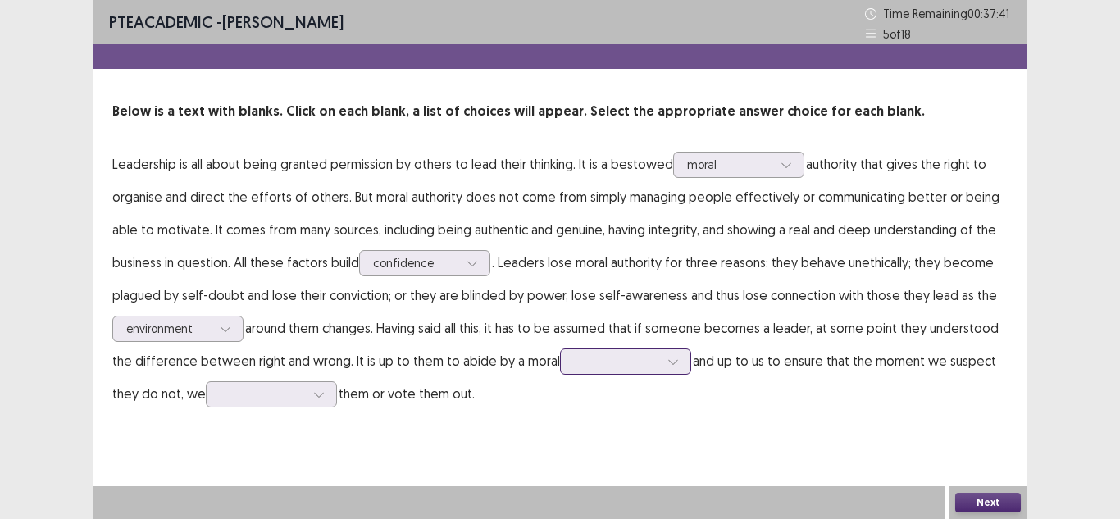
click at [593, 366] on div at bounding box center [616, 361] width 85 height 16
click at [612, 487] on div "rule" at bounding box center [625, 499] width 131 height 46
click at [625, 366] on div at bounding box center [616, 361] width 85 height 16
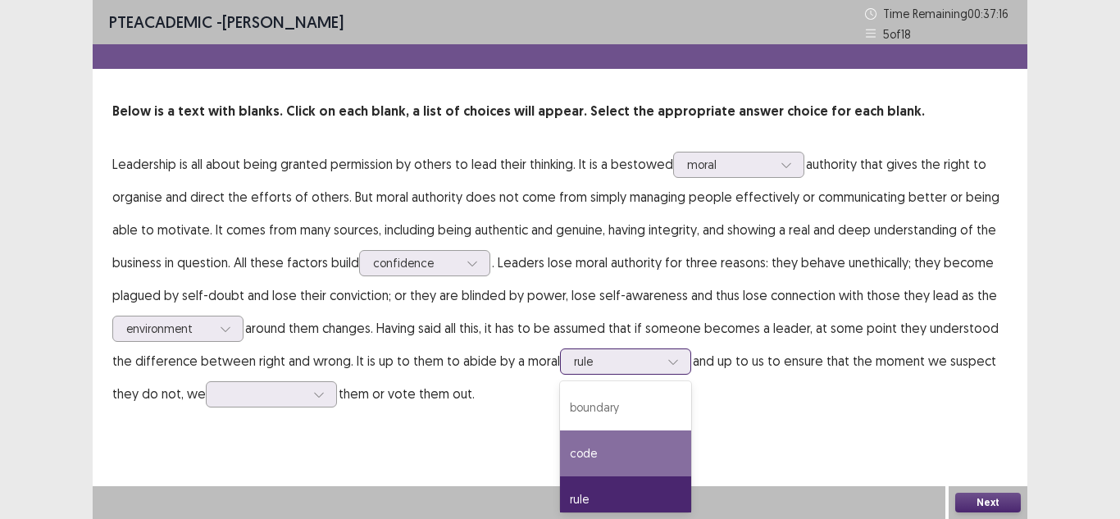
click at [623, 447] on div "code" at bounding box center [625, 453] width 131 height 46
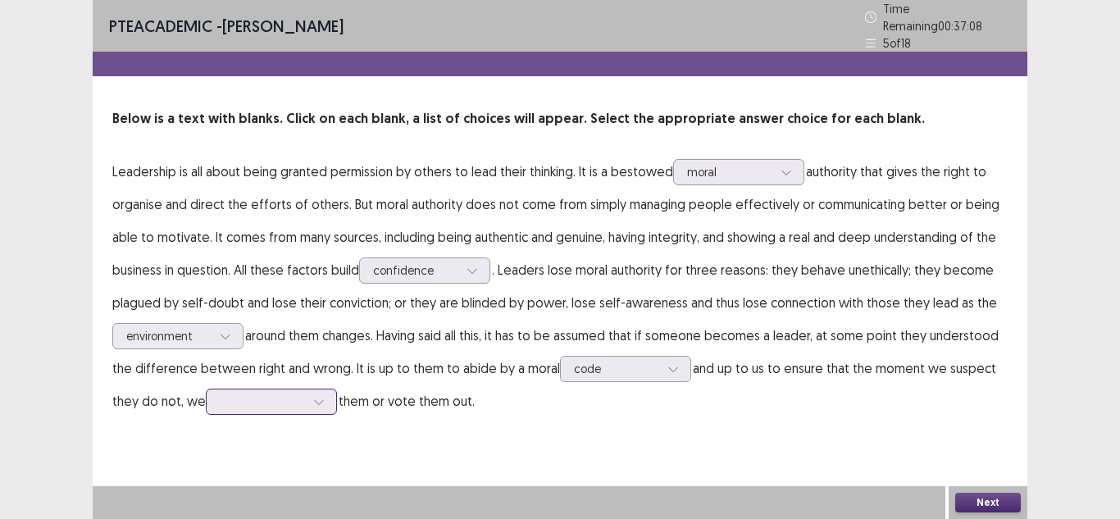
scroll to position [85, 0]
click at [275, 392] on div at bounding box center [271, 402] width 131 height 26
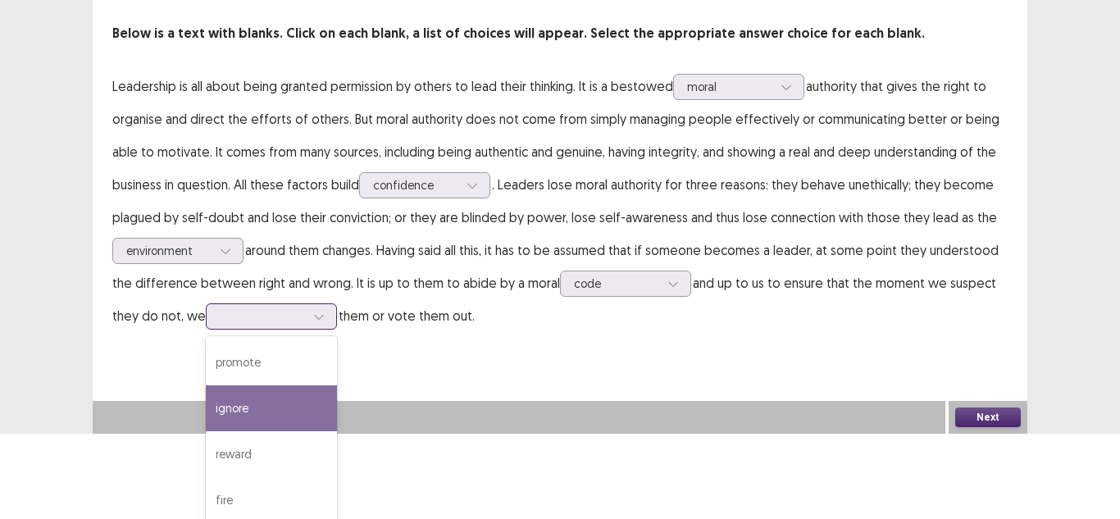
click at [292, 385] on div "ignore" at bounding box center [271, 408] width 131 height 46
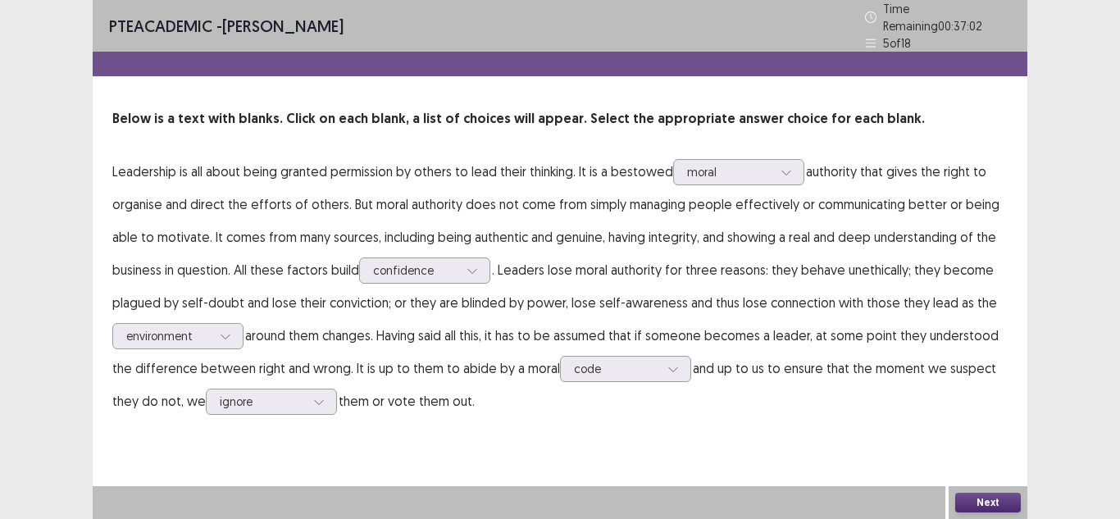
click at [973, 498] on button "Next" at bounding box center [988, 503] width 66 height 20
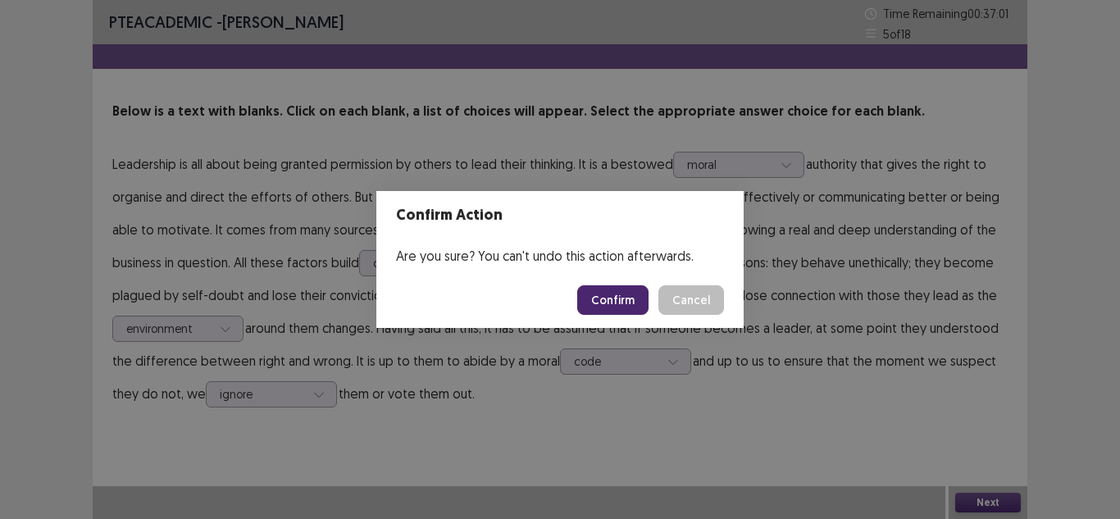
click at [630, 316] on footer "Confirm Cancel" at bounding box center [559, 300] width 367 height 56
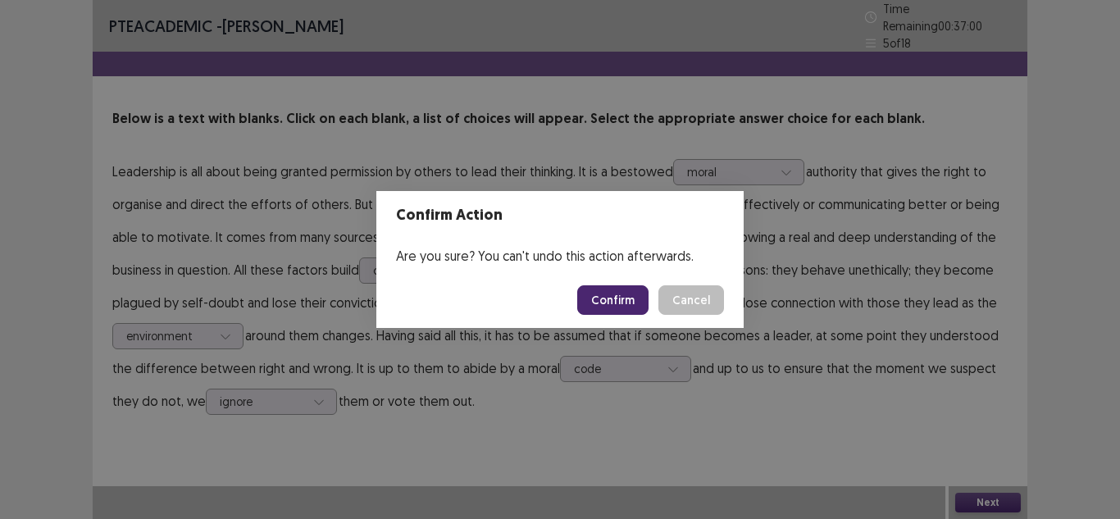
click at [621, 298] on button "Confirm" at bounding box center [612, 300] width 71 height 30
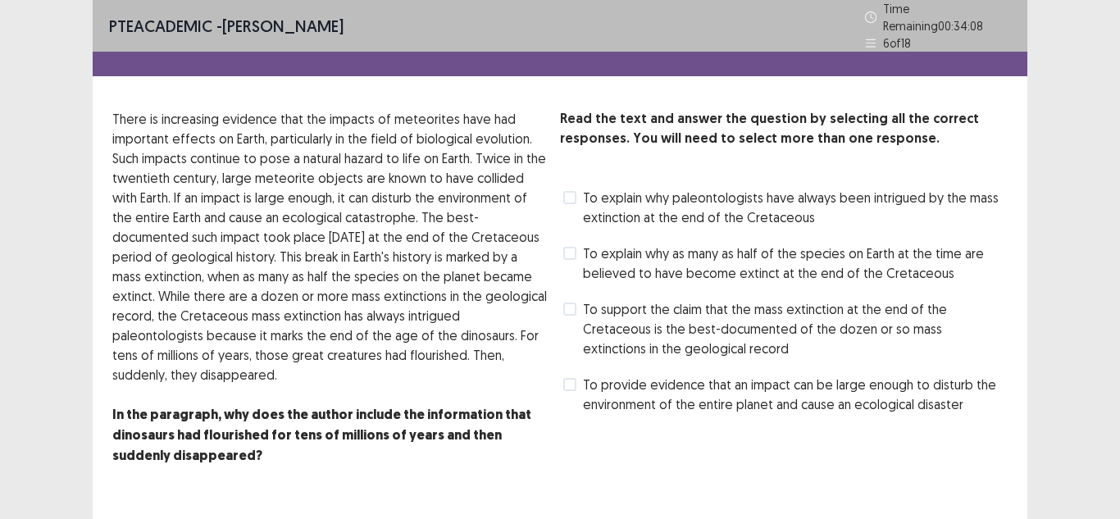
click at [571, 378] on span at bounding box center [569, 384] width 13 height 13
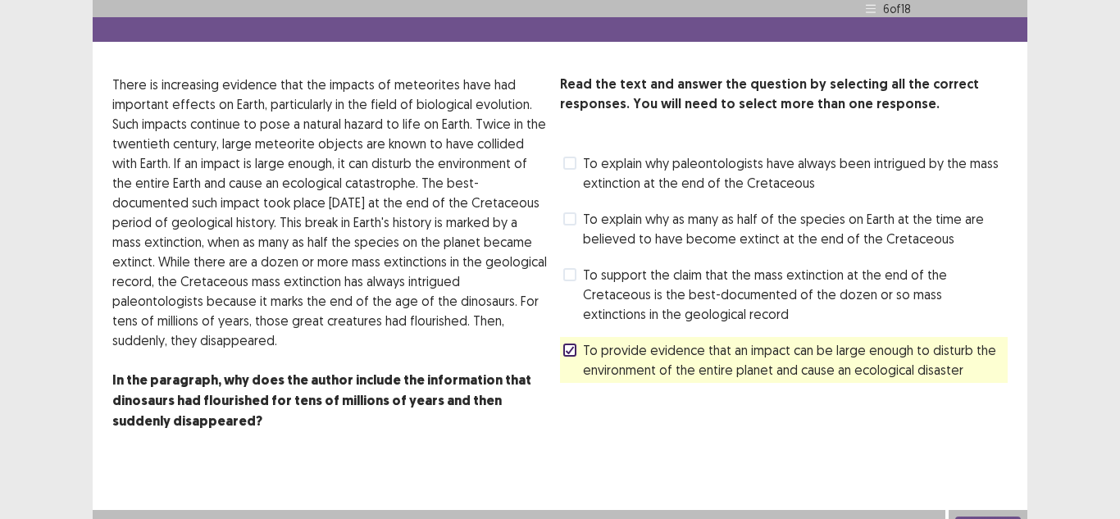
scroll to position [51, 0]
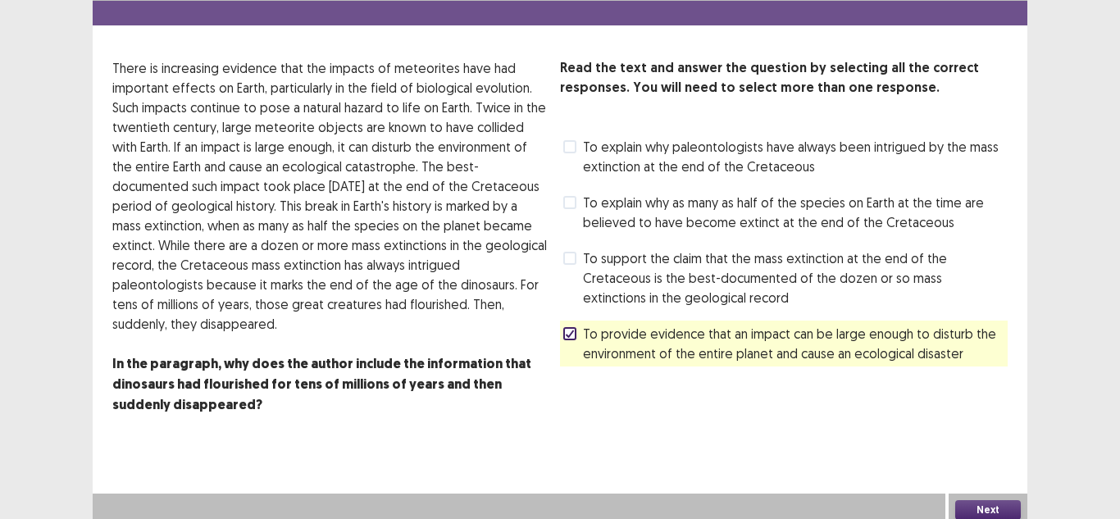
click at [997, 506] on button "Next" at bounding box center [988, 510] width 66 height 20
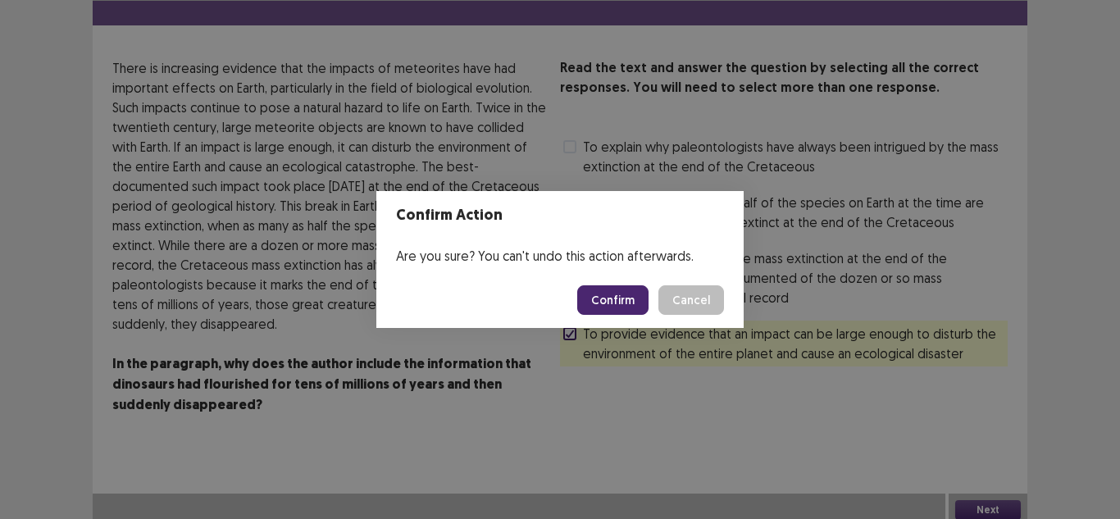
click at [621, 299] on button "Confirm" at bounding box center [612, 300] width 71 height 30
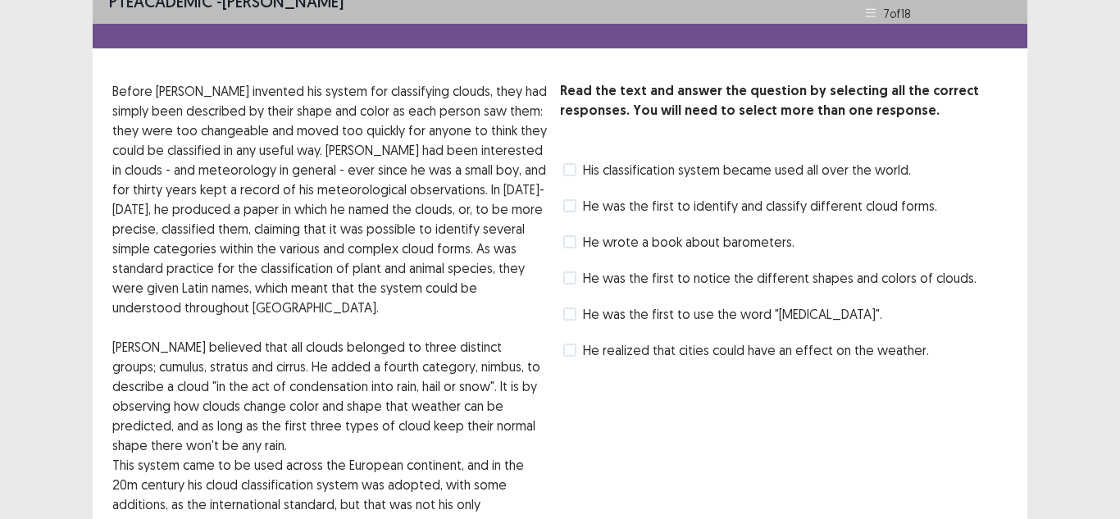
scroll to position [20, 0]
click at [576, 210] on span at bounding box center [569, 206] width 13 height 13
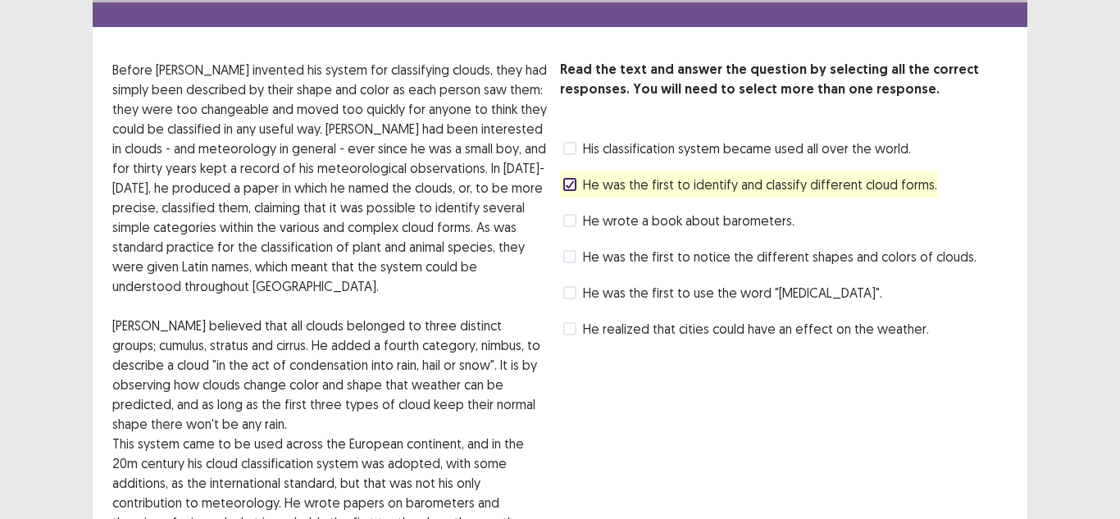
scroll to position [82, 0]
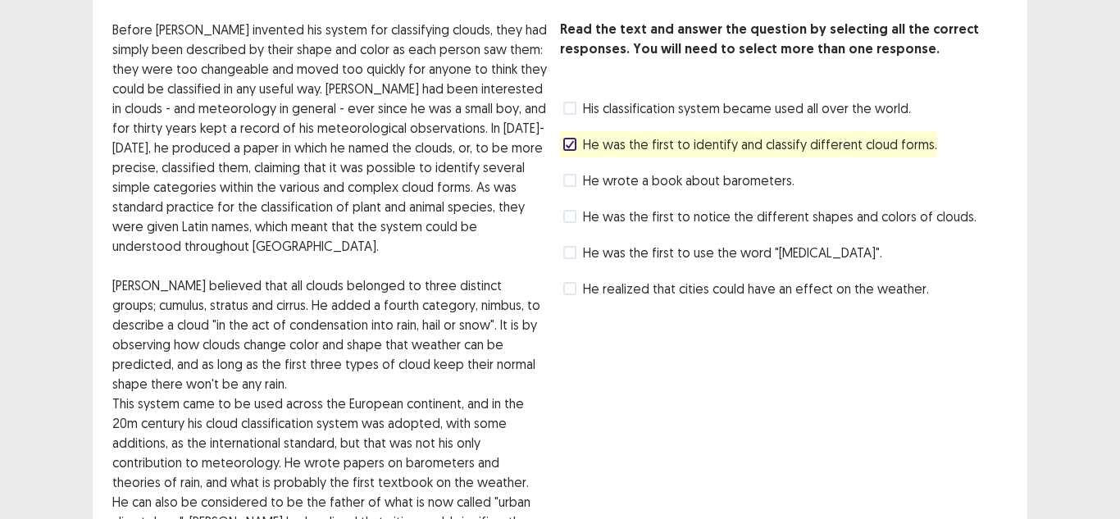
click at [584, 255] on span "He was the first to use the word "[MEDICAL_DATA]"." at bounding box center [732, 253] width 299 height 20
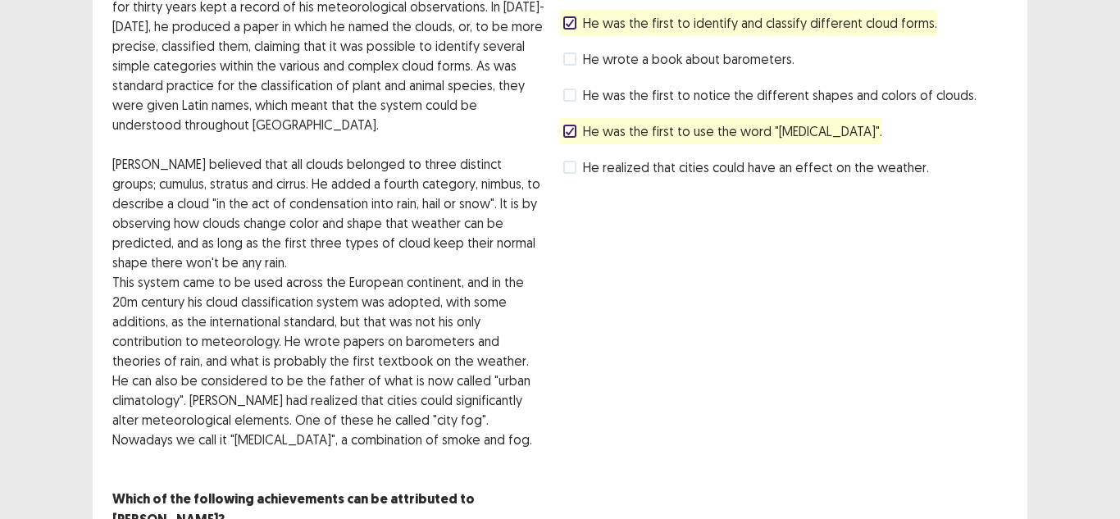
scroll to position [266, 0]
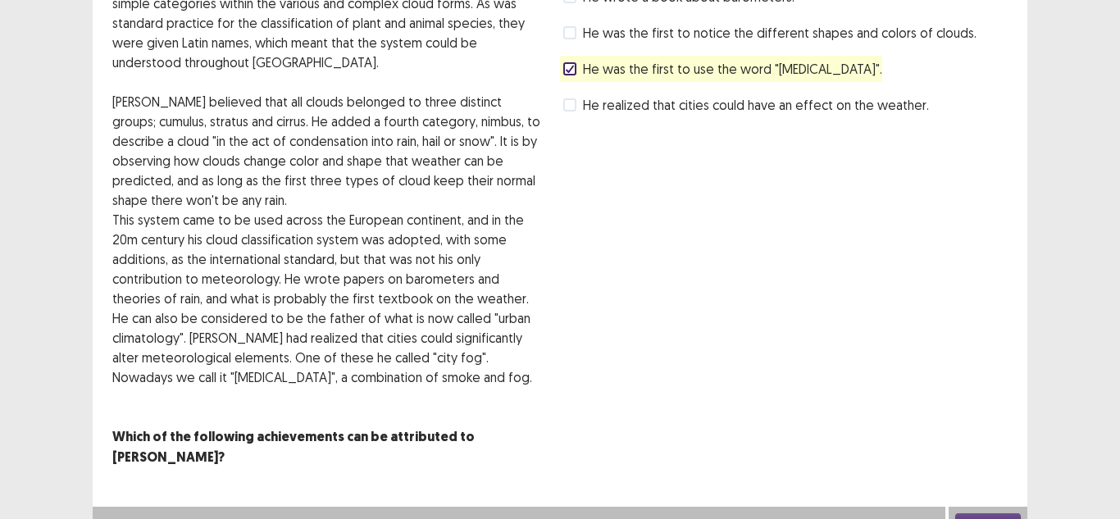
click at [573, 68] on icon at bounding box center [570, 69] width 10 height 8
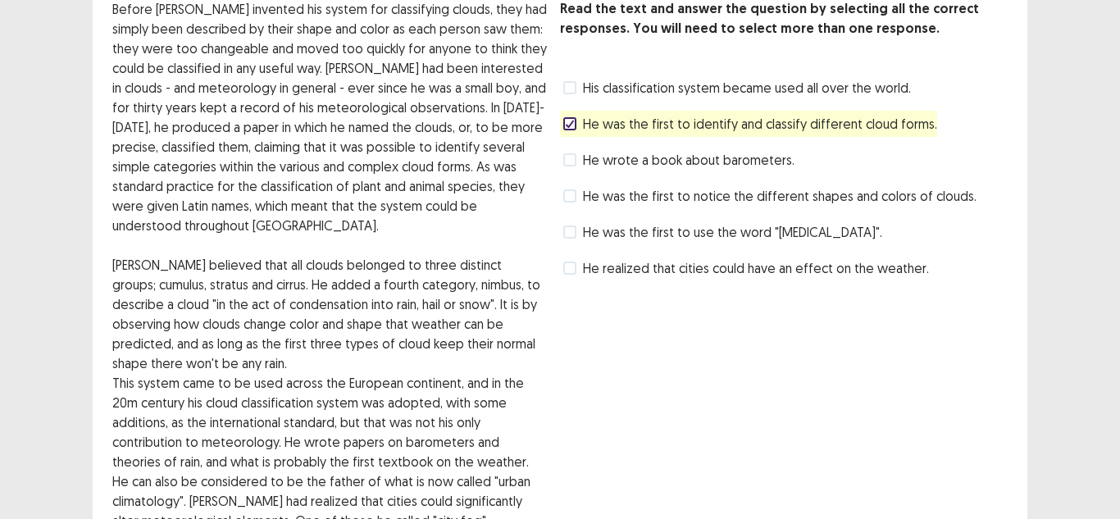
scroll to position [102, 0]
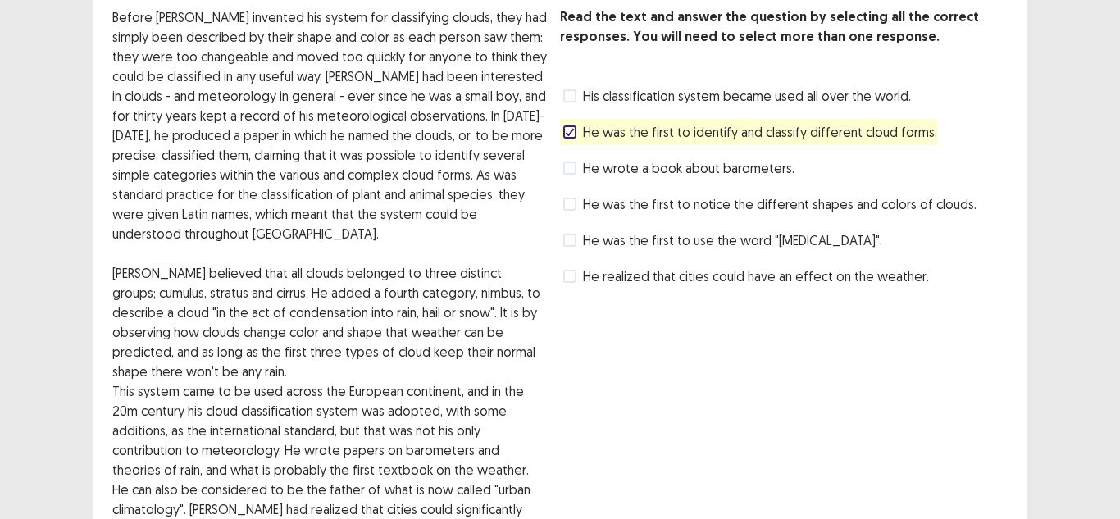
click at [572, 93] on span at bounding box center [569, 95] width 13 height 13
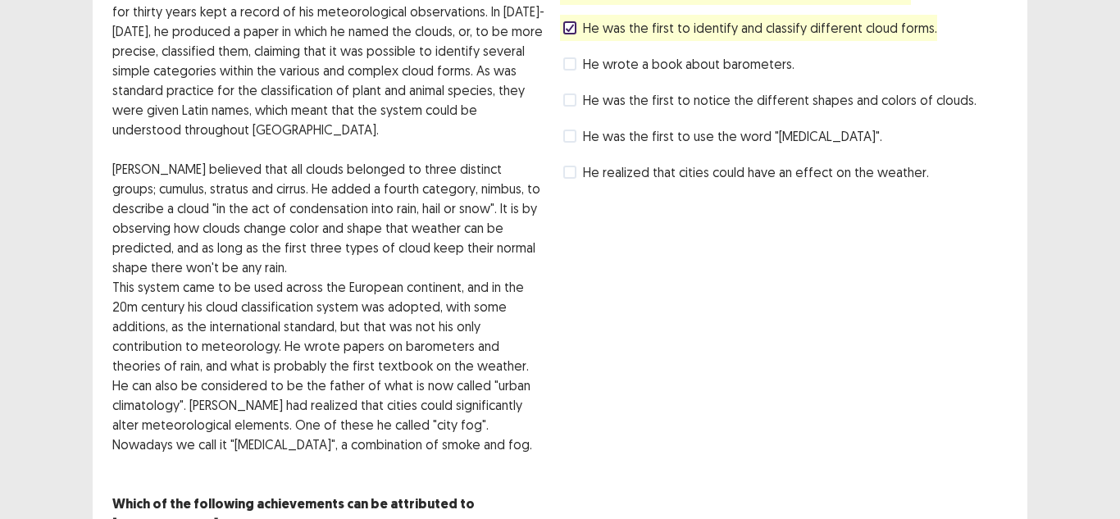
scroll to position [266, 0]
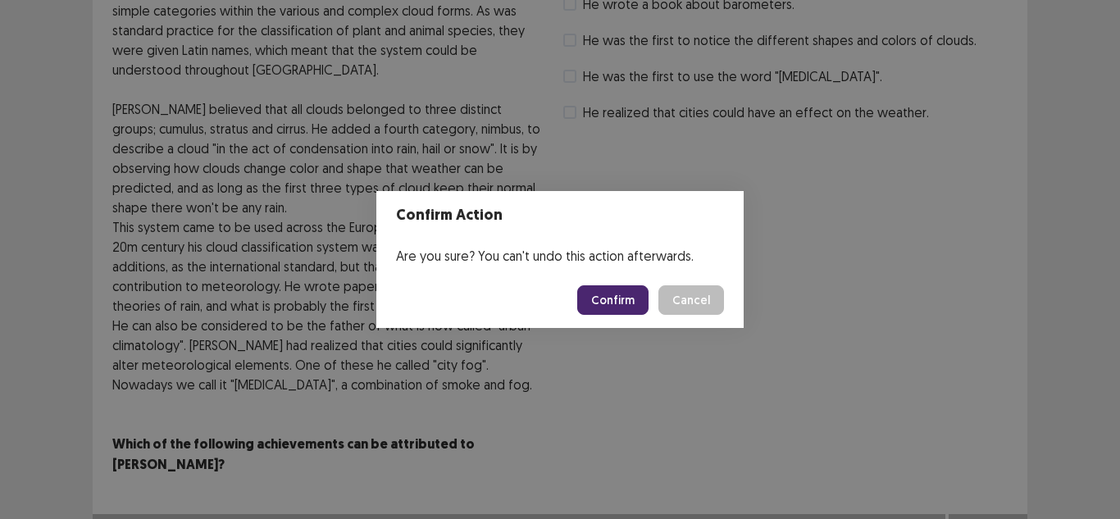
click at [585, 284] on footer "Confirm Cancel" at bounding box center [559, 300] width 367 height 56
click at [609, 314] on button "Confirm" at bounding box center [612, 300] width 71 height 30
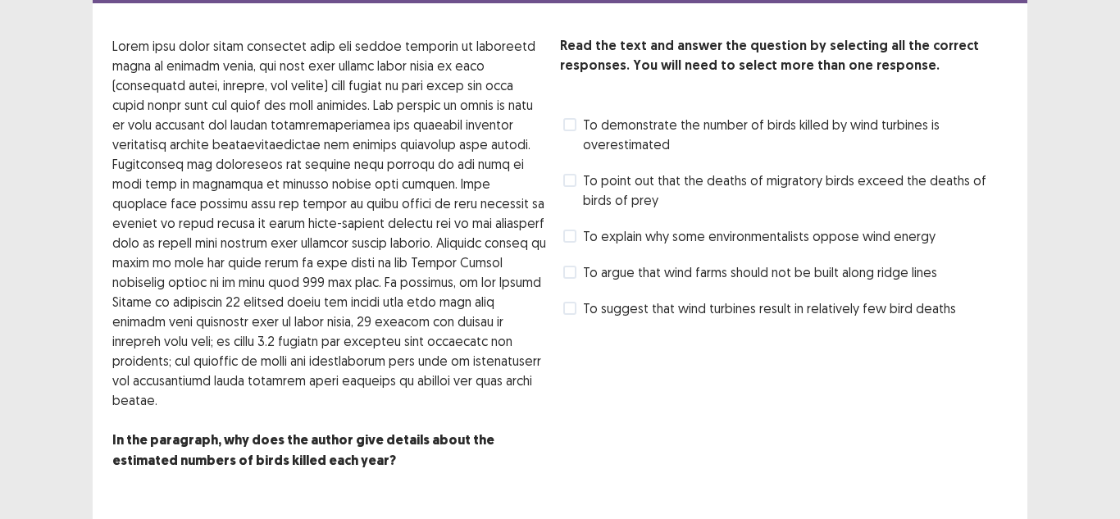
scroll to position [82, 0]
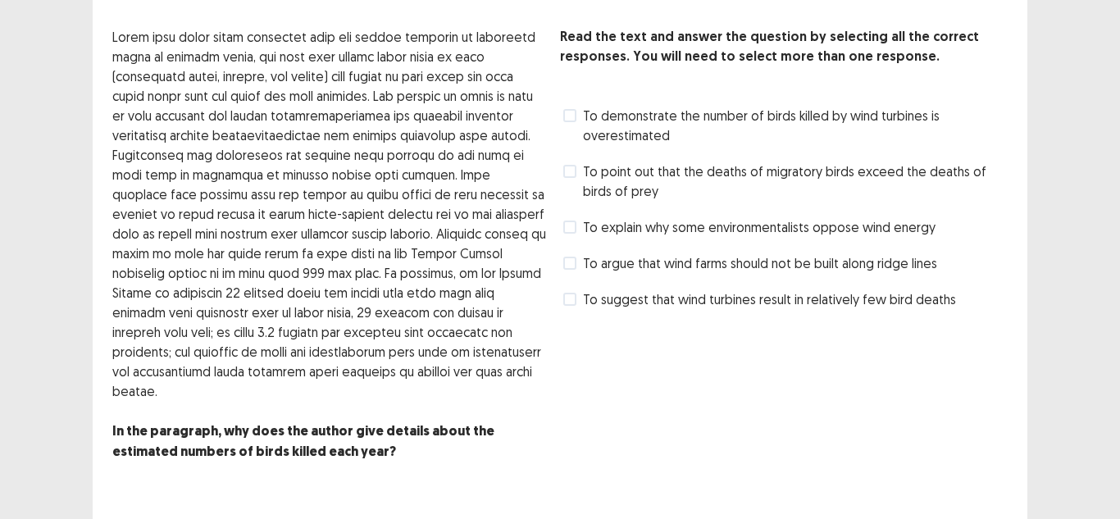
click at [565, 221] on span at bounding box center [569, 227] width 13 height 13
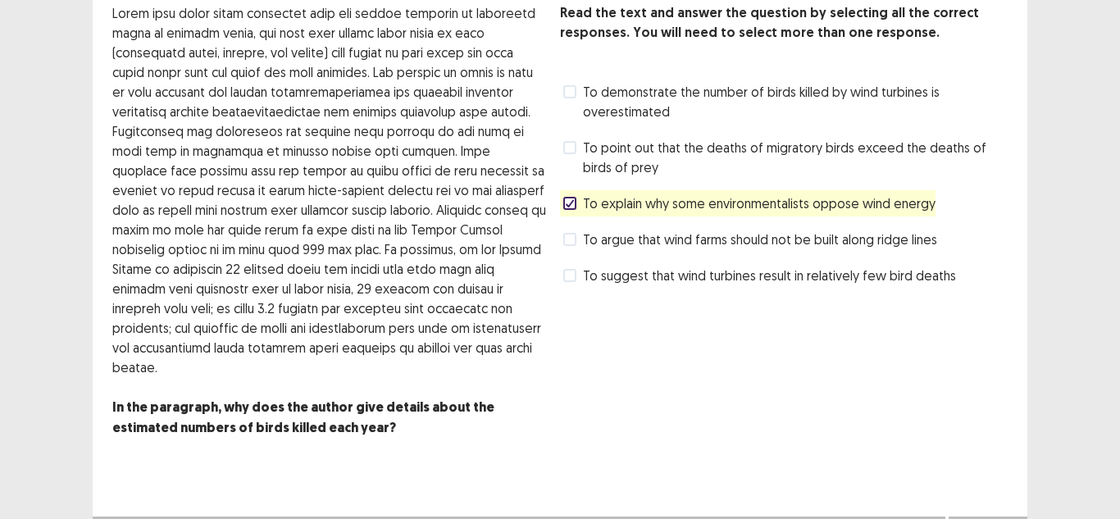
scroll to position [109, 0]
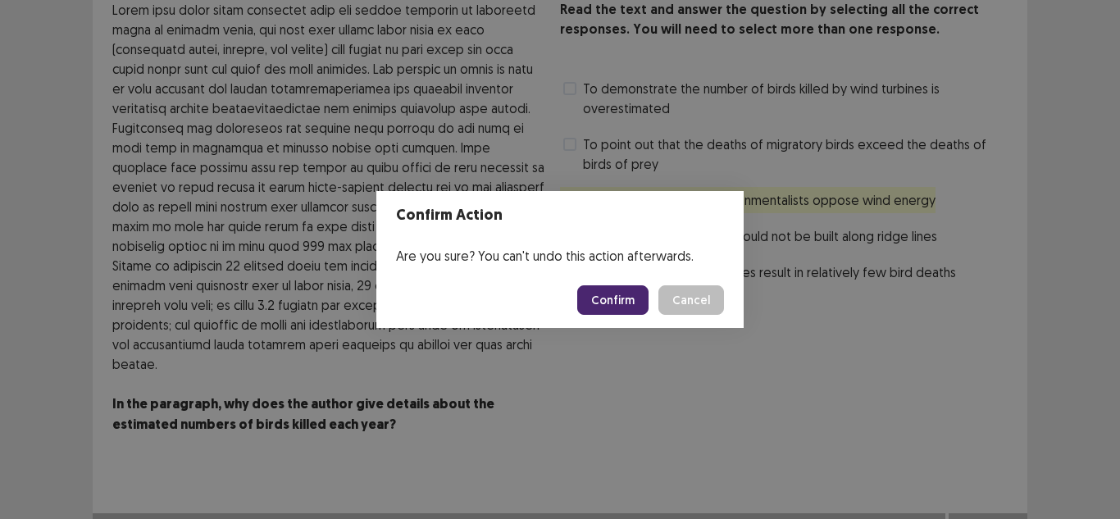
click at [624, 294] on button "Confirm" at bounding box center [612, 300] width 71 height 30
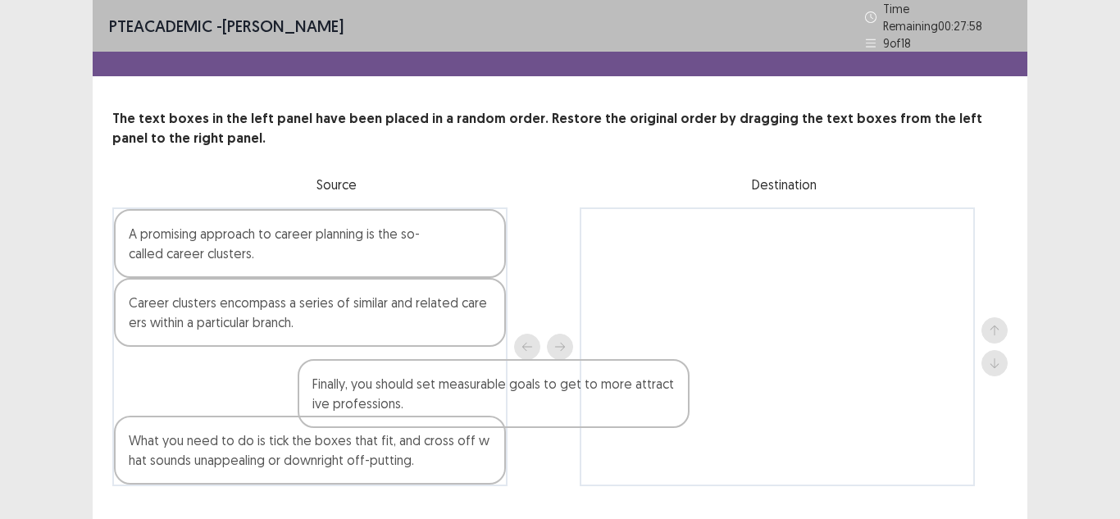
scroll to position [32, 0]
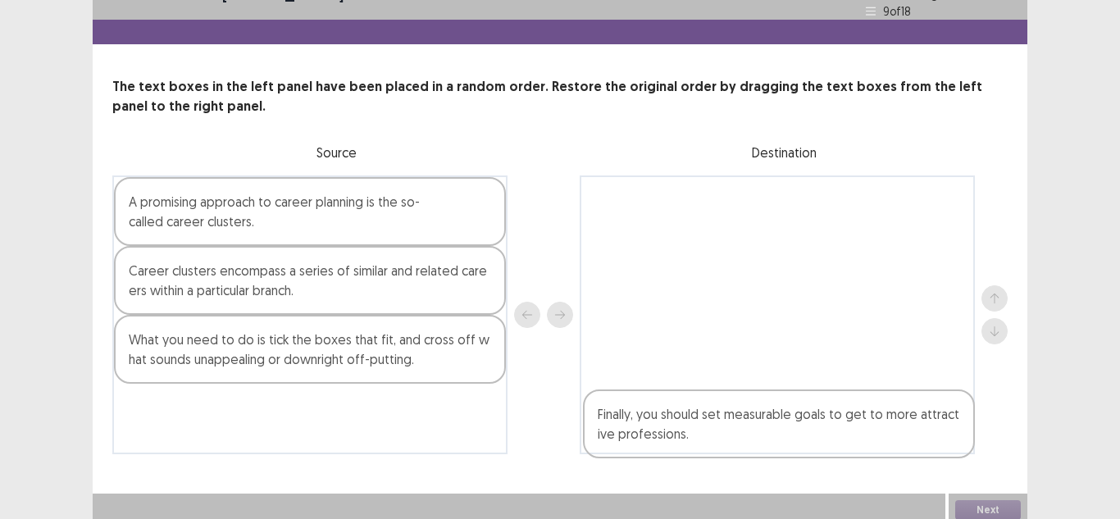
drag, startPoint x: 216, startPoint y: 381, endPoint x: 704, endPoint y: 432, distance: 490.5
click at [704, 432] on div "A promising approach to career planning is the so-called career clusters. Caree…" at bounding box center [559, 314] width 895 height 279
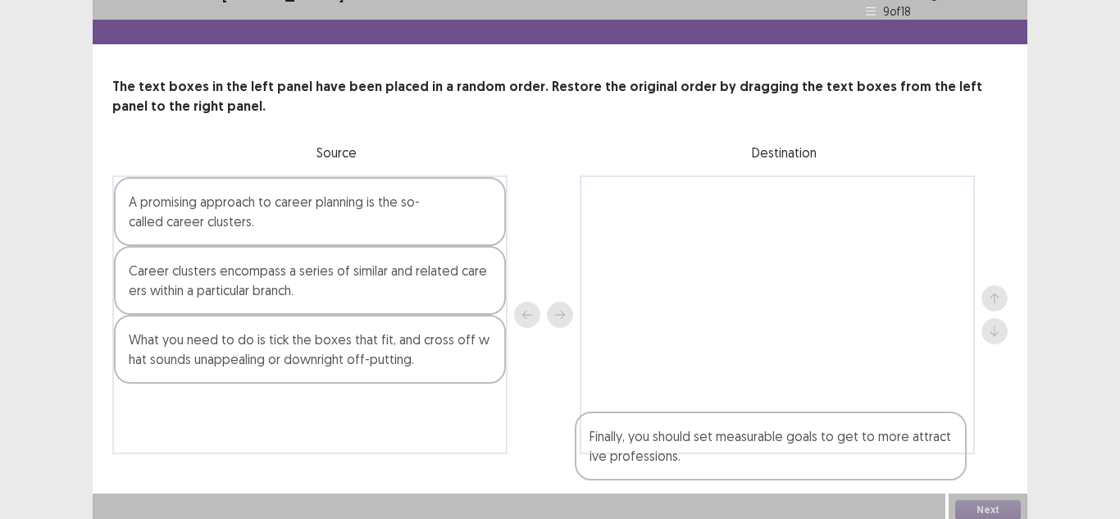
drag, startPoint x: 670, startPoint y: 209, endPoint x: 662, endPoint y: 435, distance: 226.4
click at [662, 439] on div "Finally, you should set measurable goals to get to more attractive professions." at bounding box center [777, 314] width 395 height 279
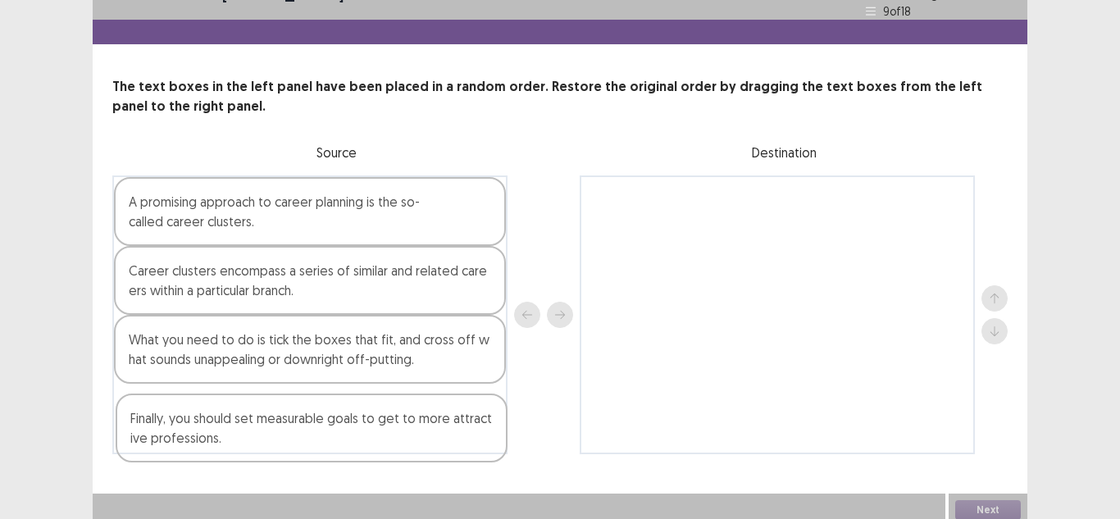
drag, startPoint x: 733, startPoint y: 208, endPoint x: 265, endPoint y: 437, distance: 521.0
click at [265, 437] on div "A promising approach to career planning is the so-called career clusters. Caree…" at bounding box center [559, 314] width 895 height 279
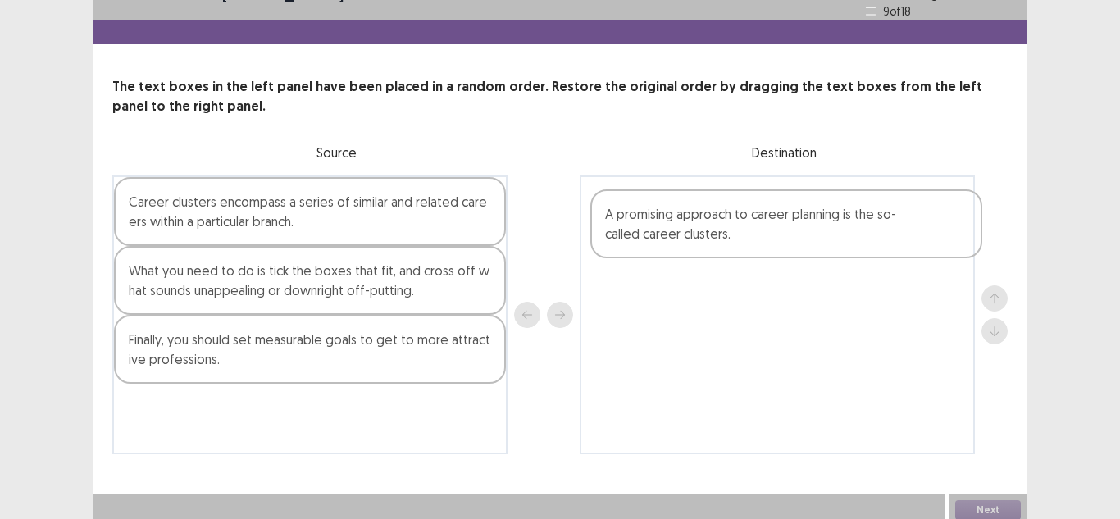
drag, startPoint x: 250, startPoint y: 210, endPoint x: 732, endPoint y: 222, distance: 482.2
click at [732, 226] on div "A promising approach to career planning is the so-called career clusters. Caree…" at bounding box center [559, 314] width 895 height 279
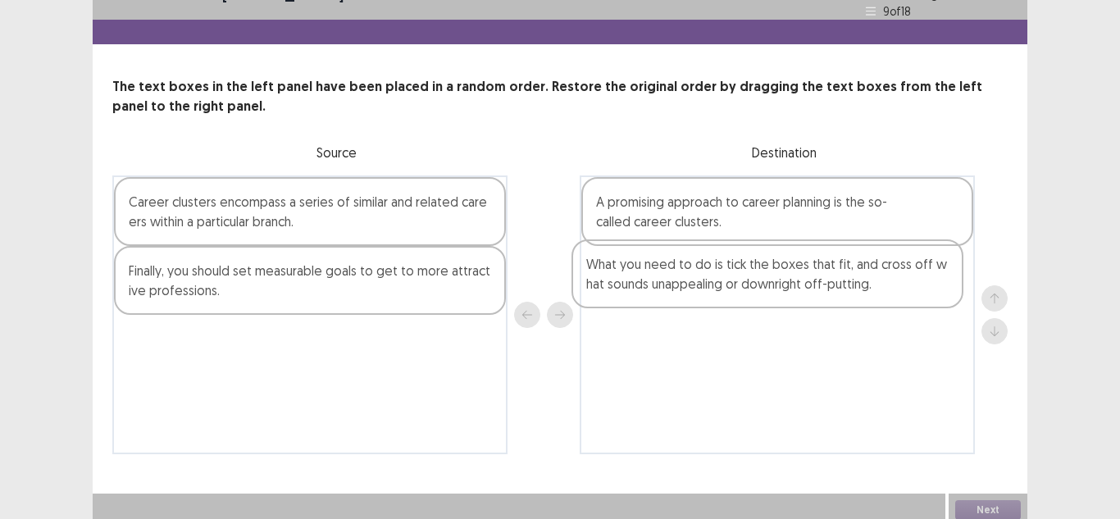
drag, startPoint x: 210, startPoint y: 275, endPoint x: 686, endPoint y: 271, distance: 476.4
click at [685, 271] on div "Career clusters encompass a series of similar and related careers within a part…" at bounding box center [559, 314] width 895 height 279
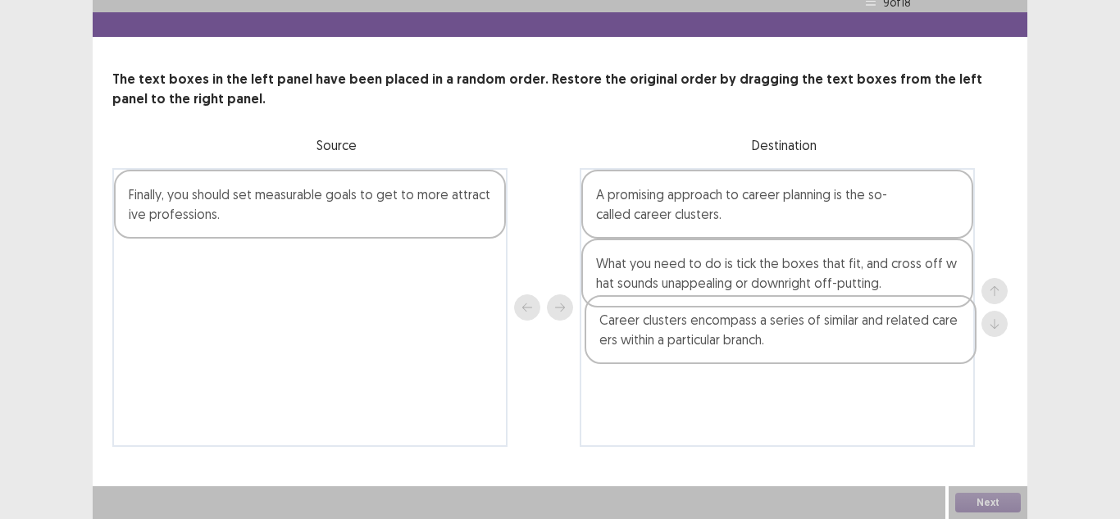
drag, startPoint x: 335, startPoint y: 215, endPoint x: 812, endPoint y: 348, distance: 494.7
click at [812, 348] on div "Career clusters encompass a series of similar and related careers within a part…" at bounding box center [559, 307] width 895 height 279
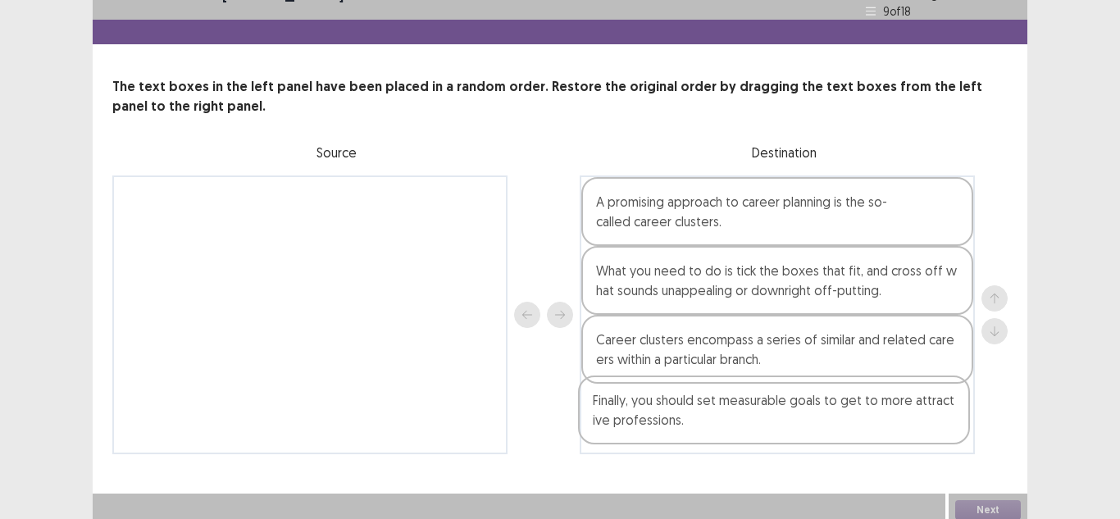
drag, startPoint x: 375, startPoint y: 208, endPoint x: 844, endPoint y: 421, distance: 514.8
click at [844, 421] on div "Finally, you should set measurable goals to get to more attractive professions.…" at bounding box center [559, 314] width 895 height 279
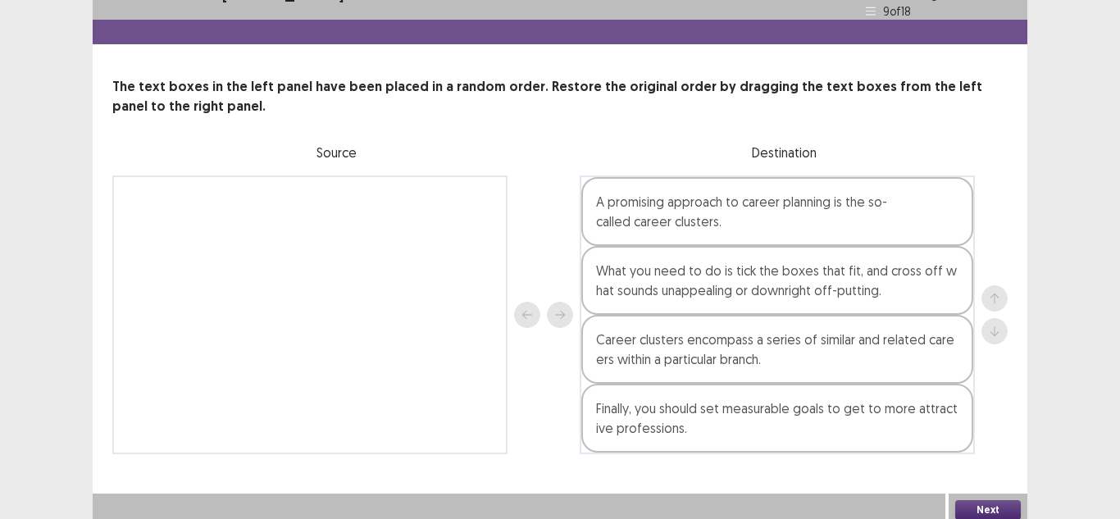
click at [1000, 500] on button "Next" at bounding box center [988, 510] width 66 height 20
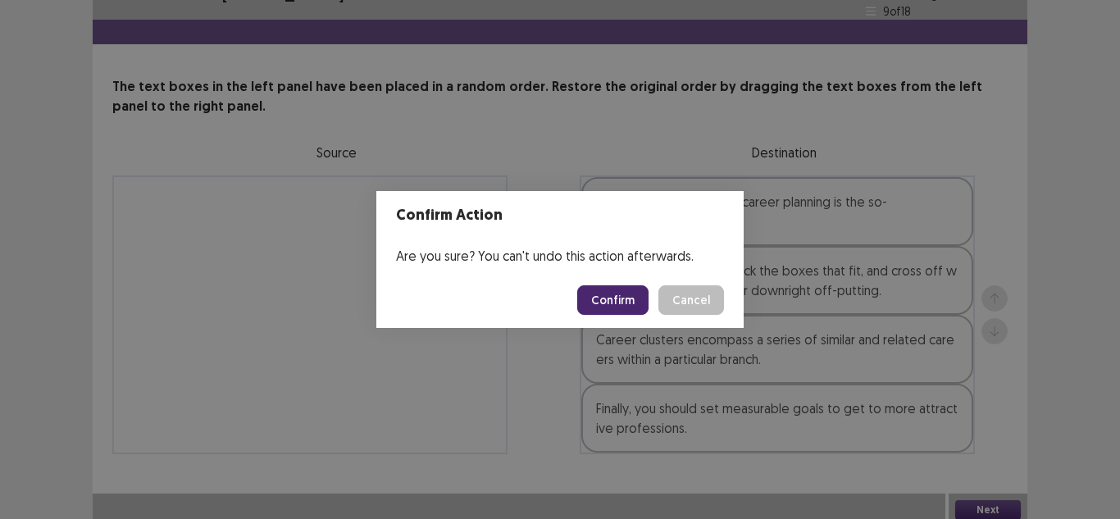
click at [625, 303] on button "Confirm" at bounding box center [612, 300] width 71 height 30
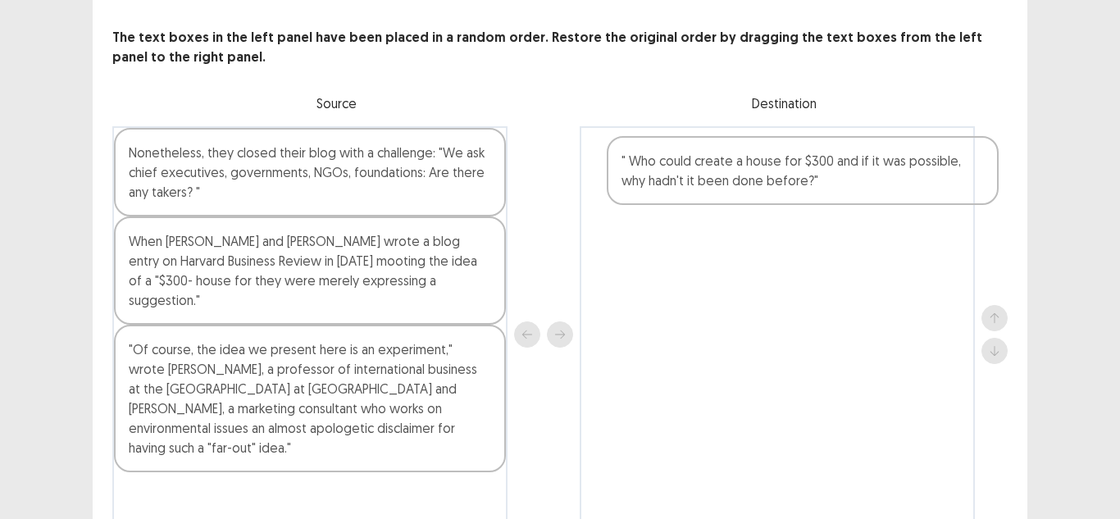
scroll to position [43, 0]
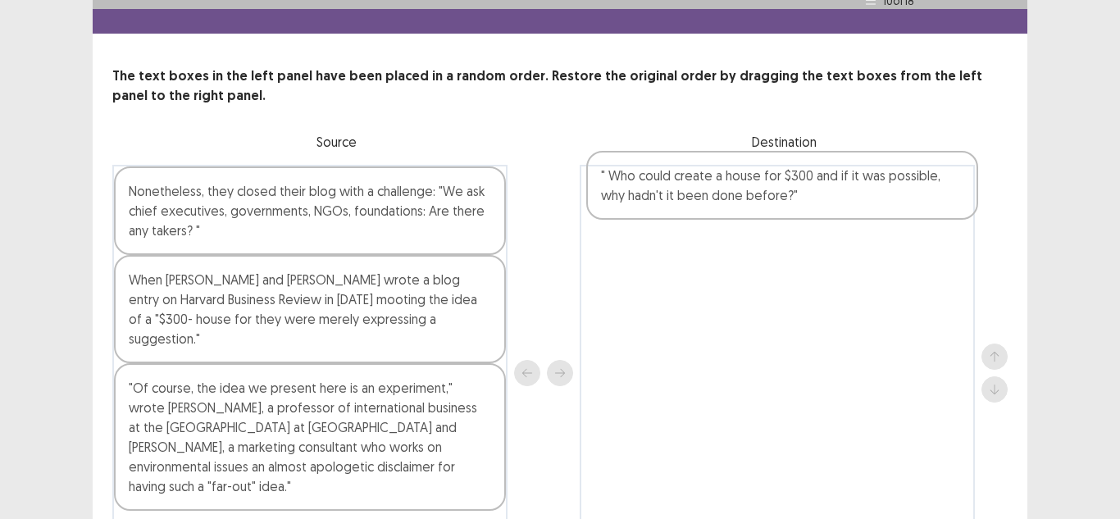
drag, startPoint x: 203, startPoint y: 180, endPoint x: 683, endPoint y: 191, distance: 480.6
click at [683, 191] on div "Nonetheless, they closed their blog with a challenge: "We ask chief executives,…" at bounding box center [559, 373] width 895 height 416
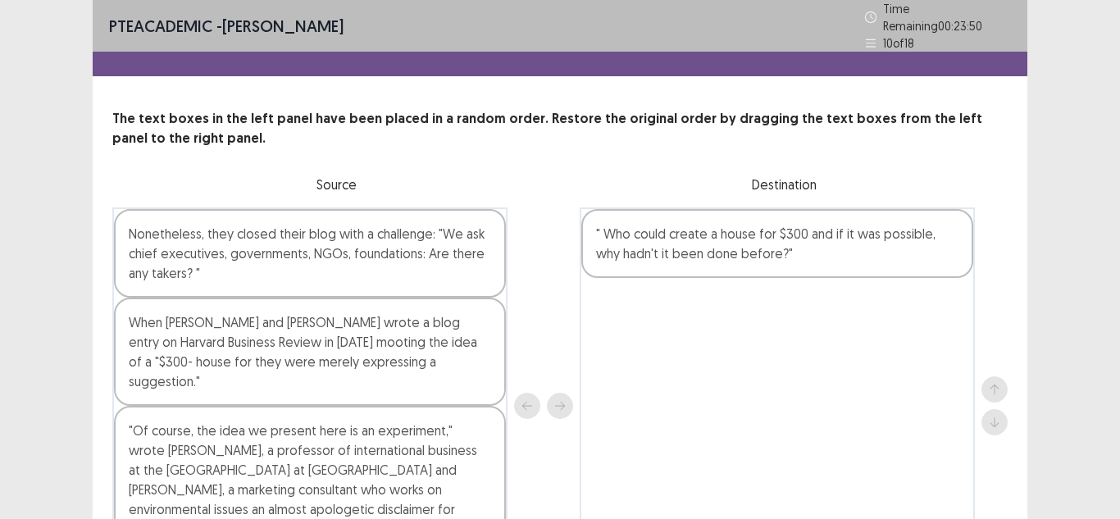
scroll to position [82, 0]
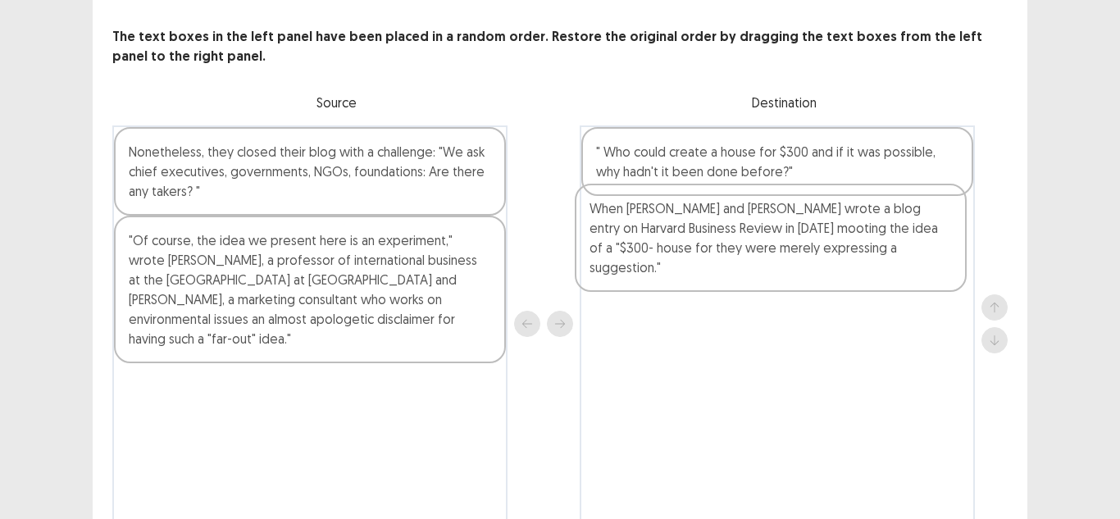
drag, startPoint x: 366, startPoint y: 271, endPoint x: 836, endPoint y: 247, distance: 471.2
click at [836, 247] on div "Nonetheless, they closed their blog with a challenge: "We ask chief executives,…" at bounding box center [559, 323] width 895 height 397
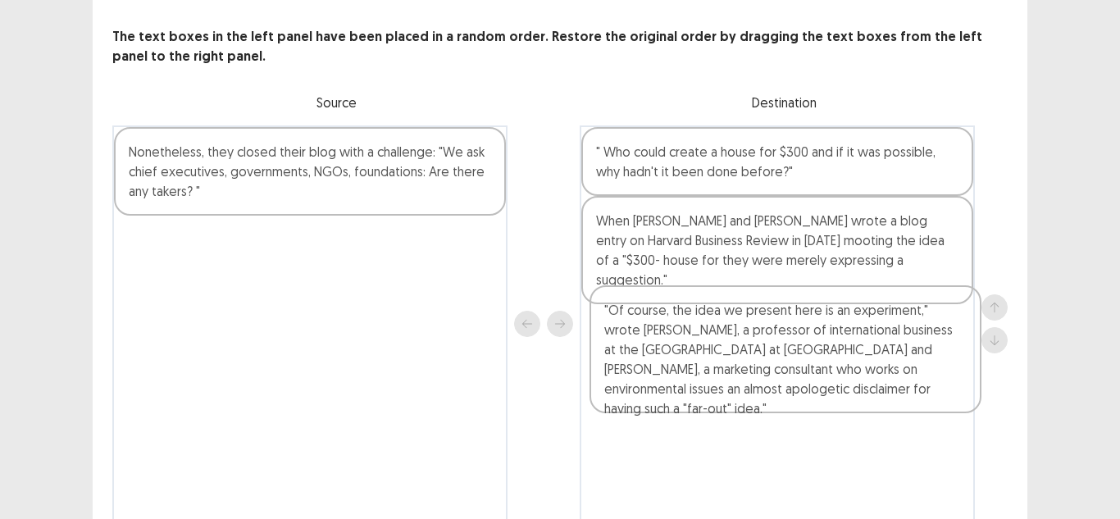
drag, startPoint x: 289, startPoint y: 273, endPoint x: 770, endPoint y: 352, distance: 486.8
click at [770, 352] on div "Nonetheless, they closed their blog with a challenge: "We ask chief executives,…" at bounding box center [559, 323] width 895 height 397
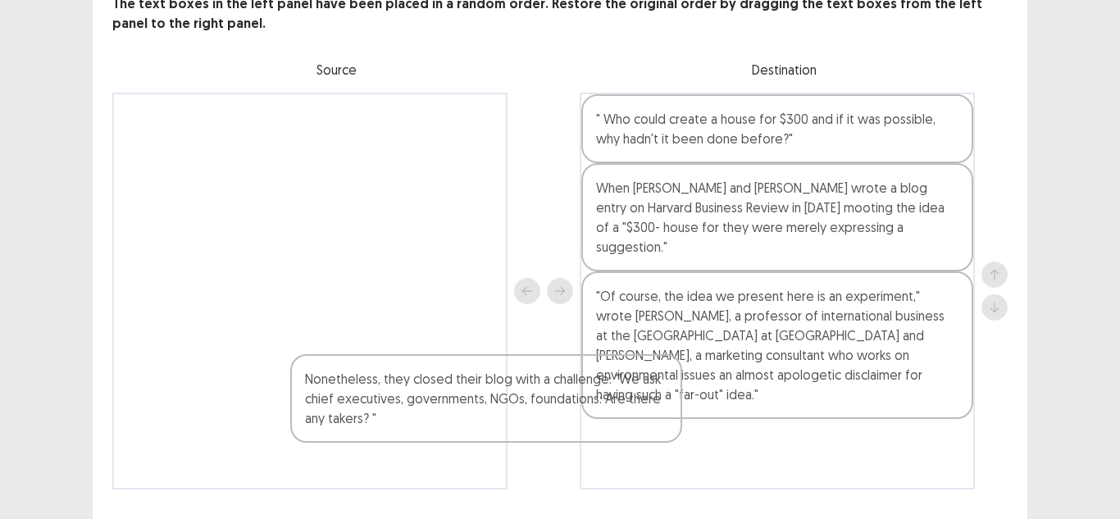
scroll to position [150, 0]
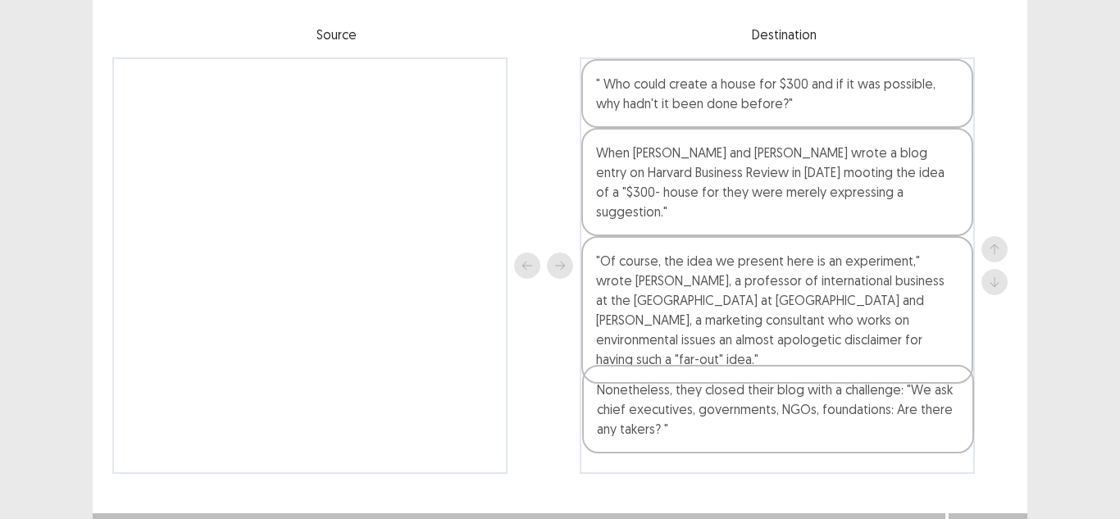
drag, startPoint x: 414, startPoint y: 163, endPoint x: 882, endPoint y: 412, distance: 530.4
click at [882, 412] on div "Nonetheless, they closed their blog with a challenge: "We ask chief executives,…" at bounding box center [559, 265] width 895 height 416
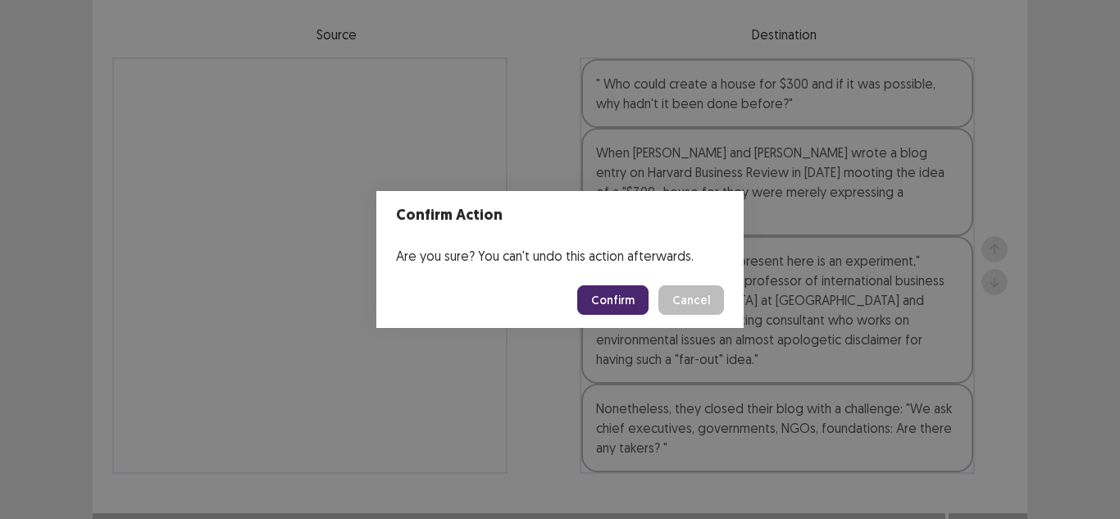
click at [610, 298] on button "Confirm" at bounding box center [612, 300] width 71 height 30
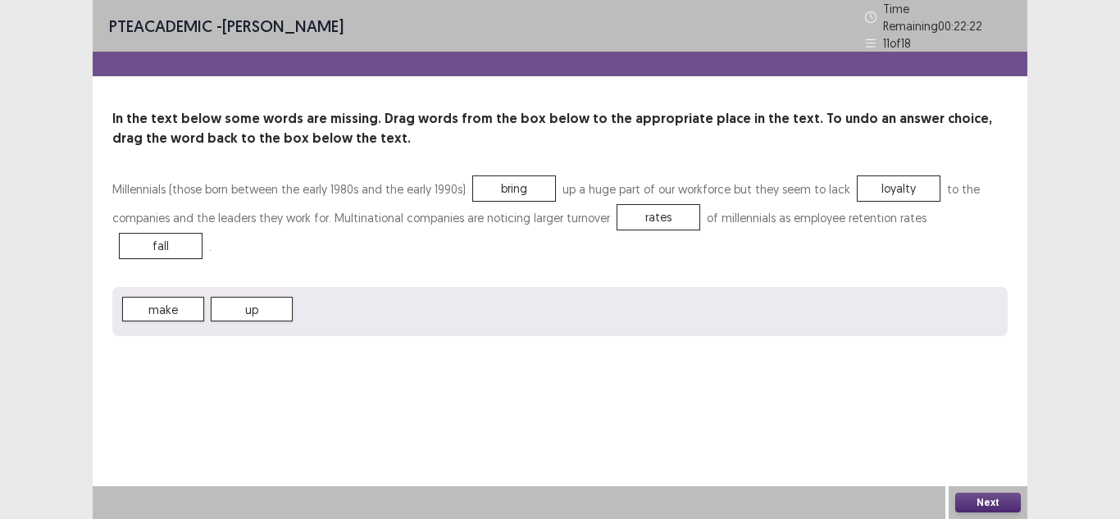
click at [986, 500] on button "Next" at bounding box center [988, 503] width 66 height 20
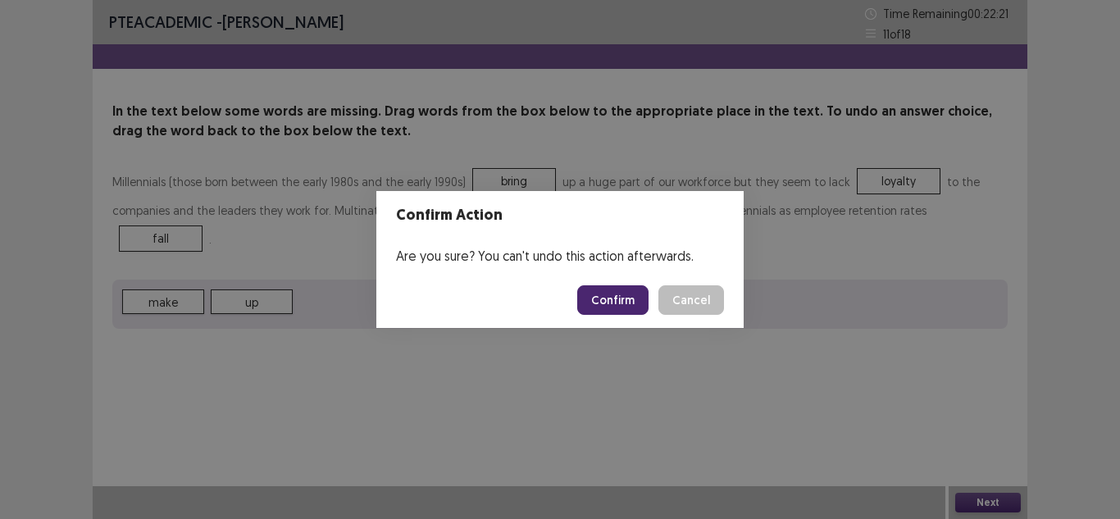
click at [626, 307] on button "Confirm" at bounding box center [612, 300] width 71 height 30
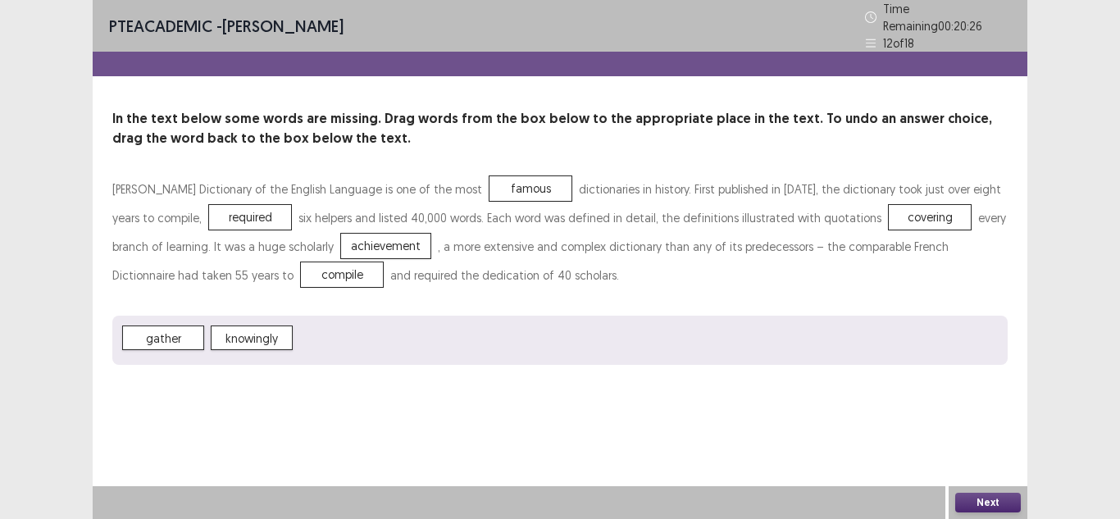
click at [1007, 503] on button "Next" at bounding box center [988, 503] width 66 height 20
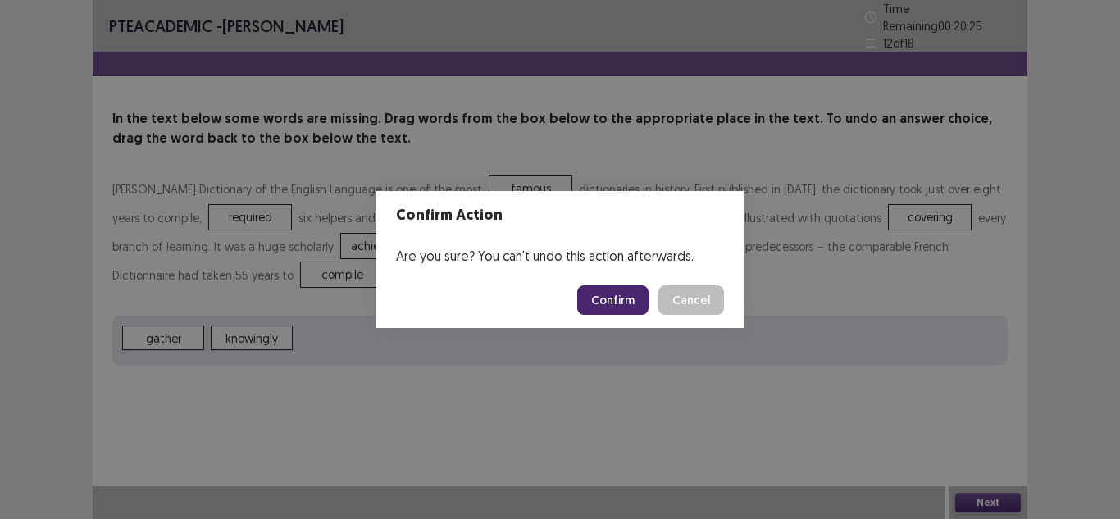
click at [617, 294] on button "Confirm" at bounding box center [612, 300] width 71 height 30
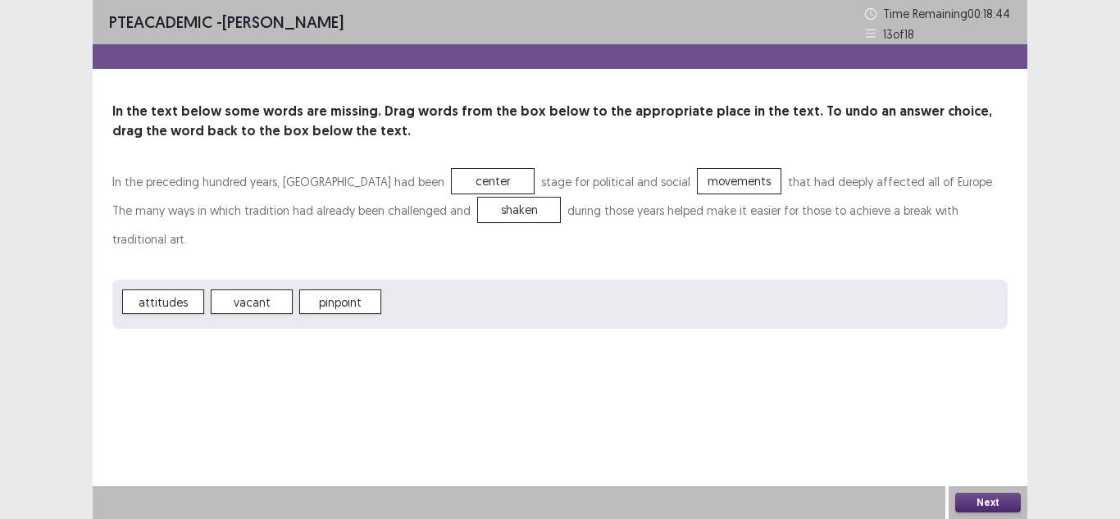
click at [979, 494] on button "Next" at bounding box center [988, 503] width 66 height 20
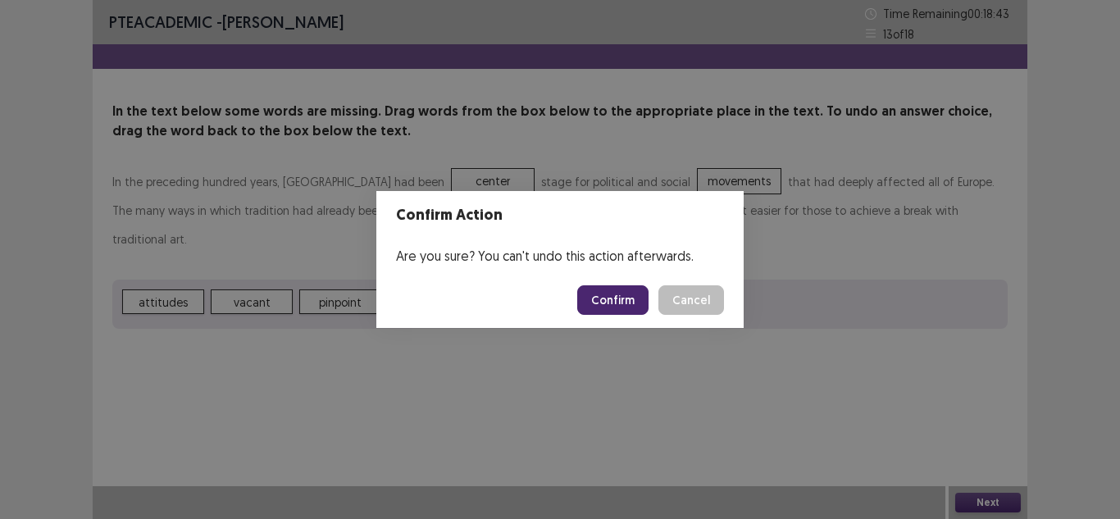
click at [633, 303] on button "Confirm" at bounding box center [612, 300] width 71 height 30
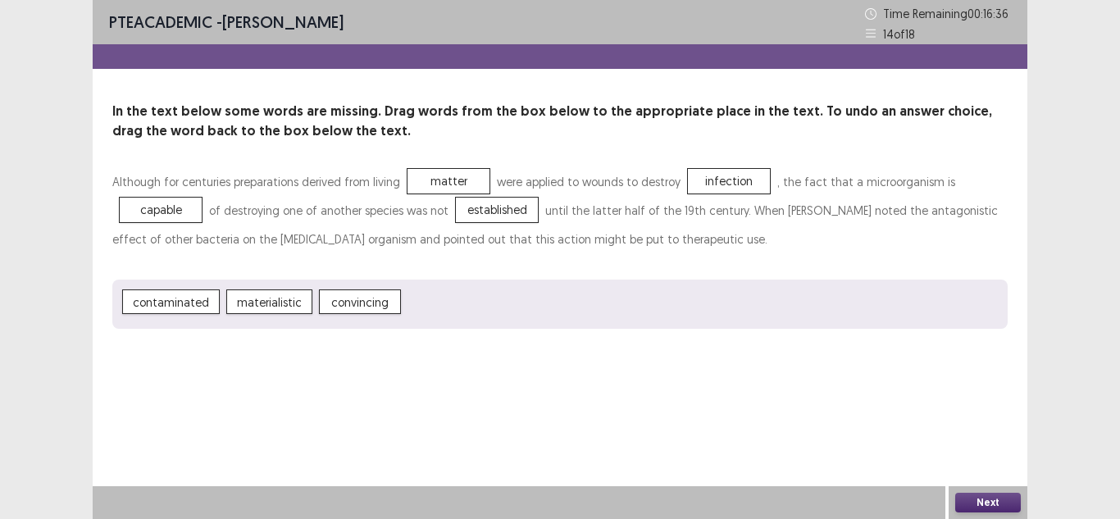
click at [981, 502] on button "Next" at bounding box center [988, 503] width 66 height 20
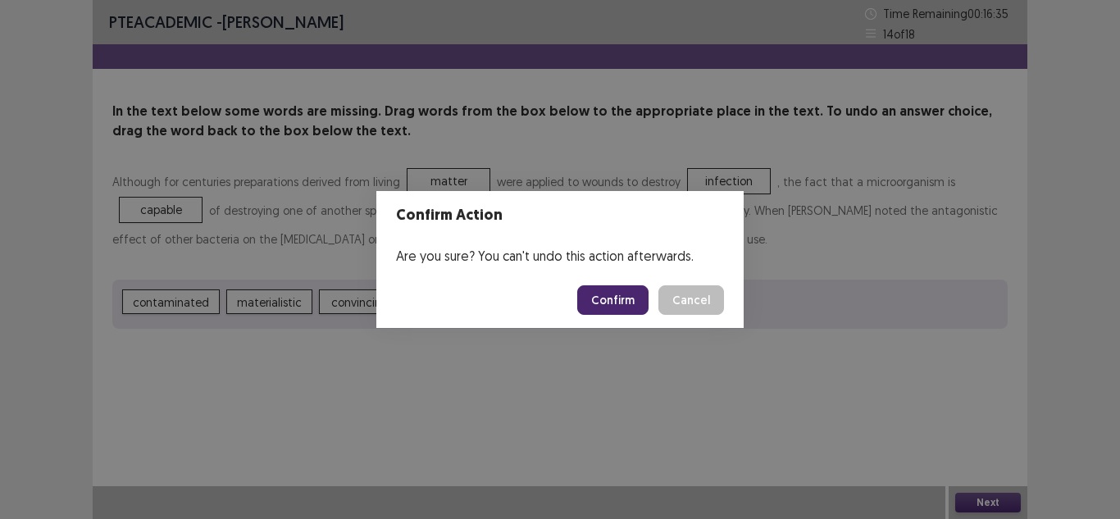
click at [627, 297] on button "Confirm" at bounding box center [612, 300] width 71 height 30
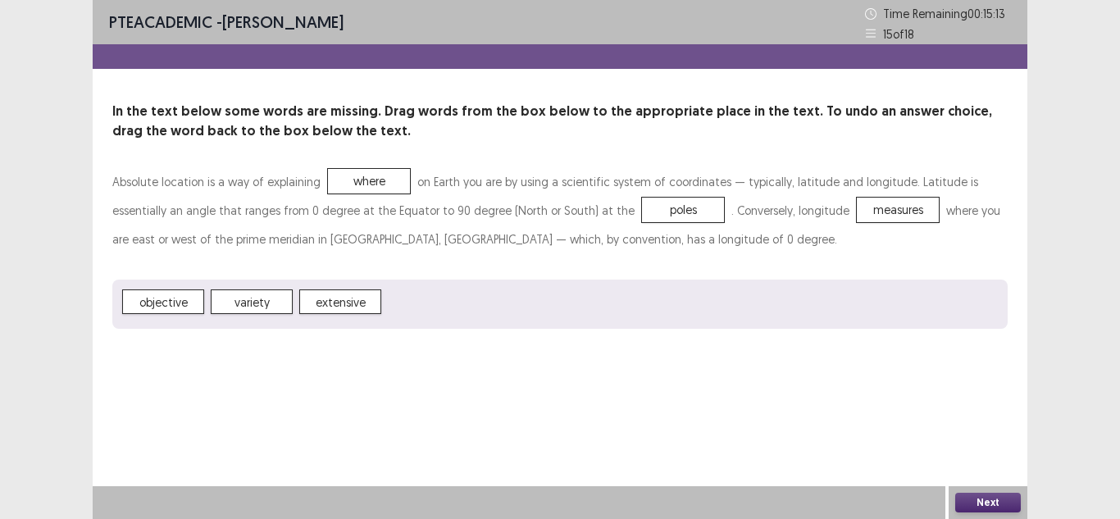
click at [985, 502] on button "Next" at bounding box center [988, 503] width 66 height 20
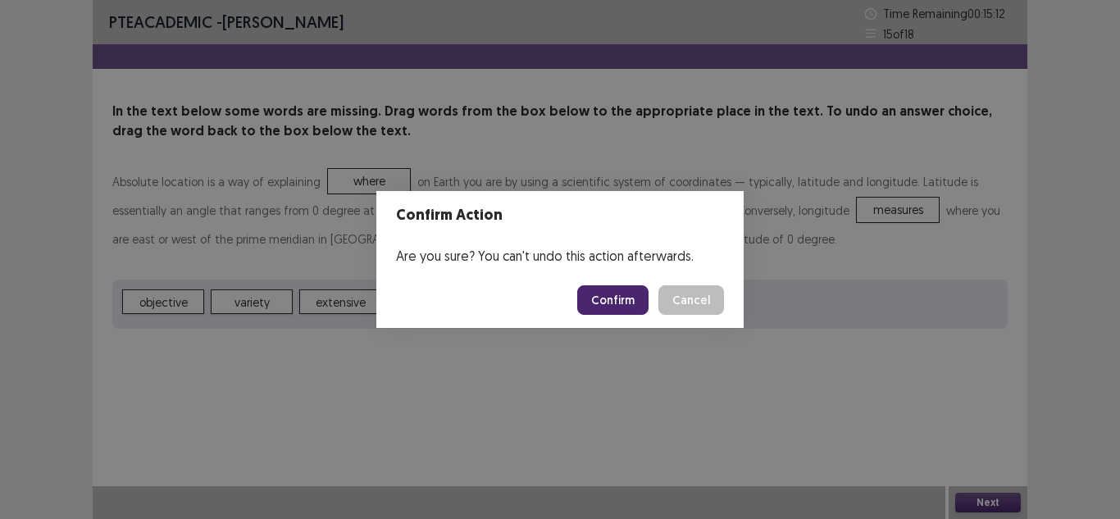
click at [600, 301] on button "Confirm" at bounding box center [612, 300] width 71 height 30
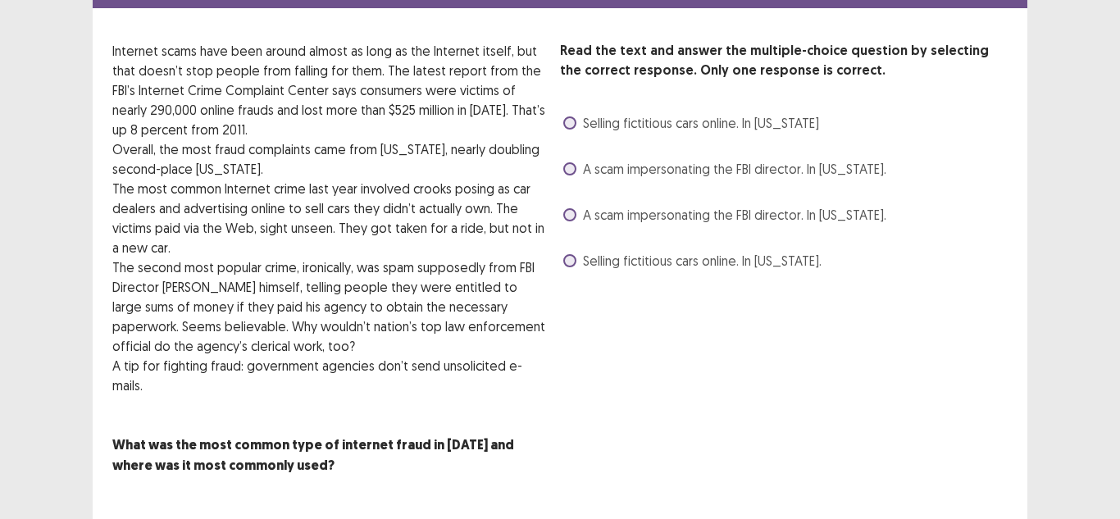
scroll to position [89, 0]
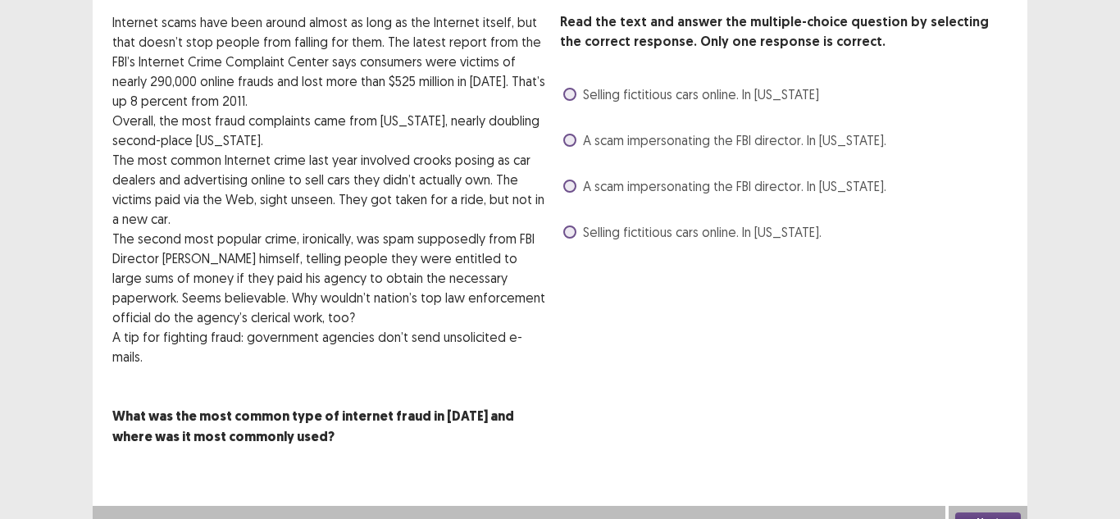
click at [570, 103] on label "Selling fictitious cars online. In [US_STATE]" at bounding box center [691, 94] width 256 height 20
click at [997, 512] on button "Next" at bounding box center [988, 522] width 66 height 20
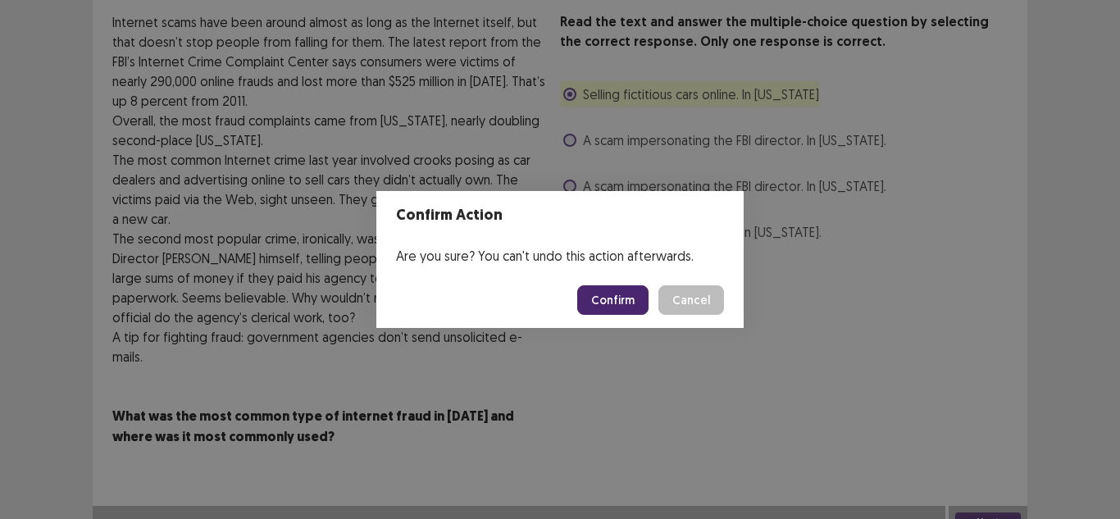
click at [600, 300] on button "Confirm" at bounding box center [612, 300] width 71 height 30
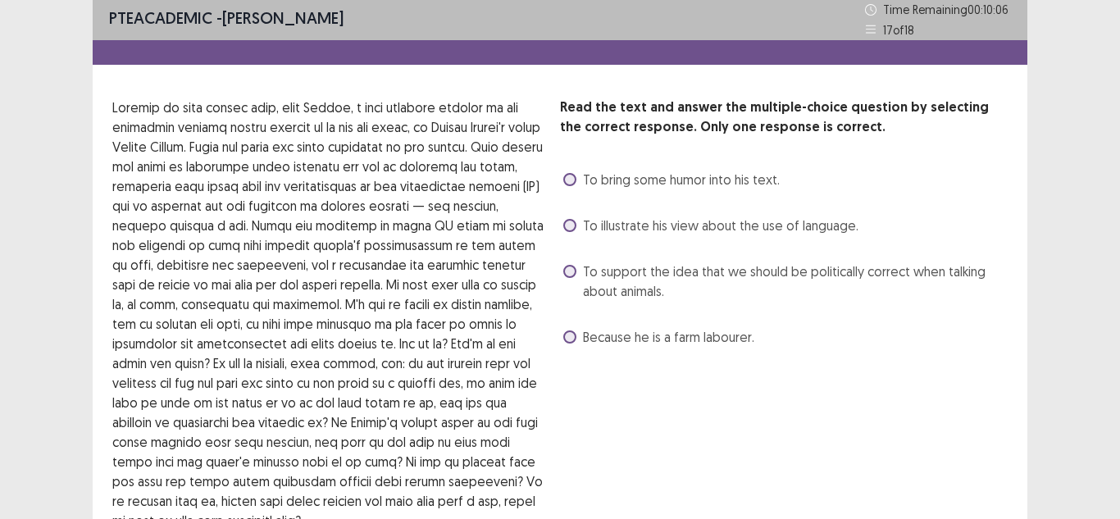
scroll to position [3, 0]
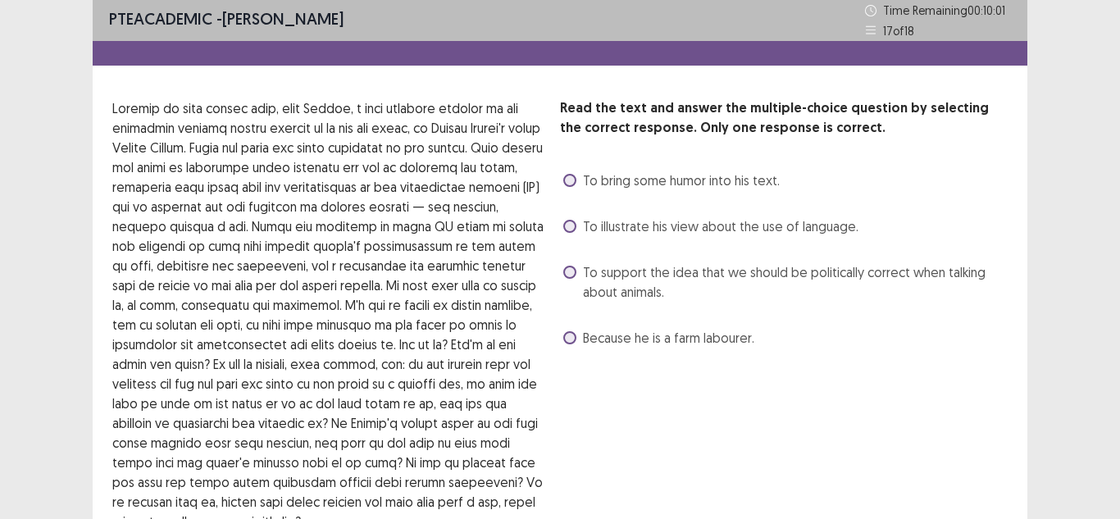
click at [607, 224] on span "To illustrate his view about the use of language." at bounding box center [720, 226] width 275 height 20
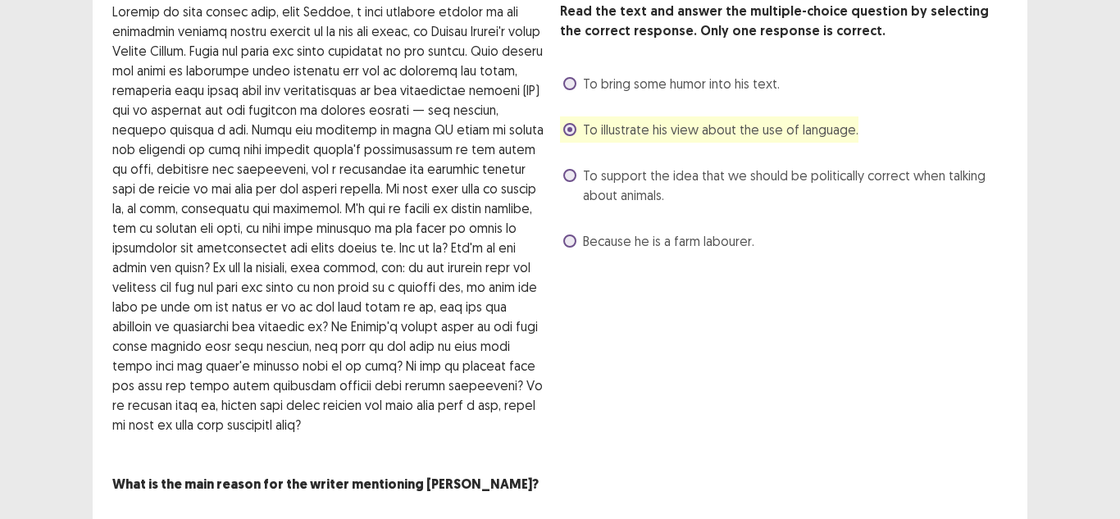
scroll to position [167, 0]
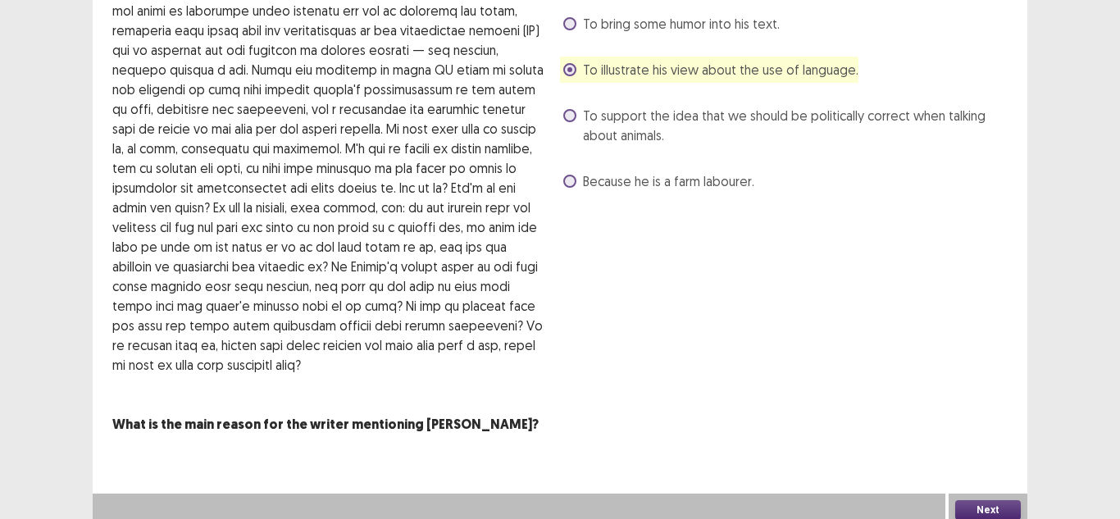
click at [990, 500] on button "Next" at bounding box center [988, 510] width 66 height 20
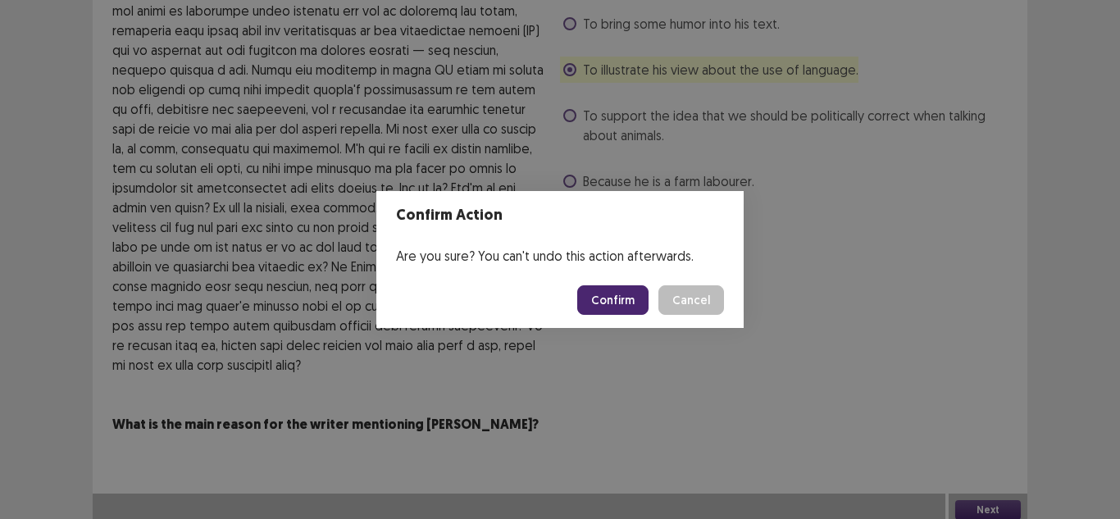
click at [635, 289] on button "Confirm" at bounding box center [612, 300] width 71 height 30
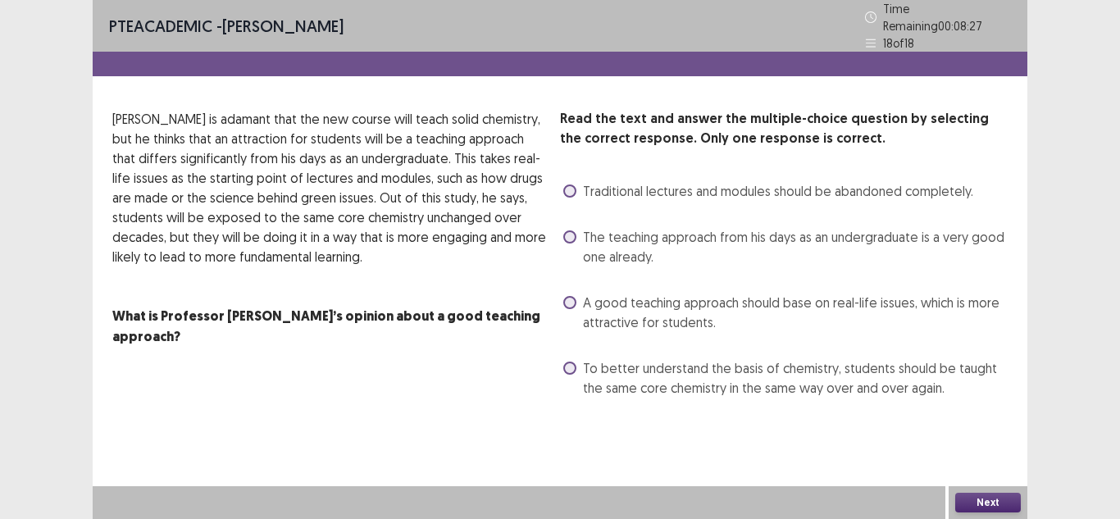
click at [576, 302] on label "A good teaching approach should base on real-life issues, which is more attract…" at bounding box center [785, 312] width 444 height 39
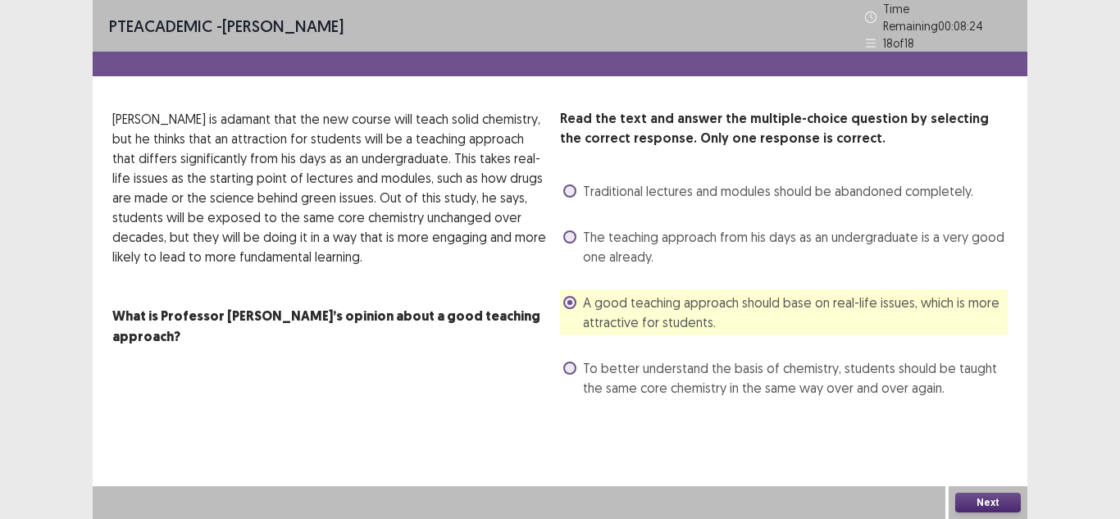
click at [973, 517] on div "Next" at bounding box center [988, 502] width 79 height 33
click at [970, 507] on button "Next" at bounding box center [988, 503] width 66 height 20
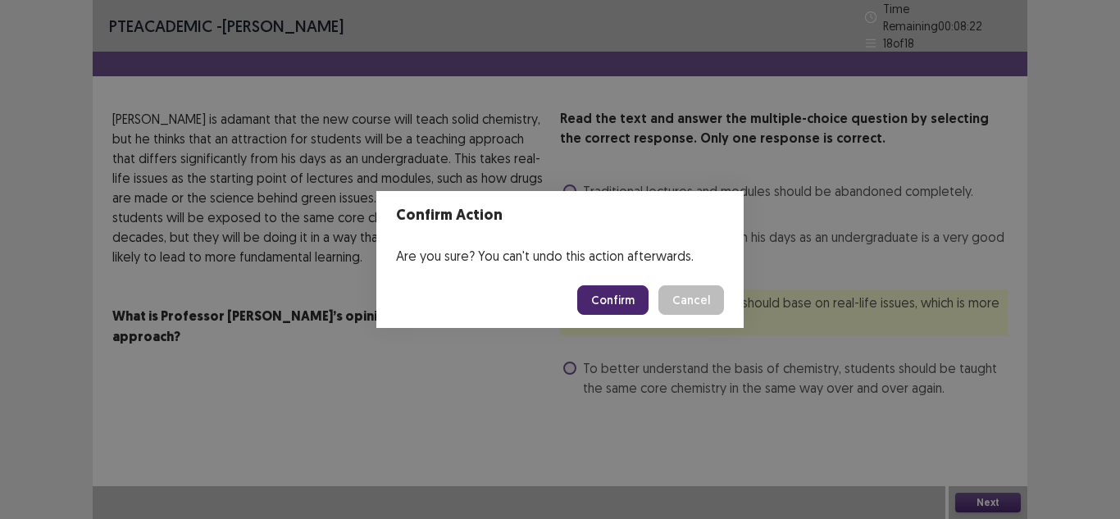
click at [619, 301] on button "Confirm" at bounding box center [612, 300] width 71 height 30
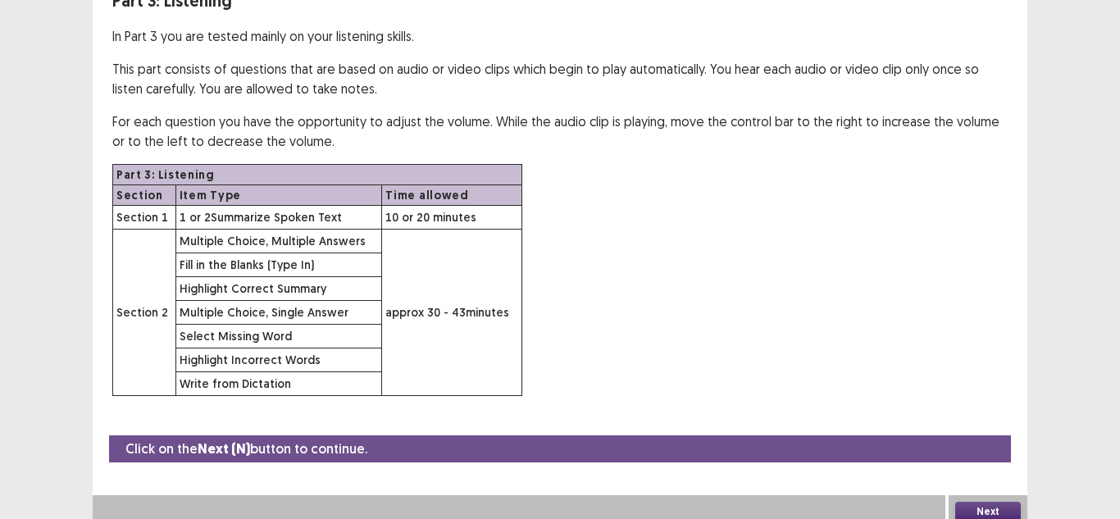
scroll to position [122, 0]
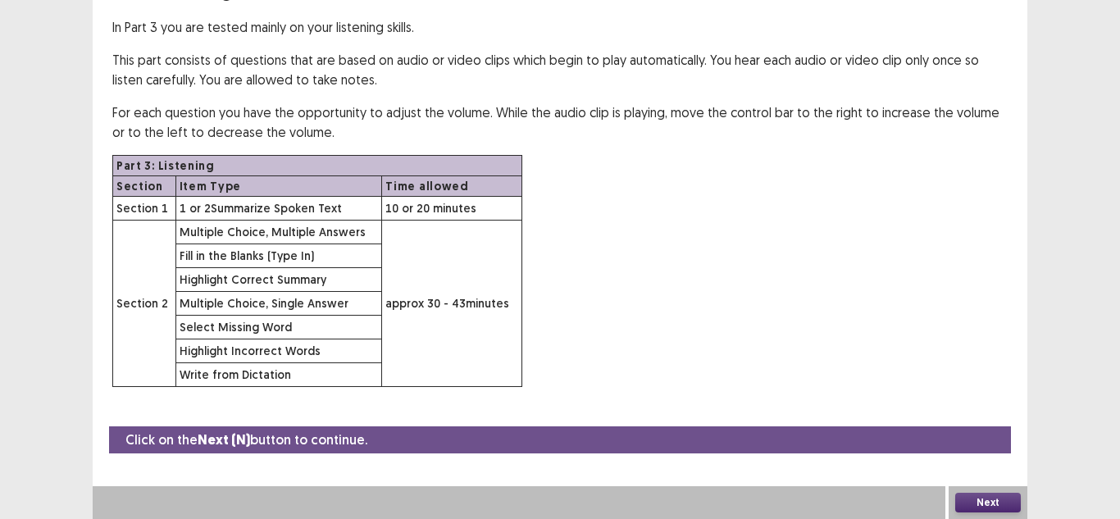
click at [981, 500] on button "Next" at bounding box center [988, 503] width 66 height 20
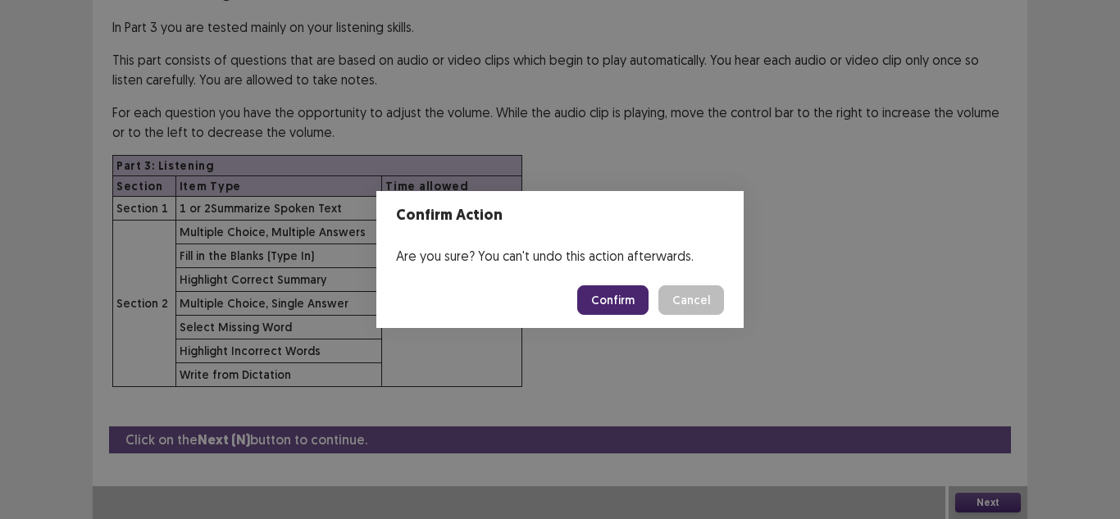
click at [617, 300] on button "Confirm" at bounding box center [612, 300] width 71 height 30
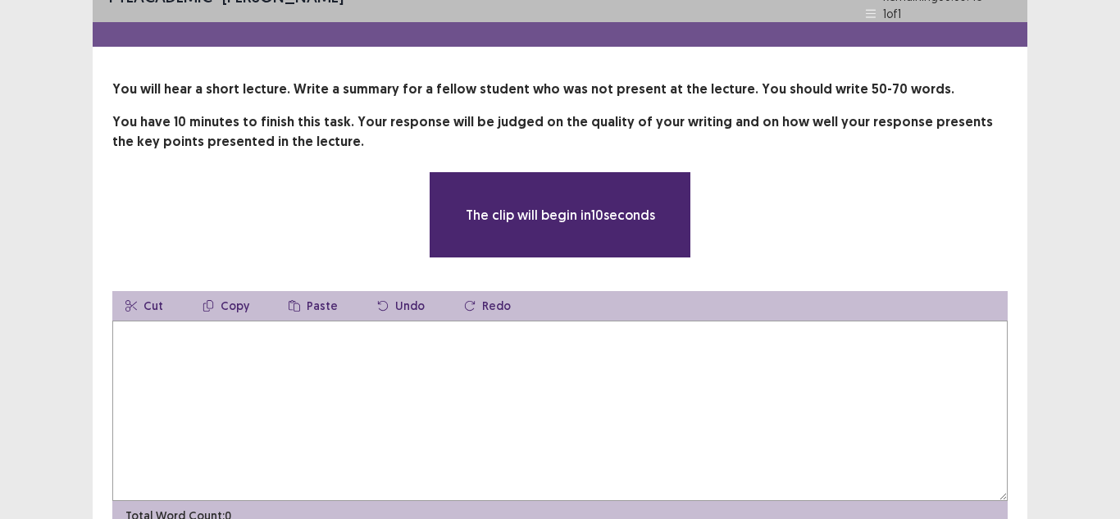
scroll to position [82, 0]
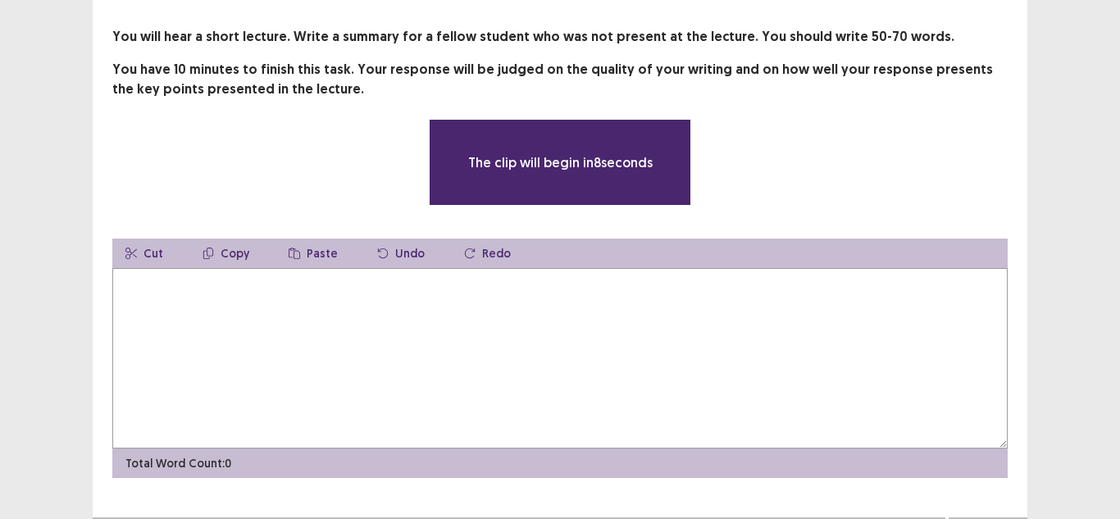
click at [356, 301] on textarea at bounding box center [559, 358] width 895 height 180
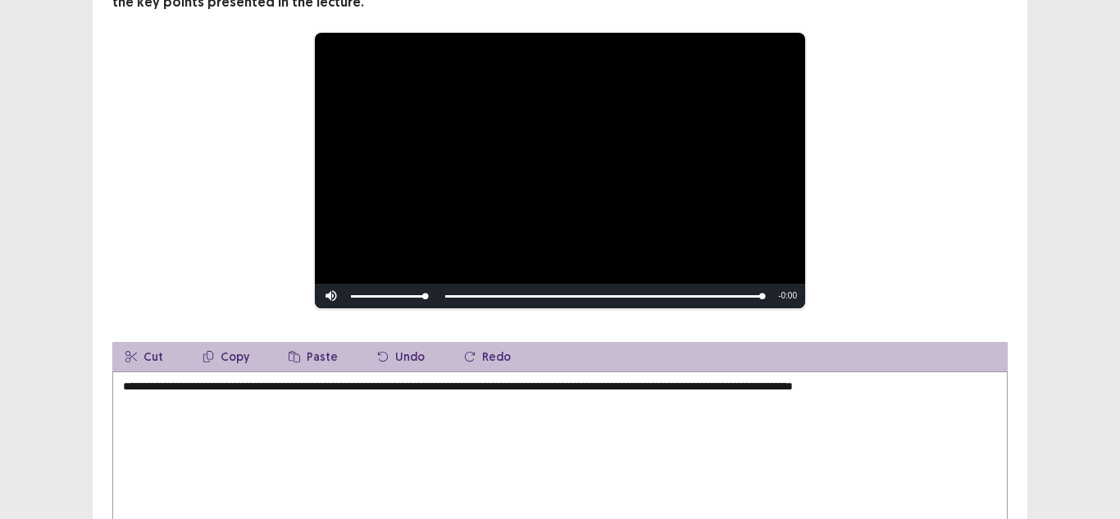
scroll to position [296, 0]
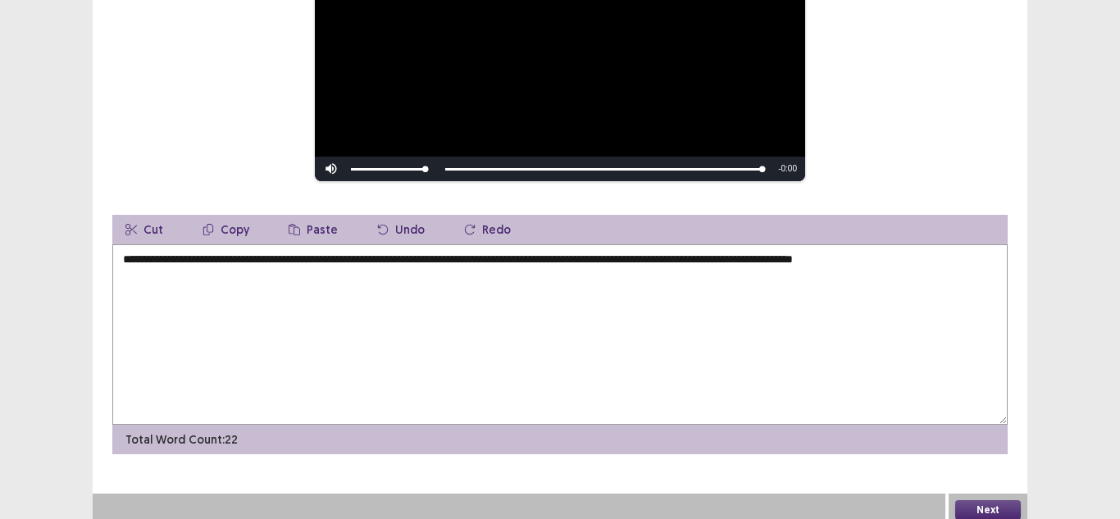
drag, startPoint x: 180, startPoint y: 255, endPoint x: 122, endPoint y: 255, distance: 58.2
click at [122, 255] on textarea "**********" at bounding box center [559, 334] width 895 height 180
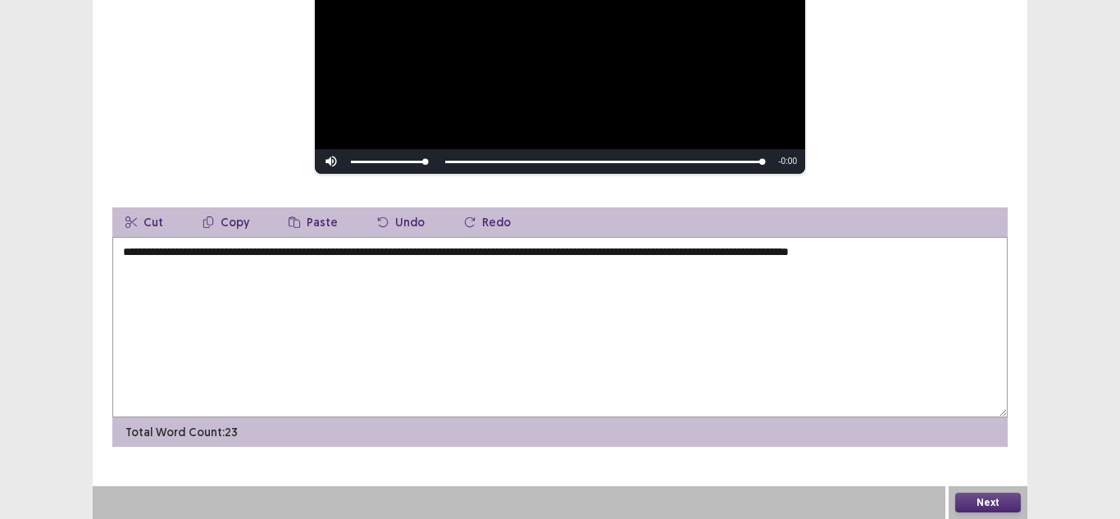
click at [281, 250] on textarea "**********" at bounding box center [559, 327] width 895 height 180
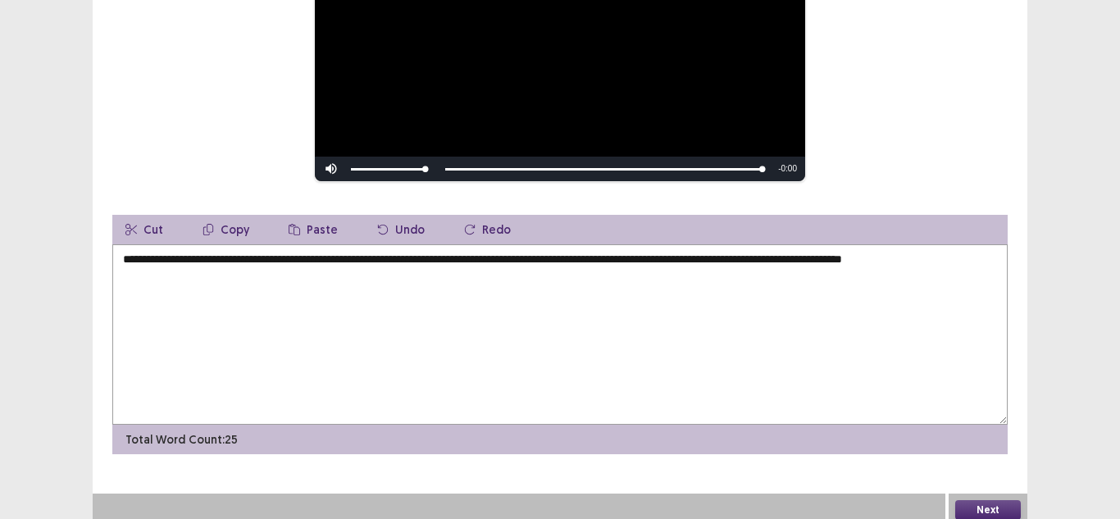
click at [239, 252] on textarea "**********" at bounding box center [559, 334] width 895 height 180
click at [349, 258] on textarea "**********" at bounding box center [559, 334] width 895 height 180
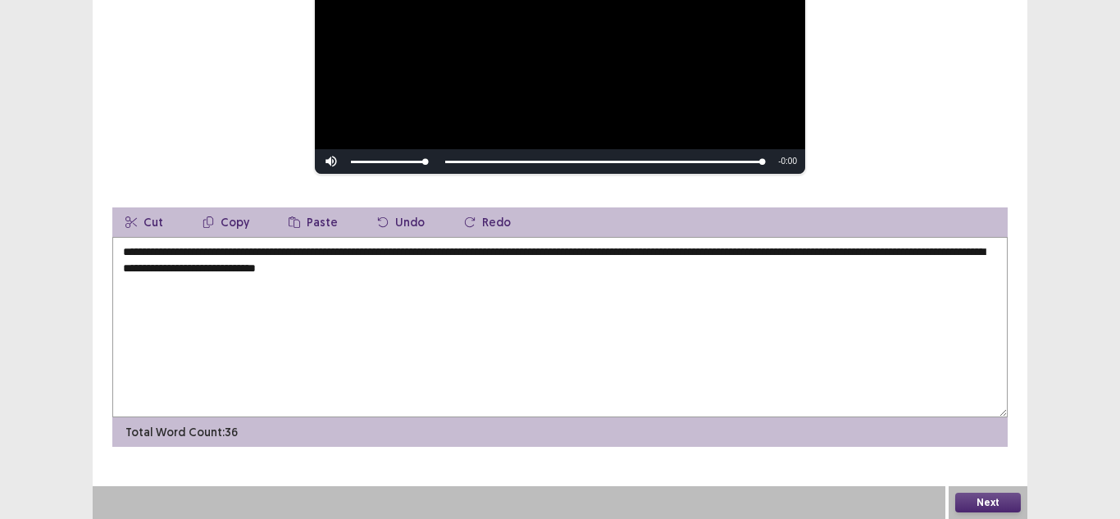
drag, startPoint x: 404, startPoint y: 255, endPoint x: 677, endPoint y: 256, distance: 273.0
click at [677, 256] on textarea "**********" at bounding box center [559, 327] width 895 height 180
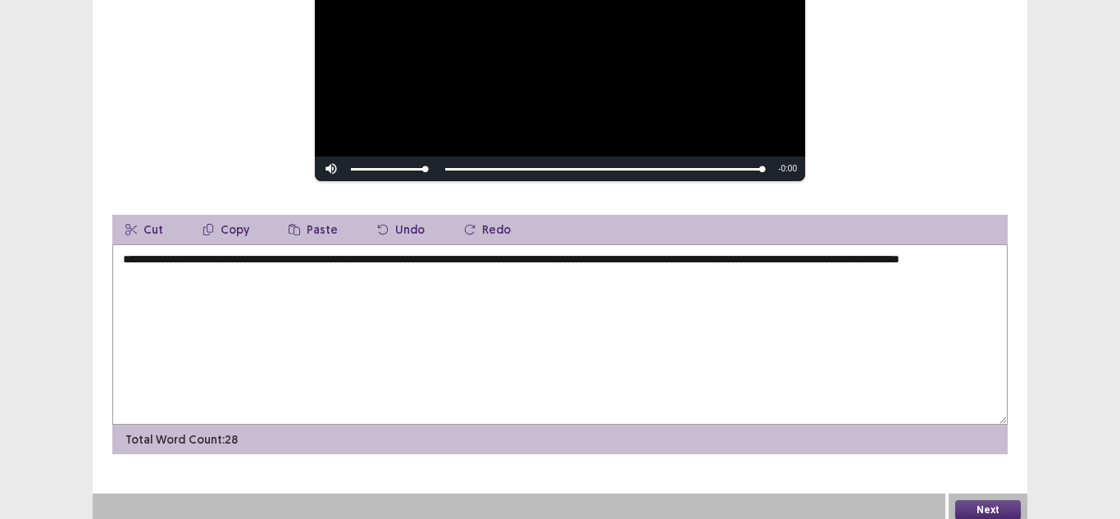
click at [822, 254] on textarea "**********" at bounding box center [559, 334] width 895 height 180
click at [370, 267] on textarea "**********" at bounding box center [559, 334] width 895 height 180
click at [531, 252] on textarea "**********" at bounding box center [559, 334] width 895 height 180
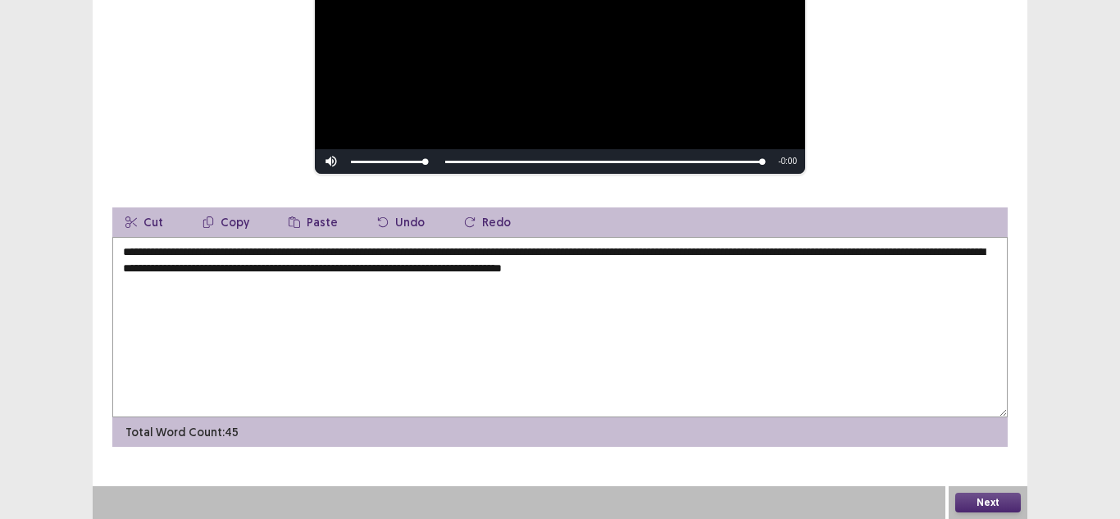
click at [357, 266] on textarea "**********" at bounding box center [559, 327] width 895 height 180
click at [660, 252] on textarea "**********" at bounding box center [559, 327] width 895 height 180
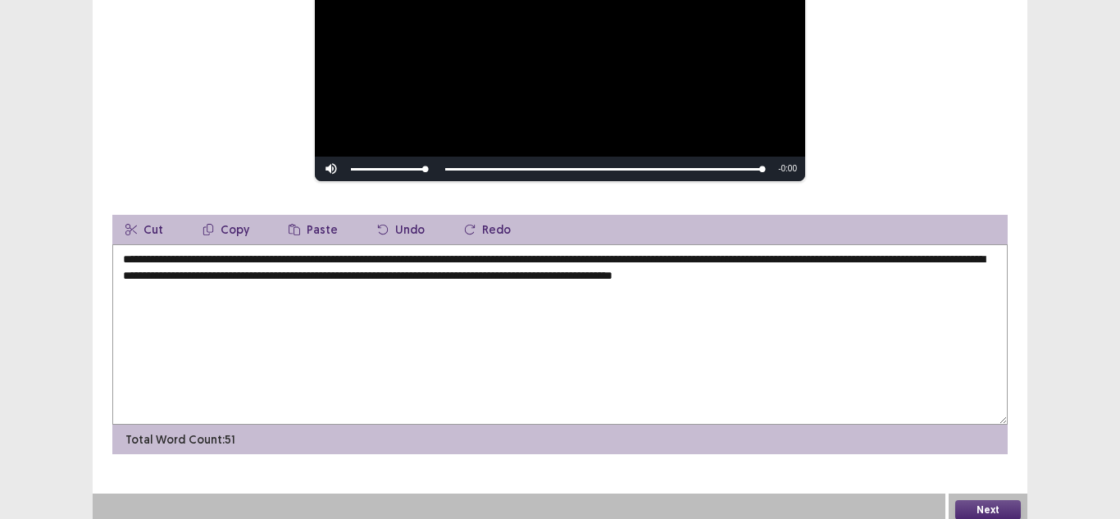
type textarea "**********"
click at [982, 507] on button "Next" at bounding box center [988, 510] width 66 height 20
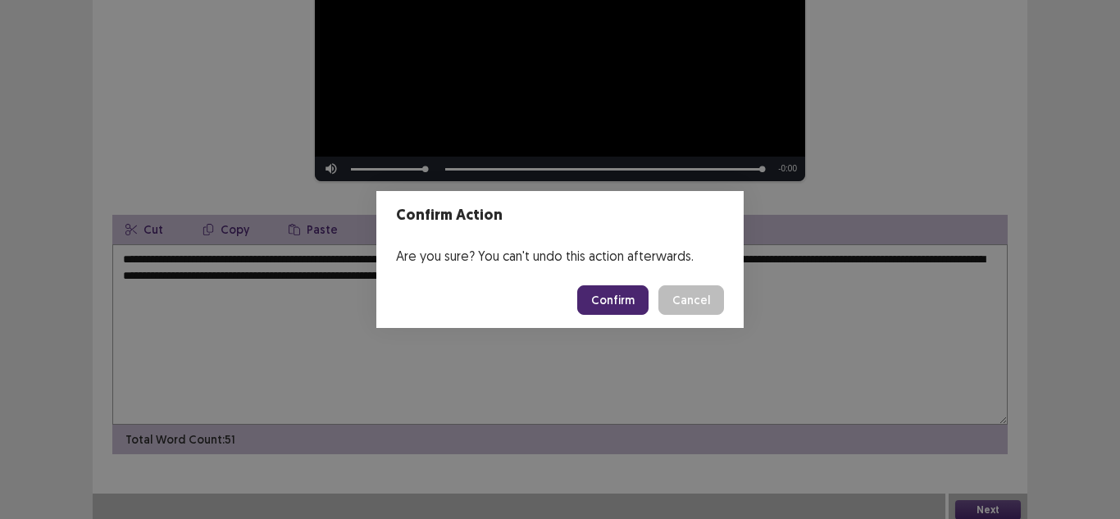
click at [626, 293] on button "Confirm" at bounding box center [612, 300] width 71 height 30
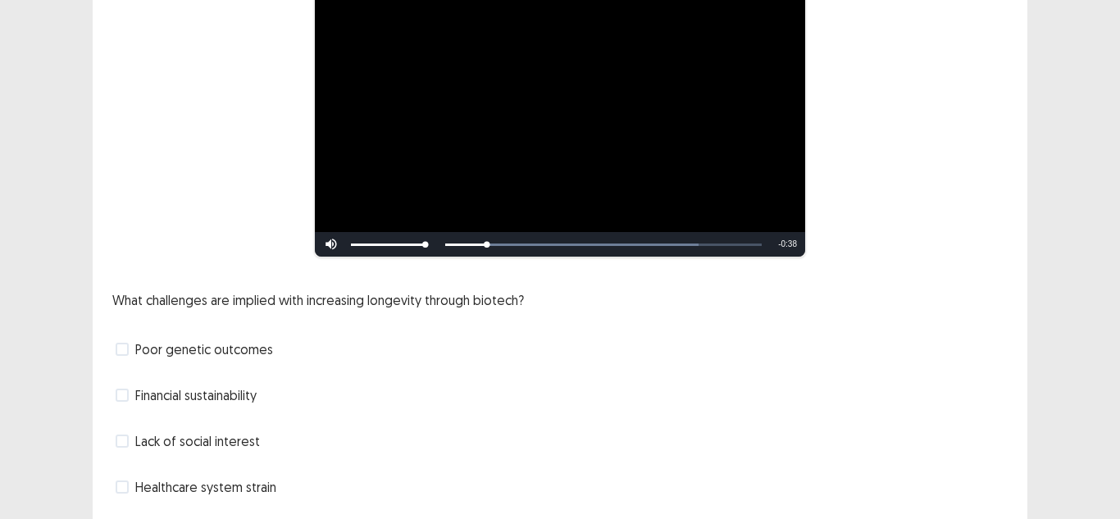
scroll to position [221, 0]
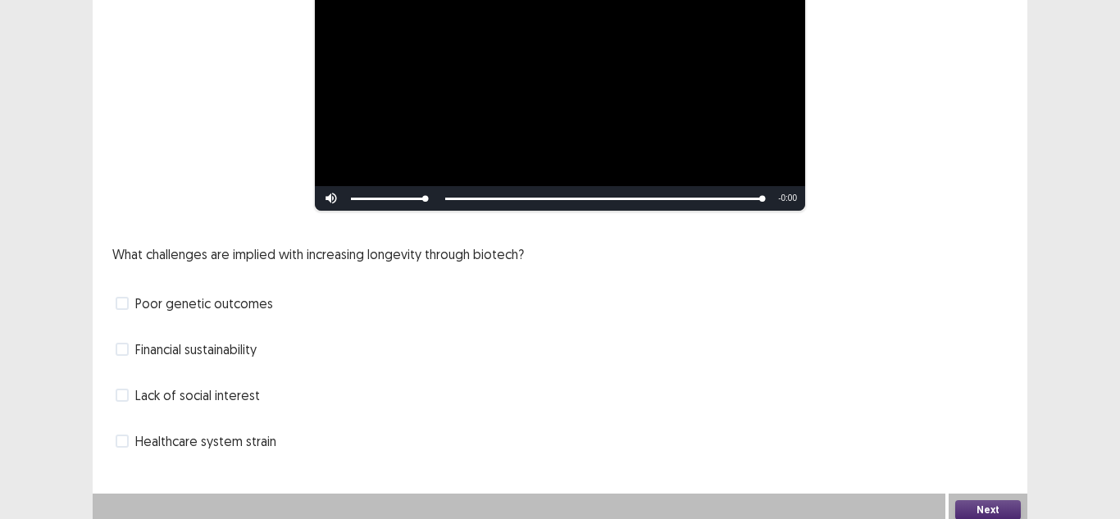
click at [230, 340] on span "Financial sustainability" at bounding box center [195, 349] width 121 height 20
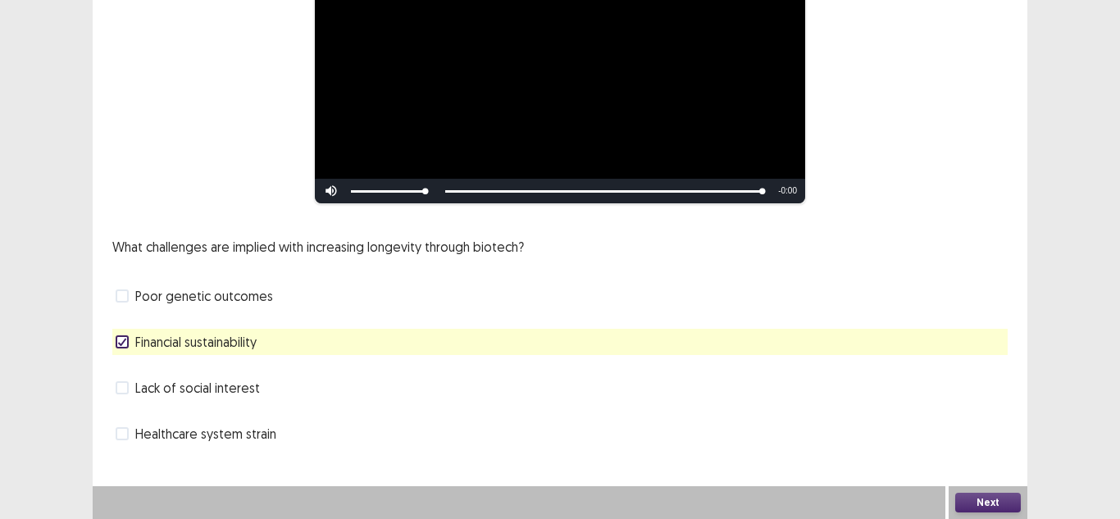
click at [972, 499] on button "Next" at bounding box center [988, 503] width 66 height 20
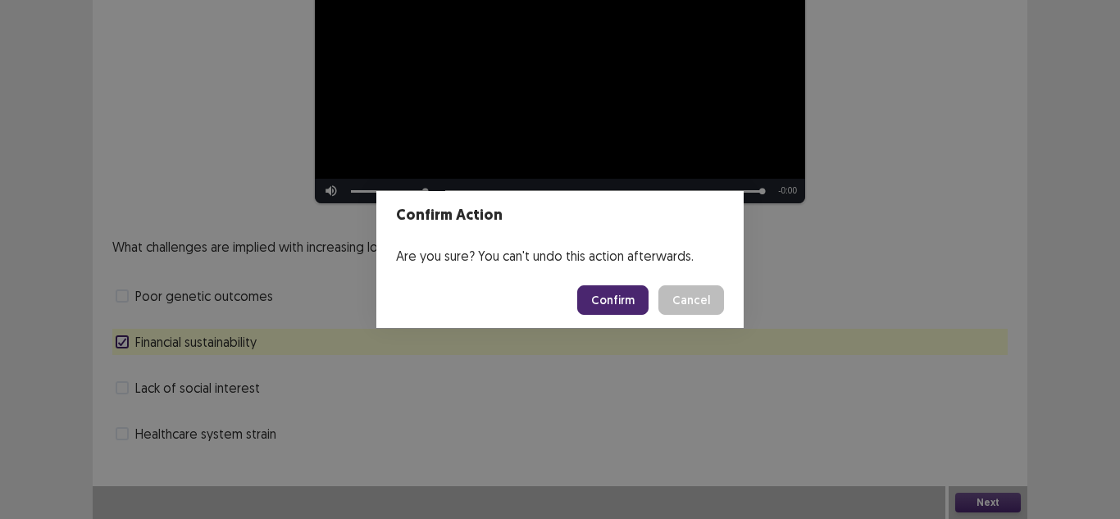
click at [591, 306] on button "Confirm" at bounding box center [612, 300] width 71 height 30
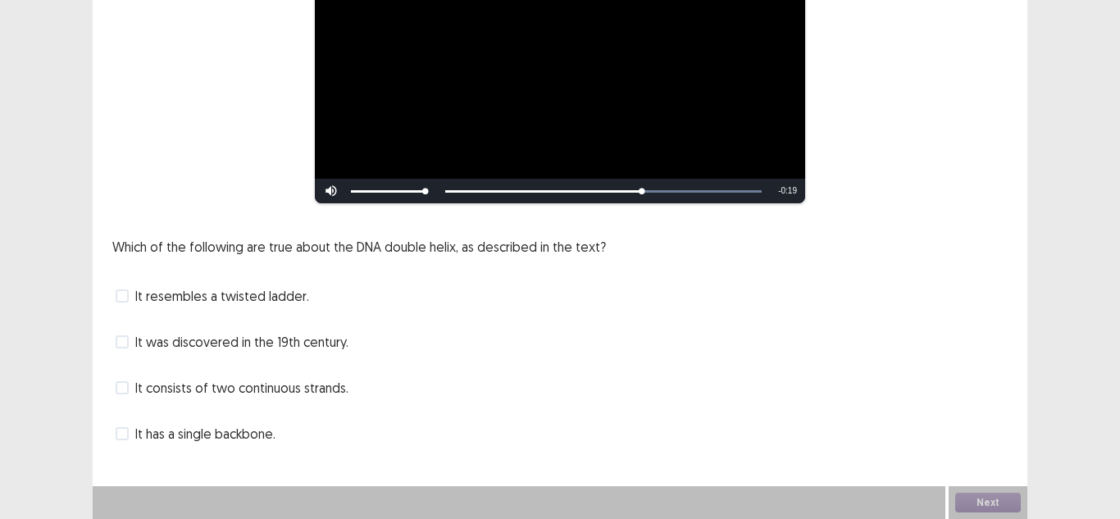
click at [228, 393] on span "It consists of two continuous strands." at bounding box center [241, 388] width 213 height 20
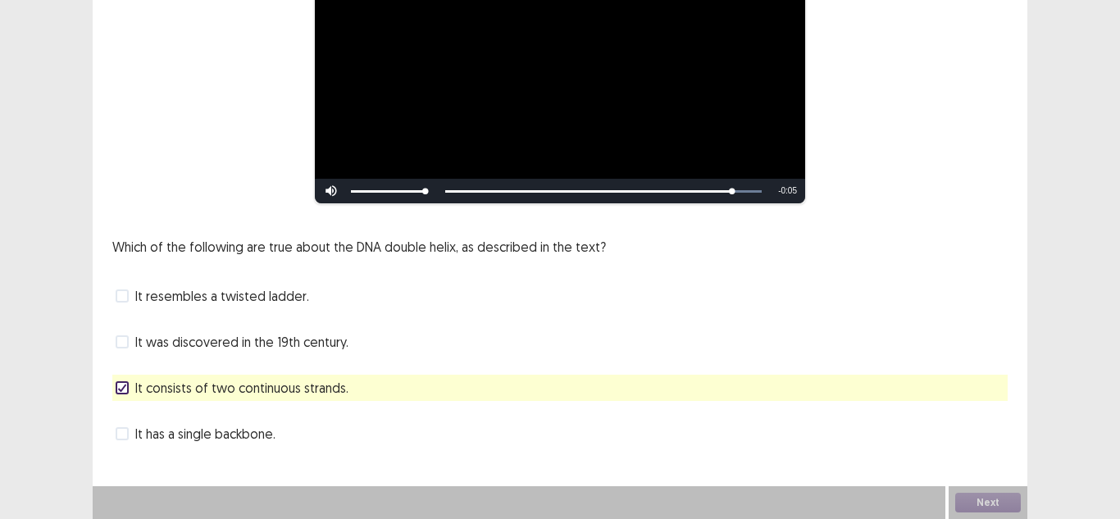
click at [282, 298] on span "It resembles a twisted ladder." at bounding box center [222, 296] width 174 height 20
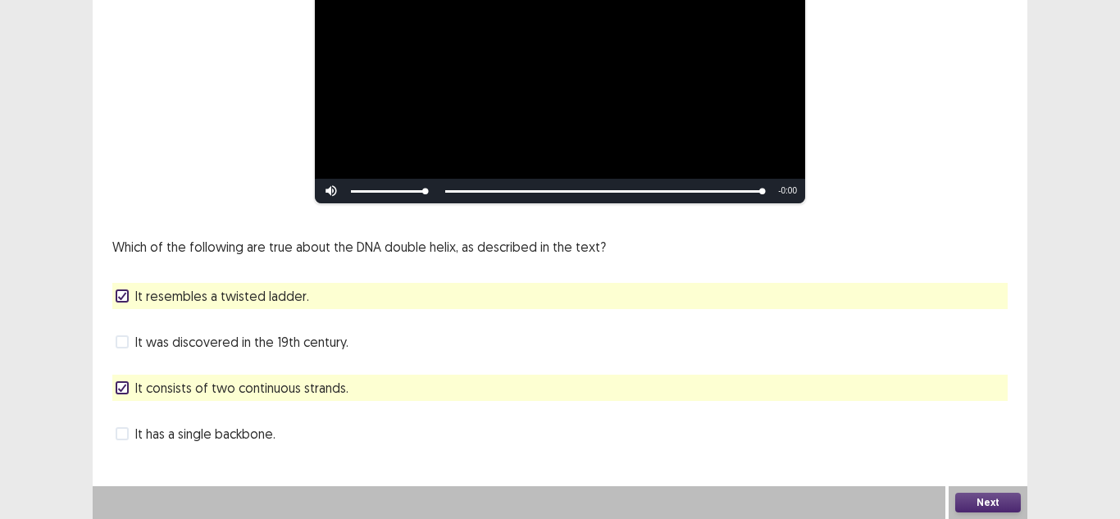
click at [986, 497] on button "Next" at bounding box center [988, 503] width 66 height 20
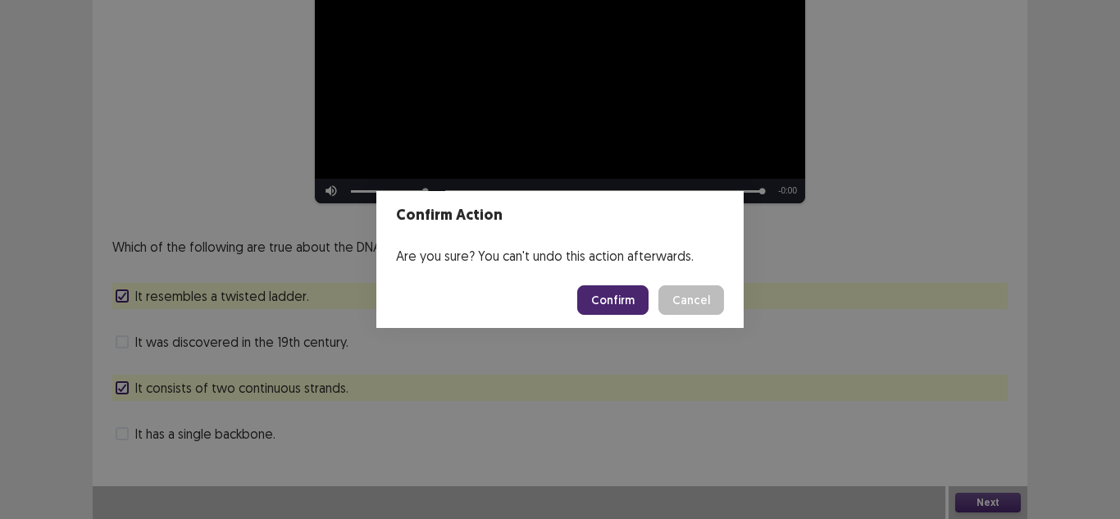
click at [621, 298] on button "Confirm" at bounding box center [612, 300] width 71 height 30
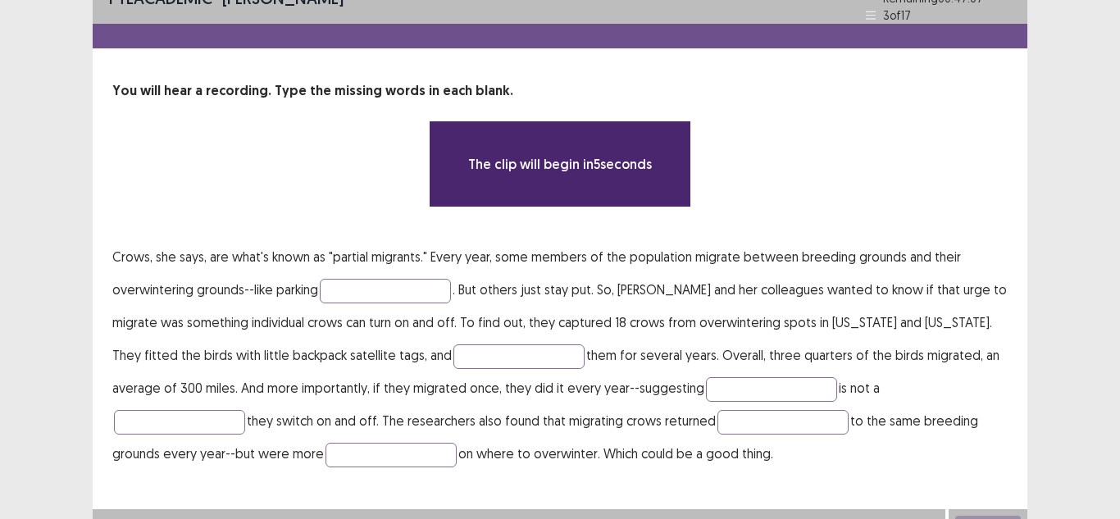
scroll to position [43, 0]
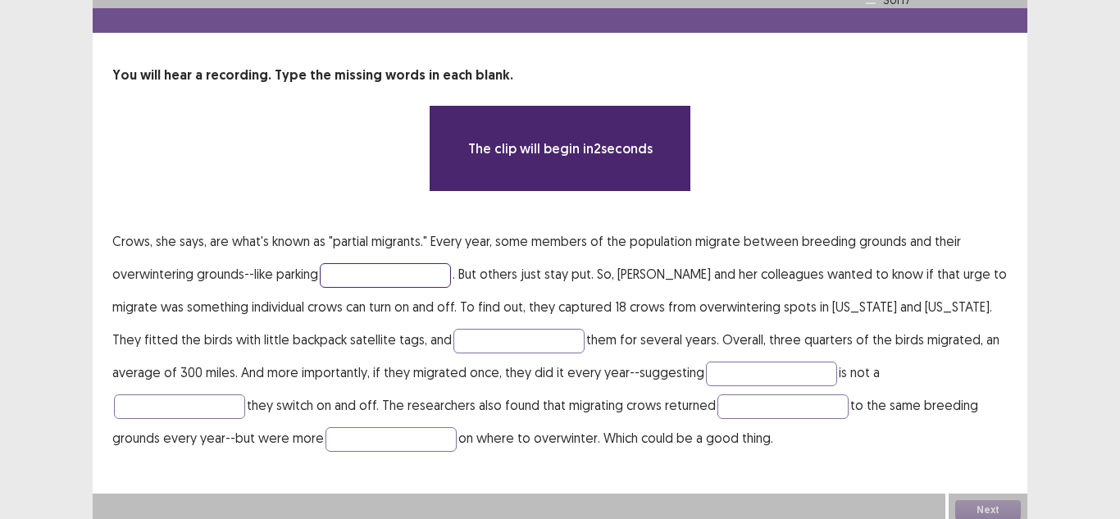
click at [363, 269] on input "text" at bounding box center [385, 275] width 131 height 25
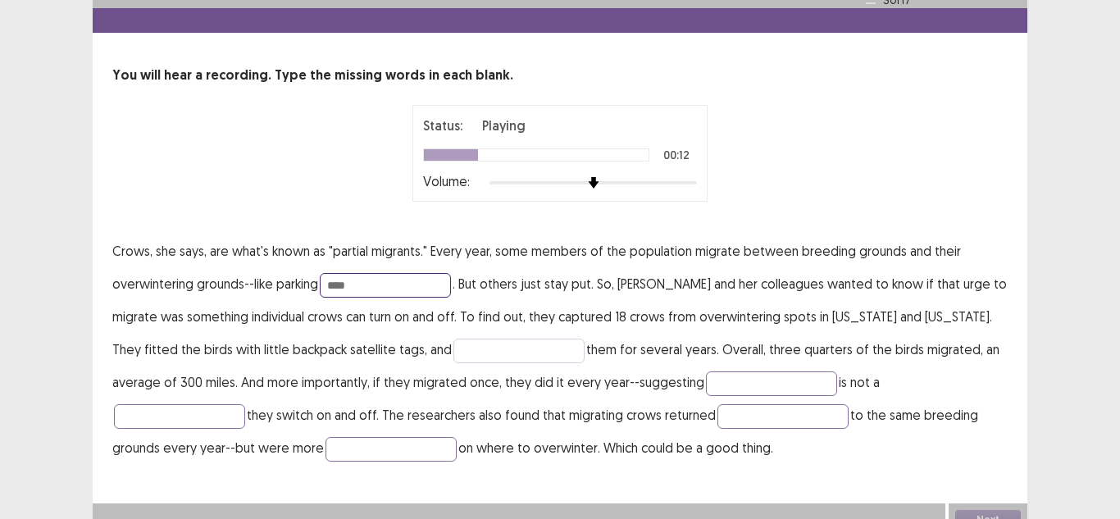
type input "****"
click at [468, 339] on input "text" at bounding box center [518, 351] width 131 height 25
type input "*****"
click at [706, 375] on input "text" at bounding box center [771, 383] width 131 height 25
type input "**********"
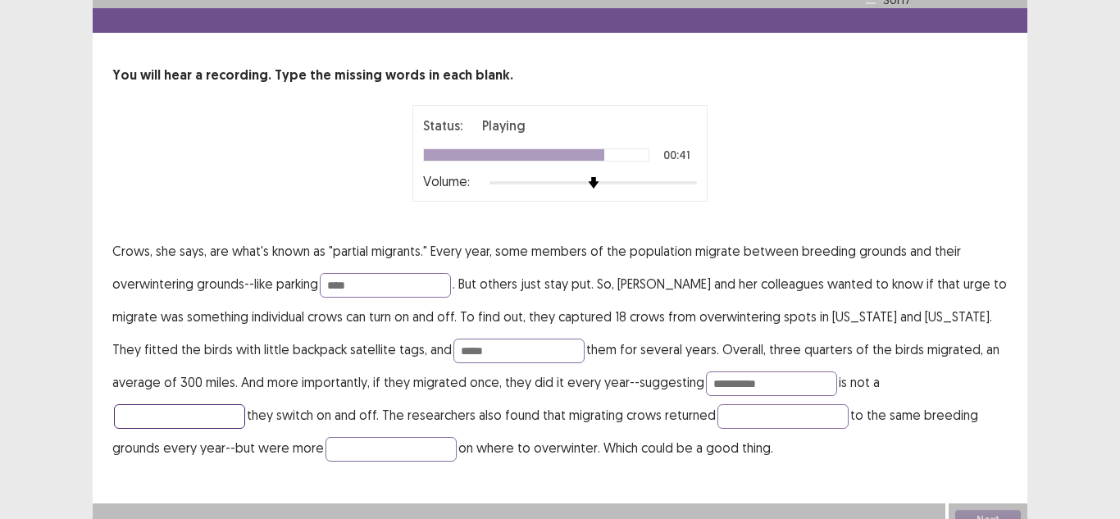
click at [245, 404] on input "text" at bounding box center [179, 416] width 131 height 25
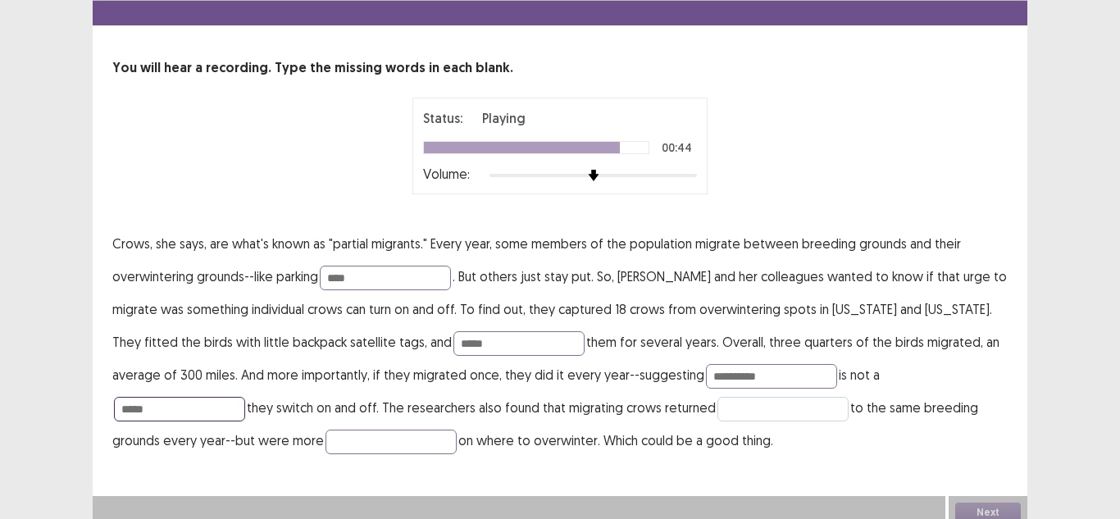
type input "*****"
click at [717, 406] on input "text" at bounding box center [782, 409] width 131 height 25
type input "*********"
click at [325, 443] on input "text" at bounding box center [390, 442] width 131 height 25
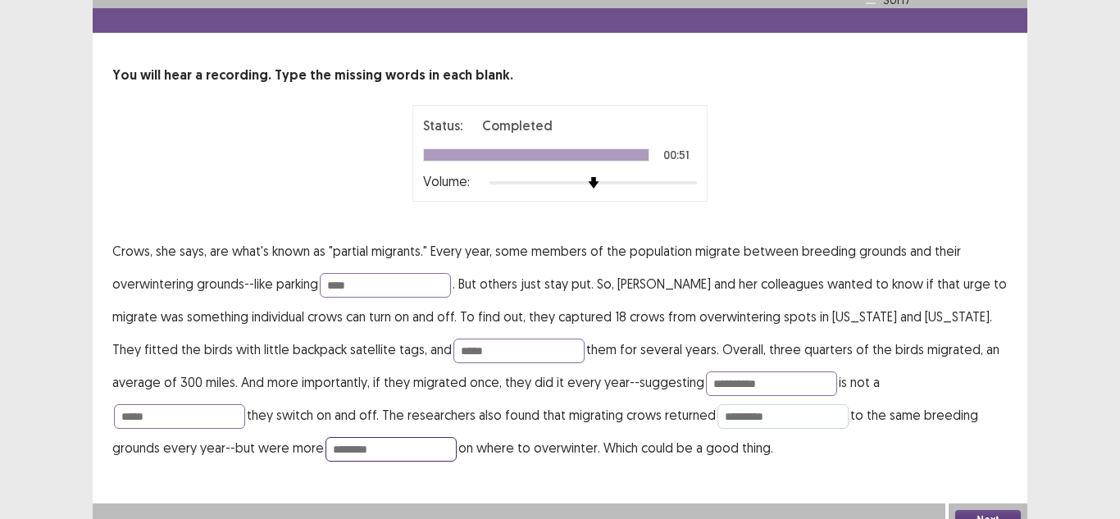
type input "********"
drag, startPoint x: 598, startPoint y: 414, endPoint x: 539, endPoint y: 412, distance: 59.1
click at [539, 412] on p "**********" at bounding box center [559, 349] width 895 height 230
type input "**********"
click at [966, 510] on button "Next" at bounding box center [988, 520] width 66 height 20
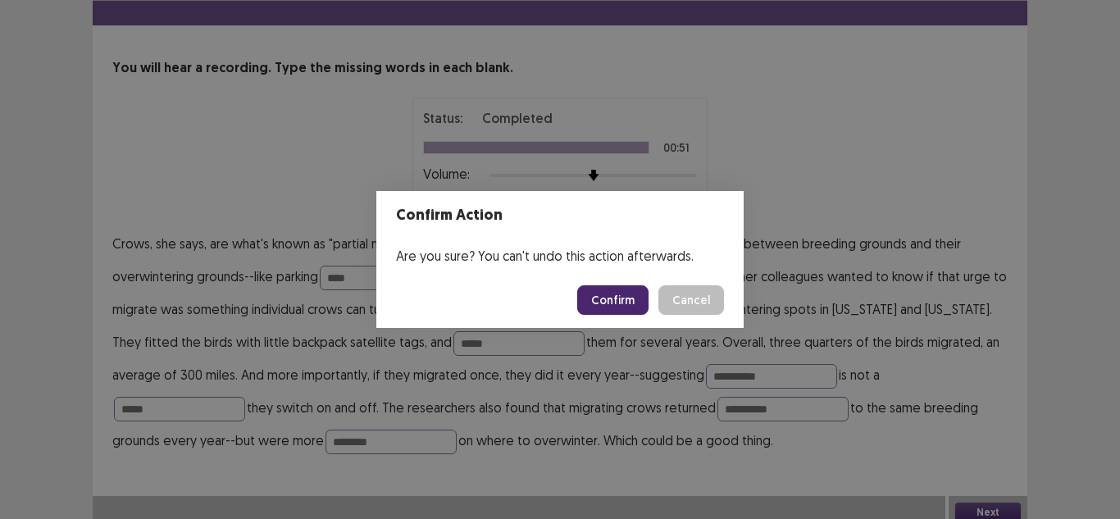
drag, startPoint x: 613, startPoint y: 289, endPoint x: 605, endPoint y: 290, distance: 8.2
click at [613, 290] on button "Confirm" at bounding box center [612, 300] width 71 height 30
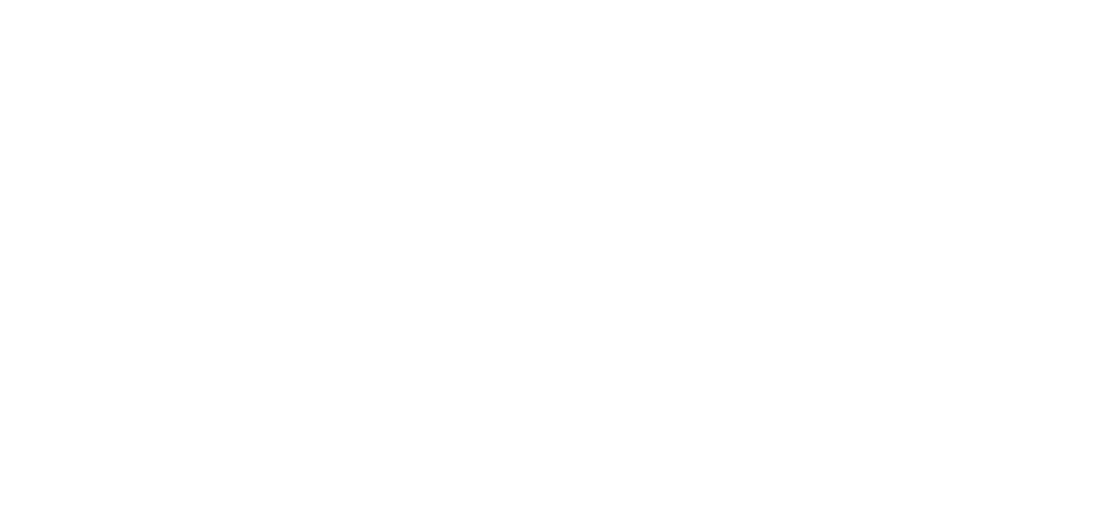
scroll to position [0, 0]
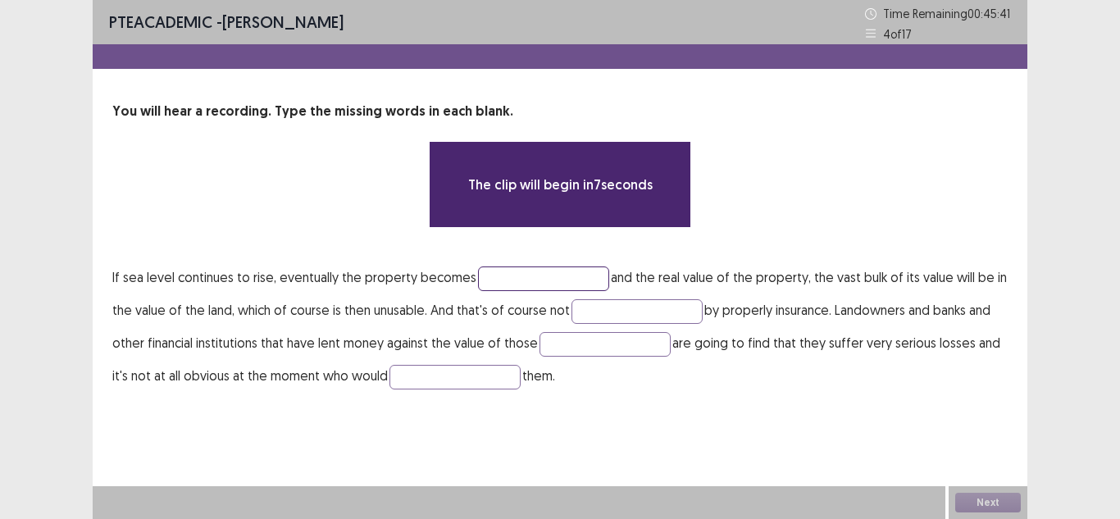
click at [519, 278] on input "text" at bounding box center [543, 278] width 131 height 25
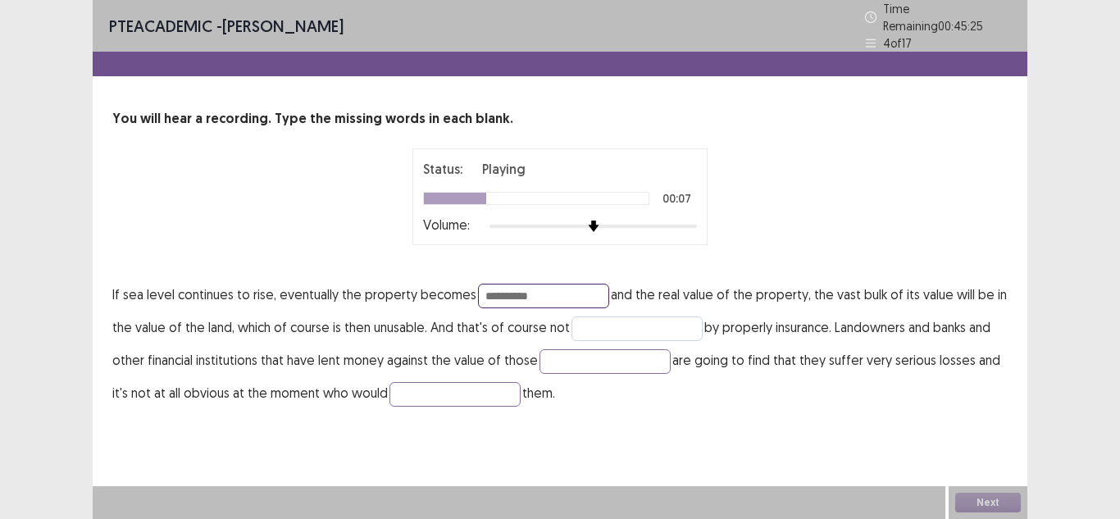
type input "**********"
click at [593, 323] on input "text" at bounding box center [636, 328] width 131 height 25
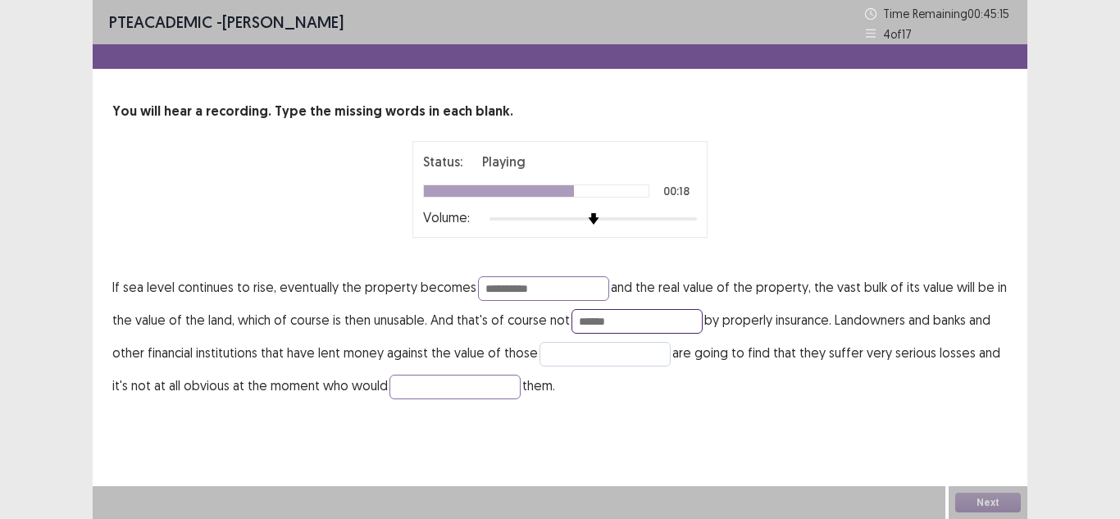
type input "******"
click at [564, 357] on input "text" at bounding box center [604, 354] width 131 height 25
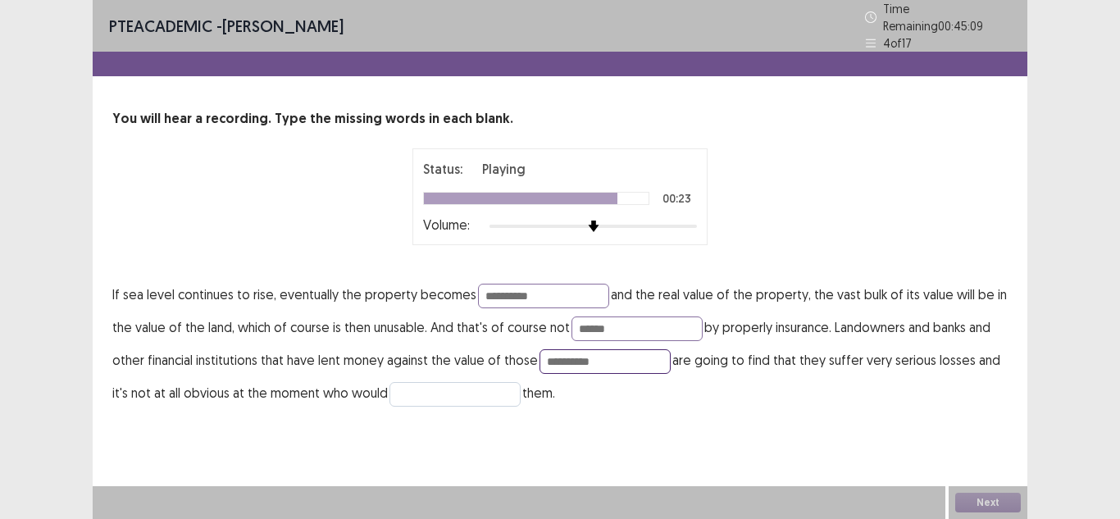
type input "**********"
click at [454, 382] on input "text" at bounding box center [454, 394] width 131 height 25
type input "**********"
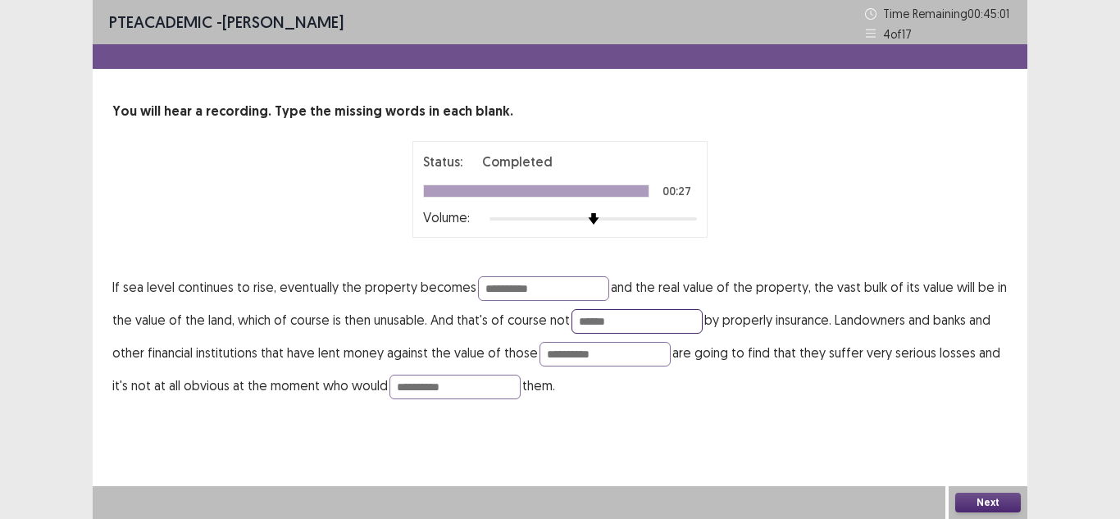
click at [581, 322] on input "******" at bounding box center [636, 321] width 131 height 25
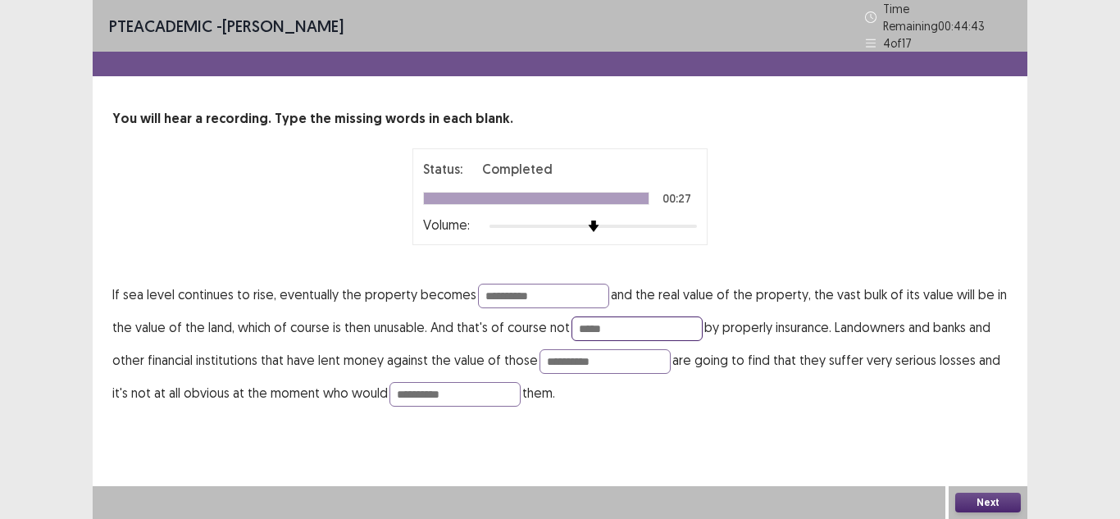
type input "******"
click at [977, 499] on button "Next" at bounding box center [988, 503] width 66 height 20
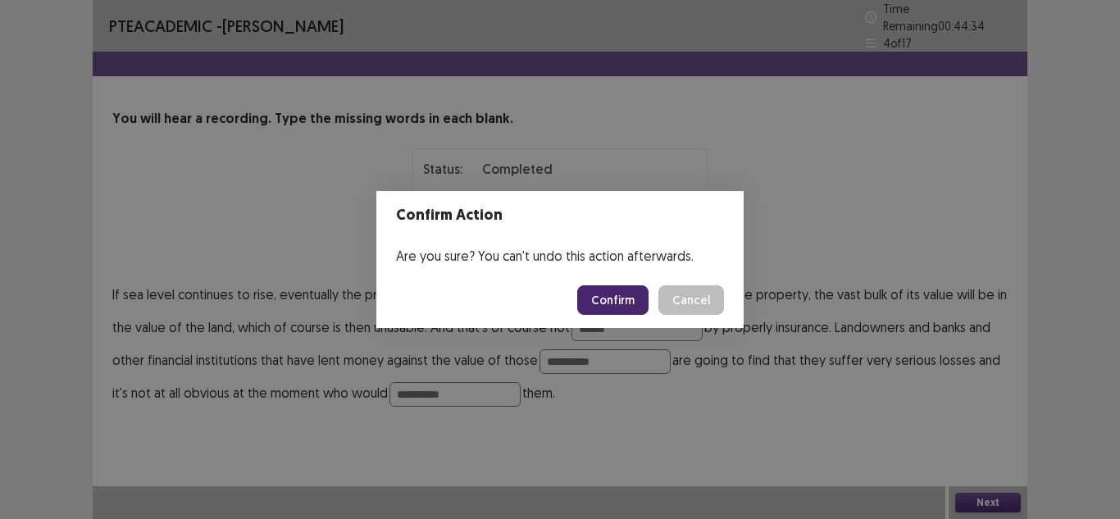
click at [629, 297] on button "Confirm" at bounding box center [612, 300] width 71 height 30
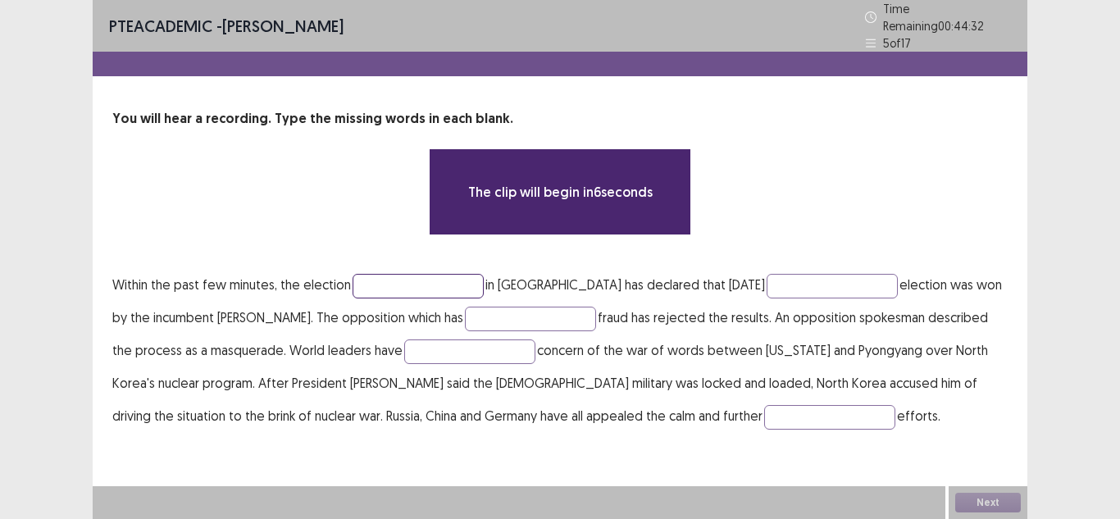
click at [404, 285] on input "text" at bounding box center [418, 286] width 131 height 25
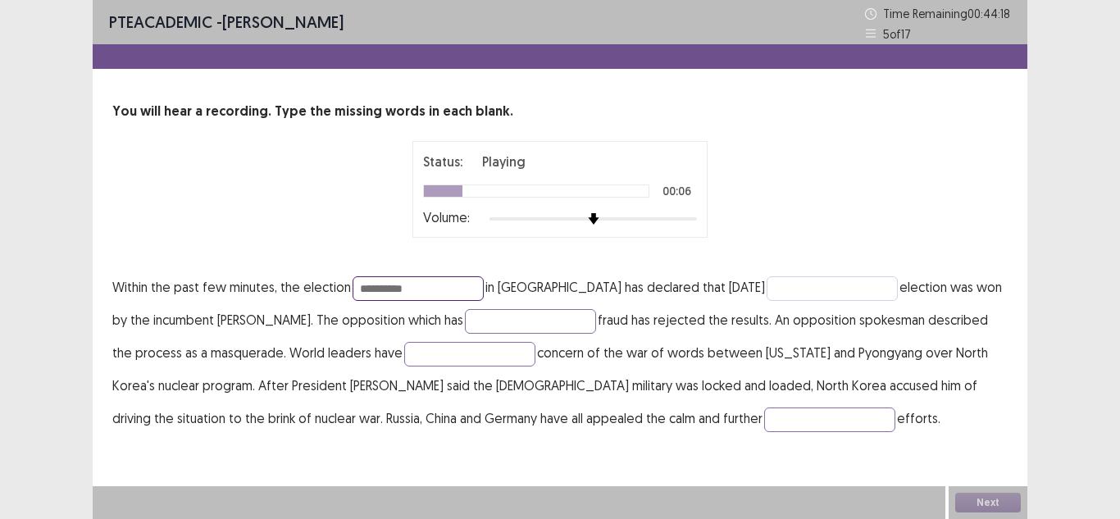
type input "**********"
click at [767, 290] on input "text" at bounding box center [832, 288] width 131 height 25
type input "**********"
click at [467, 320] on input "text" at bounding box center [530, 321] width 131 height 25
type input "*********"
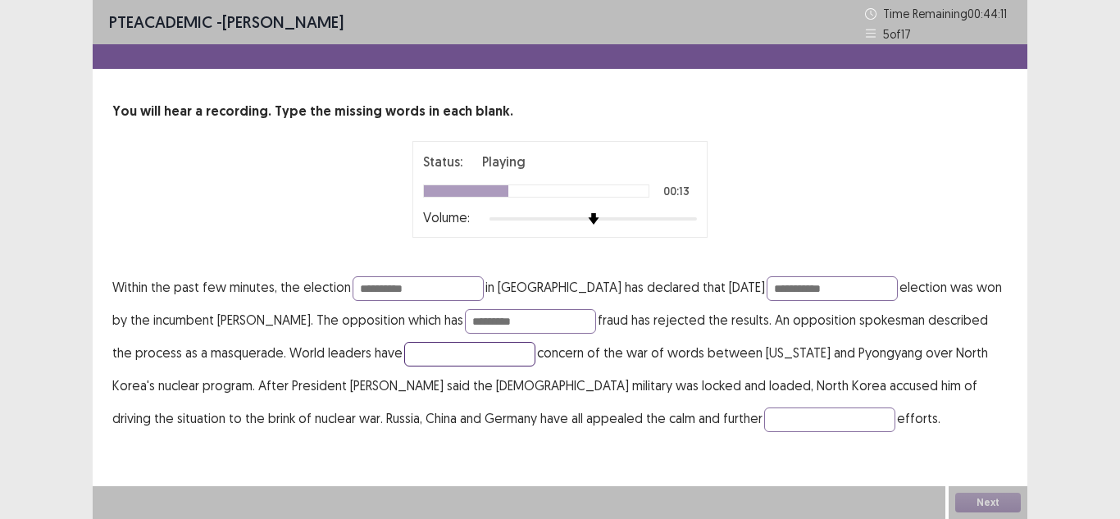
click at [427, 356] on input "text" at bounding box center [469, 354] width 131 height 25
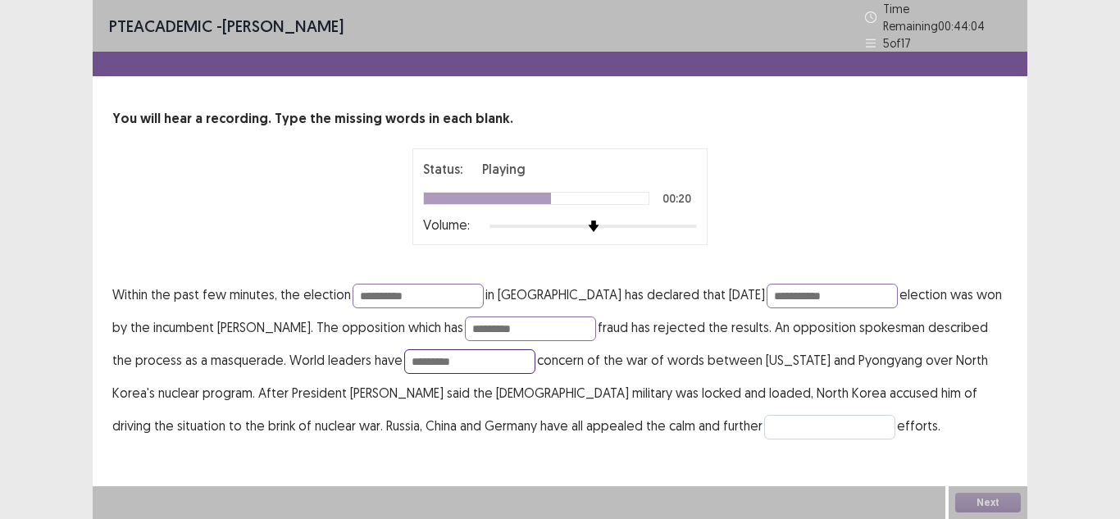
type input "*********"
click at [764, 426] on input "text" at bounding box center [829, 427] width 131 height 25
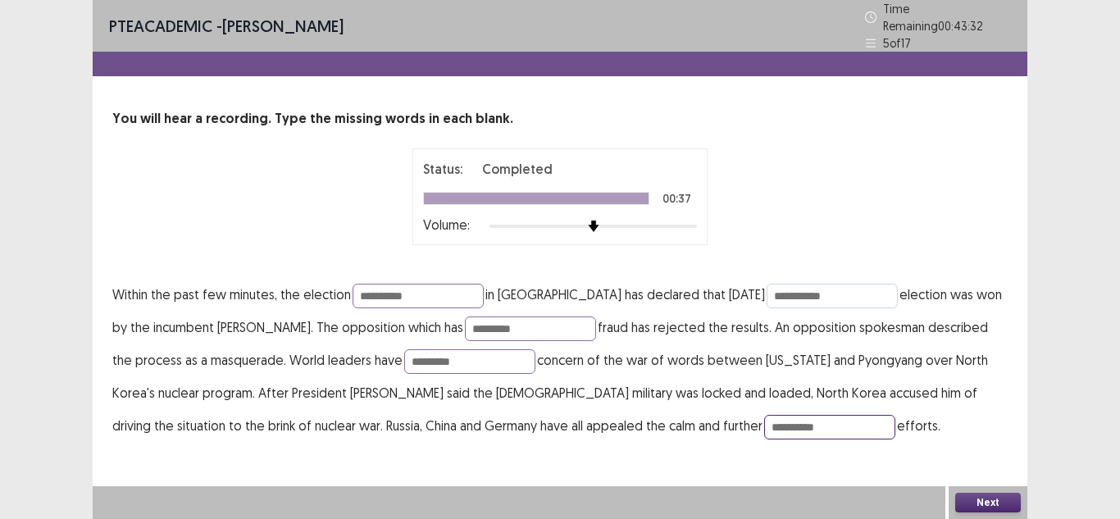
type input "**********"
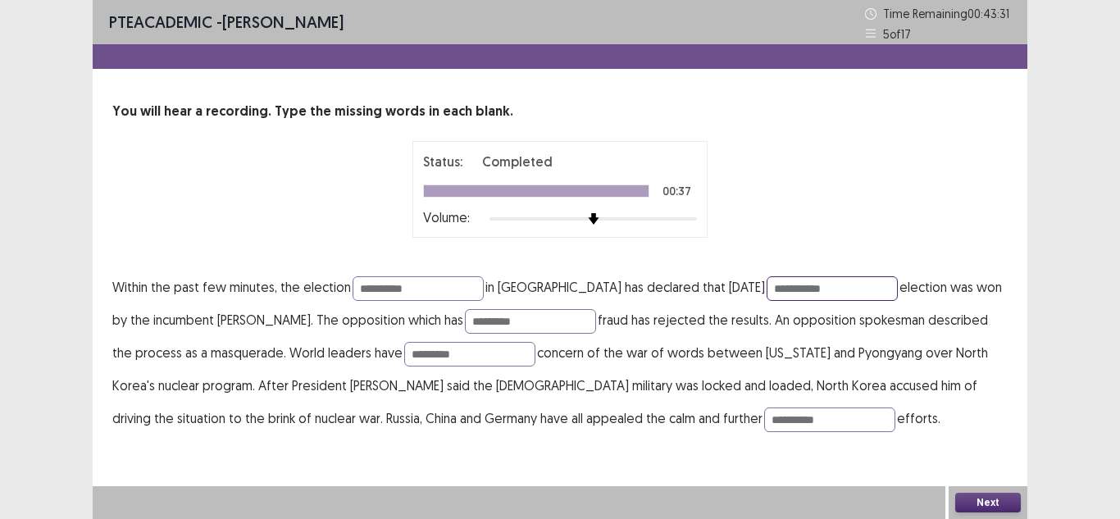
click at [774, 289] on input "**********" at bounding box center [832, 288] width 131 height 25
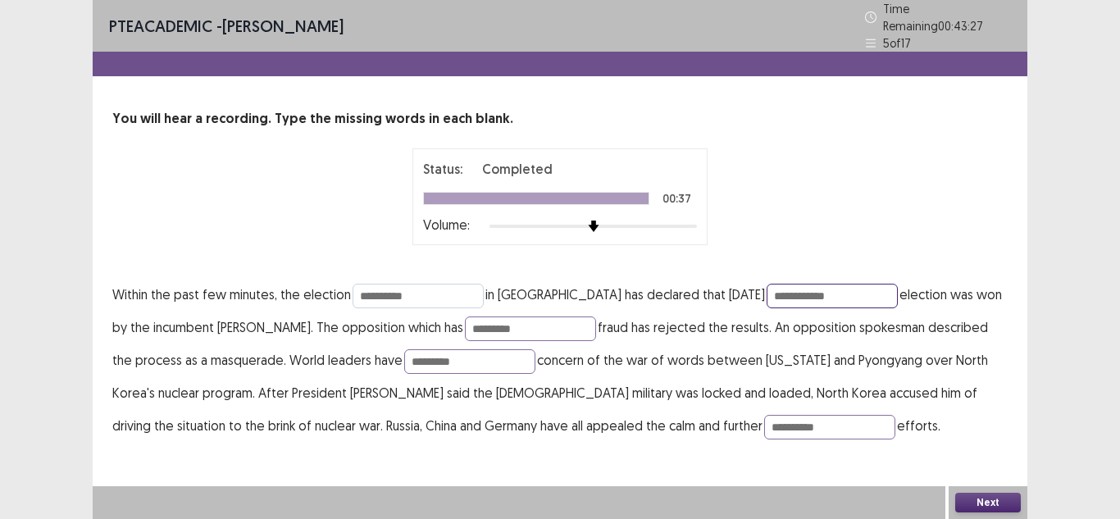
type input "**********"
drag, startPoint x: 421, startPoint y: 291, endPoint x: 382, endPoint y: 289, distance: 38.6
click at [382, 289] on input "**********" at bounding box center [418, 296] width 131 height 25
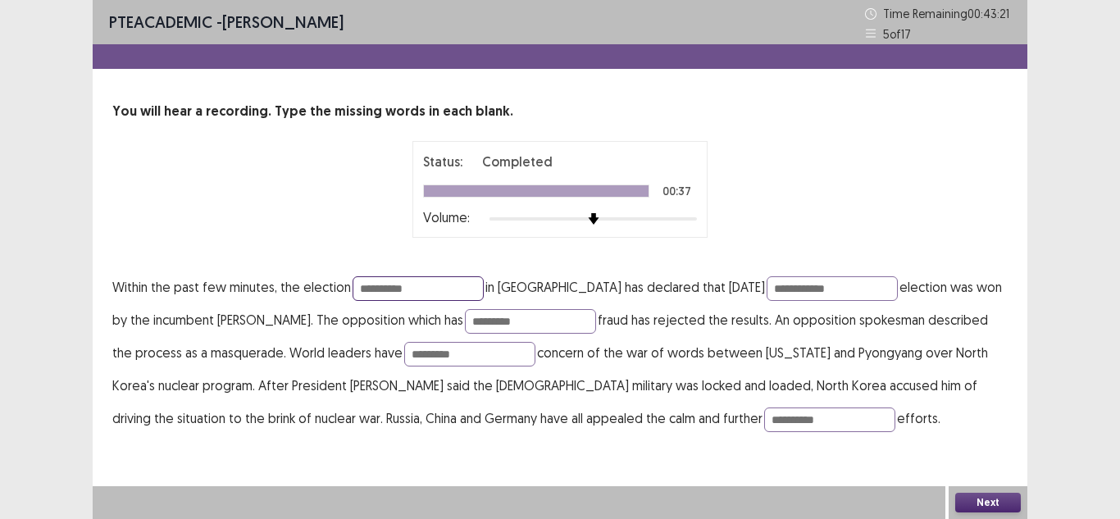
click at [439, 290] on input "**********" at bounding box center [418, 288] width 131 height 25
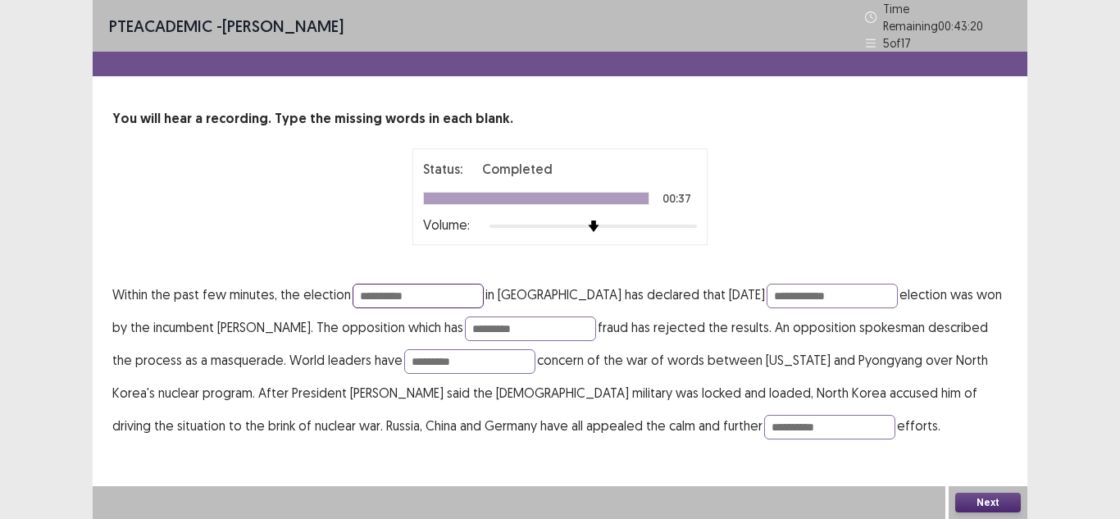
click at [439, 292] on input "**********" at bounding box center [418, 296] width 131 height 25
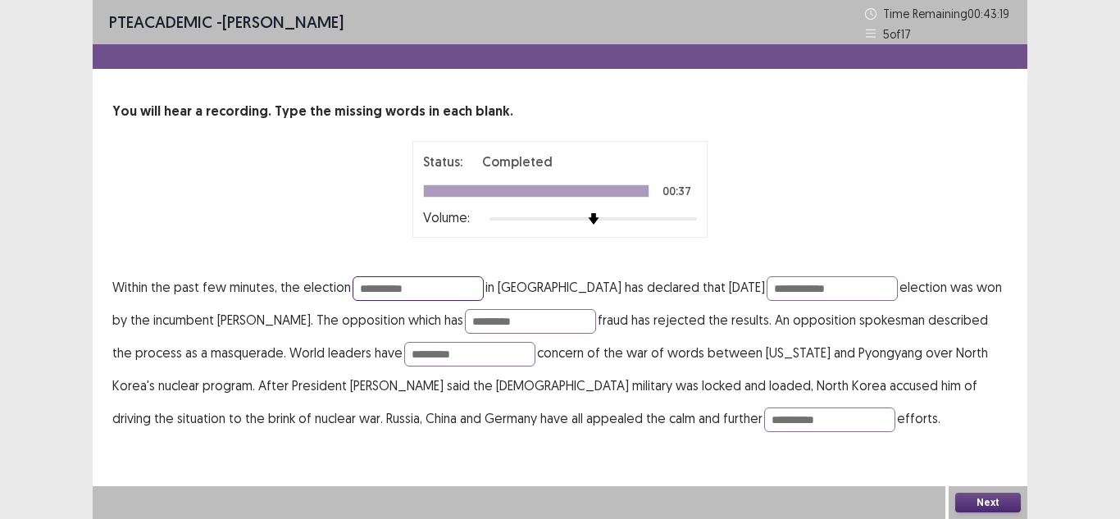
click at [426, 287] on input "**********" at bounding box center [418, 288] width 131 height 25
drag, startPoint x: 423, startPoint y: 287, endPoint x: 361, endPoint y: 287, distance: 62.3
click at [361, 287] on input "**********" at bounding box center [418, 288] width 131 height 25
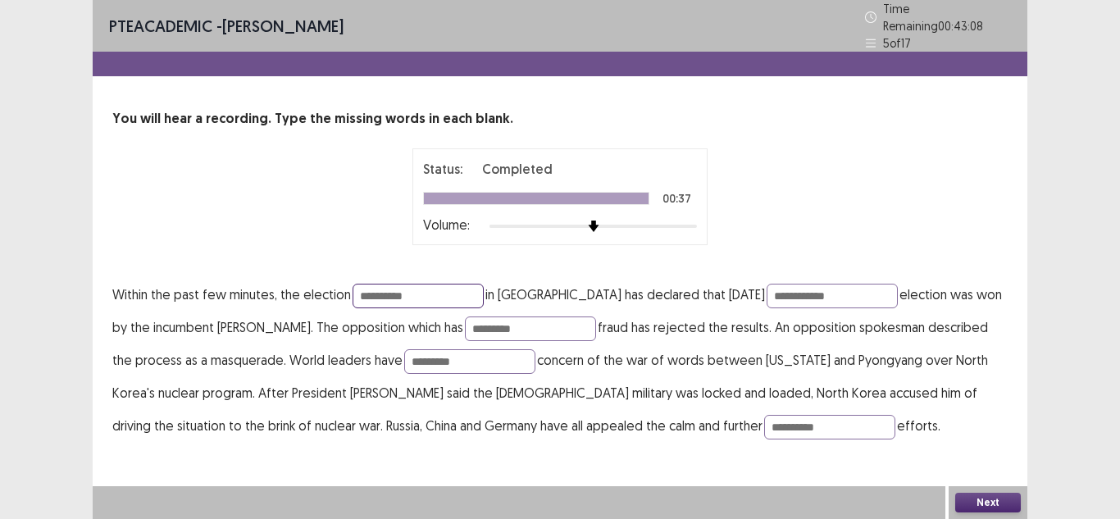
type input "*"
click at [968, 499] on button "Next" at bounding box center [988, 503] width 66 height 20
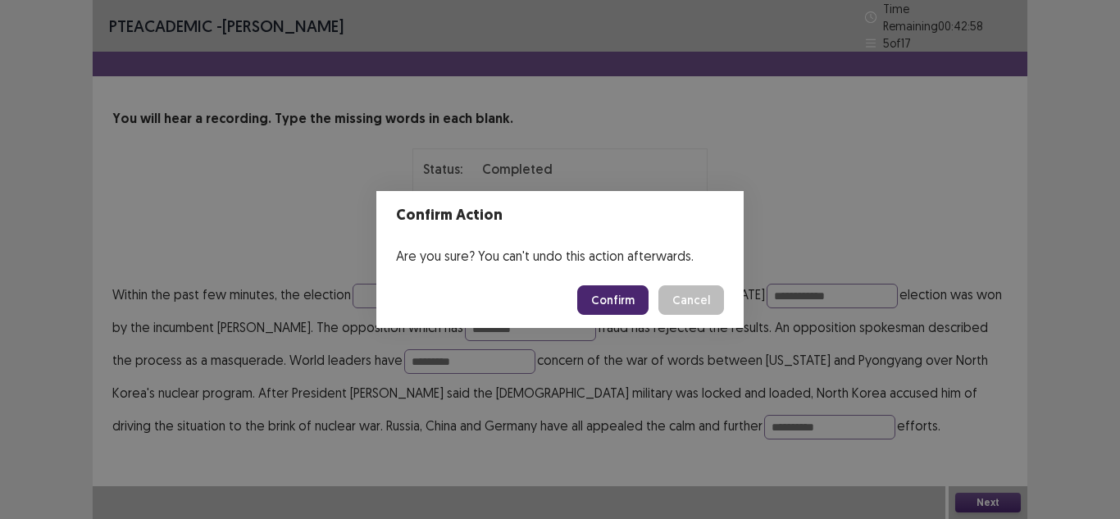
click at [609, 303] on button "Confirm" at bounding box center [612, 300] width 71 height 30
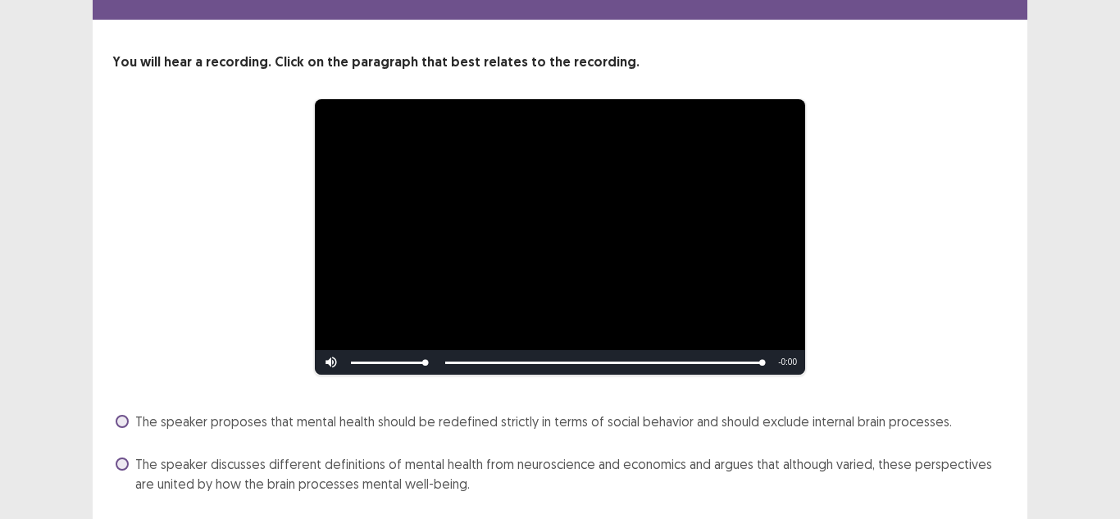
scroll to position [184, 0]
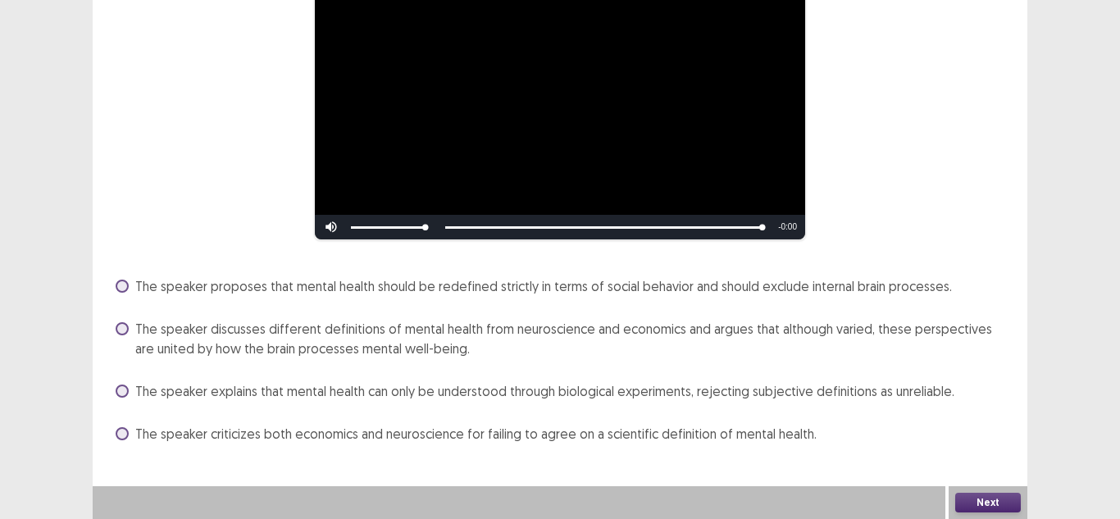
click at [125, 436] on span at bounding box center [122, 433] width 13 height 13
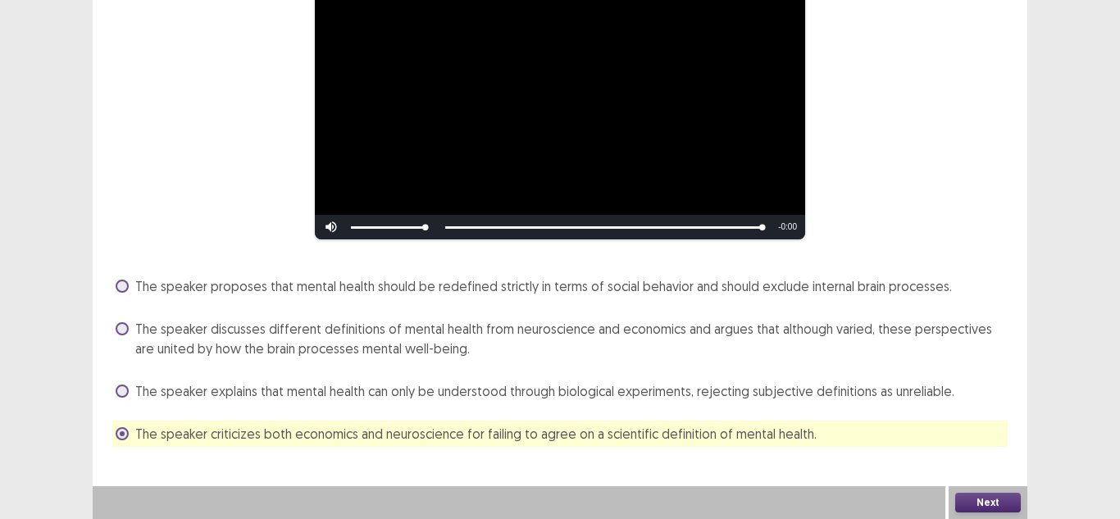
click at [972, 502] on button "Next" at bounding box center [988, 503] width 66 height 20
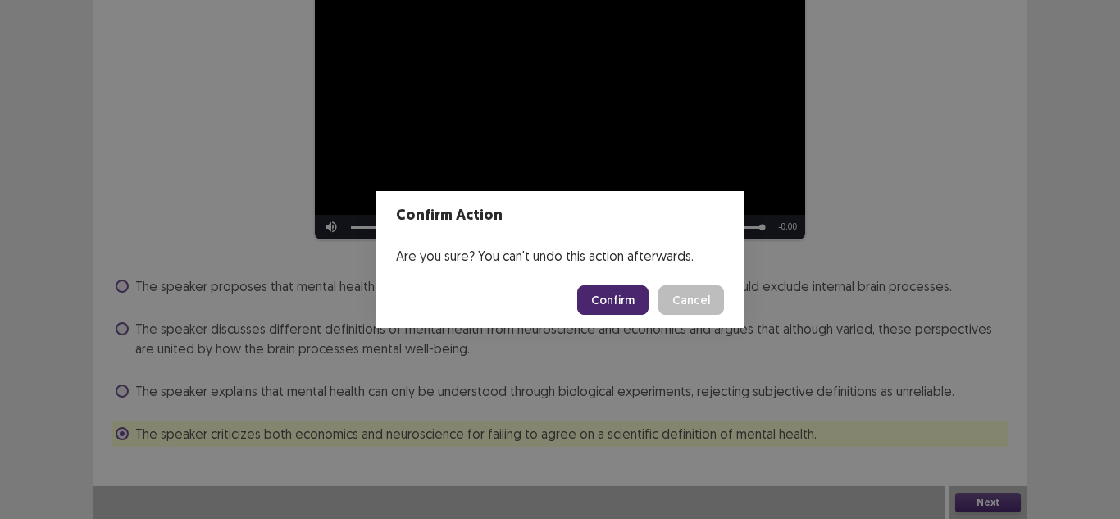
drag, startPoint x: 611, startPoint y: 293, endPoint x: 560, endPoint y: 289, distance: 51.0
click at [599, 292] on button "Confirm" at bounding box center [612, 300] width 71 height 30
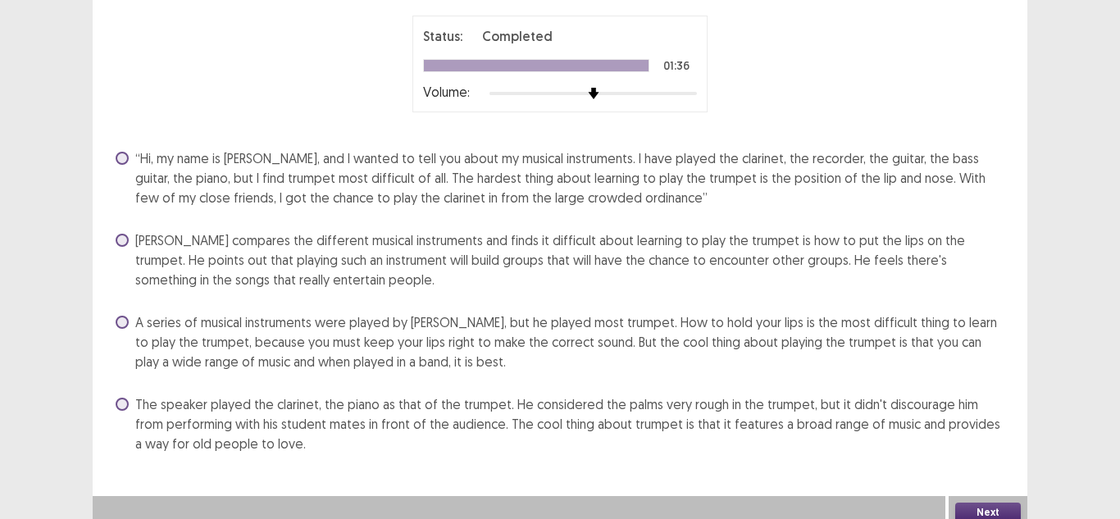
scroll to position [142, 0]
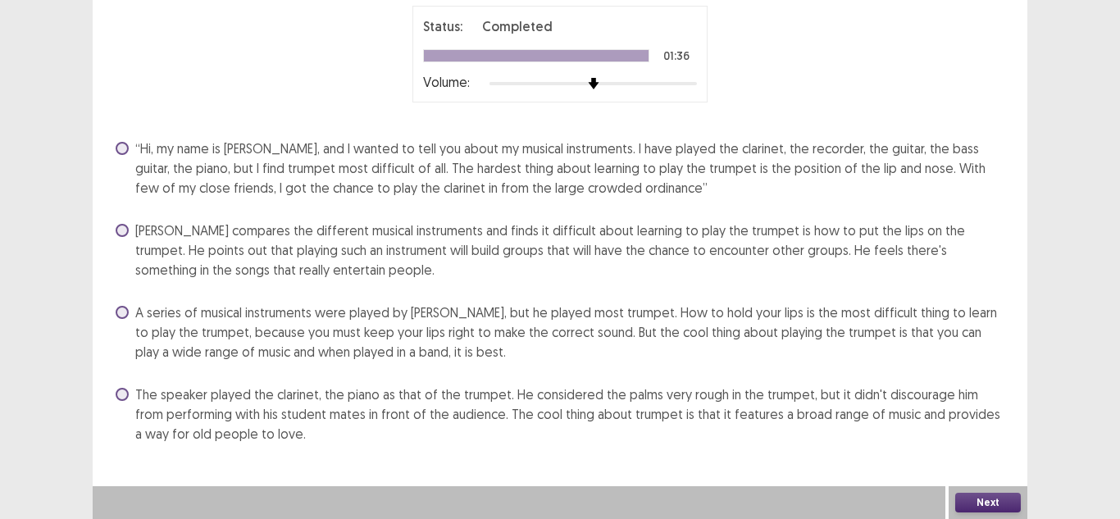
click at [127, 310] on span at bounding box center [122, 312] width 13 height 13
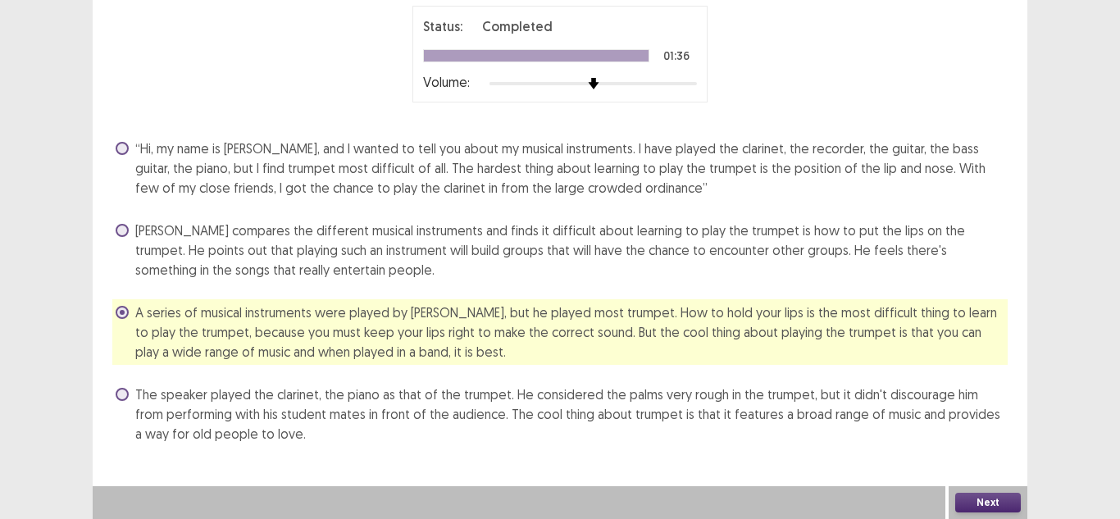
click at [990, 503] on button "Next" at bounding box center [988, 503] width 66 height 20
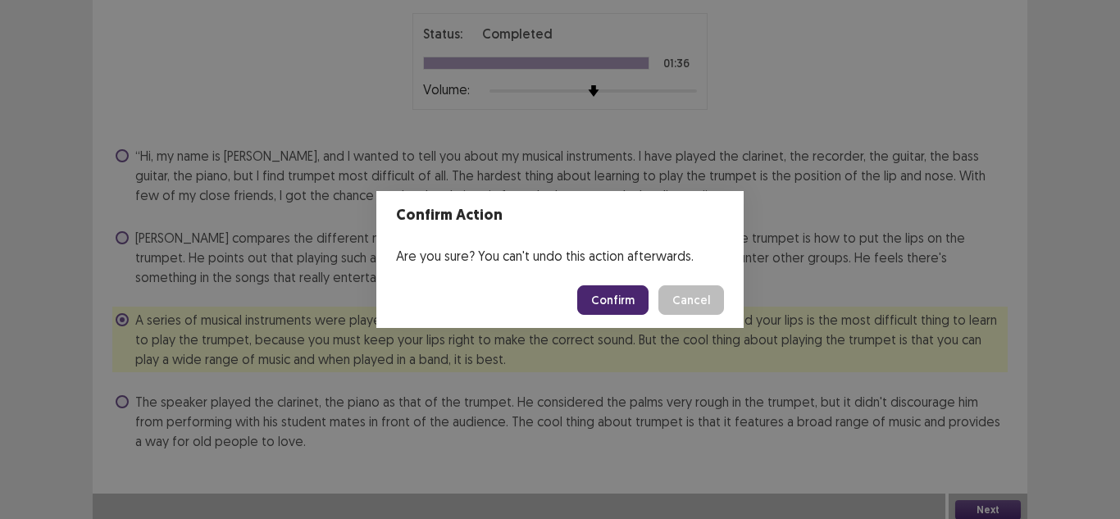
click at [621, 301] on button "Confirm" at bounding box center [612, 300] width 71 height 30
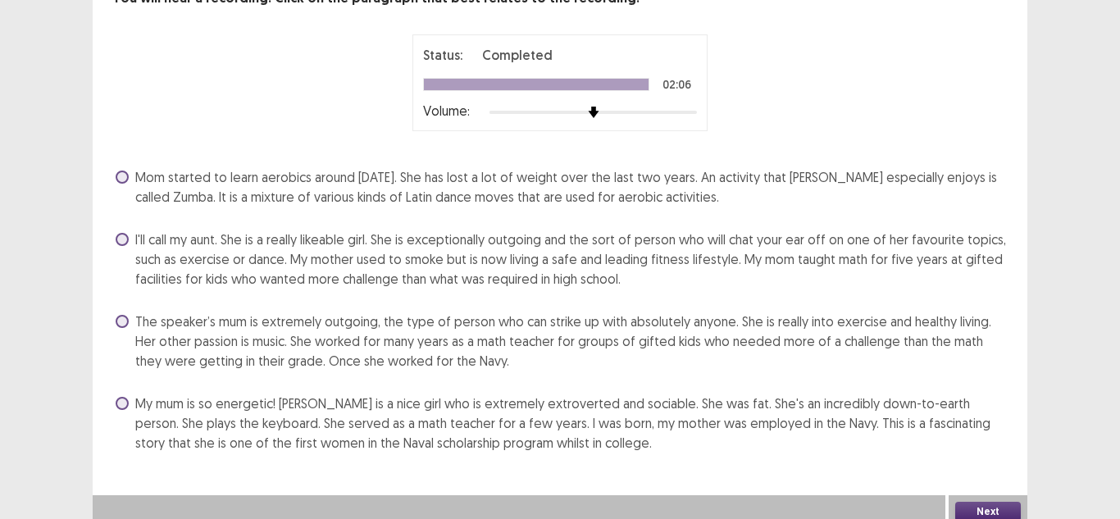
scroll to position [122, 0]
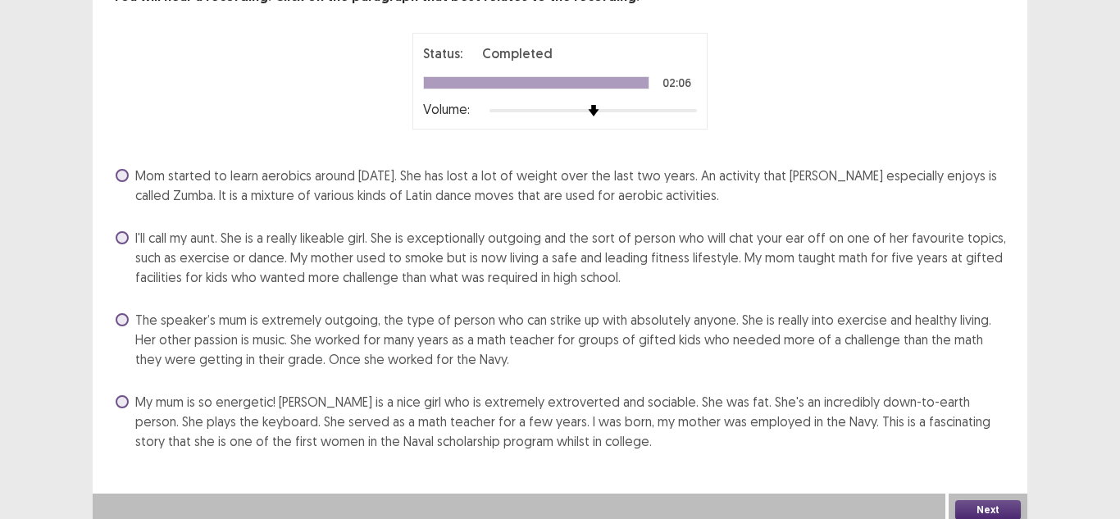
click at [255, 292] on div "Mom started to learn aerobics around [DATE]. She has lost a lot of weight over …" at bounding box center [559, 308] width 895 height 292
click at [150, 307] on div "The speaker’s mum is extremely outgoing, the type of person who can strike up w…" at bounding box center [559, 340] width 895 height 66
click at [130, 310] on label "The speaker’s mum is extremely outgoing, the type of person who can strike up w…" at bounding box center [562, 339] width 892 height 59
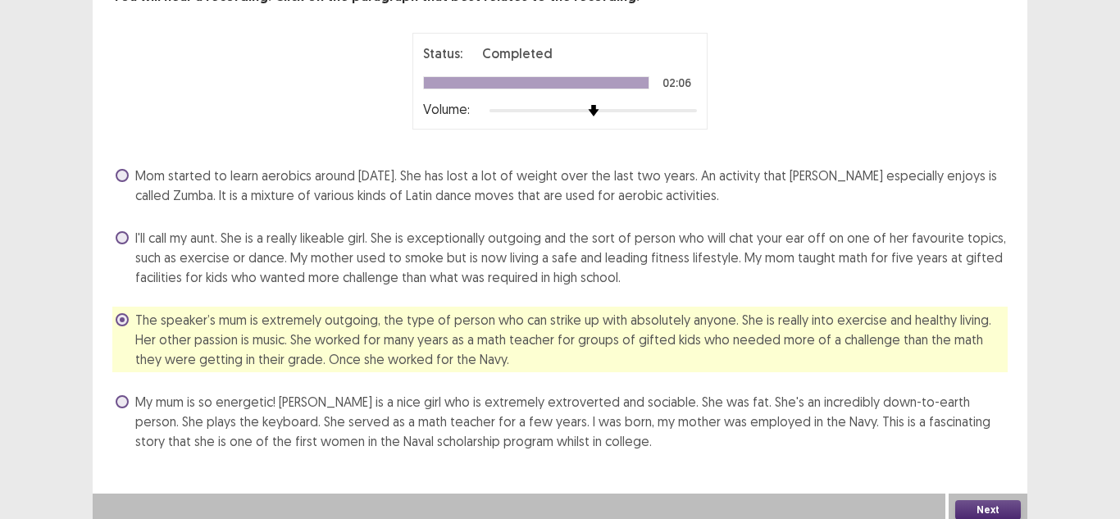
click at [963, 502] on button "Next" at bounding box center [988, 510] width 66 height 20
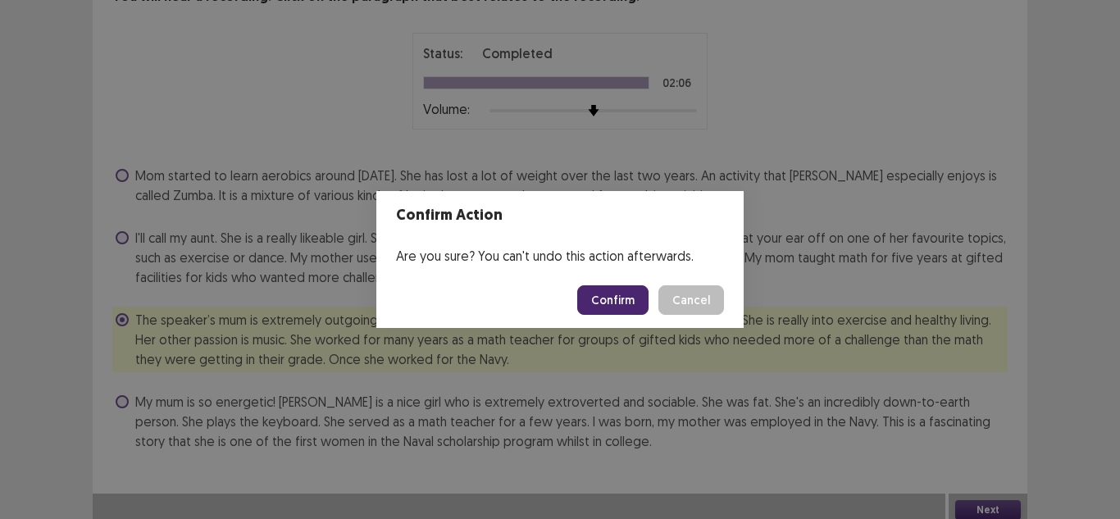
click at [612, 302] on button "Confirm" at bounding box center [612, 300] width 71 height 30
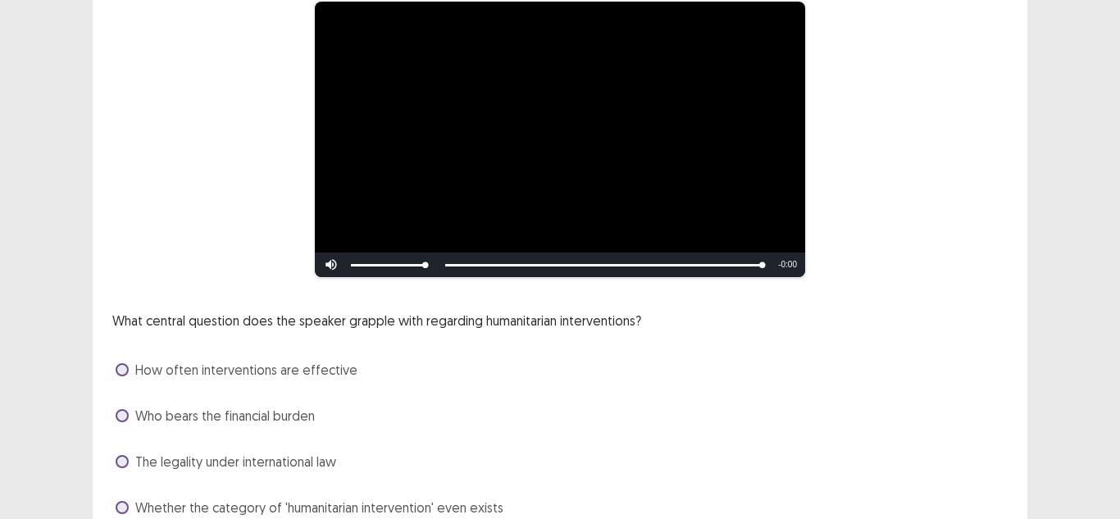
scroll to position [221, 0]
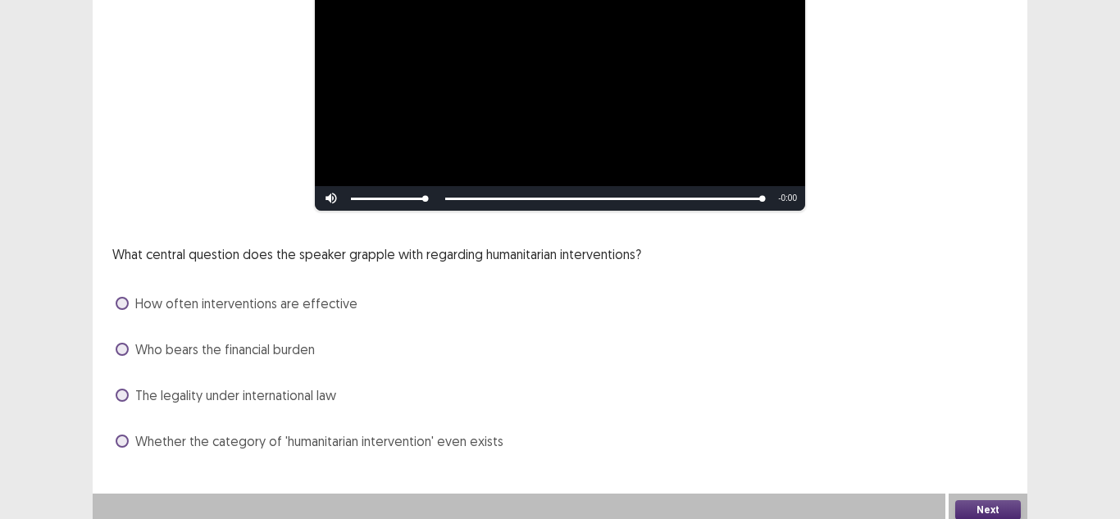
click at [123, 439] on span at bounding box center [122, 441] width 13 height 13
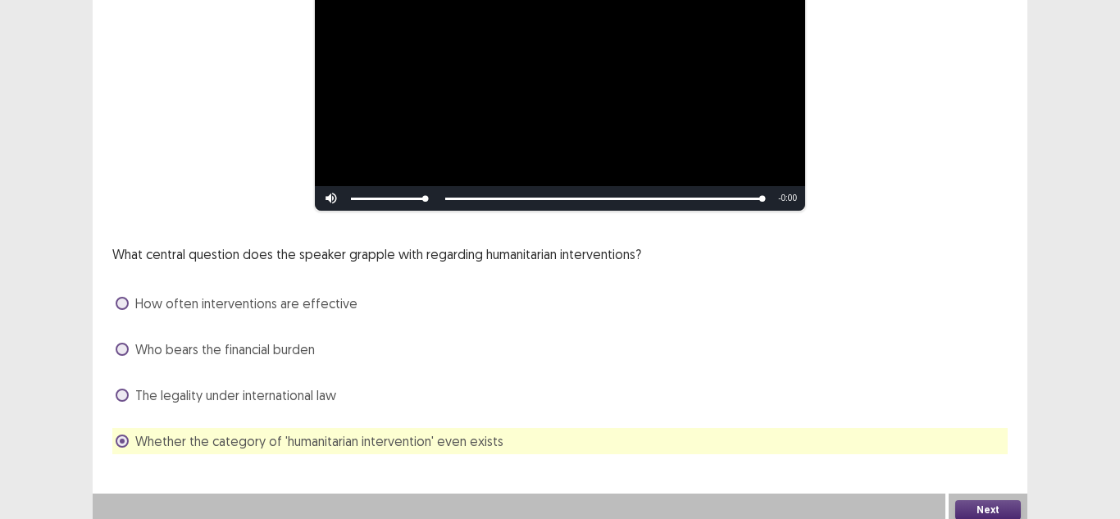
click at [976, 500] on button "Next" at bounding box center [988, 510] width 66 height 20
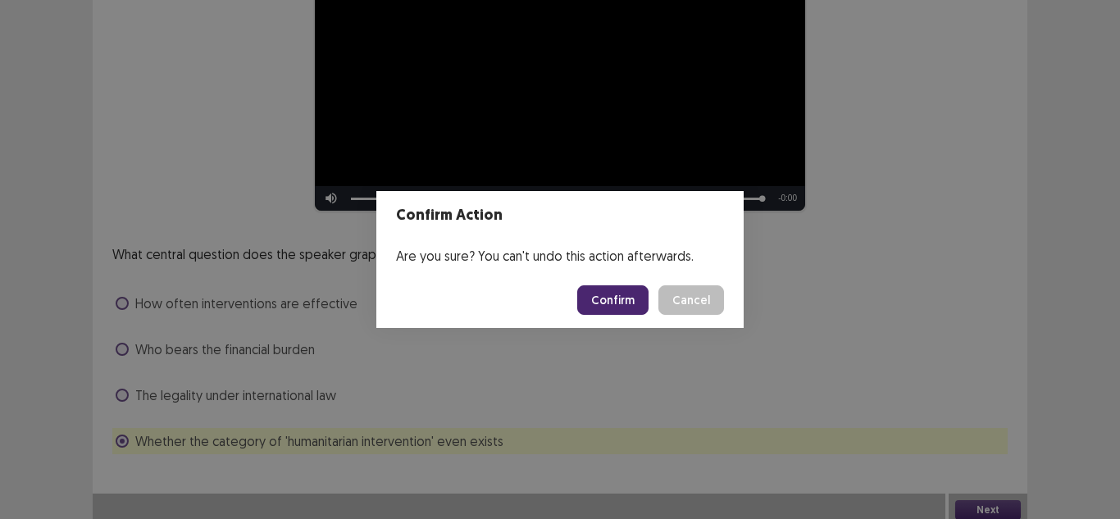
click at [630, 298] on button "Confirm" at bounding box center [612, 300] width 71 height 30
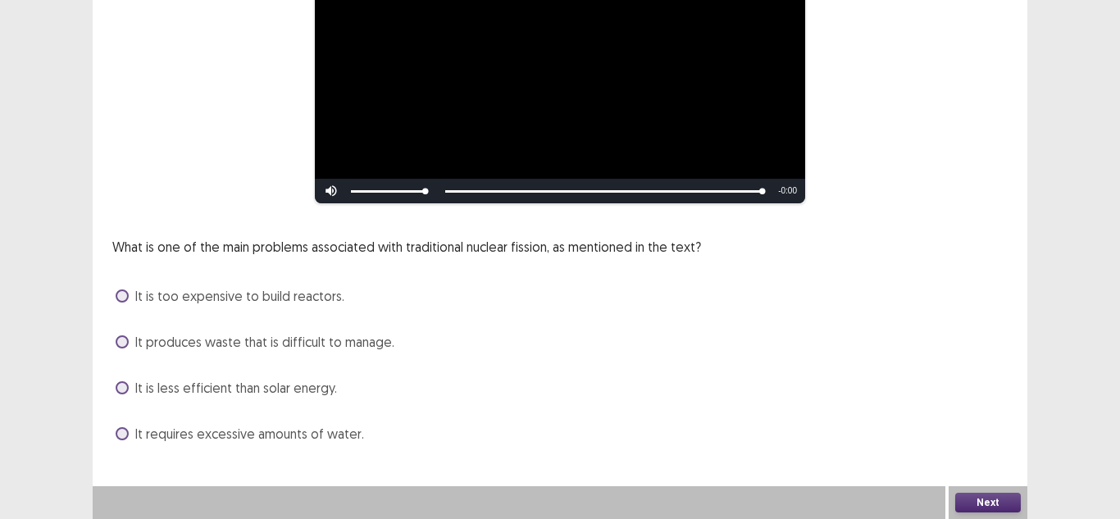
click at [132, 336] on label "It produces waste that is difficult to manage." at bounding box center [255, 342] width 279 height 20
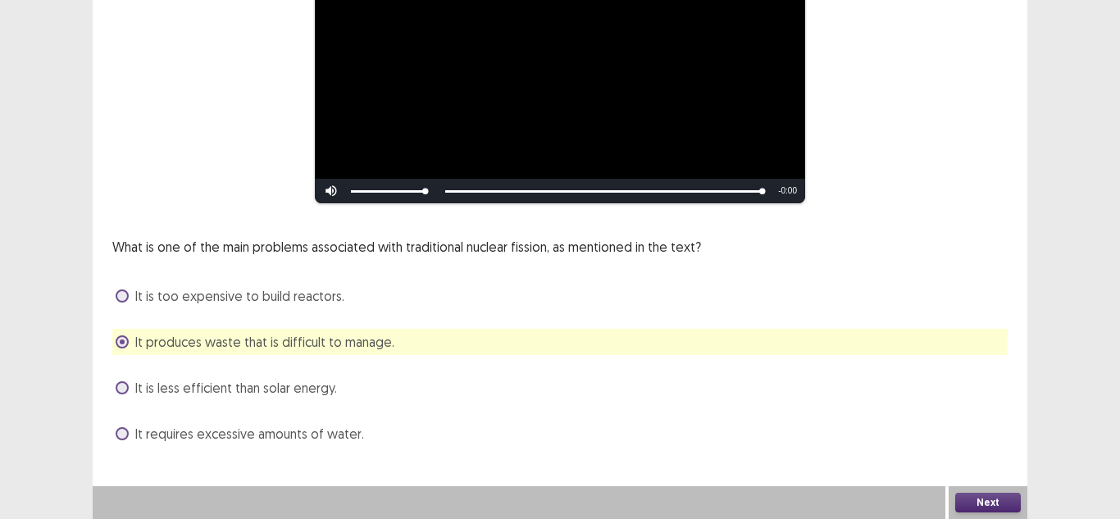
click at [987, 500] on button "Next" at bounding box center [988, 503] width 66 height 20
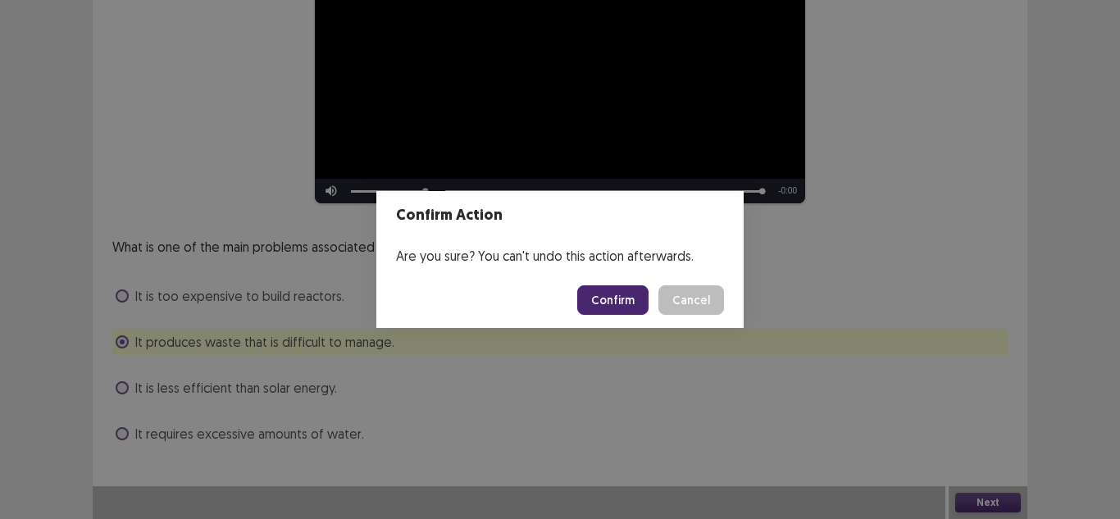
click at [608, 300] on button "Confirm" at bounding box center [612, 300] width 71 height 30
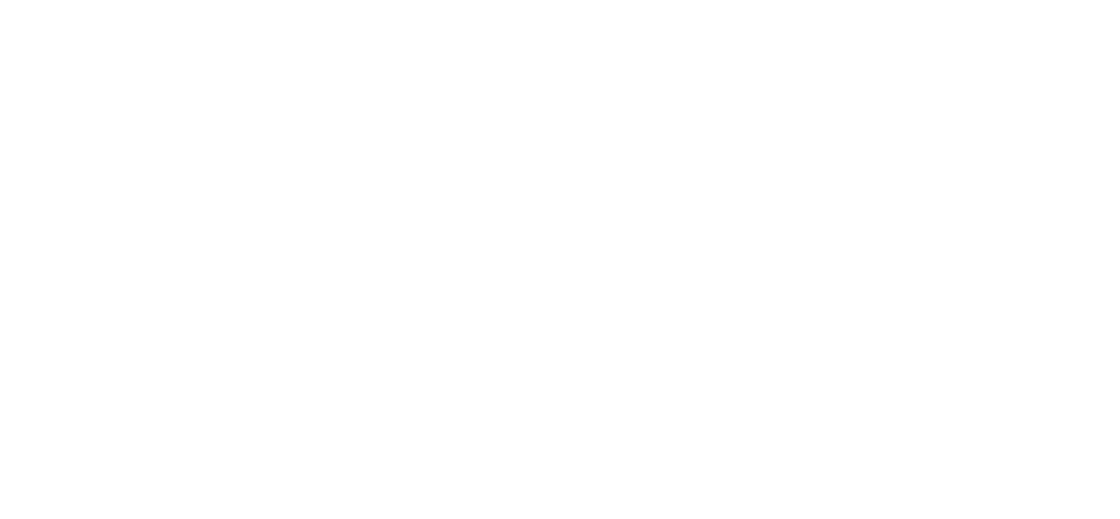
scroll to position [0, 0]
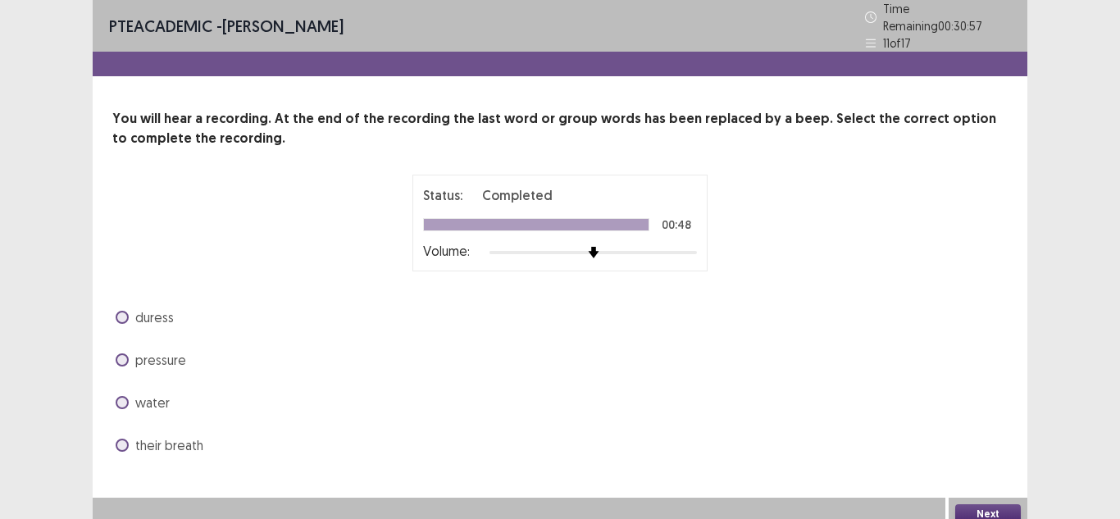
click at [166, 350] on span "pressure" at bounding box center [160, 360] width 51 height 20
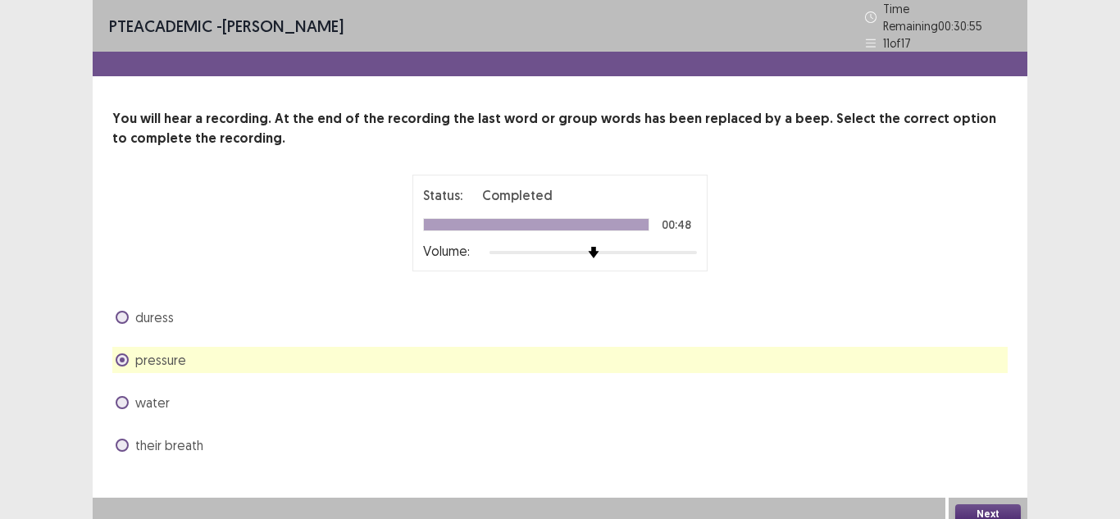
click at [978, 504] on button "Next" at bounding box center [988, 514] width 66 height 20
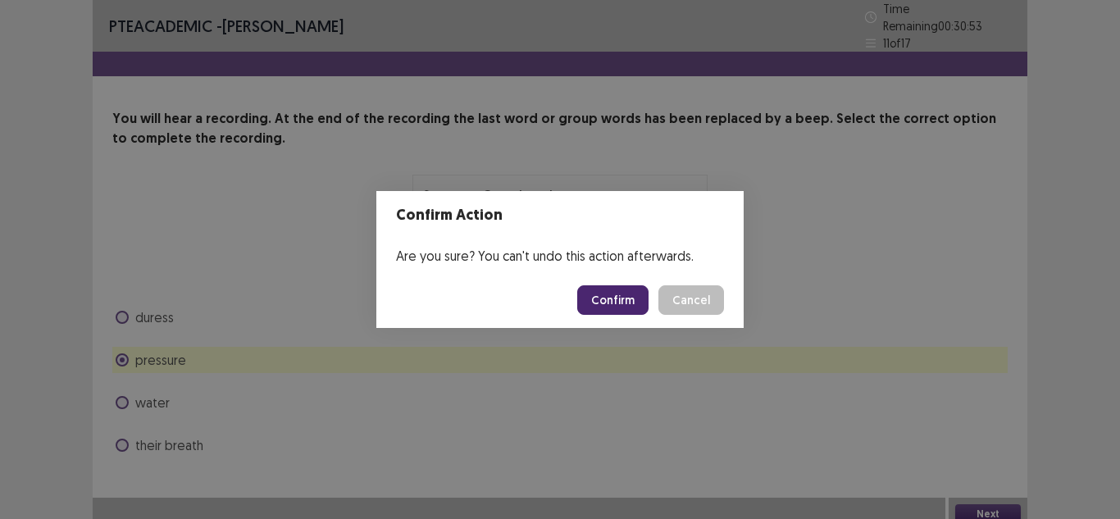
click at [602, 297] on button "Confirm" at bounding box center [612, 300] width 71 height 30
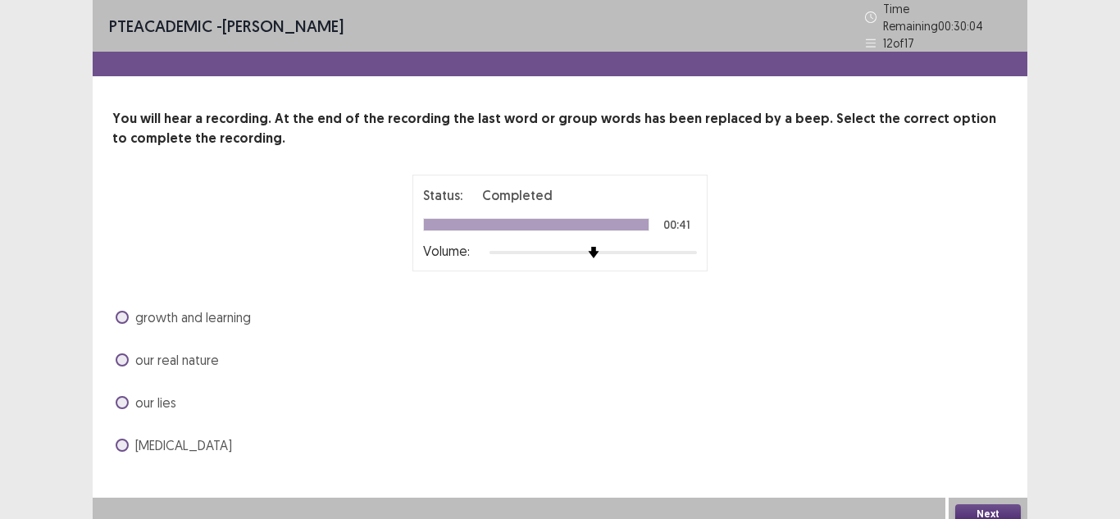
click at [156, 397] on span "our lies" at bounding box center [155, 403] width 41 height 20
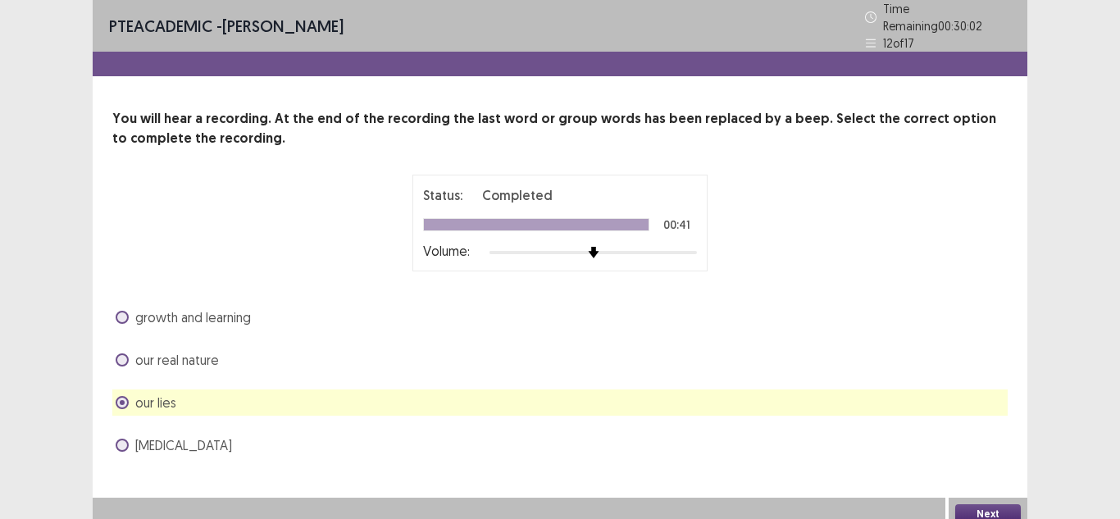
click at [985, 507] on button "Next" at bounding box center [988, 514] width 66 height 20
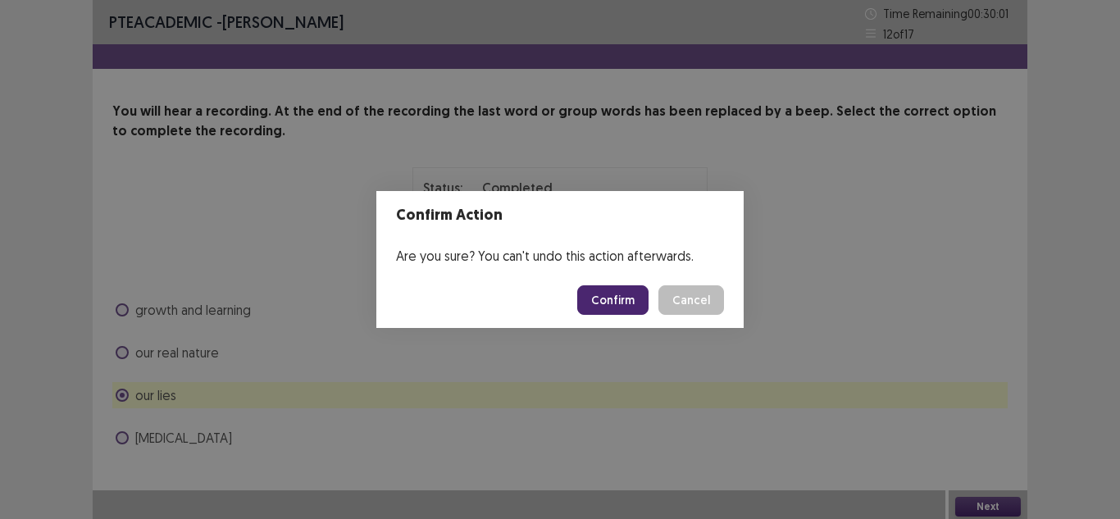
click at [601, 303] on button "Confirm" at bounding box center [612, 300] width 71 height 30
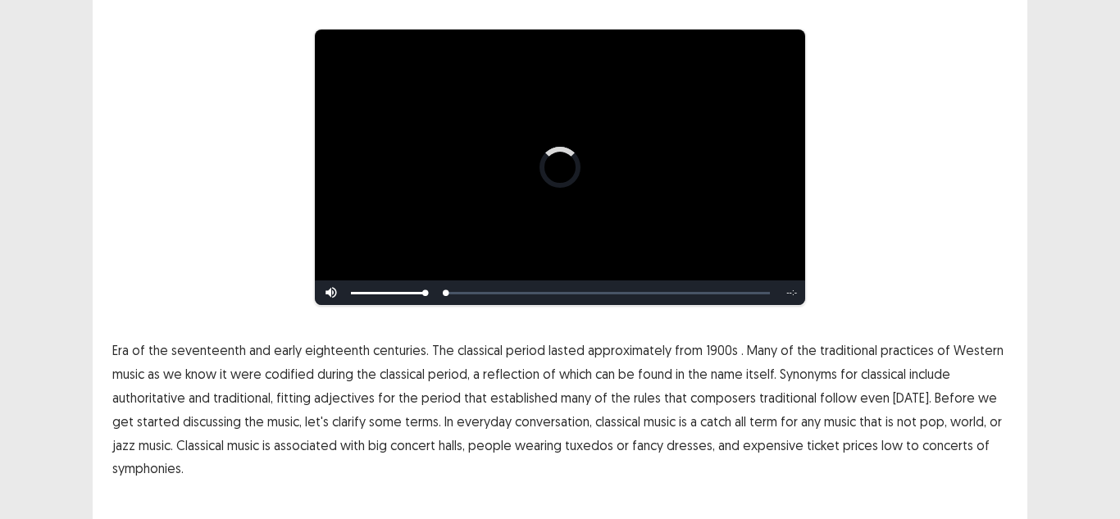
scroll to position [164, 0]
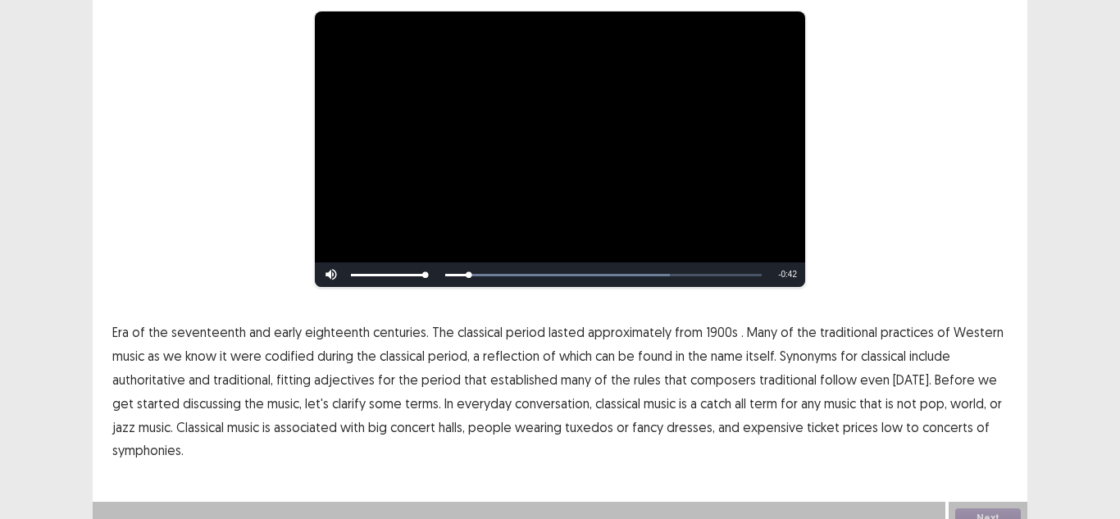
click at [125, 326] on span "Era" at bounding box center [120, 332] width 16 height 20
click at [142, 329] on span "of" at bounding box center [138, 332] width 13 height 20
click at [711, 322] on span "1900s" at bounding box center [722, 332] width 32 height 20
click at [768, 377] on span "traditional" at bounding box center [787, 380] width 57 height 20
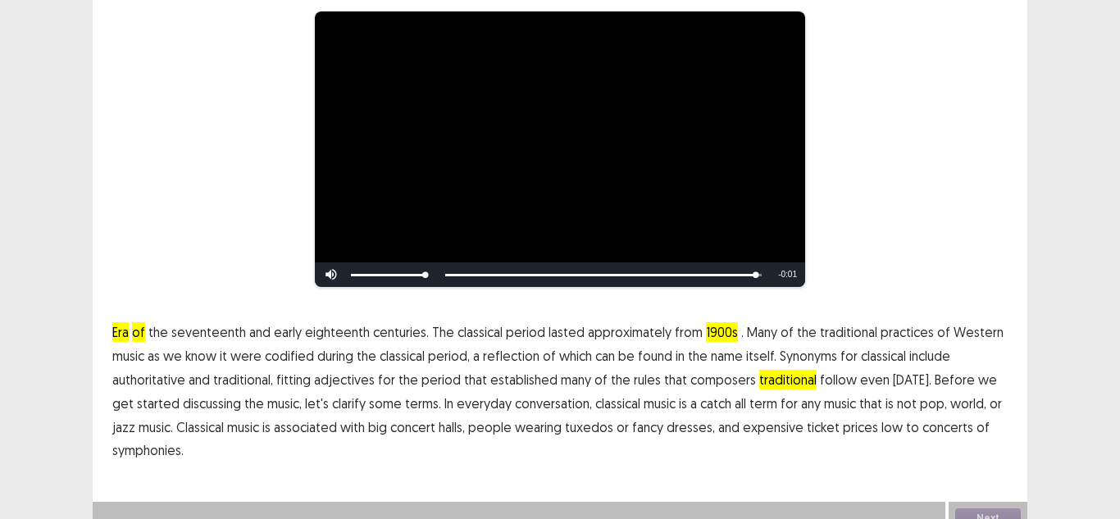
click at [881, 422] on span "low" at bounding box center [891, 427] width 21 height 20
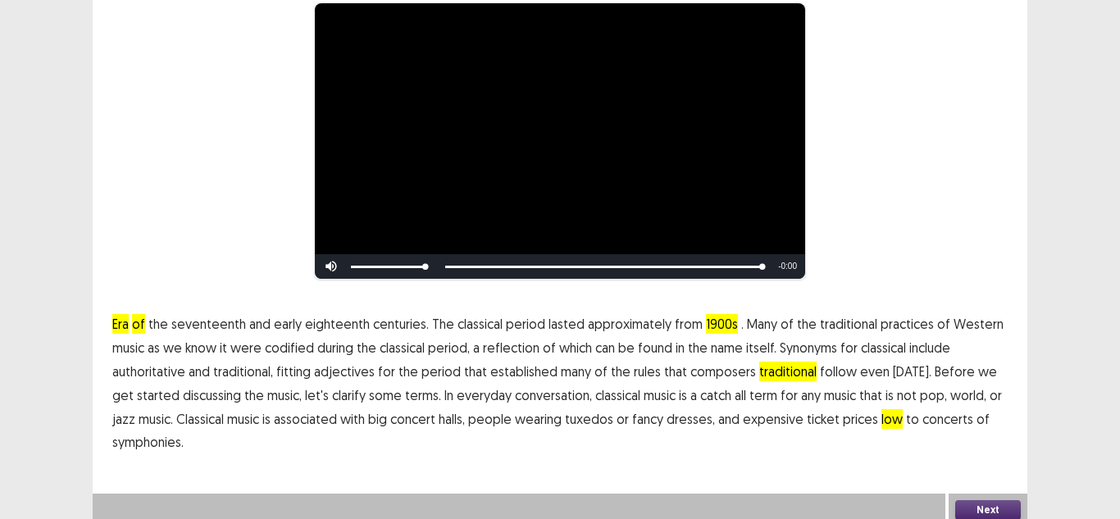
click at [976, 500] on button "Next" at bounding box center [988, 510] width 66 height 20
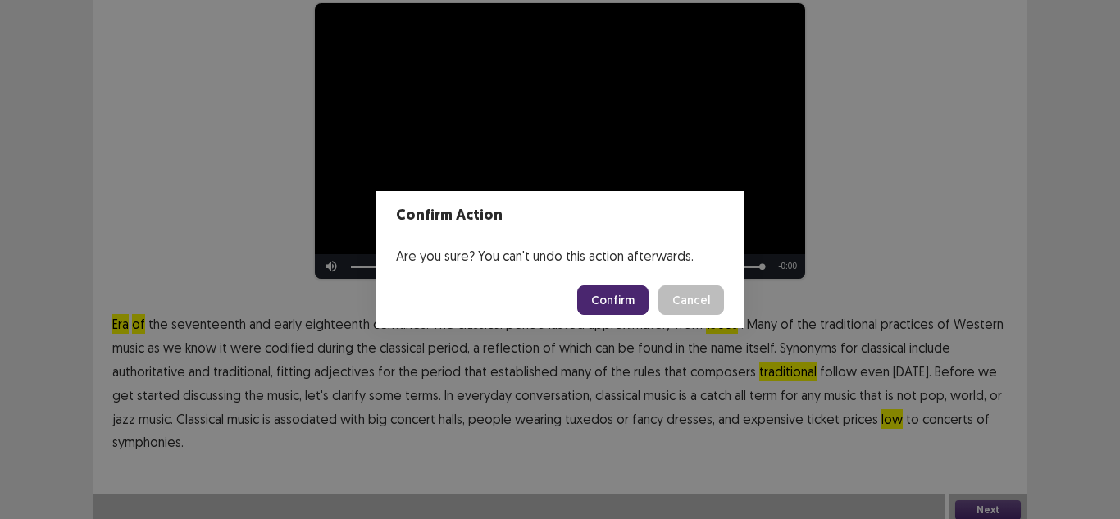
click at [631, 306] on button "Confirm" at bounding box center [612, 300] width 71 height 30
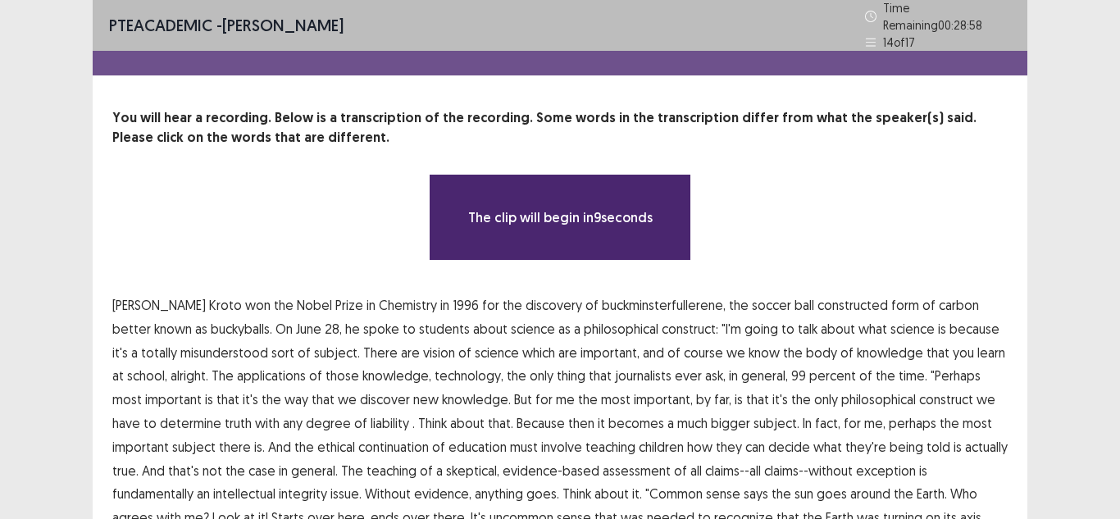
scroll to position [171, 0]
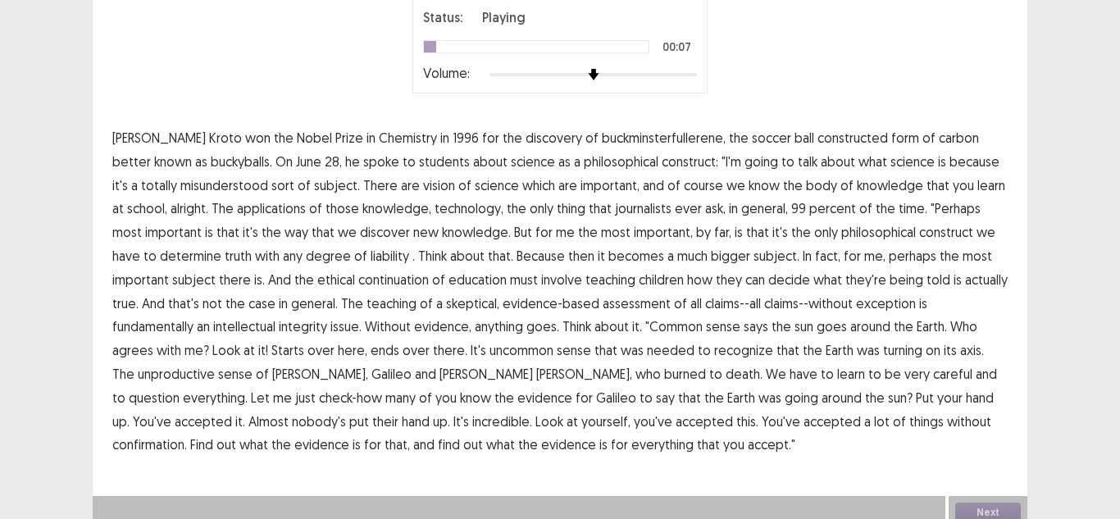
click at [817, 139] on span "constructed" at bounding box center [852, 138] width 71 height 20
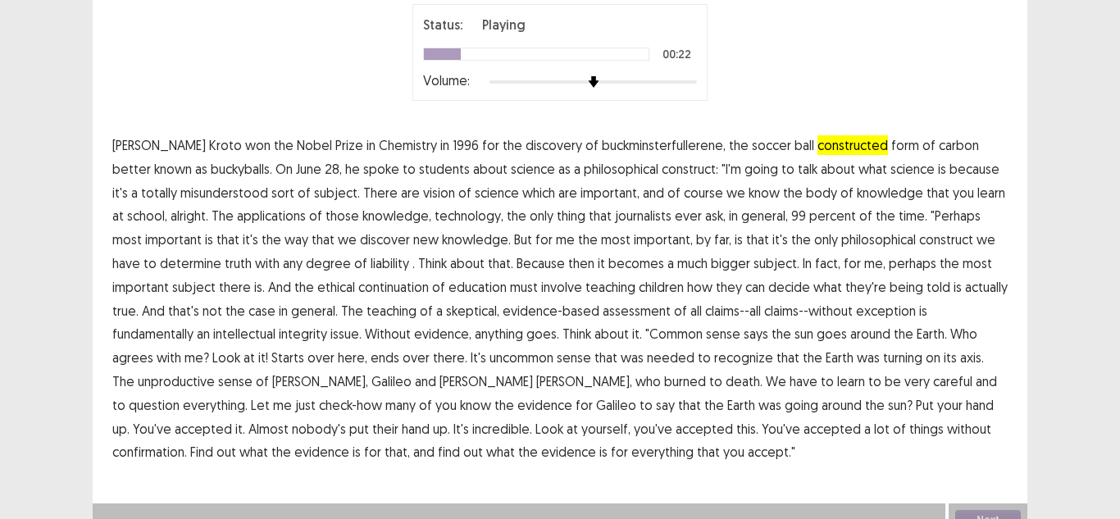
click at [423, 188] on span "vision" at bounding box center [439, 193] width 32 height 20
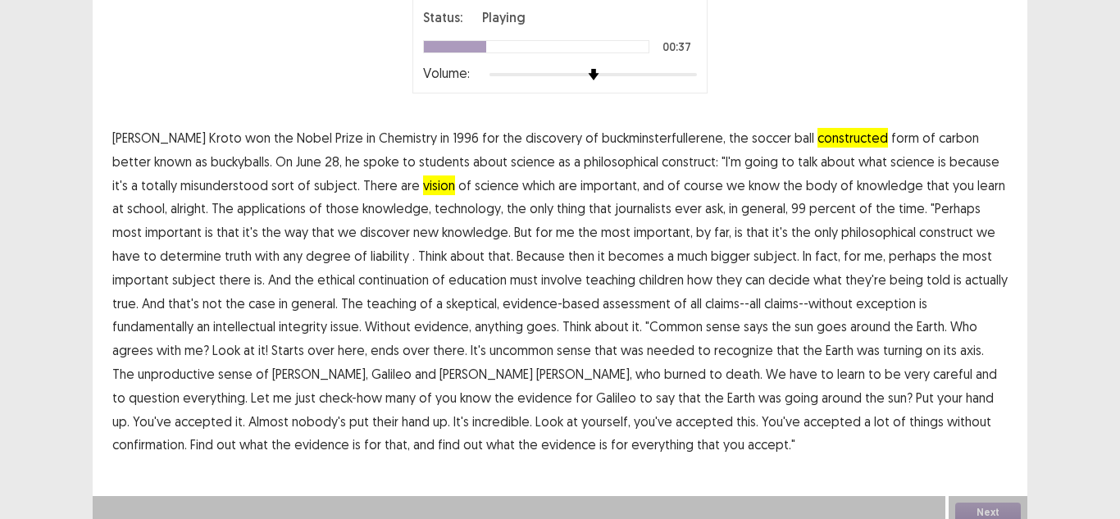
click at [243, 234] on span "it's" at bounding box center [251, 232] width 16 height 20
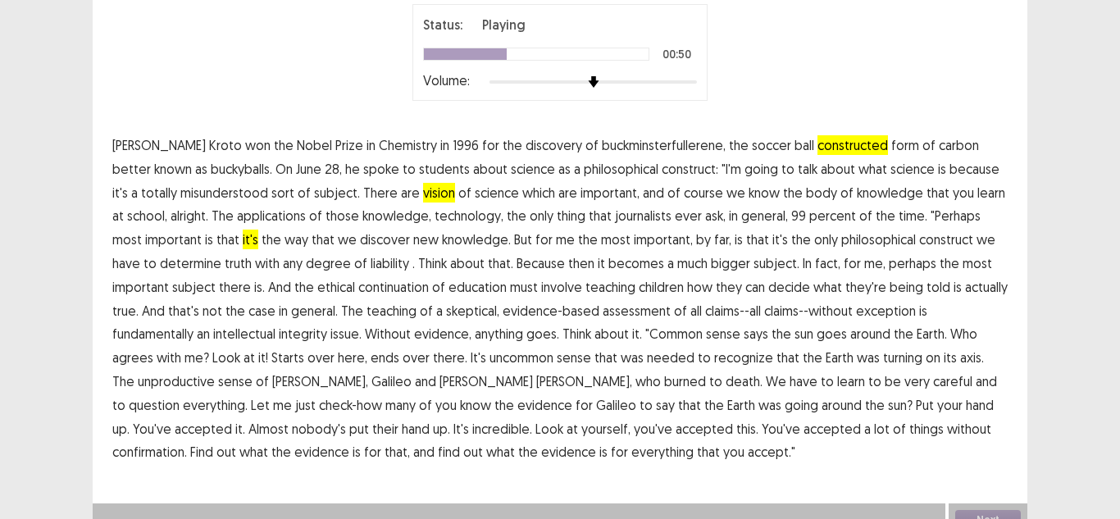
click at [371, 258] on span "liability" at bounding box center [390, 263] width 39 height 20
click at [358, 280] on span "continuation" at bounding box center [393, 287] width 71 height 20
click at [215, 371] on span "unproductive" at bounding box center [176, 381] width 77 height 20
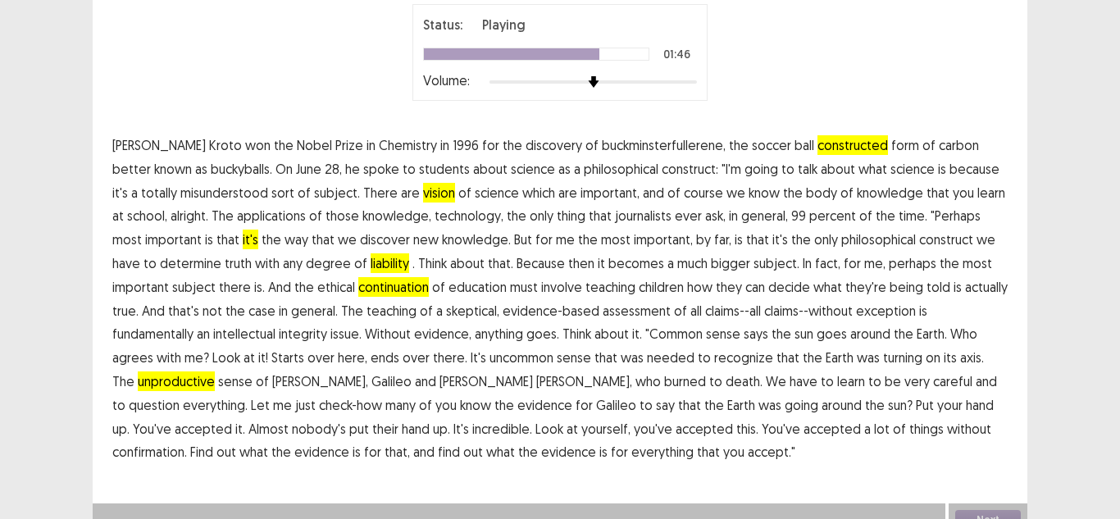
click at [635, 380] on span "who" at bounding box center [647, 381] width 25 height 20
click at [187, 442] on span "confirmation." at bounding box center [149, 452] width 75 height 20
click at [957, 510] on button "Next" at bounding box center [988, 520] width 66 height 20
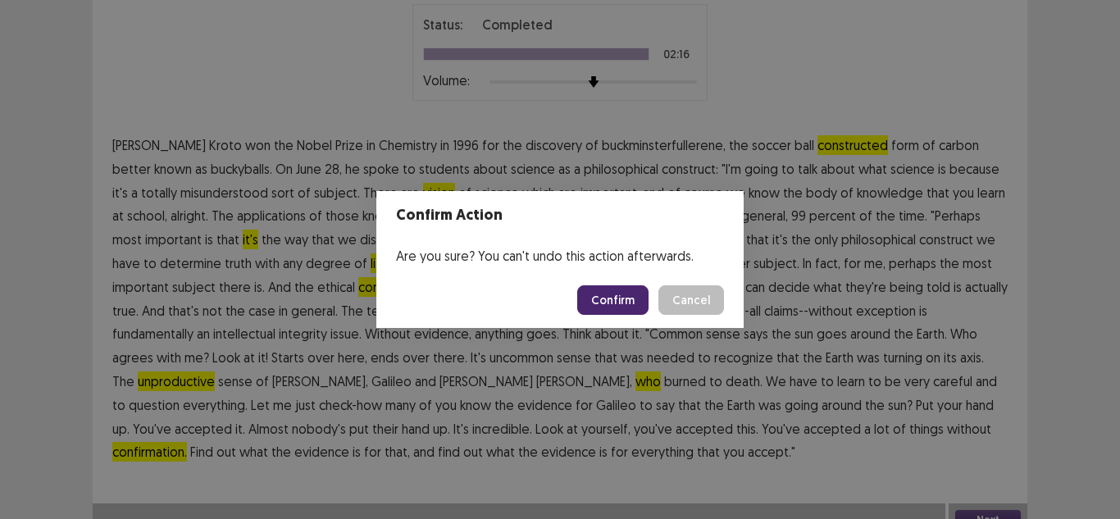
click at [621, 303] on button "Confirm" at bounding box center [612, 300] width 71 height 30
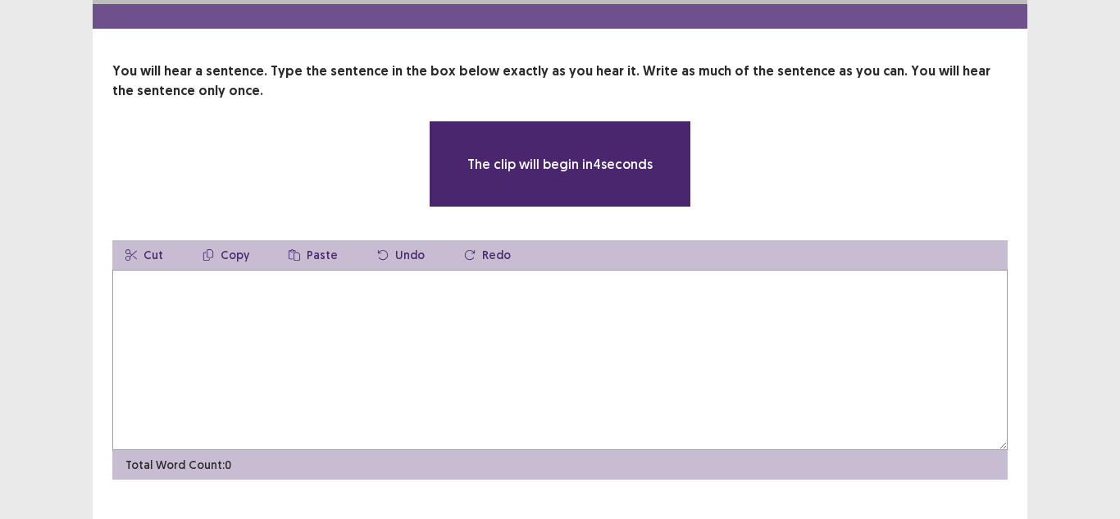
scroll to position [73, 0]
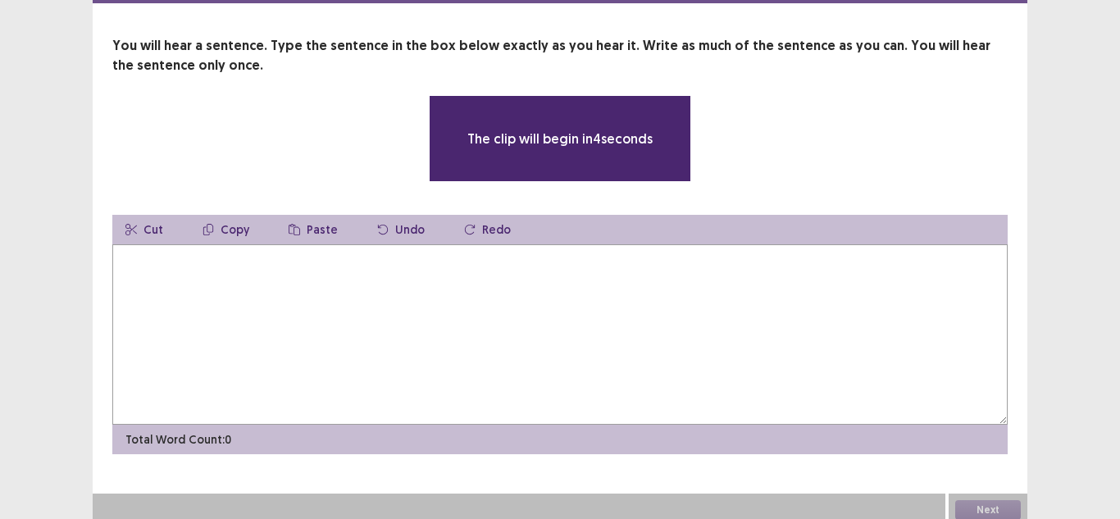
click at [292, 271] on textarea at bounding box center [559, 334] width 895 height 180
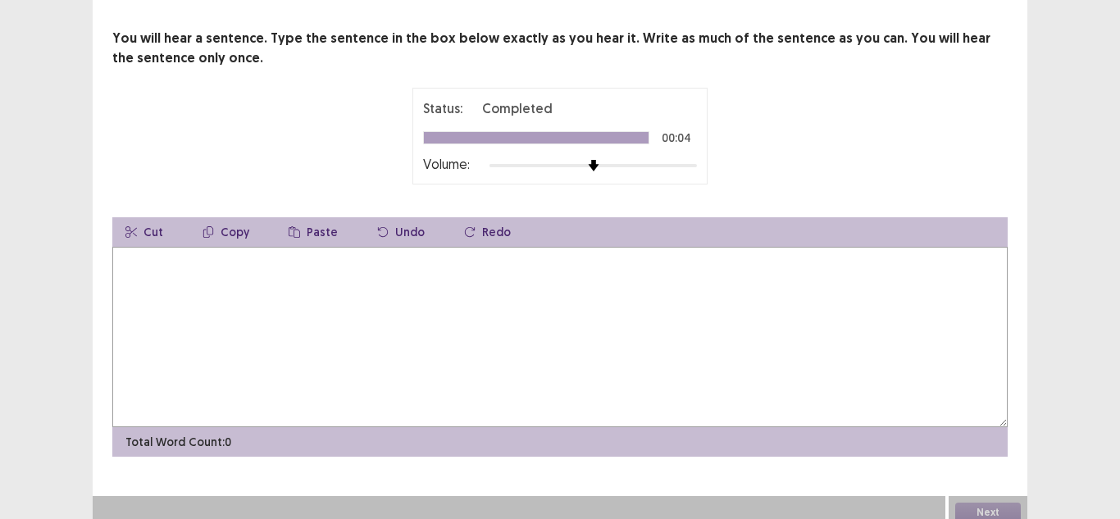
type textarea "*"
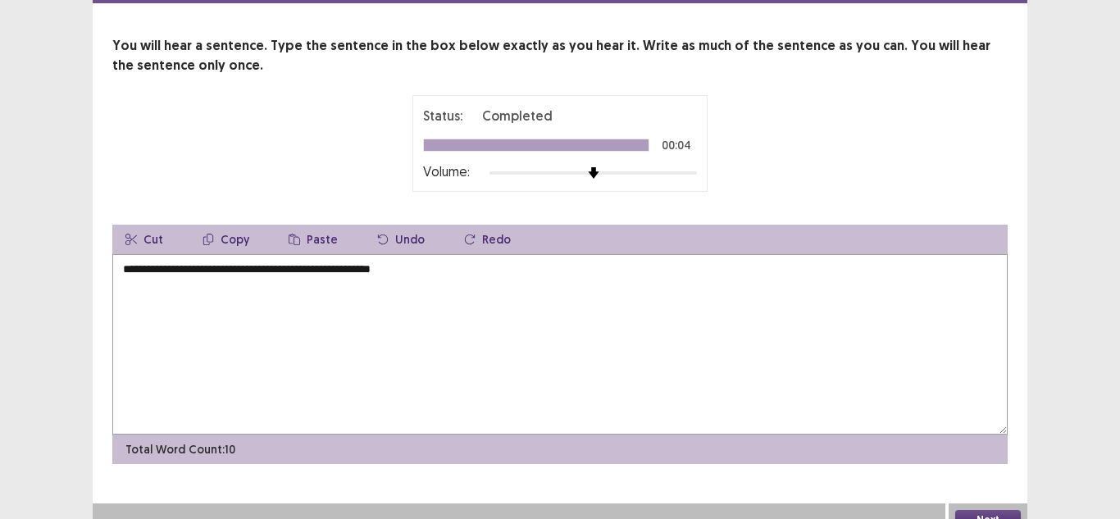
type textarea "**********"
click at [1012, 512] on button "Next" at bounding box center [988, 520] width 66 height 20
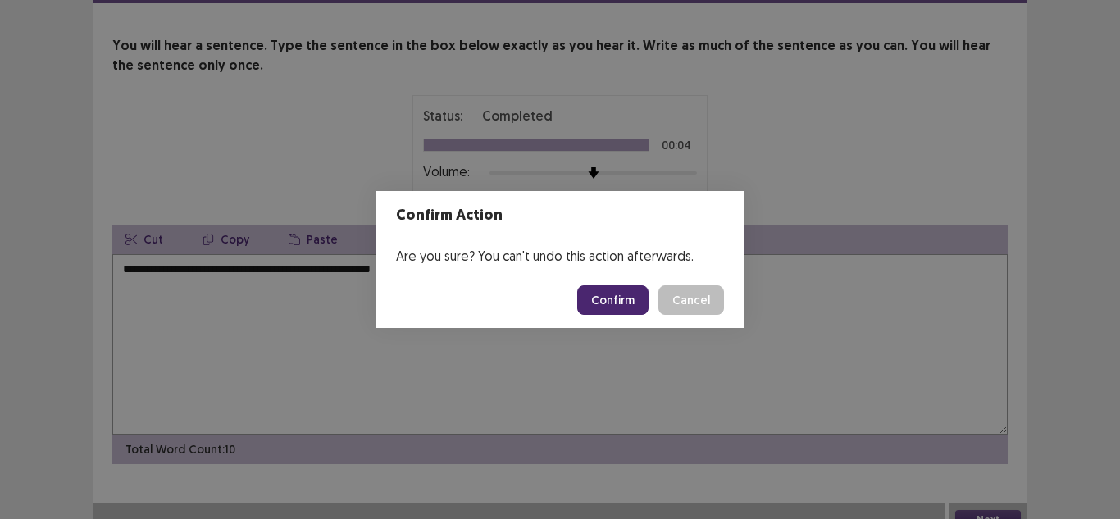
click at [627, 295] on button "Confirm" at bounding box center [612, 300] width 71 height 30
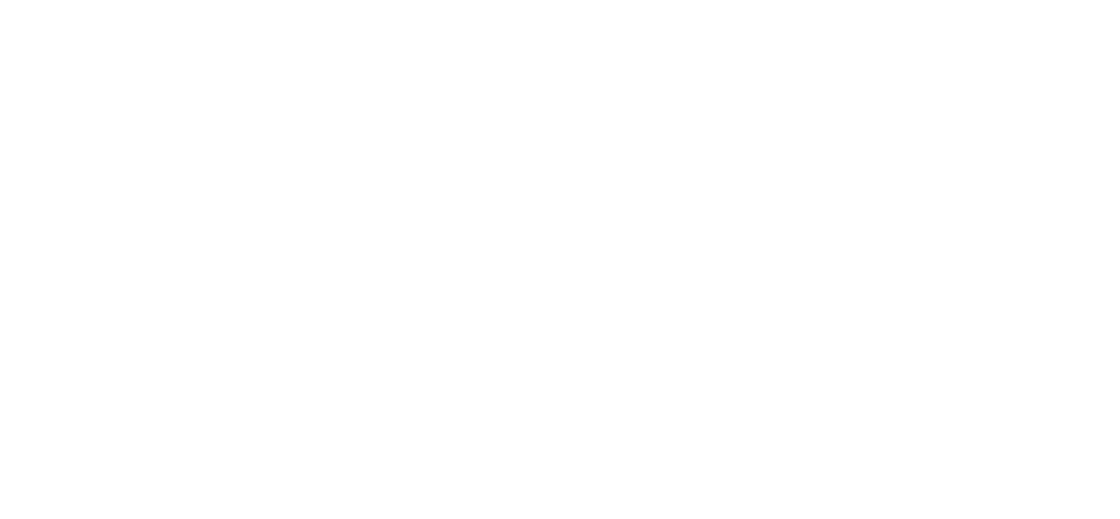
scroll to position [0, 0]
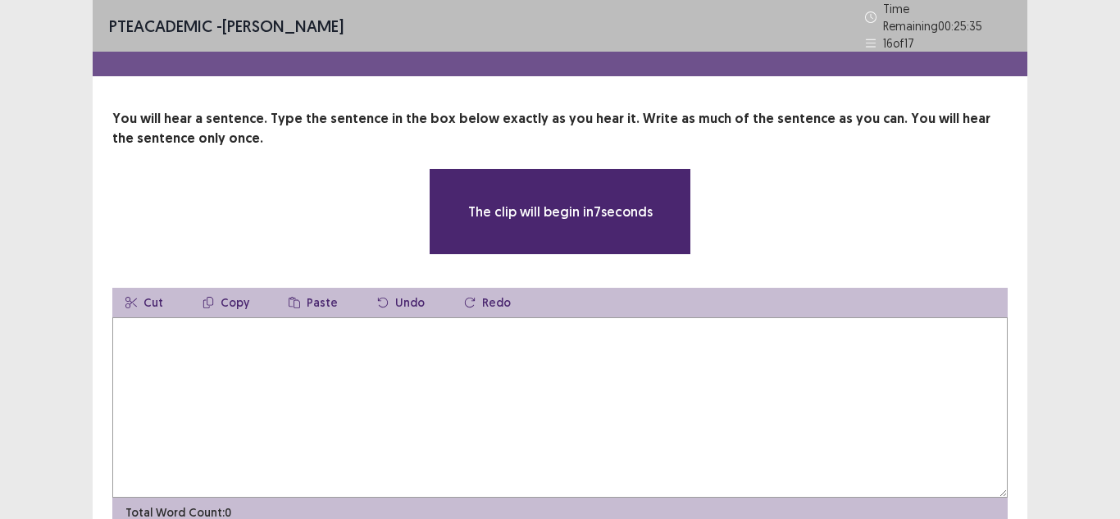
click at [369, 338] on textarea at bounding box center [559, 407] width 895 height 180
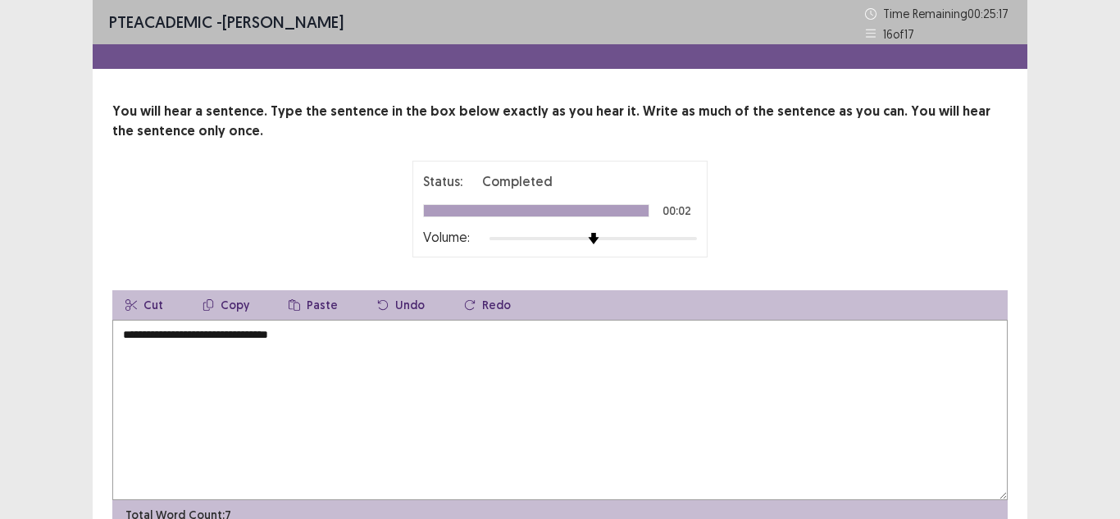
drag, startPoint x: 186, startPoint y: 337, endPoint x: 144, endPoint y: 329, distance: 42.6
click at [144, 329] on textarea "**********" at bounding box center [559, 410] width 895 height 180
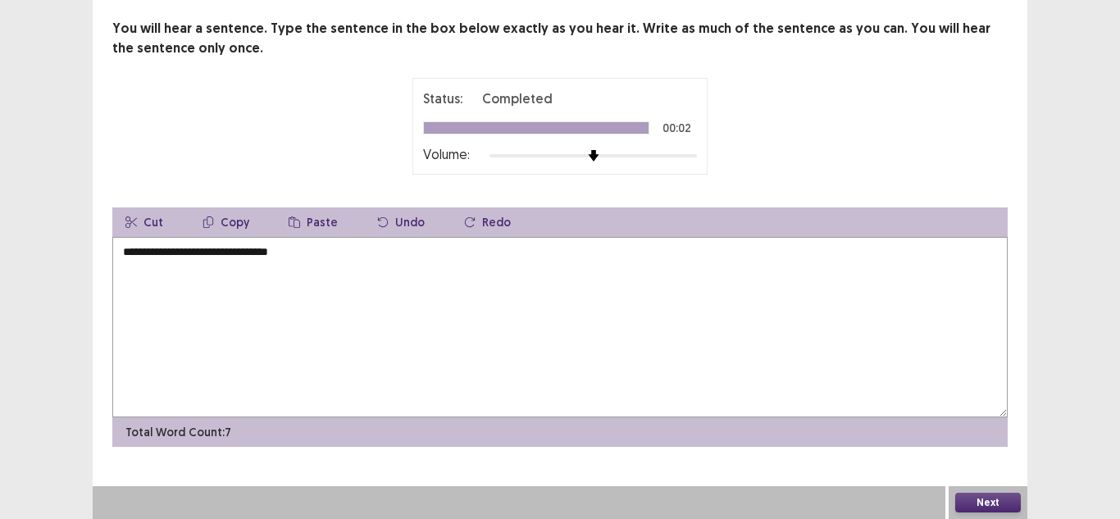
type textarea "**********"
click at [978, 508] on button "Next" at bounding box center [988, 503] width 66 height 20
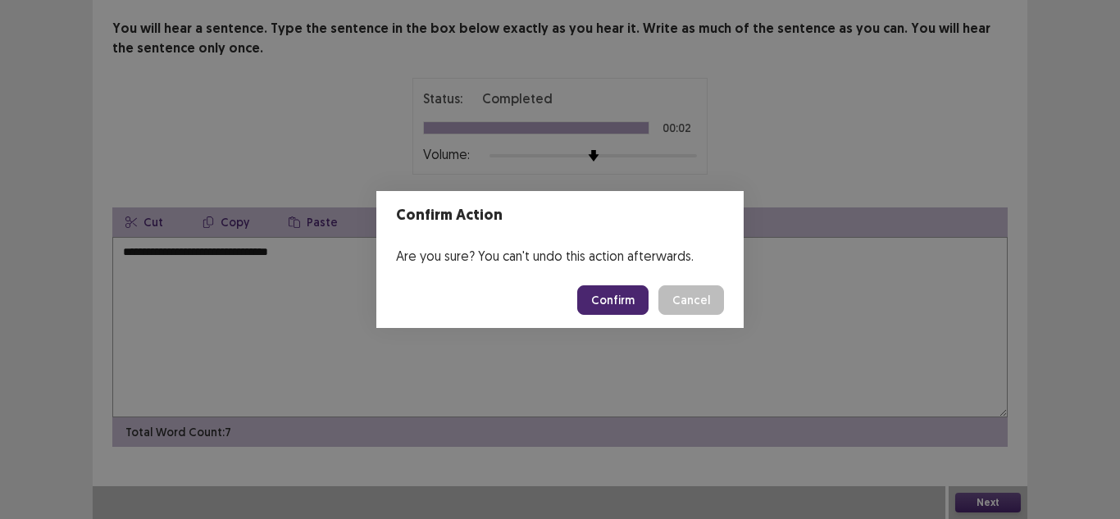
click at [618, 306] on button "Confirm" at bounding box center [612, 300] width 71 height 30
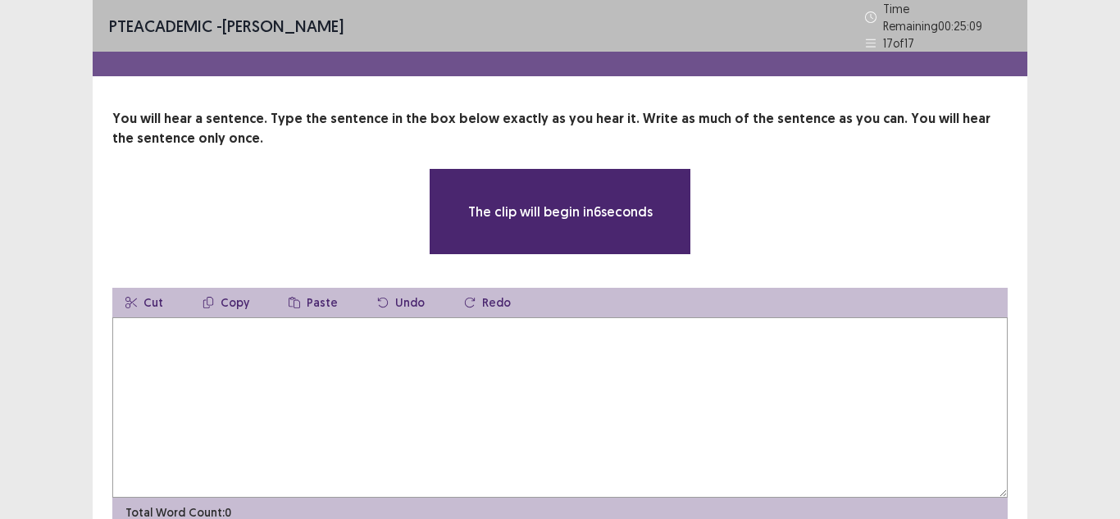
click at [317, 344] on textarea at bounding box center [559, 407] width 895 height 180
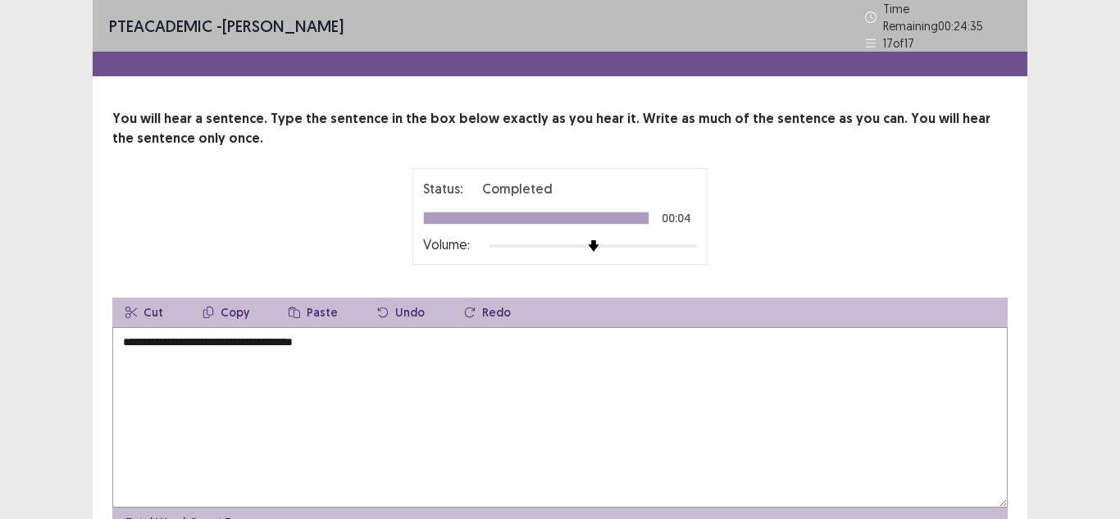
drag, startPoint x: 175, startPoint y: 332, endPoint x: 122, endPoint y: 326, distance: 52.8
click at [122, 327] on textarea "**********" at bounding box center [559, 417] width 895 height 180
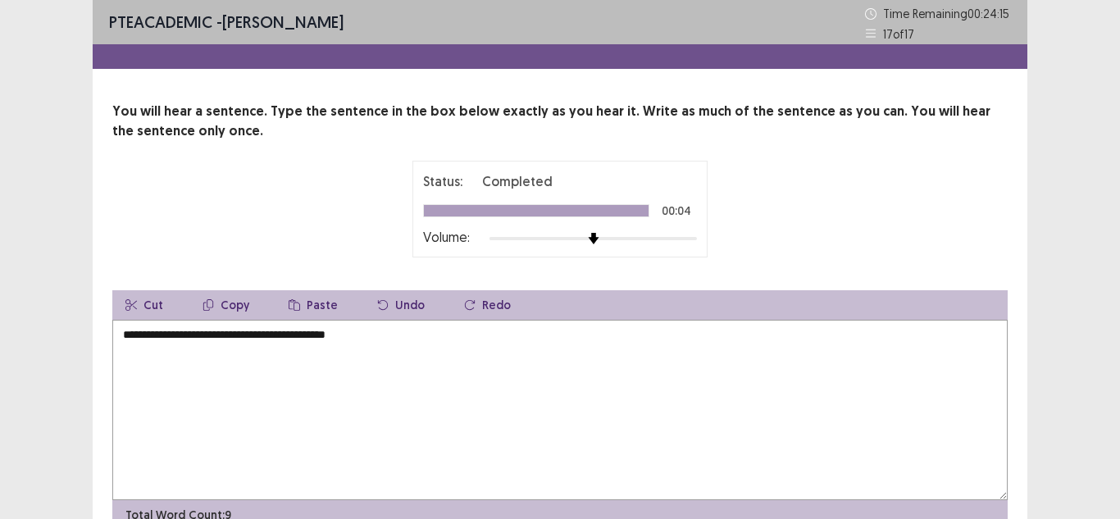
click at [290, 335] on textarea "**********" at bounding box center [559, 410] width 895 height 180
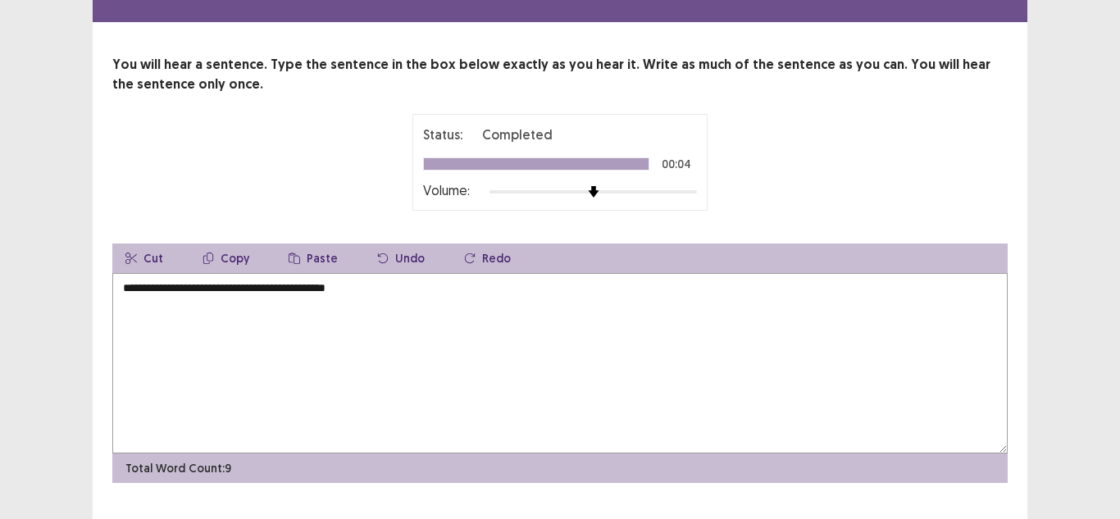
scroll to position [83, 0]
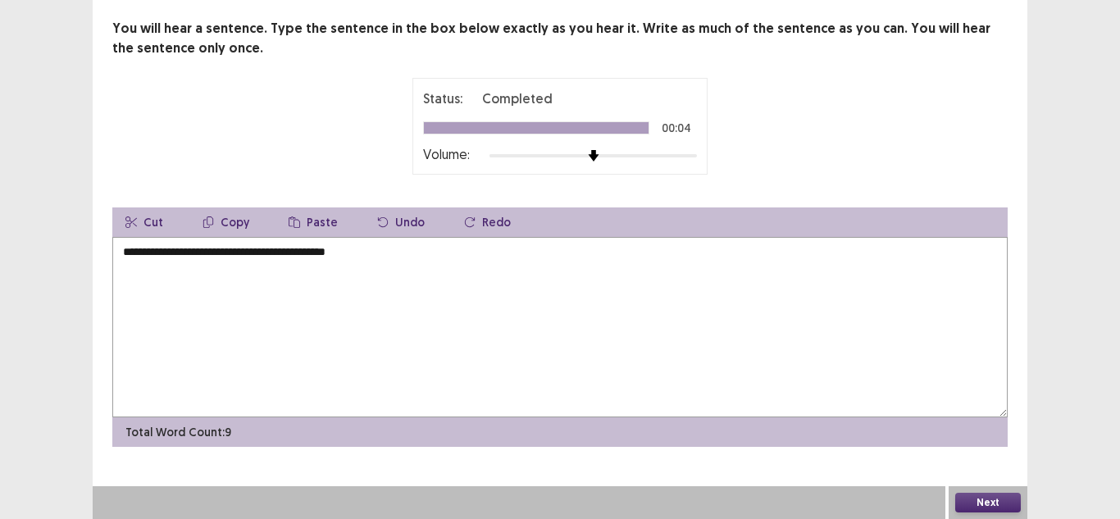
type textarea "**********"
click at [1012, 502] on button "Next" at bounding box center [988, 503] width 66 height 20
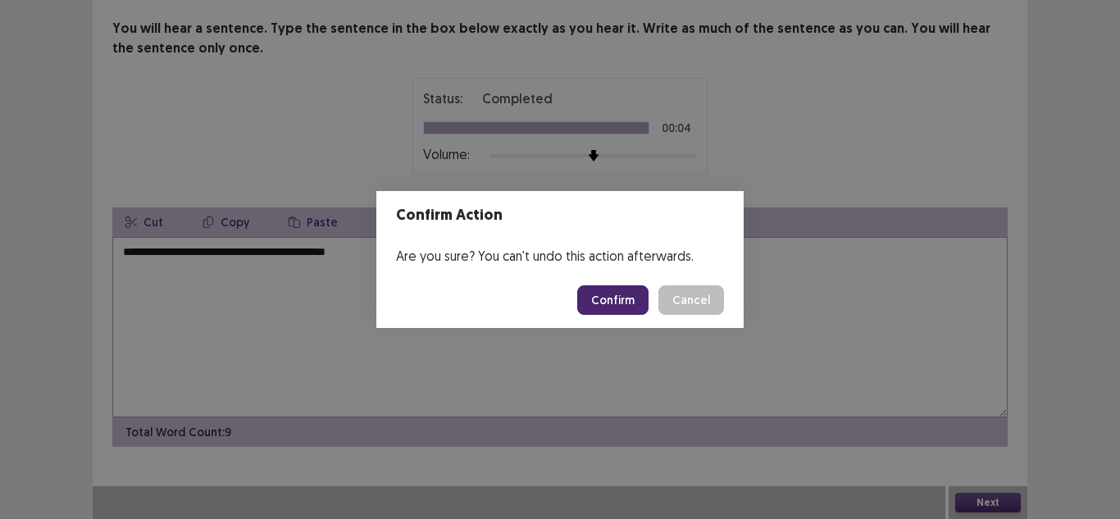
click at [614, 303] on button "Confirm" at bounding box center [612, 300] width 71 height 30
